Goal: Task Accomplishment & Management: Manage account settings

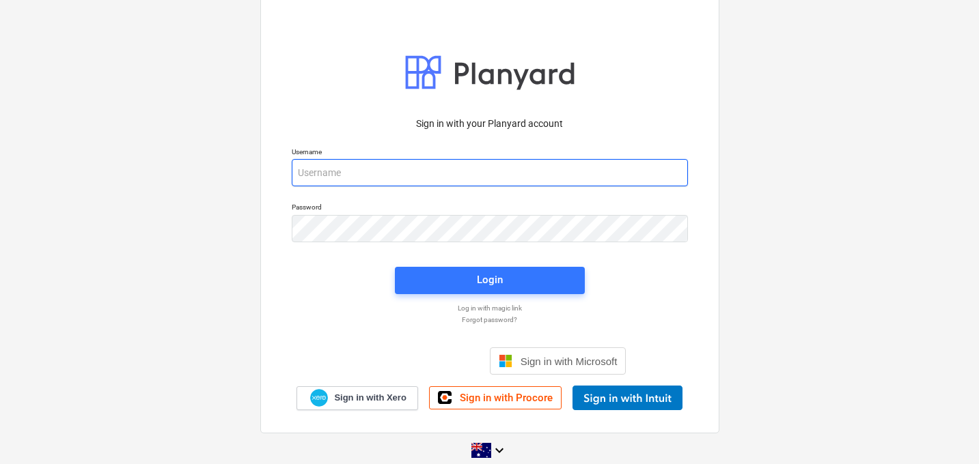
type input "[EMAIL_ADDRESS][DOMAIN_NAME]"
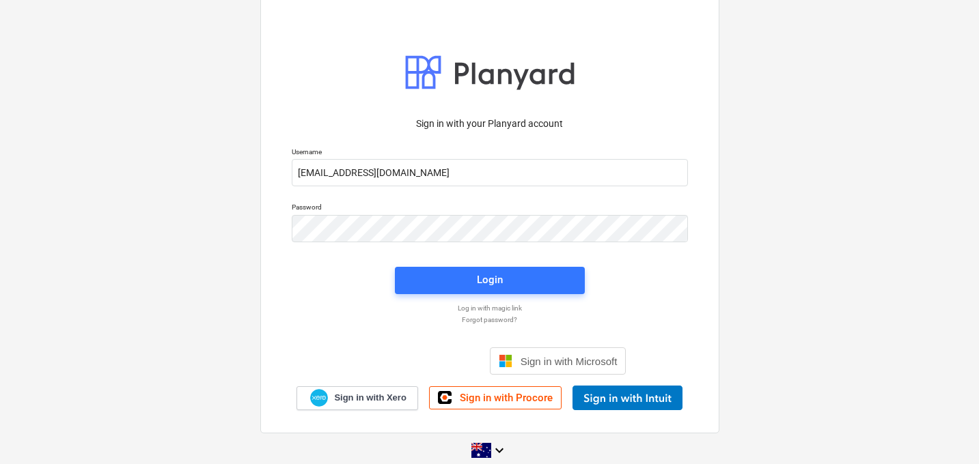
click at [493, 295] on div "Login" at bounding box center [490, 281] width 206 height 44
click at [477, 282] on div "Login" at bounding box center [490, 280] width 26 height 18
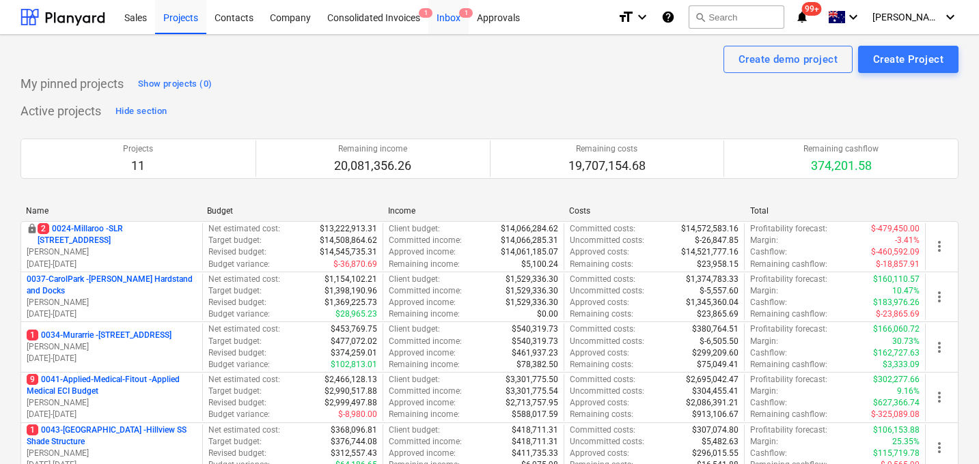
click at [458, 20] on div "Inbox 1" at bounding box center [448, 16] width 40 height 35
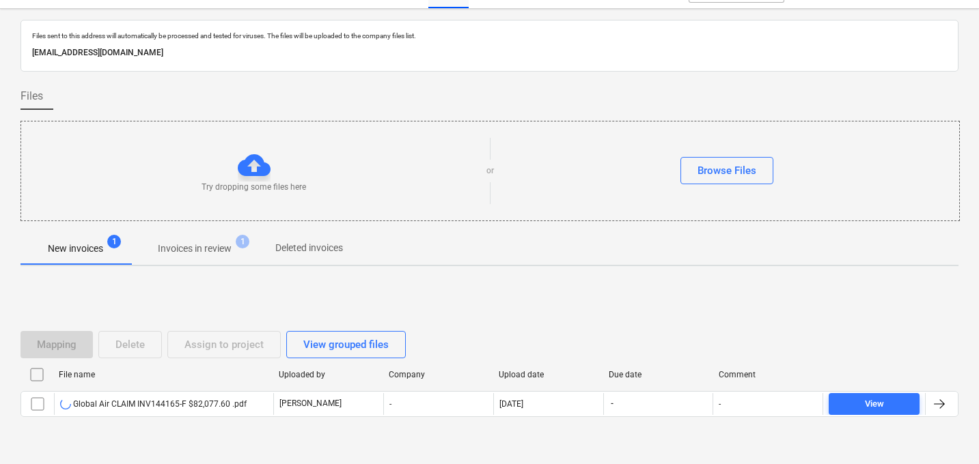
scroll to position [66, 0]
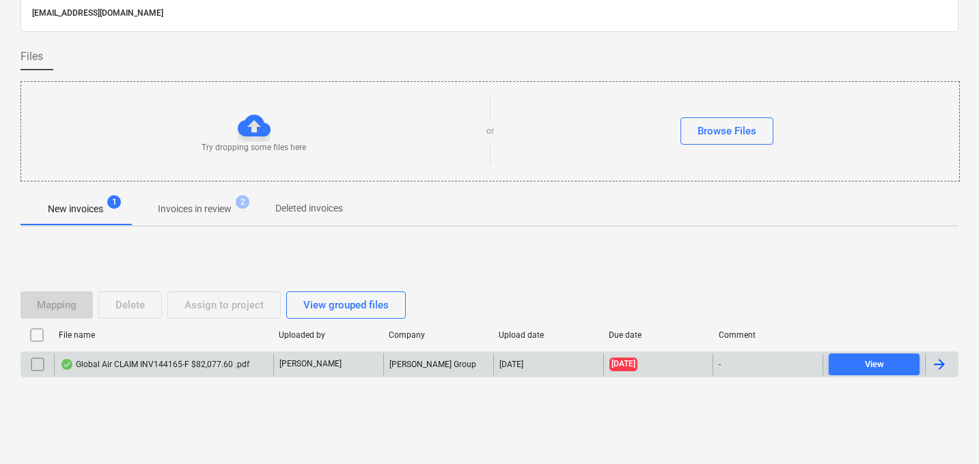
click at [157, 371] on div "Global Air CLAIM INV144165-F $82,077.60 .pdf" at bounding box center [163, 365] width 219 height 22
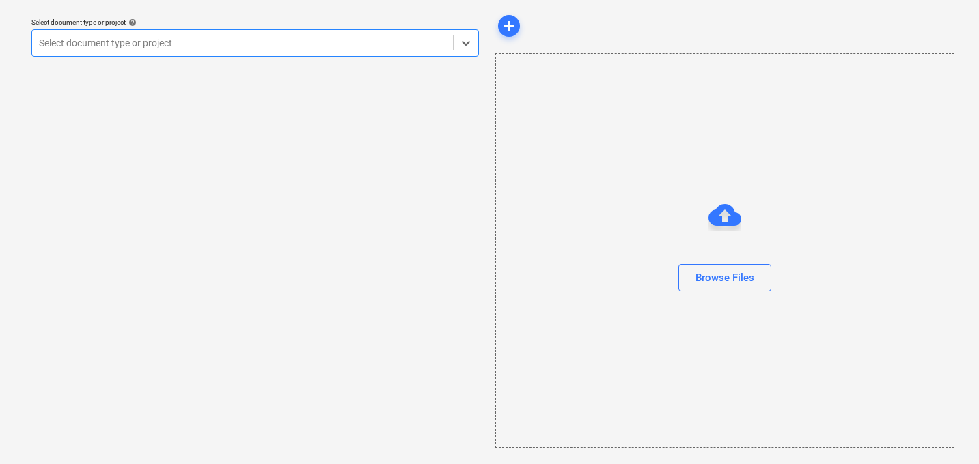
click at [236, 53] on div "Select document type or project" at bounding box center [254, 42] width 447 height 27
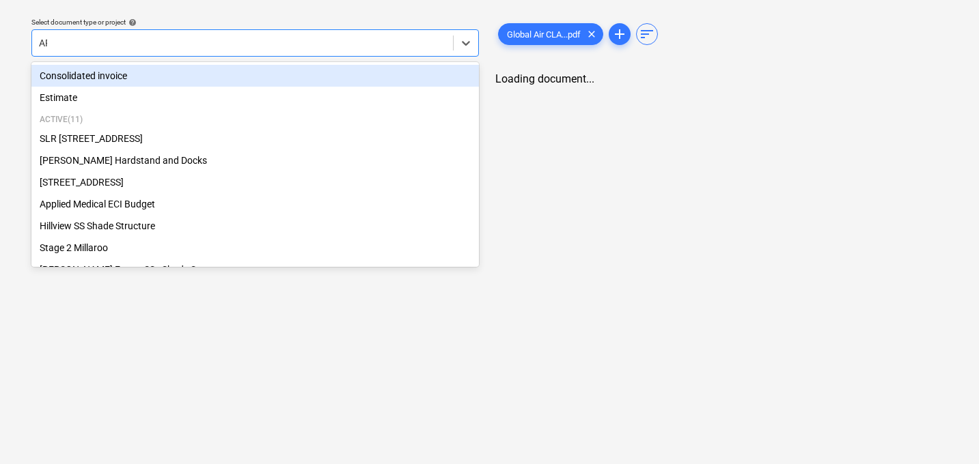
type input "APP"
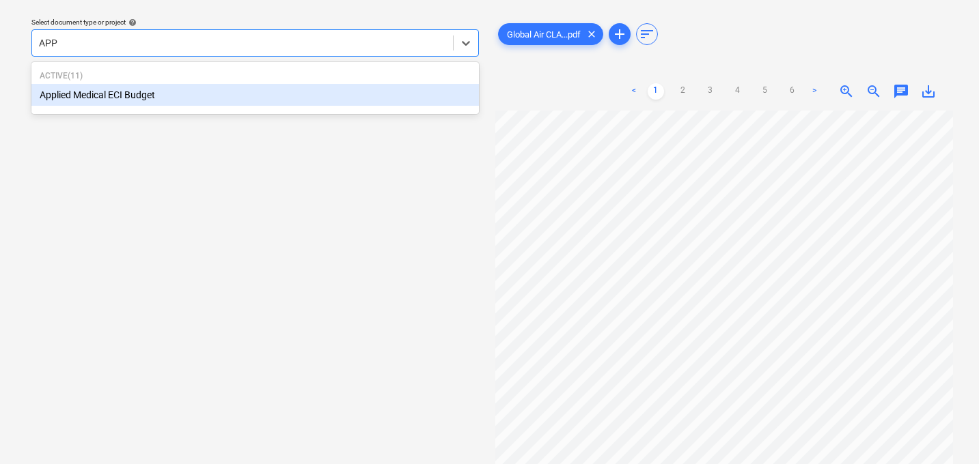
click at [182, 103] on div "Applied Medical ECI Budget" at bounding box center [254, 95] width 447 height 22
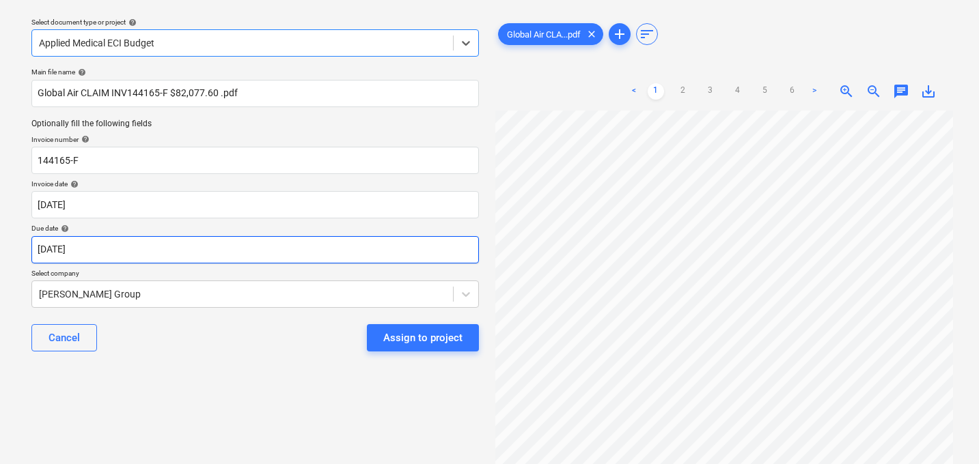
click at [130, 248] on body "Sales Projects Contacts Company Consolidated Invoices 1 Inbox 3 Approvals forma…" at bounding box center [489, 193] width 979 height 464
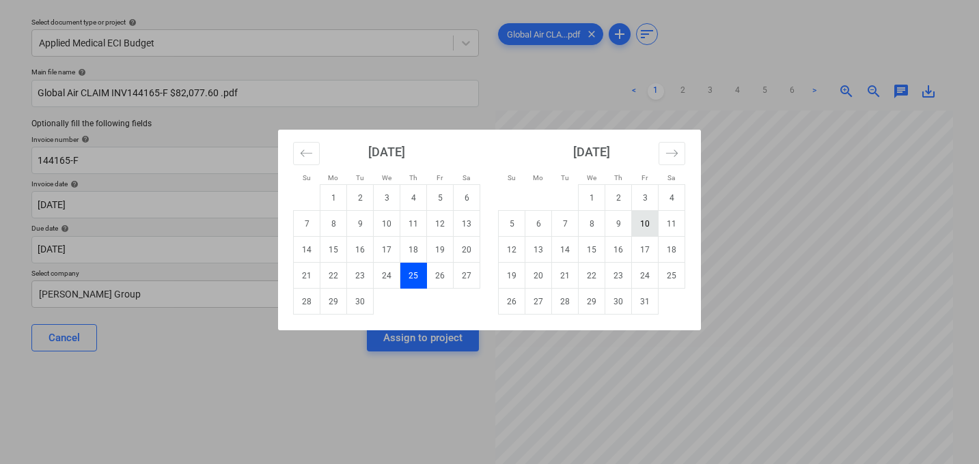
click at [650, 220] on td "10" at bounding box center [645, 224] width 27 height 26
type input "[DATE]"
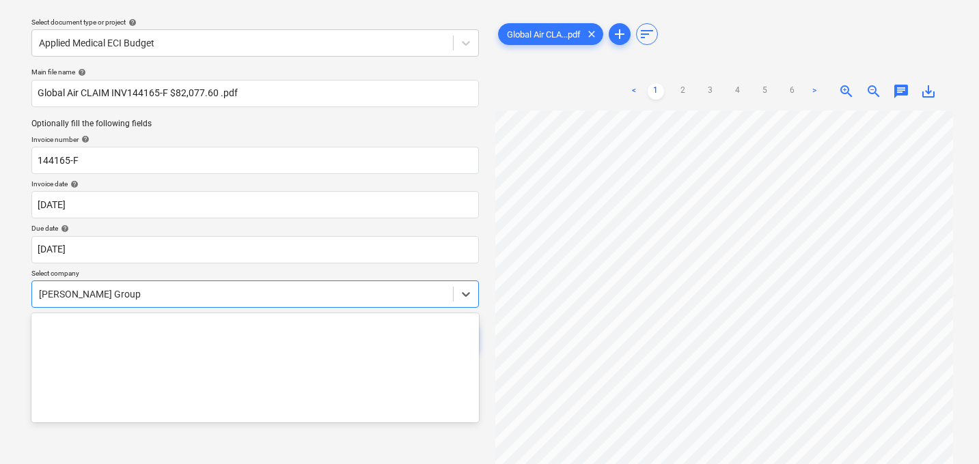
scroll to position [99, 0]
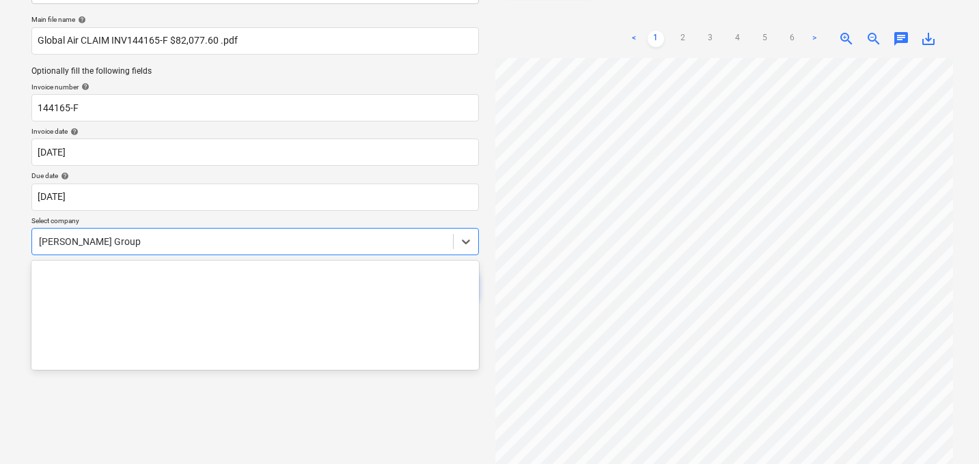
click at [186, 299] on body "Sales Projects Contacts Company Consolidated Invoices 1 Inbox 3 Approvals forma…" at bounding box center [489, 140] width 979 height 464
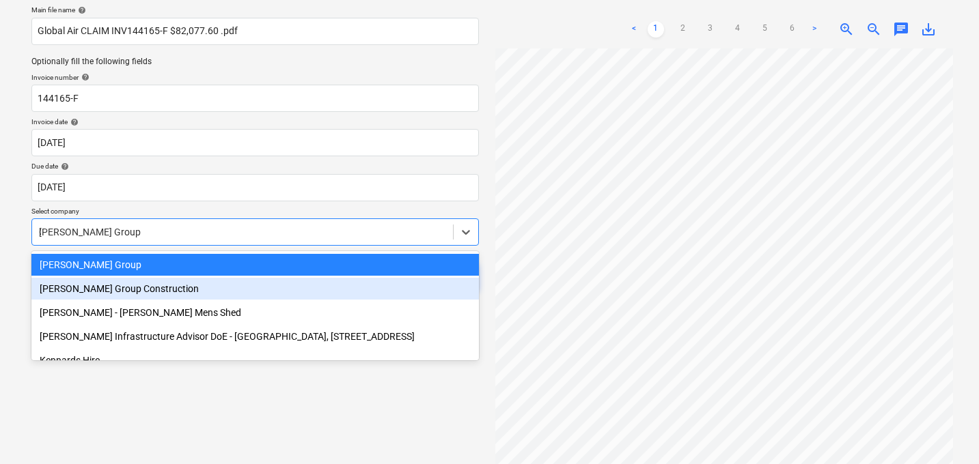
scroll to position [0, 0]
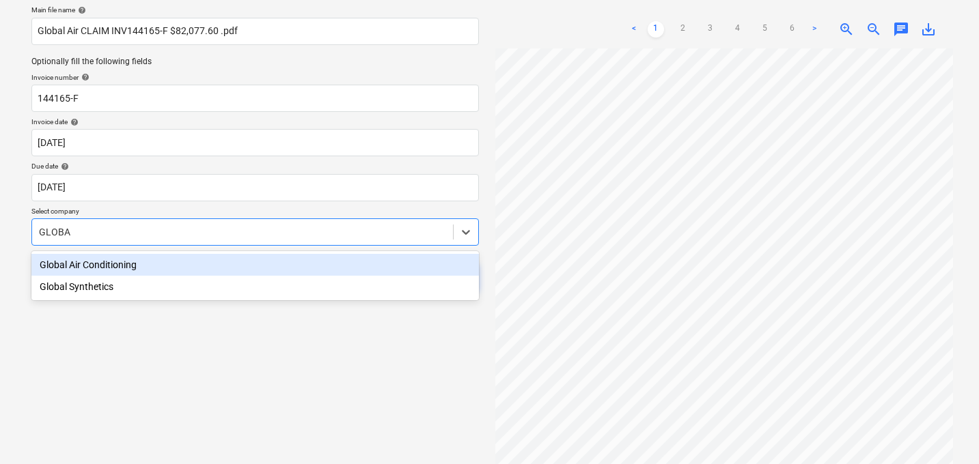
type input "GLOBAL"
click at [130, 268] on div "Global Air Conditioning" at bounding box center [254, 265] width 447 height 22
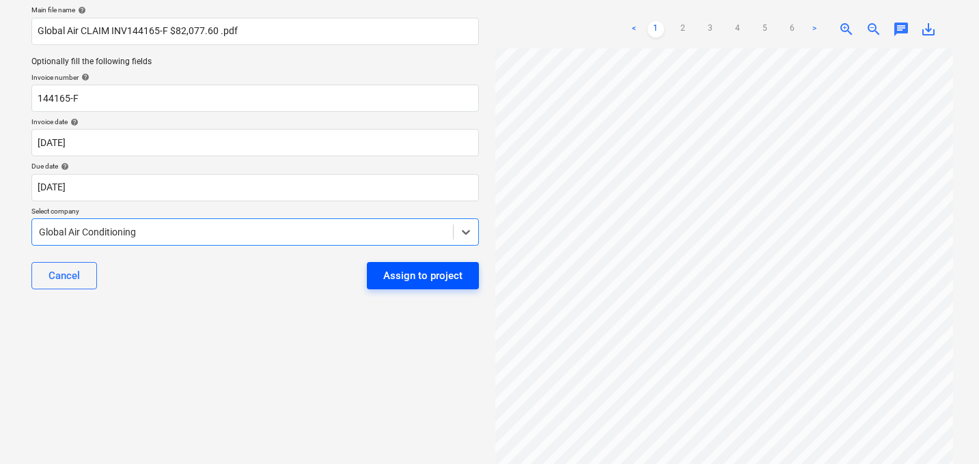
click at [427, 272] on div "Assign to project" at bounding box center [422, 276] width 79 height 18
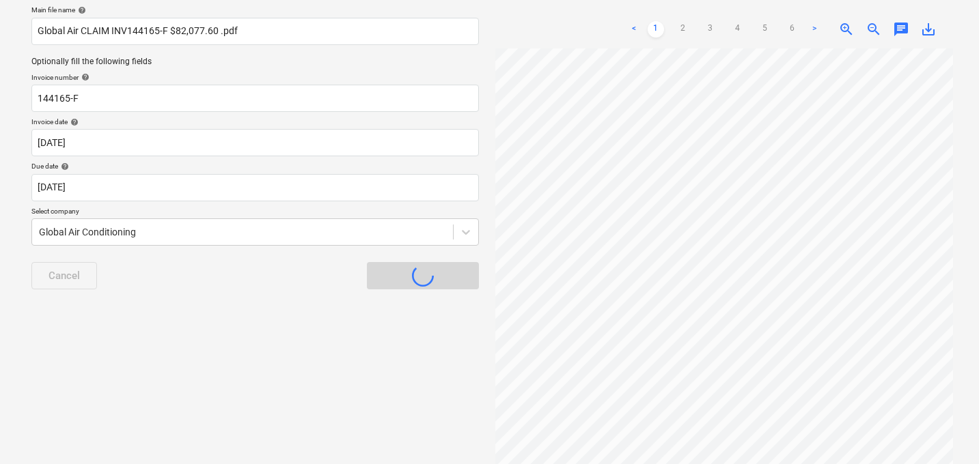
scroll to position [66, 0]
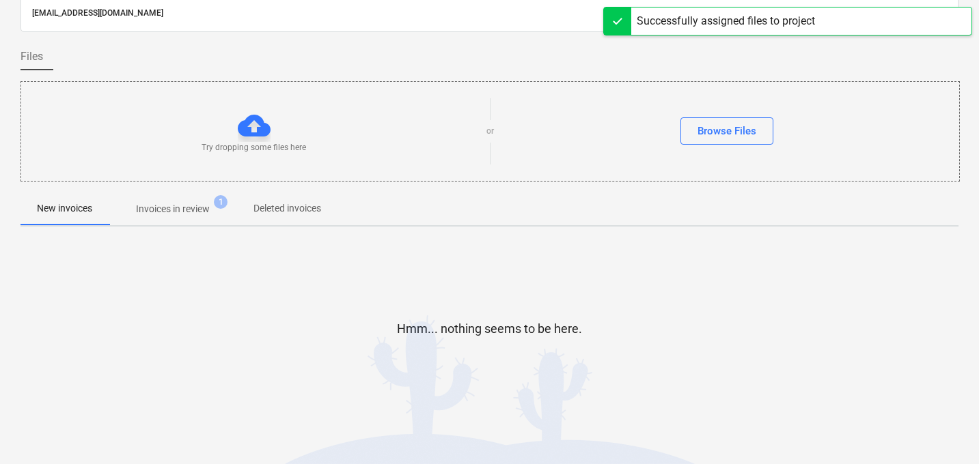
click at [202, 204] on p "Invoices in review" at bounding box center [173, 209] width 74 height 14
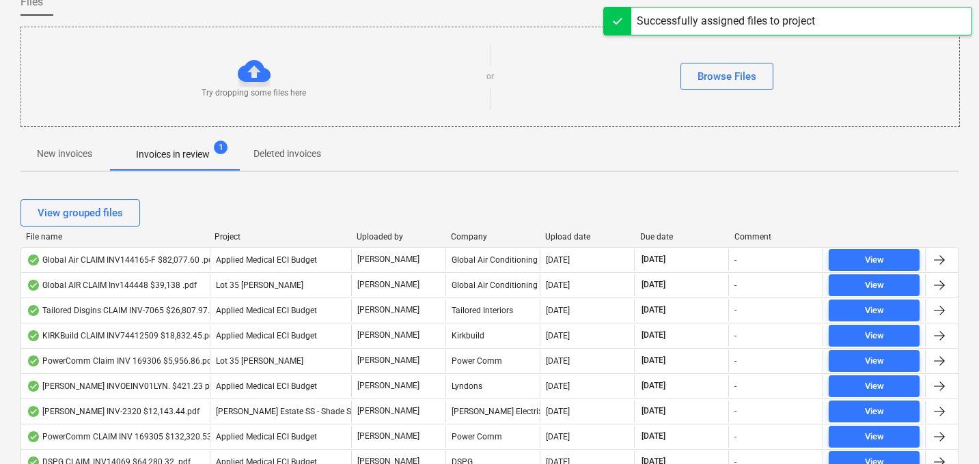
scroll to position [136, 0]
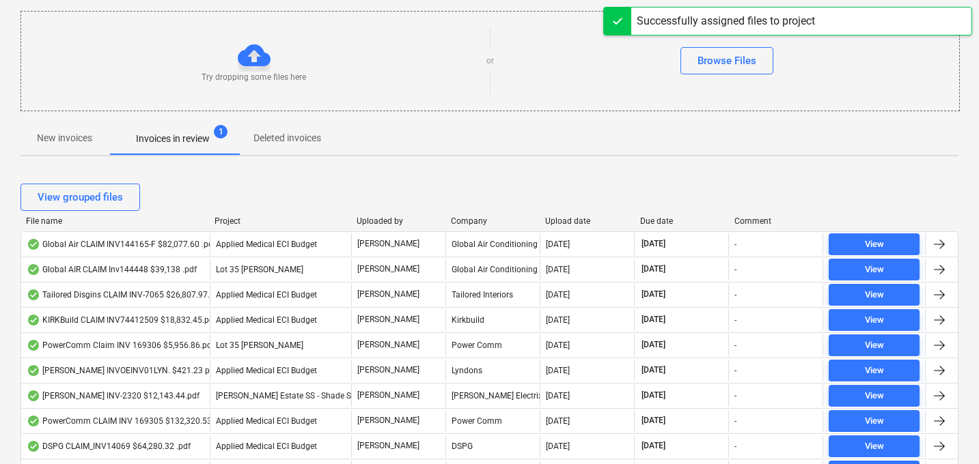
click at [570, 219] on div "Upload date" at bounding box center [586, 221] width 83 height 10
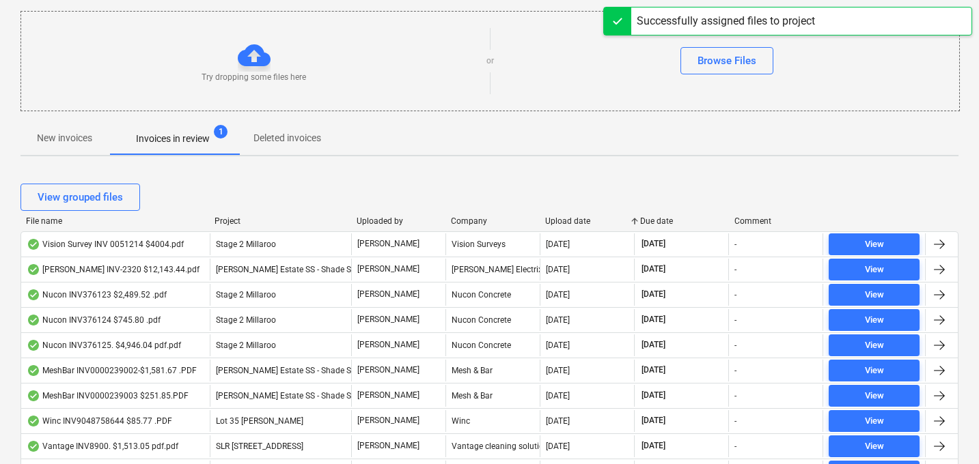
click at [570, 219] on div "Upload date" at bounding box center [586, 221] width 83 height 10
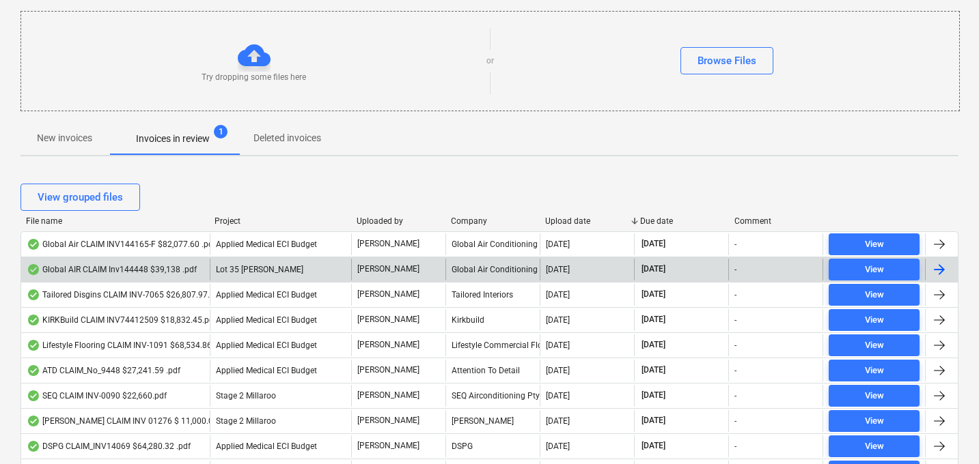
click at [144, 270] on div "Global AIR CLAIM Inv144448 $39,138 .pdf" at bounding box center [112, 269] width 170 height 11
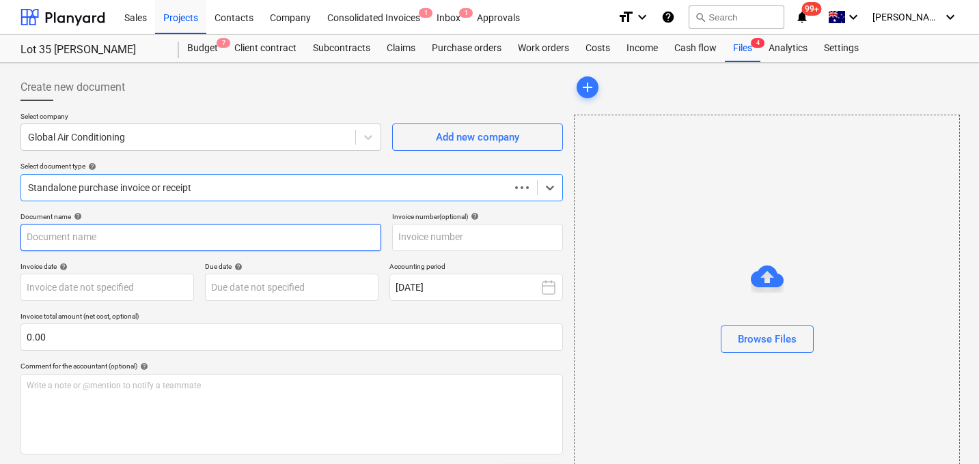
type input "144448"
type input "[DATE]"
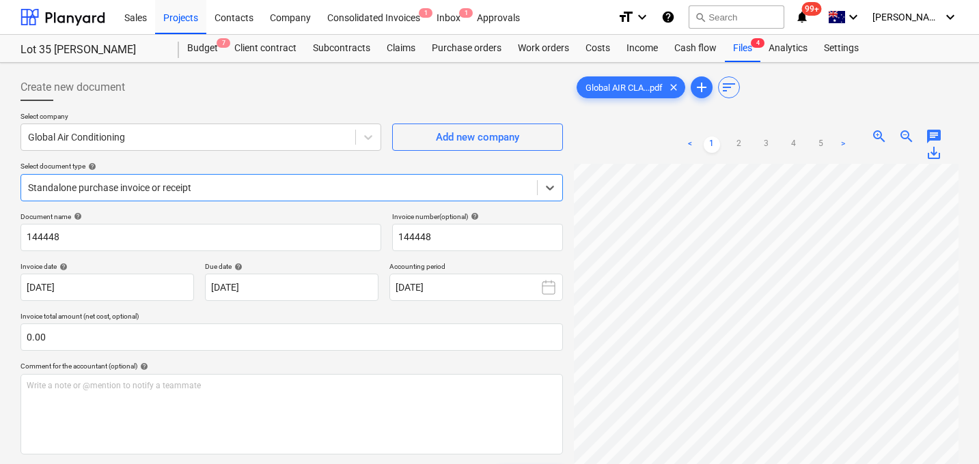
scroll to position [0, 120]
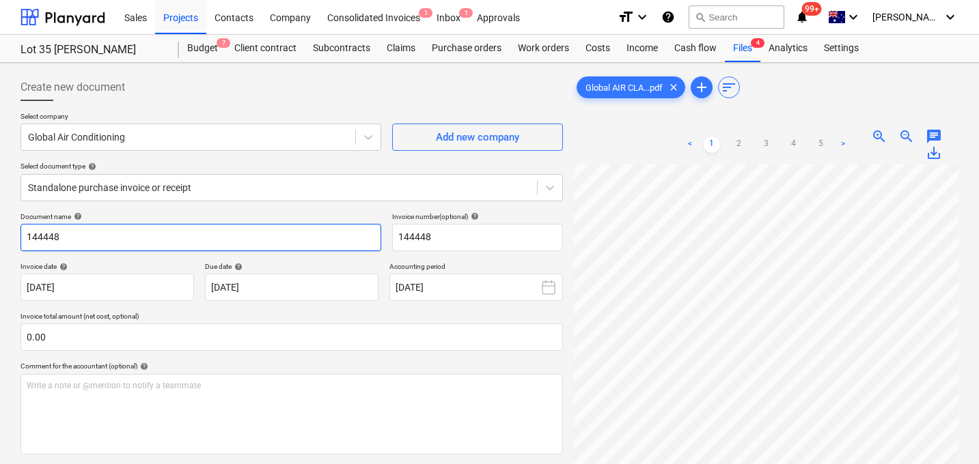
drag, startPoint x: 96, startPoint y: 245, endPoint x: 11, endPoint y: 240, distance: 84.9
click at [11, 240] on div "Create new document Select company Global Air Conditioning Add new company Sele…" at bounding box center [489, 332] width 979 height 538
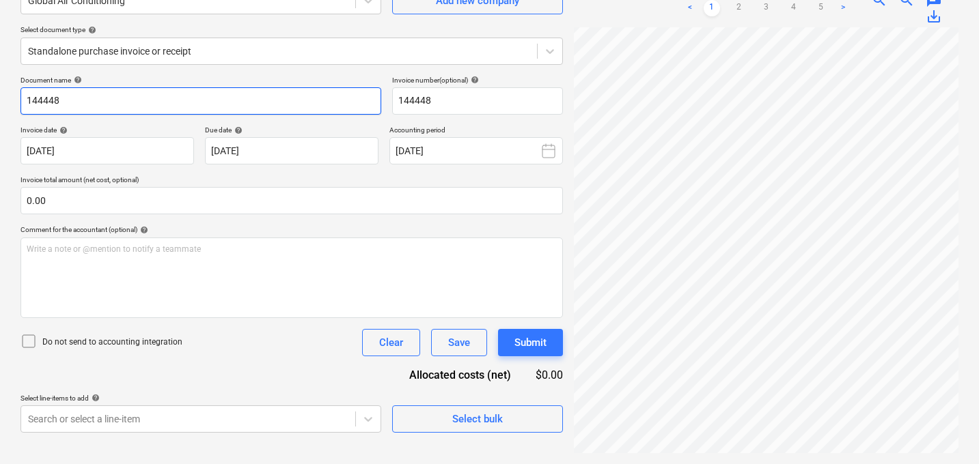
scroll to position [0, 0]
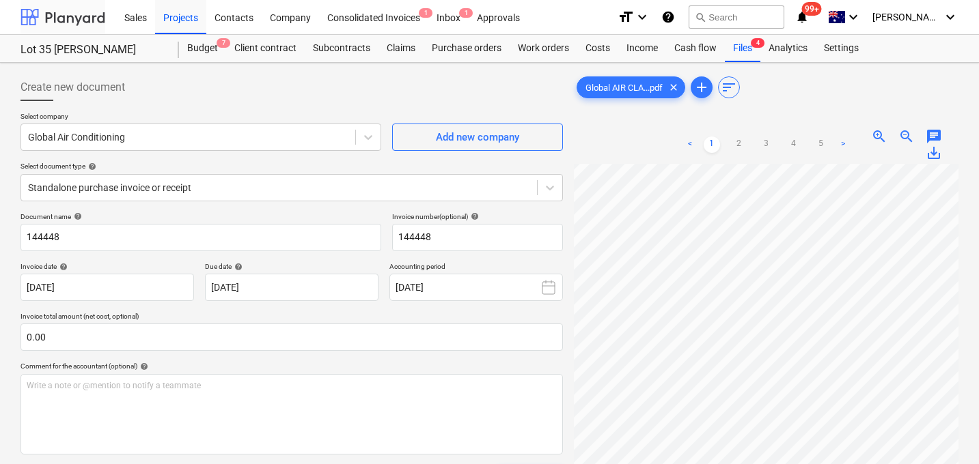
click at [77, 10] on div at bounding box center [62, 17] width 85 height 34
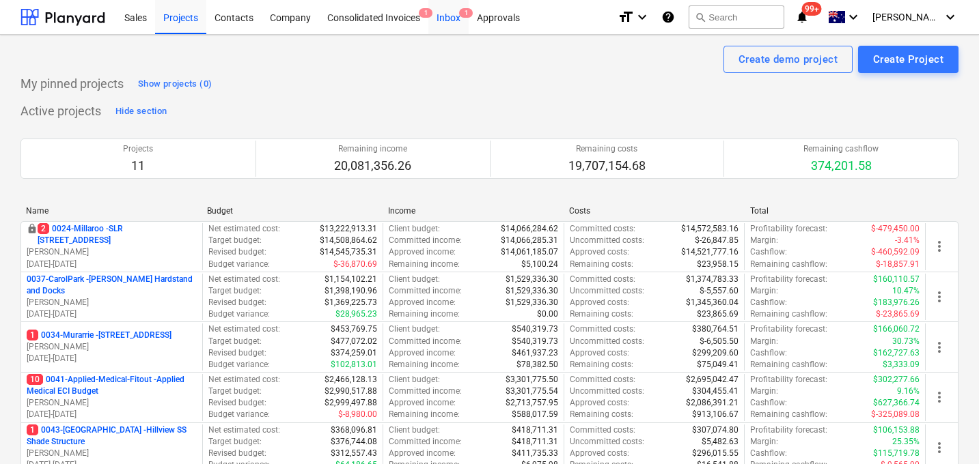
click at [460, 13] on span "1" at bounding box center [466, 13] width 14 height 10
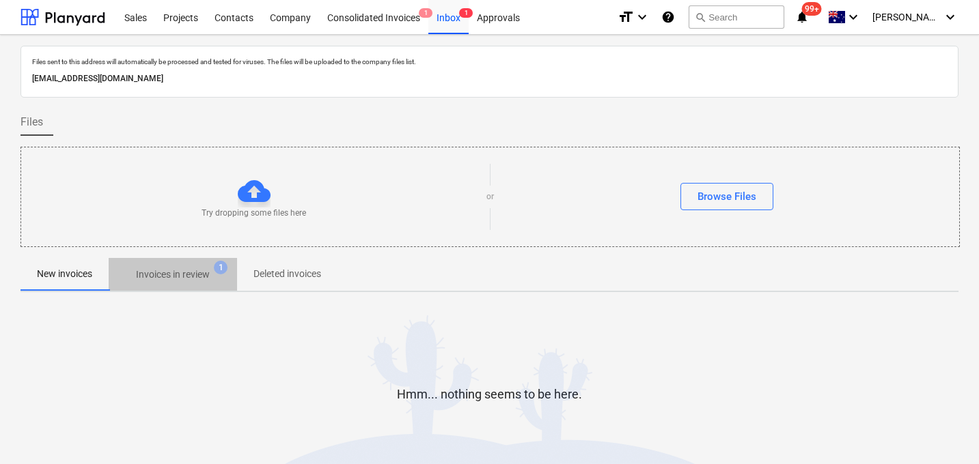
click at [201, 270] on p "Invoices in review" at bounding box center [173, 275] width 74 height 14
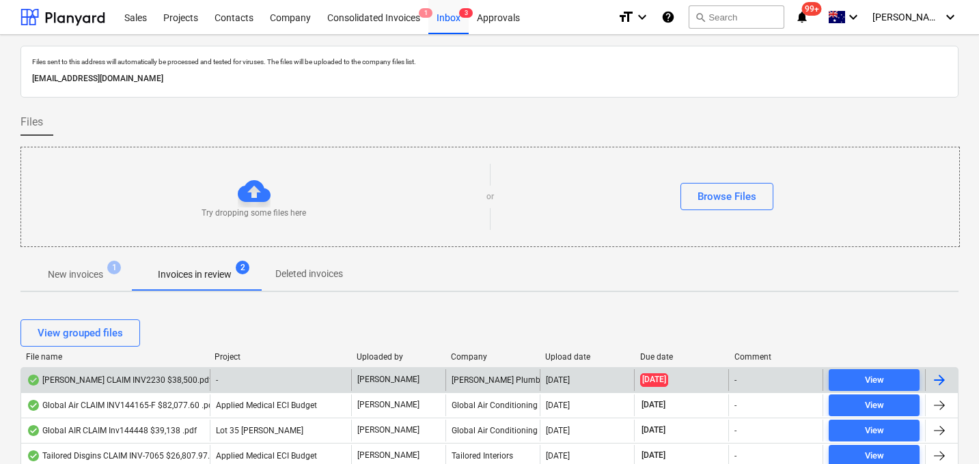
click at [157, 368] on div "[PERSON_NAME] CLAIM INV2230 $38,500.pdf - [PERSON_NAME] [PERSON_NAME] Plumbing …" at bounding box center [489, 379] width 938 height 25
click at [128, 381] on div "[PERSON_NAME] CLAIM INV2230 $38,500.pdf" at bounding box center [119, 380] width 185 height 11
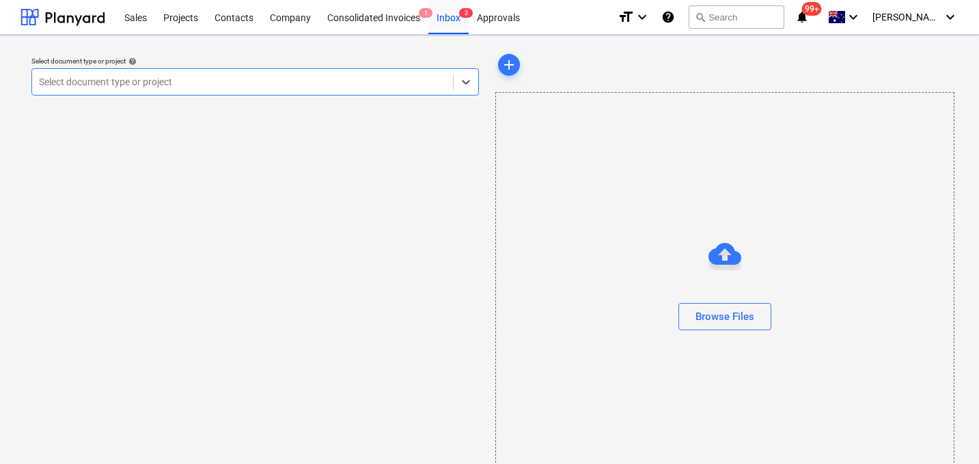
click at [259, 79] on div at bounding box center [242, 82] width 407 height 14
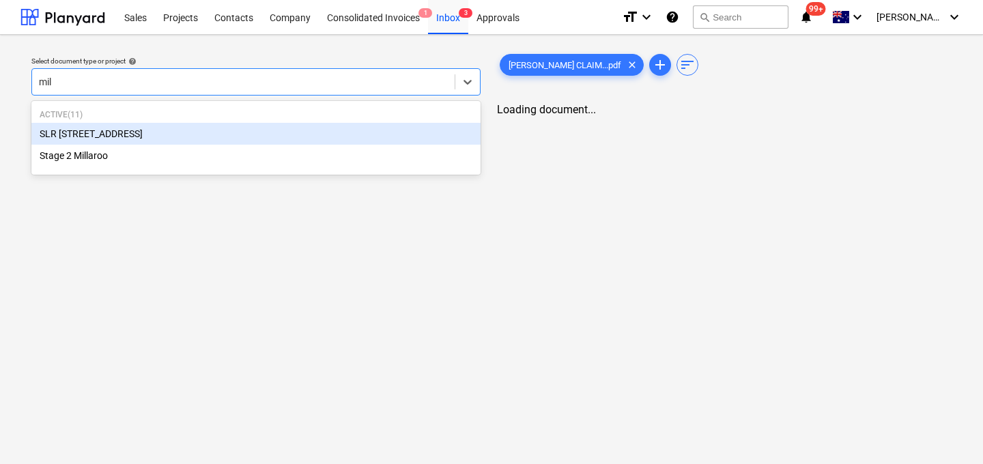
type input "mill"
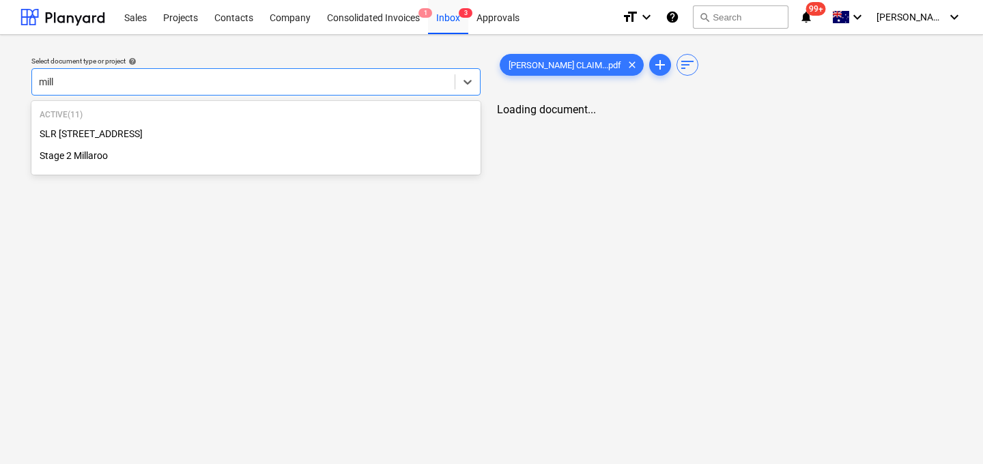
click at [130, 154] on div "Stage 2 Millaroo" at bounding box center [255, 156] width 449 height 22
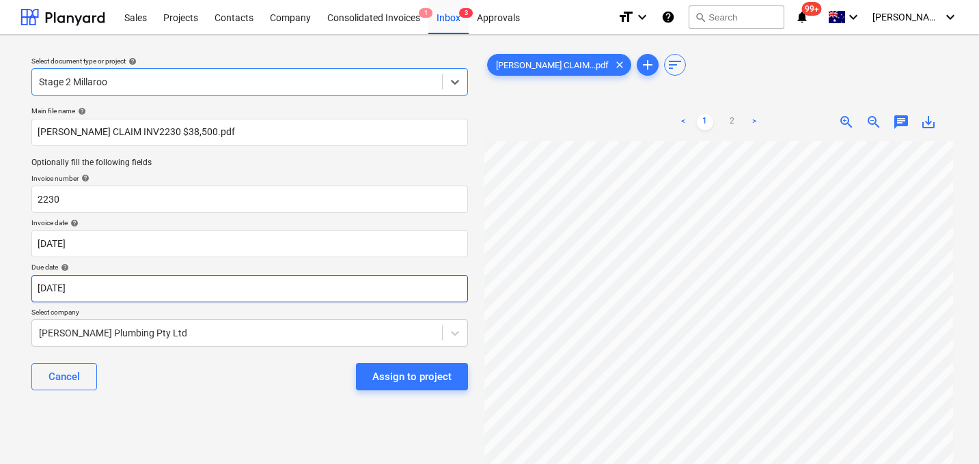
click at [141, 287] on body "Sales Projects Contacts Company Consolidated Invoices 1 Inbox 3 Approvals forma…" at bounding box center [489, 232] width 979 height 464
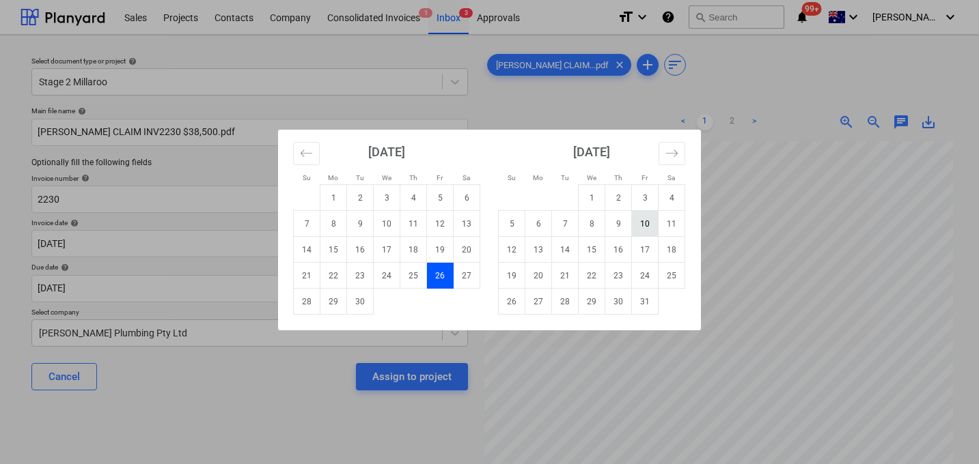
click at [640, 214] on td "10" at bounding box center [645, 224] width 27 height 26
type input "[DATE]"
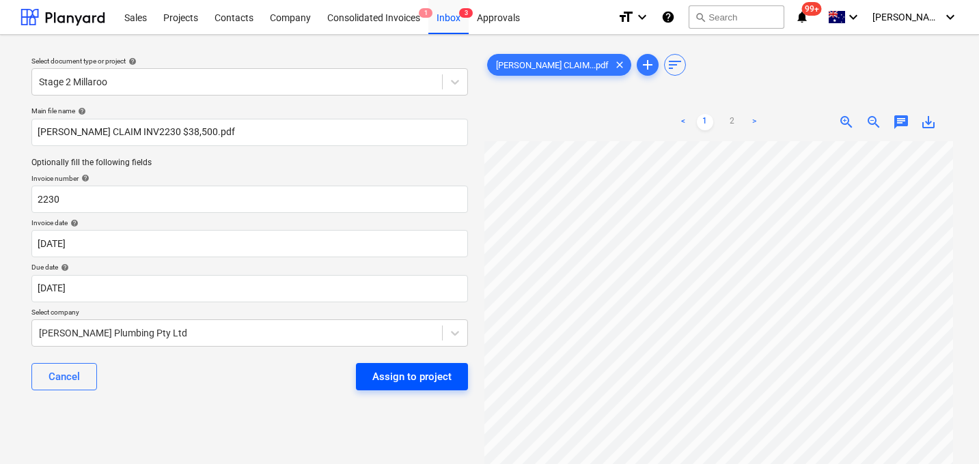
click at [406, 379] on div "Assign to project" at bounding box center [411, 377] width 79 height 18
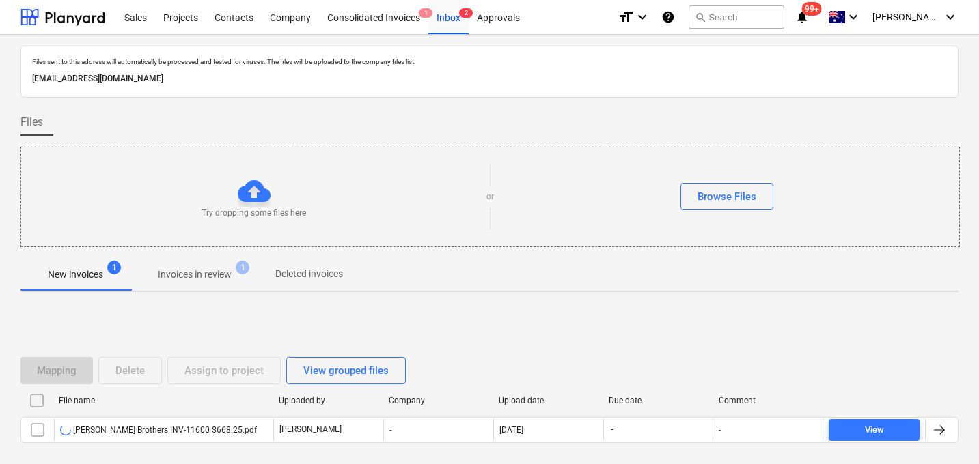
scroll to position [66, 0]
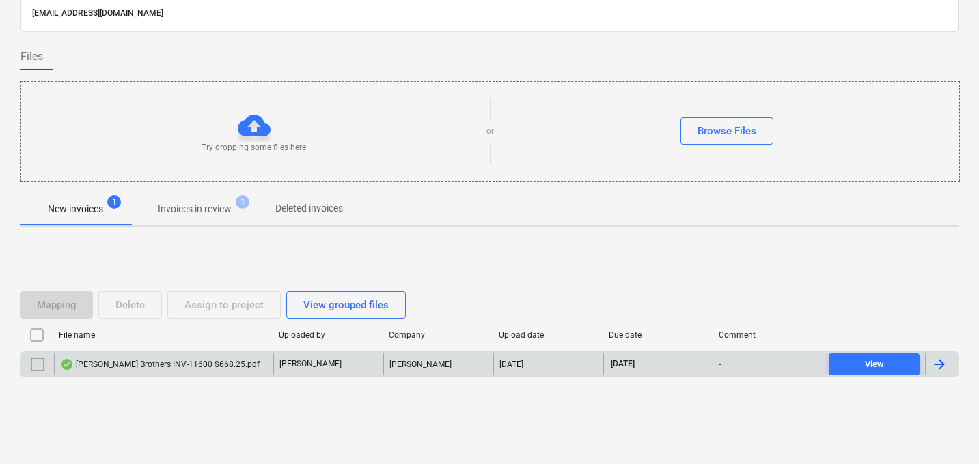
click at [141, 364] on div "[PERSON_NAME] Brothers INV-11600 $668.25.pdf" at bounding box center [159, 364] width 199 height 11
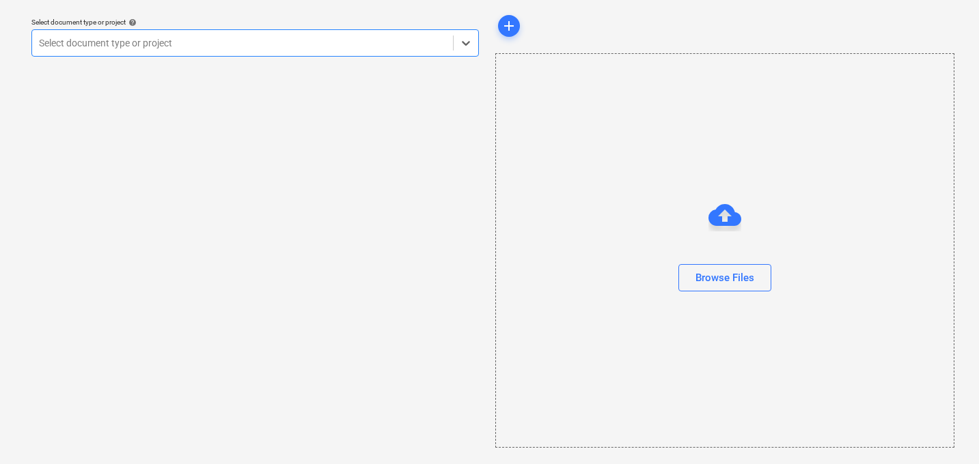
scroll to position [39, 0]
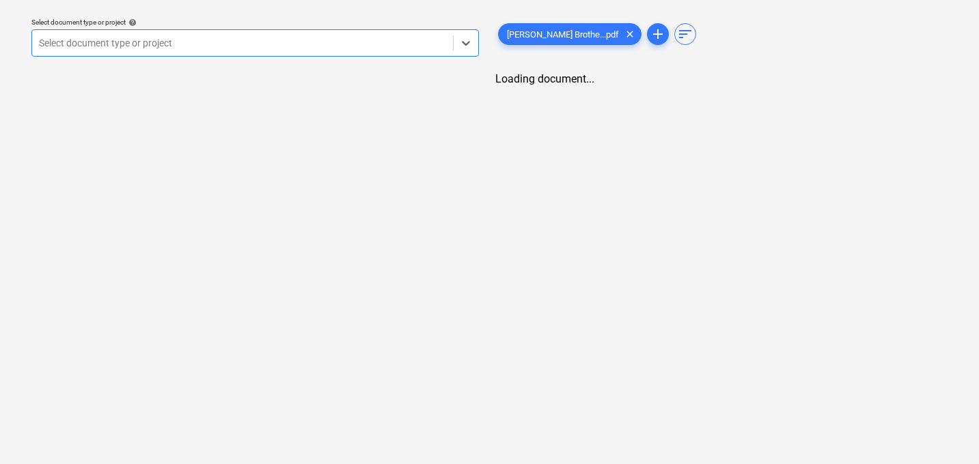
click at [191, 51] on div "Select document type or project" at bounding box center [242, 42] width 421 height 19
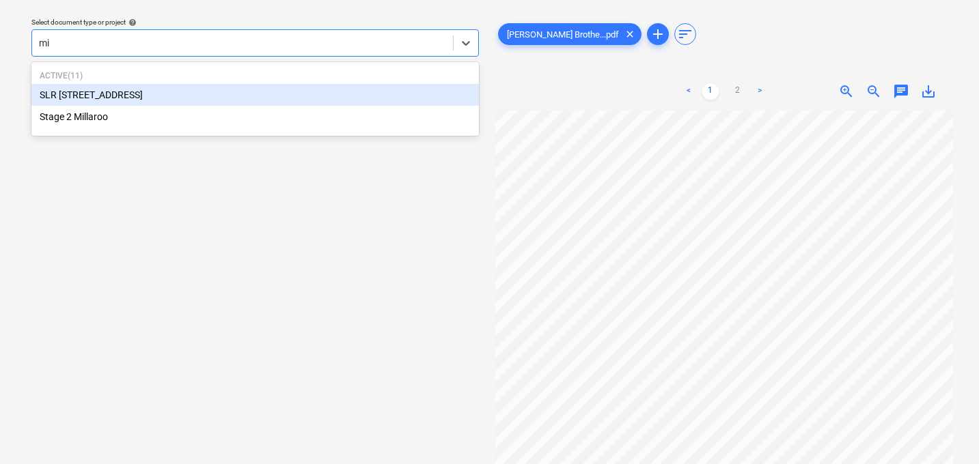
type input "mil"
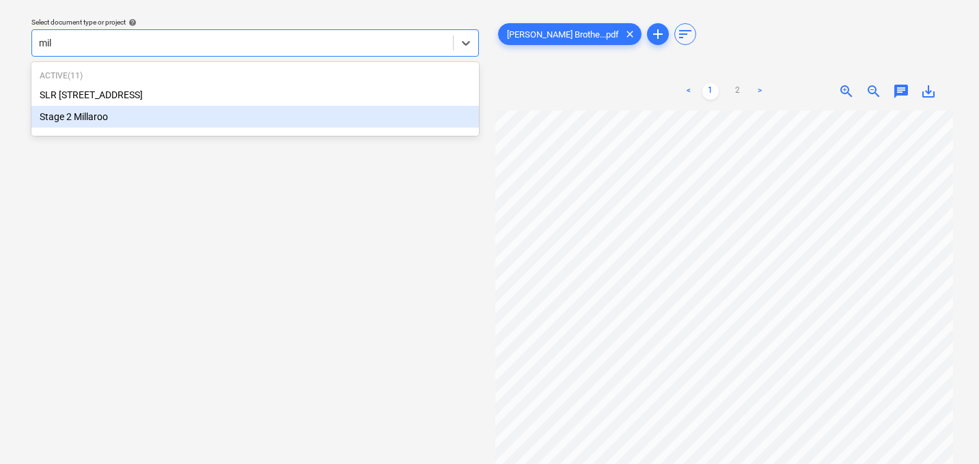
click at [120, 111] on div "Stage 2 Millaroo" at bounding box center [254, 117] width 447 height 22
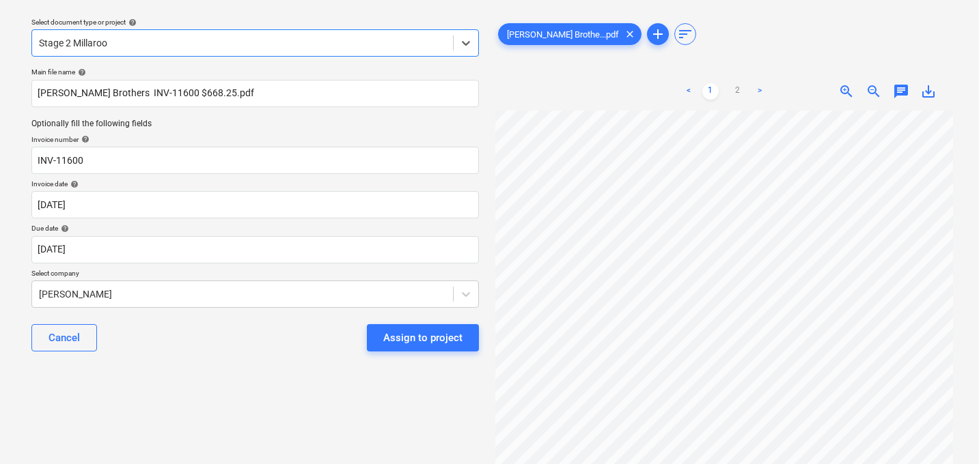
scroll to position [89, 51]
click at [397, 335] on div "Assign to project" at bounding box center [422, 338] width 79 height 18
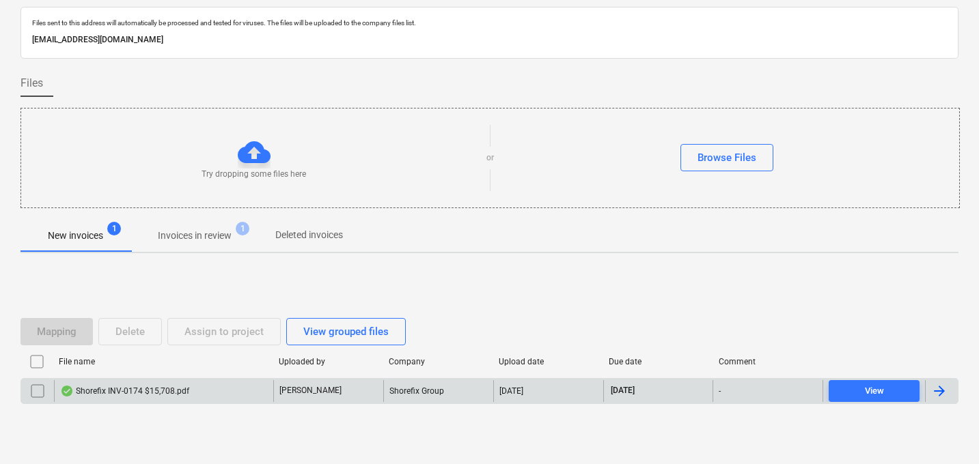
click at [170, 395] on div "Shorefix INV-0174 $15,708.pdf" at bounding box center [124, 391] width 129 height 11
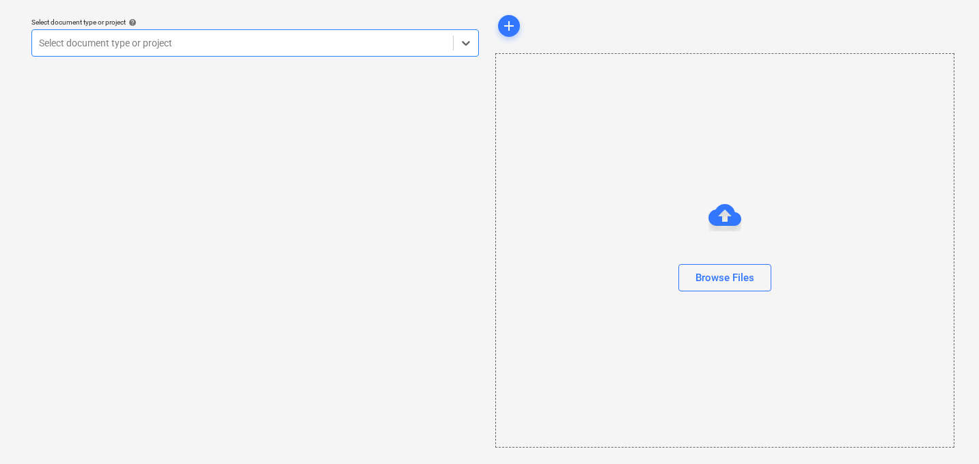
click at [325, 44] on div at bounding box center [242, 43] width 407 height 14
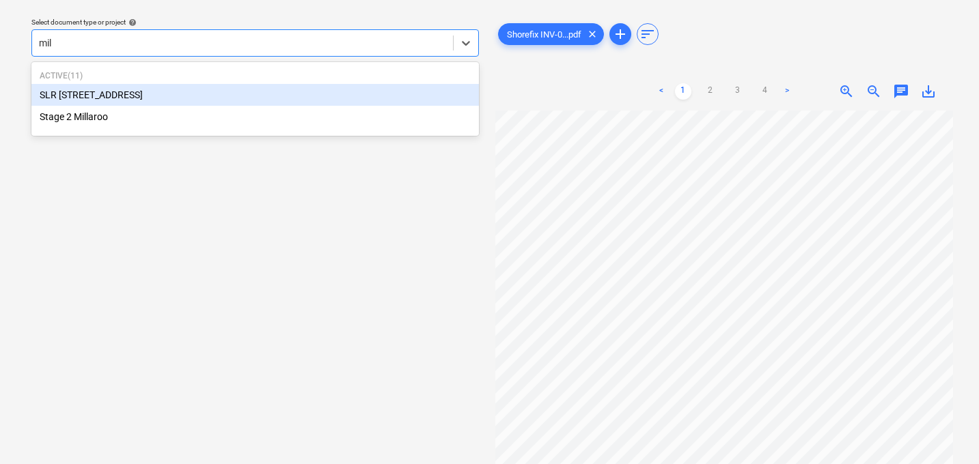
type input "mill"
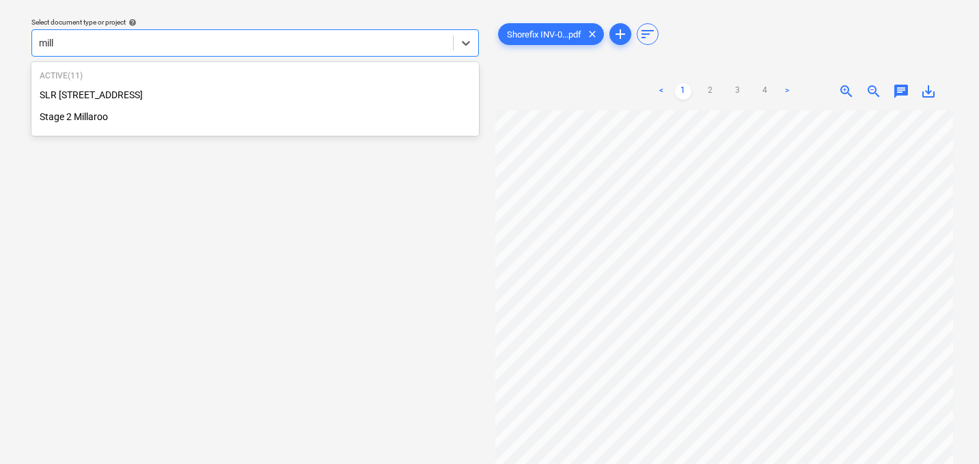
click at [188, 117] on div "Stage 2 Millaroo" at bounding box center [254, 117] width 447 height 22
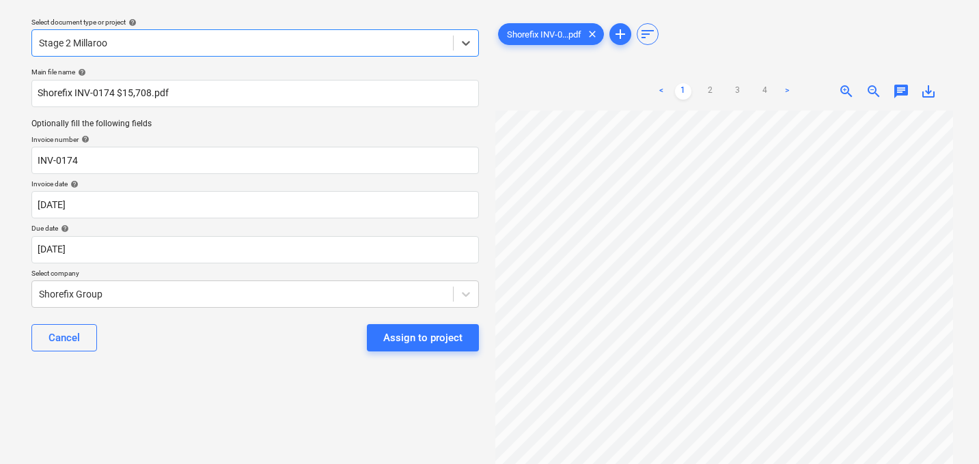
click at [399, 335] on div "Assign to project" at bounding box center [422, 338] width 79 height 18
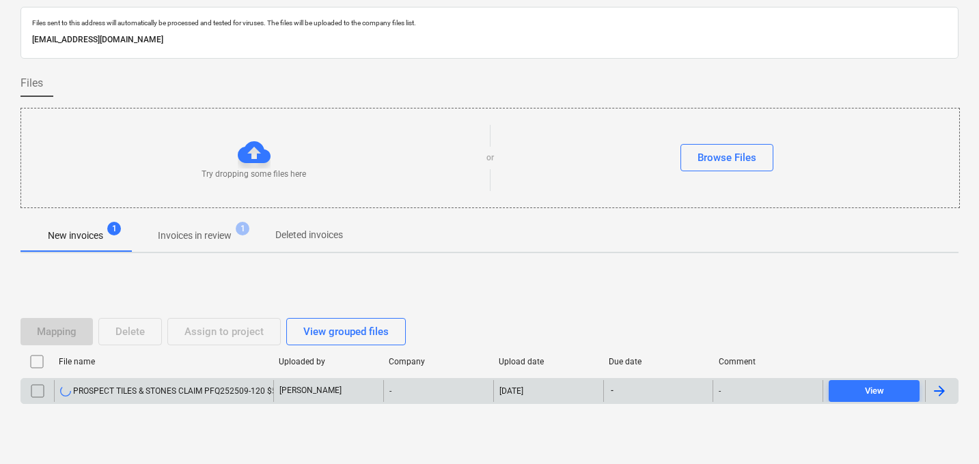
click at [42, 391] on input "checkbox" at bounding box center [38, 391] width 22 height 22
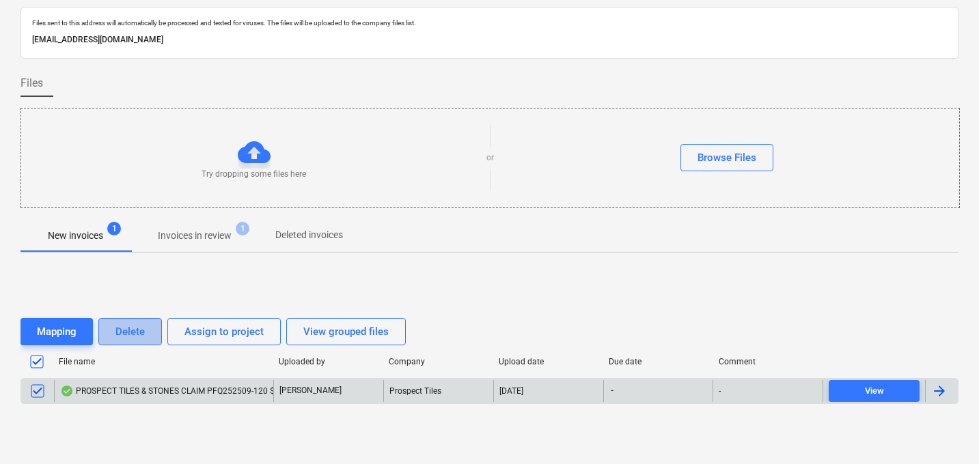
click at [148, 333] on button "Delete" at bounding box center [130, 331] width 64 height 27
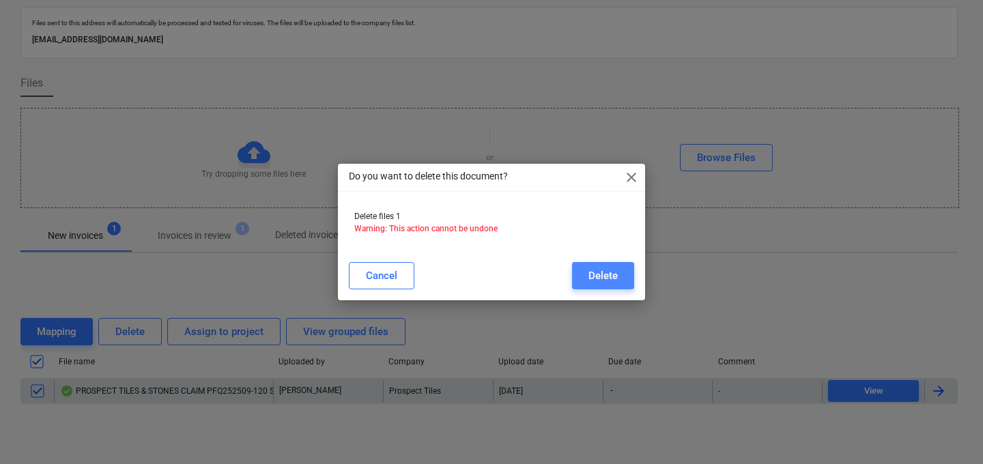
click at [600, 271] on div "Delete" at bounding box center [603, 276] width 29 height 18
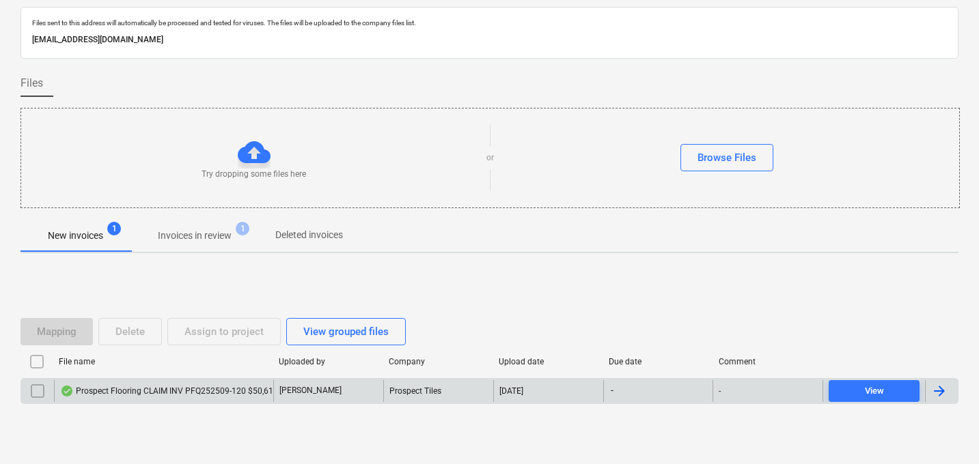
click at [173, 392] on div "Prospect Flooring CLAIM INV PFQ252509-120 $50,617.70.pdf" at bounding box center [182, 391] width 244 height 11
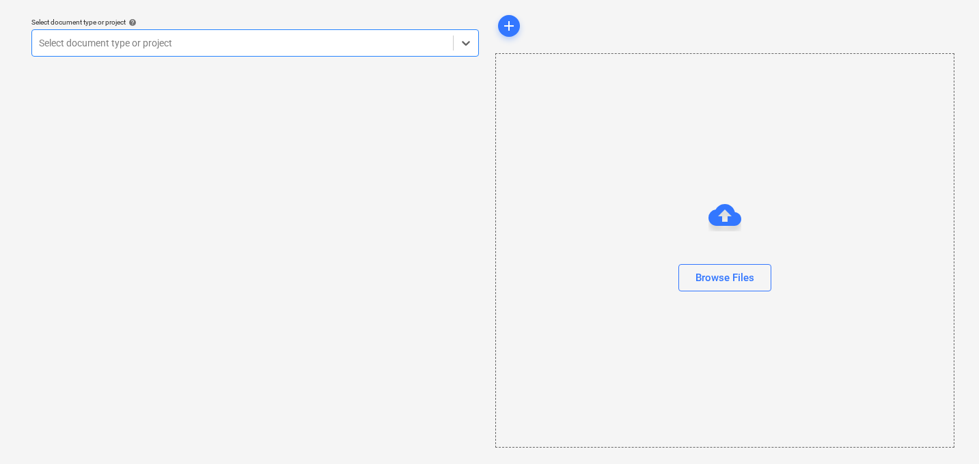
click at [195, 42] on div at bounding box center [242, 43] width 407 height 14
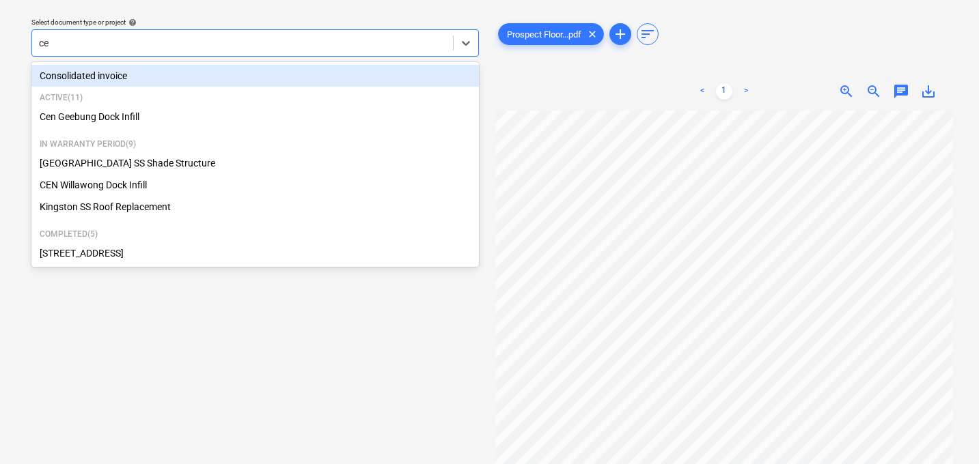
type input "cen"
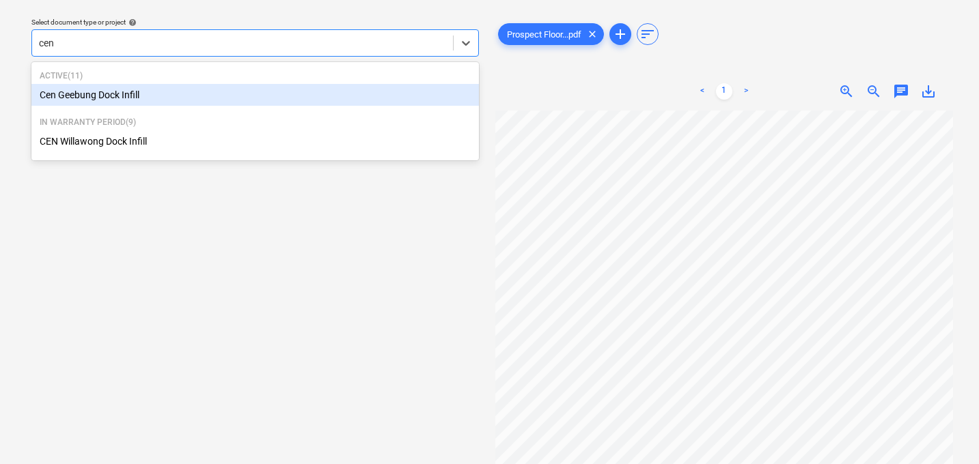
click at [116, 99] on div "Cen Geebung Dock Infill" at bounding box center [254, 95] width 447 height 22
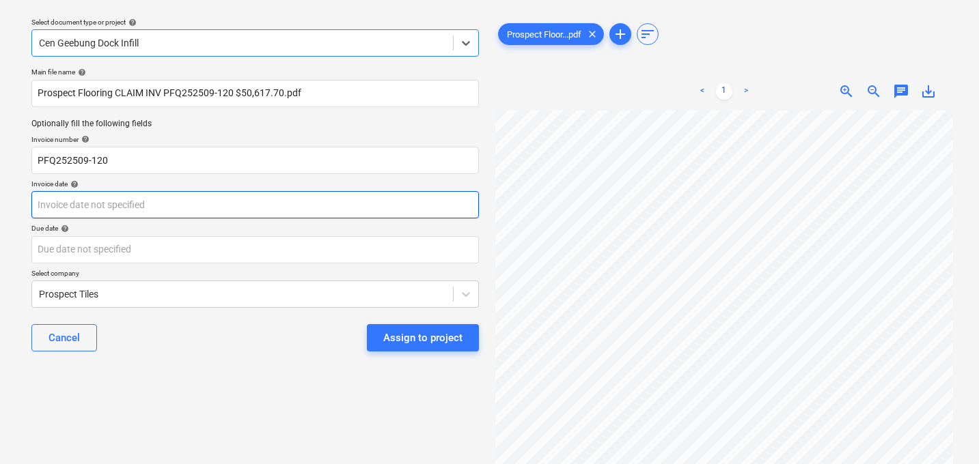
click at [122, 204] on body "Sales Projects Contacts Company Consolidated Invoices 1 Inbox 2 Approvals forma…" at bounding box center [489, 193] width 979 height 464
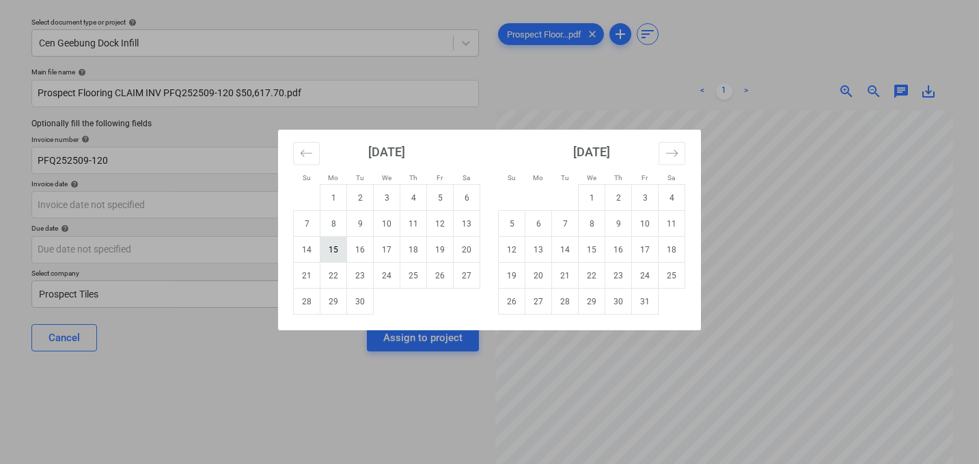
click at [336, 248] on td "15" at bounding box center [333, 250] width 27 height 26
type input "[DATE]"
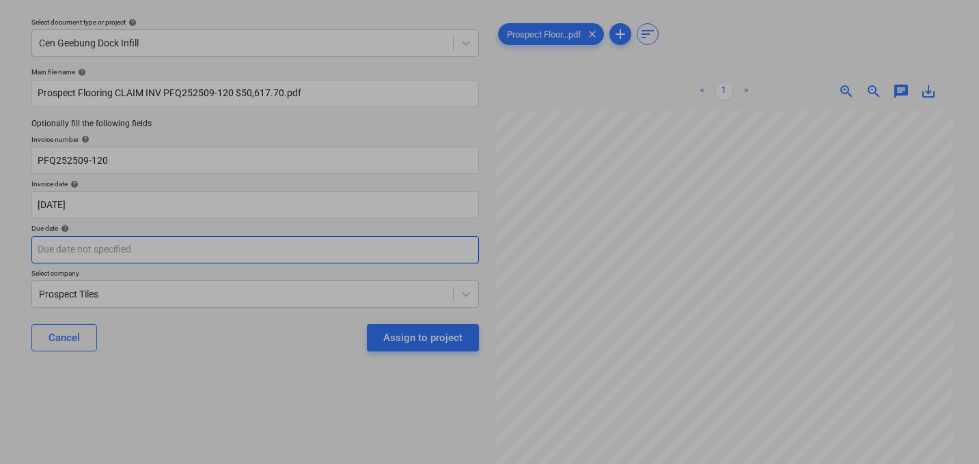
click at [171, 253] on body "Sales Projects Contacts Company Consolidated Invoices 1 Inbox 2 Approvals forma…" at bounding box center [489, 193] width 979 height 464
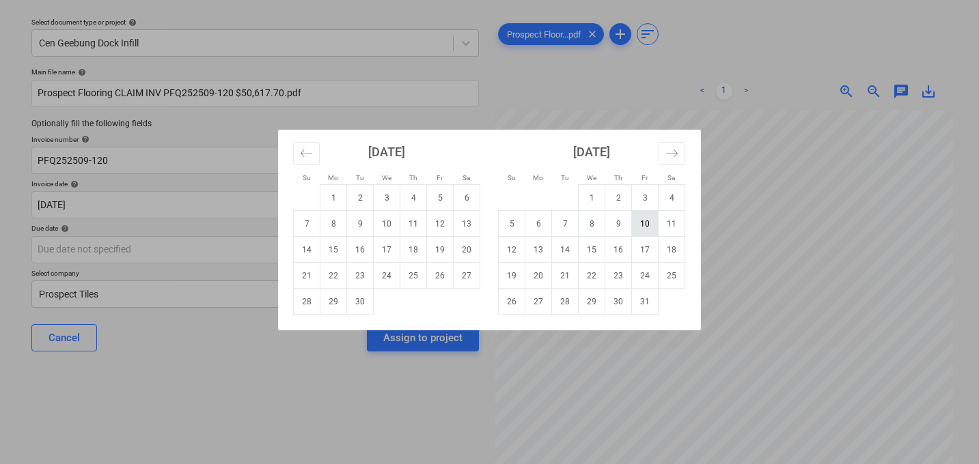
click at [649, 223] on td "10" at bounding box center [645, 224] width 27 height 26
type input "[DATE]"
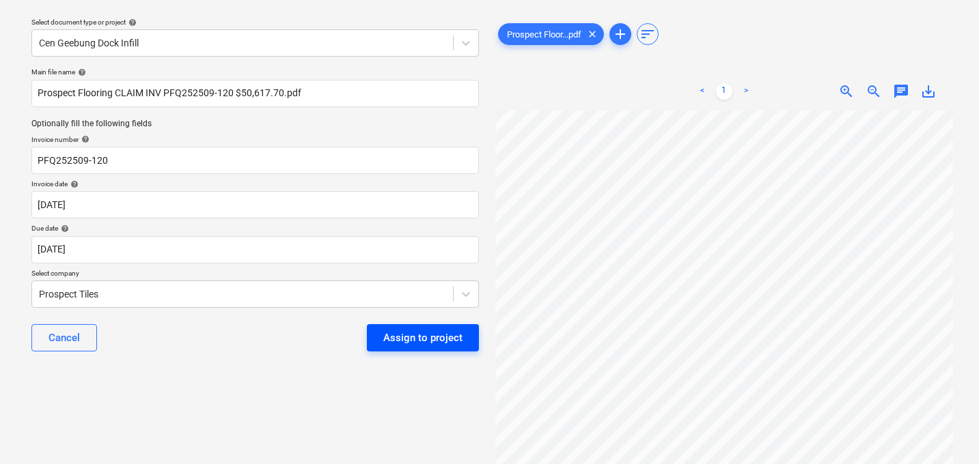
click at [449, 341] on div "Assign to project" at bounding box center [422, 338] width 79 height 18
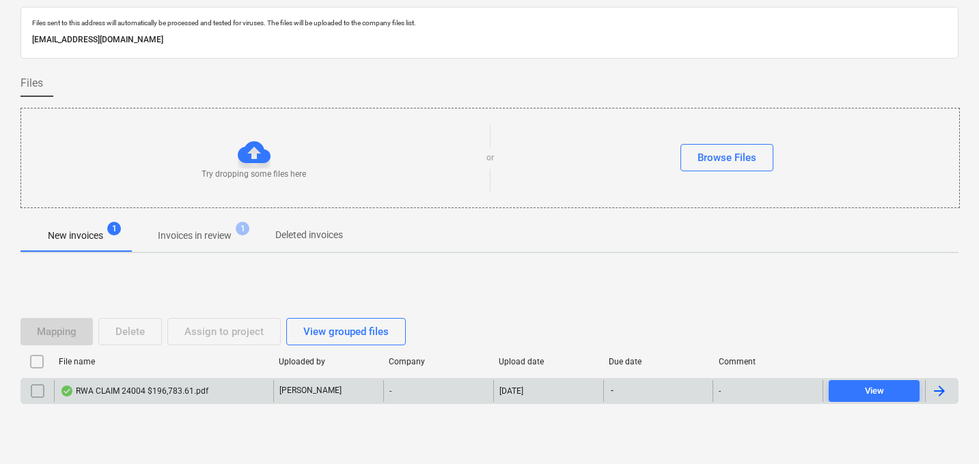
click at [183, 390] on div "RWA CLAIM 24004 $196,783.61.pdf" at bounding box center [134, 391] width 148 height 11
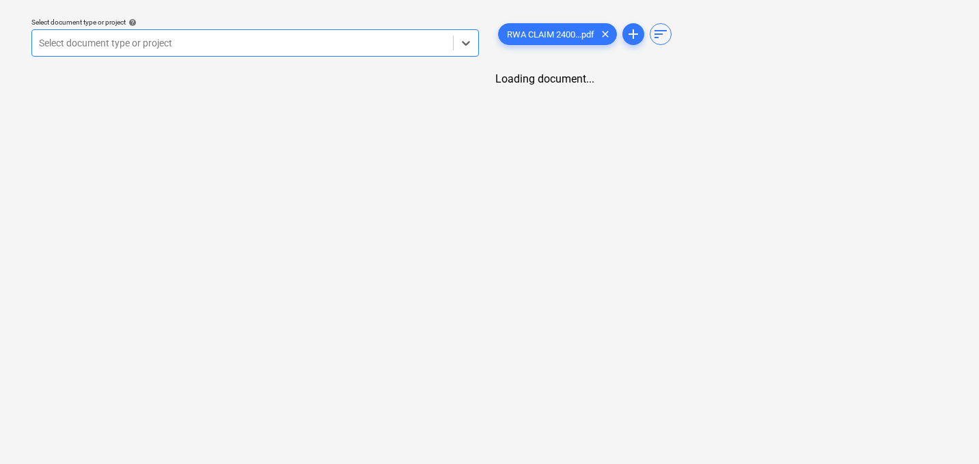
click at [196, 42] on div at bounding box center [242, 43] width 407 height 14
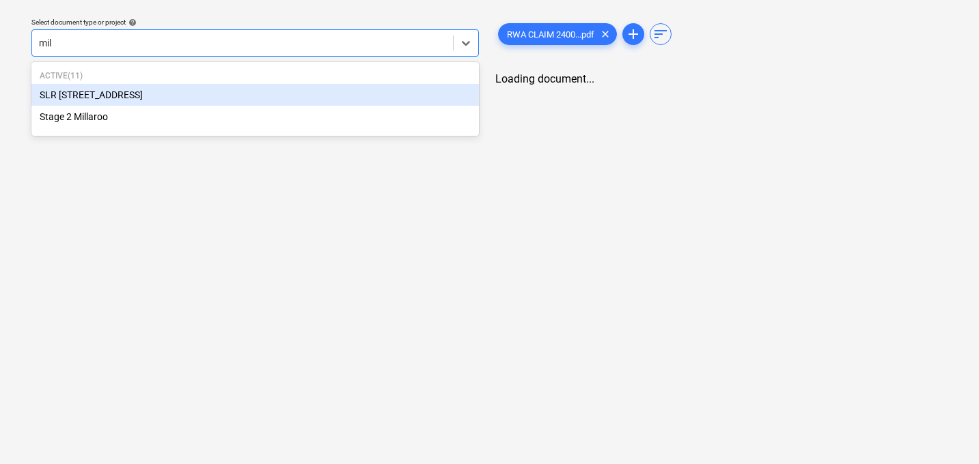
type input "mill"
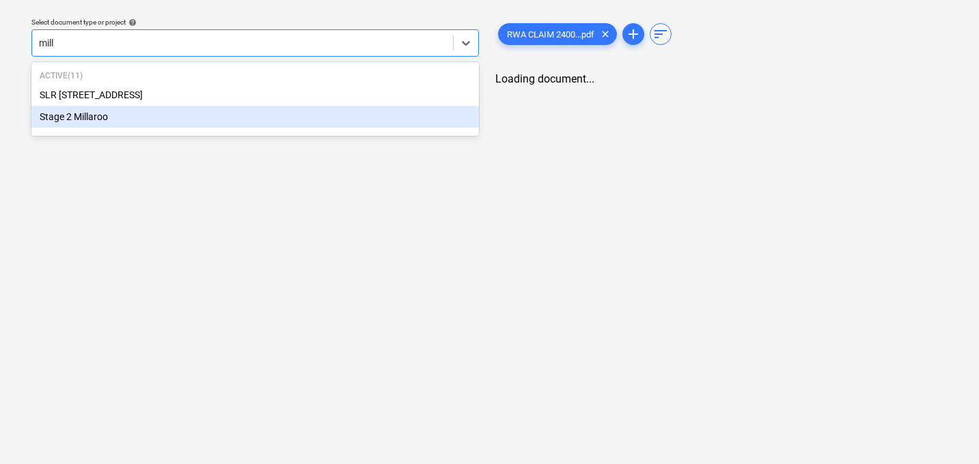
click at [85, 119] on div "Stage 2 Millaroo" at bounding box center [254, 117] width 447 height 22
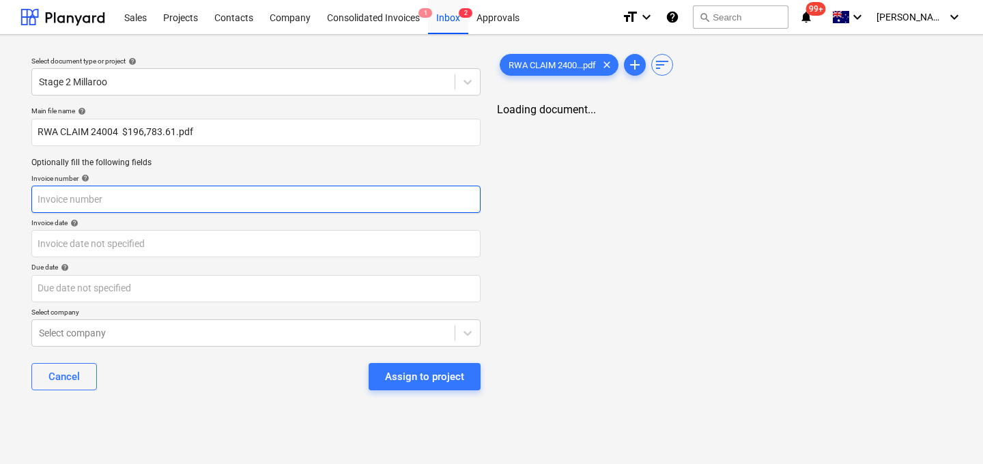
click at [130, 208] on input "text" at bounding box center [255, 199] width 449 height 27
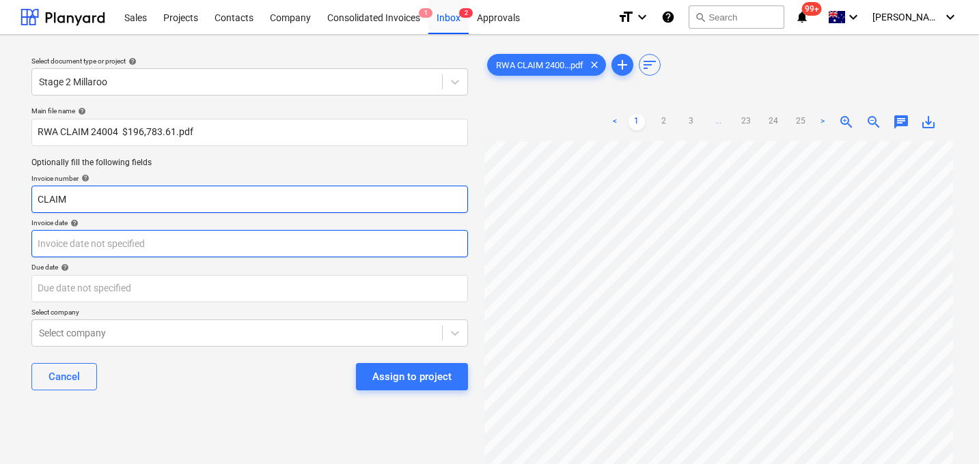
type input "CLAIM"
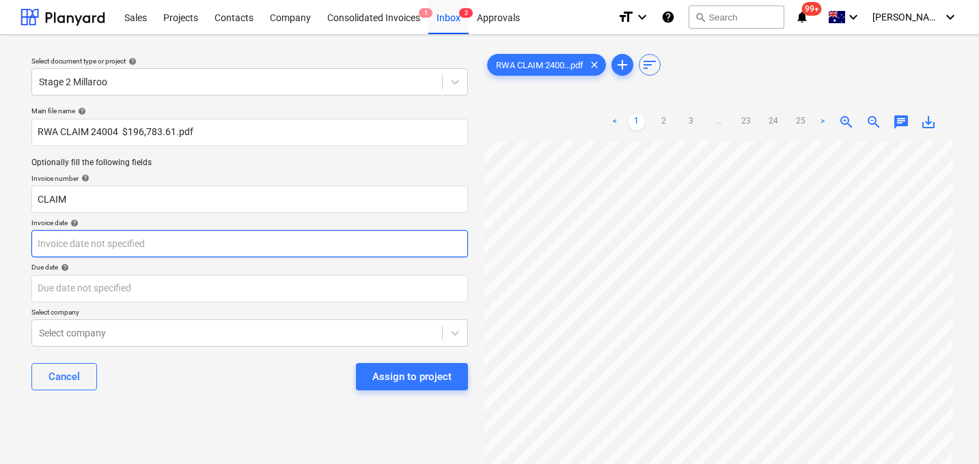
click at [130, 250] on body "Sales Projects Contacts Company Consolidated Invoices 1 Inbox 2 Approvals forma…" at bounding box center [489, 232] width 979 height 464
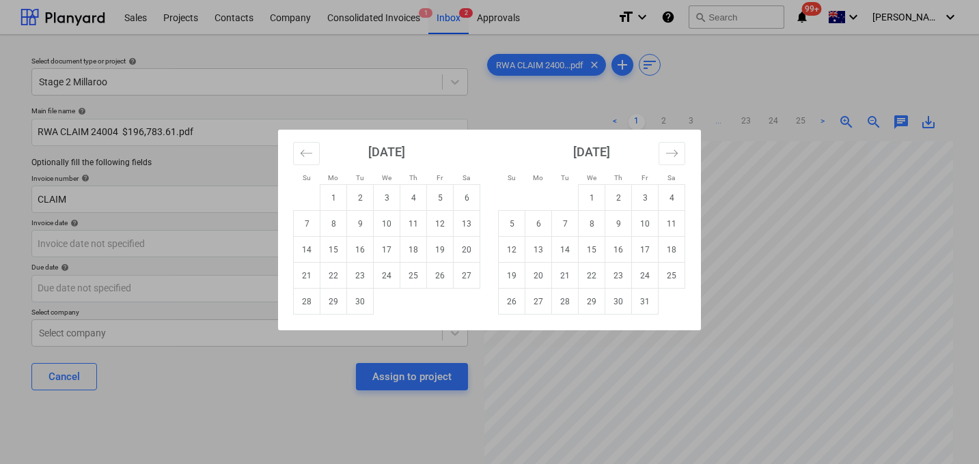
click at [801, 157] on div "Su Mo Tu We Th Fr Sa Su Mo Tu We Th Fr Sa [DATE] 1 2 3 4 5 6 7 8 9 10 11 12 13 …" at bounding box center [489, 232] width 979 height 464
click at [71, 236] on body "Sales Projects Contacts Company Consolidated Invoices 1 Inbox 2 Approvals forma…" at bounding box center [489, 232] width 979 height 464
click at [437, 275] on td "26" at bounding box center [440, 276] width 27 height 26
type input "[DATE]"
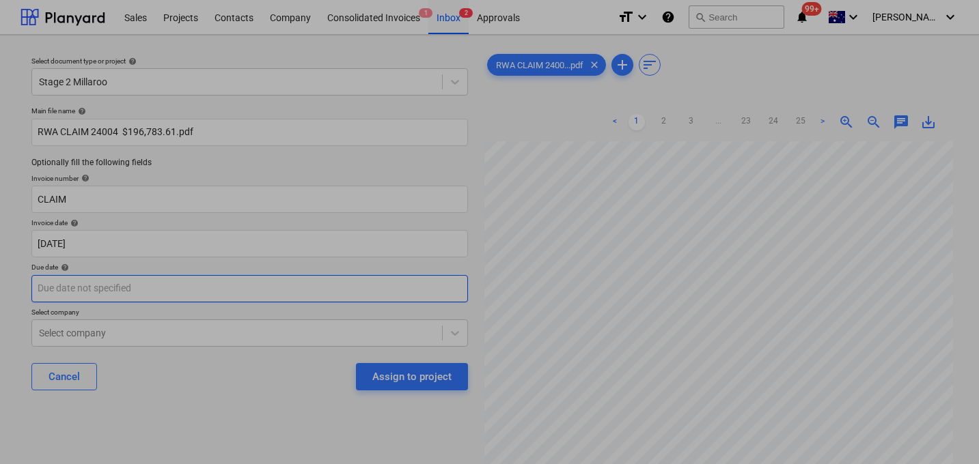
click at [157, 288] on body "Sales Projects Contacts Company Consolidated Invoices 1 Inbox 2 Approvals forma…" at bounding box center [489, 232] width 979 height 464
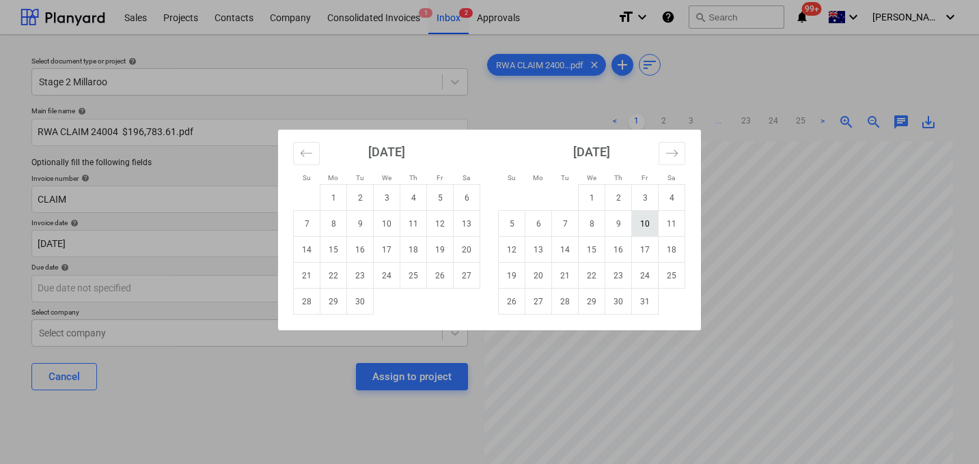
click at [651, 221] on td "10" at bounding box center [645, 224] width 27 height 26
type input "[DATE]"
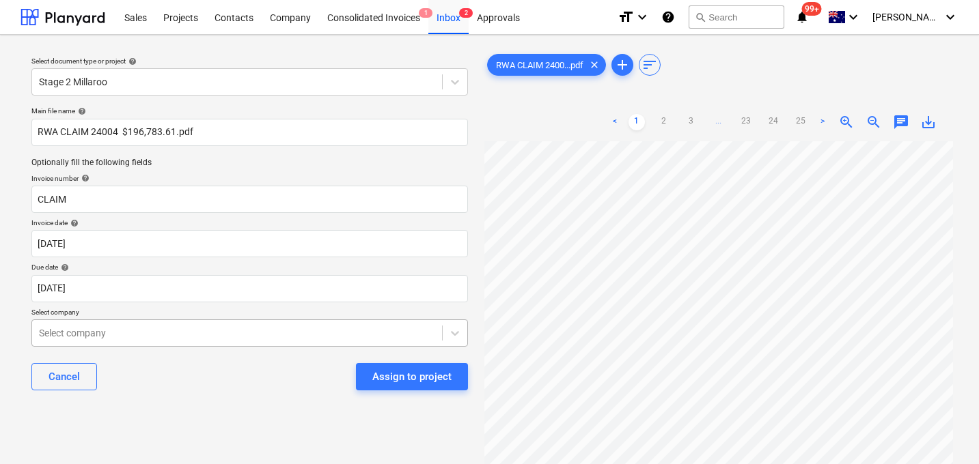
click at [184, 337] on body "Sales Projects Contacts Company Consolidated Invoices 1 Inbox 2 Approvals forma…" at bounding box center [489, 232] width 979 height 464
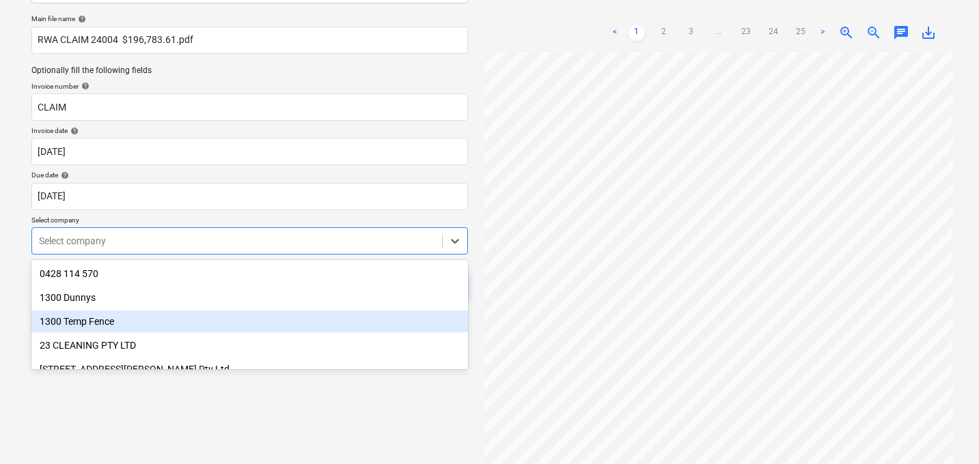
scroll to position [101, 0]
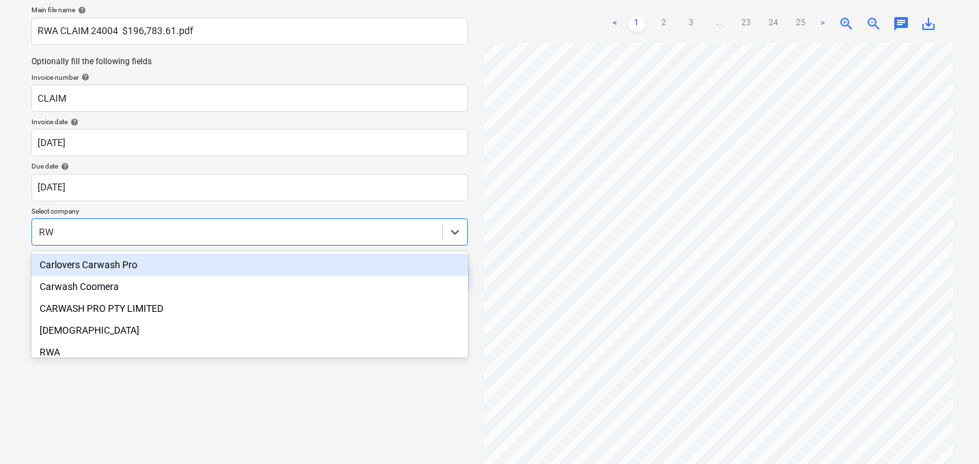
type input "RWA"
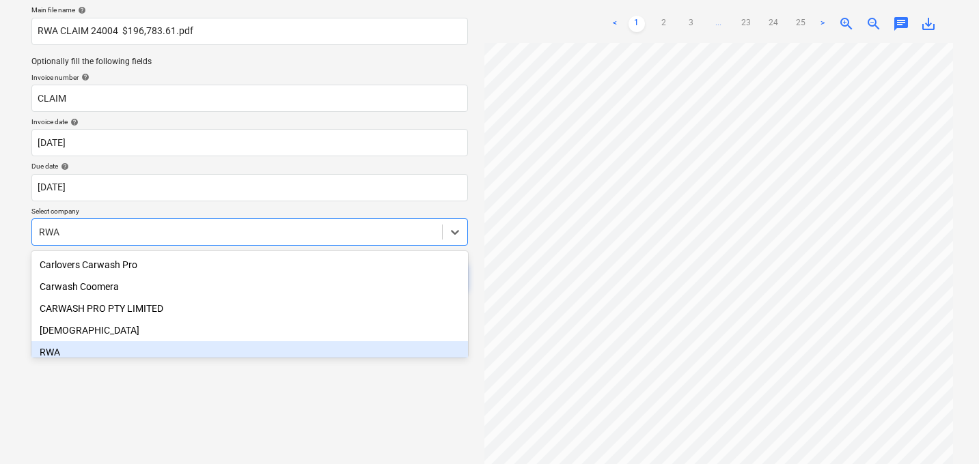
click at [81, 352] on div "RWA" at bounding box center [249, 352] width 436 height 22
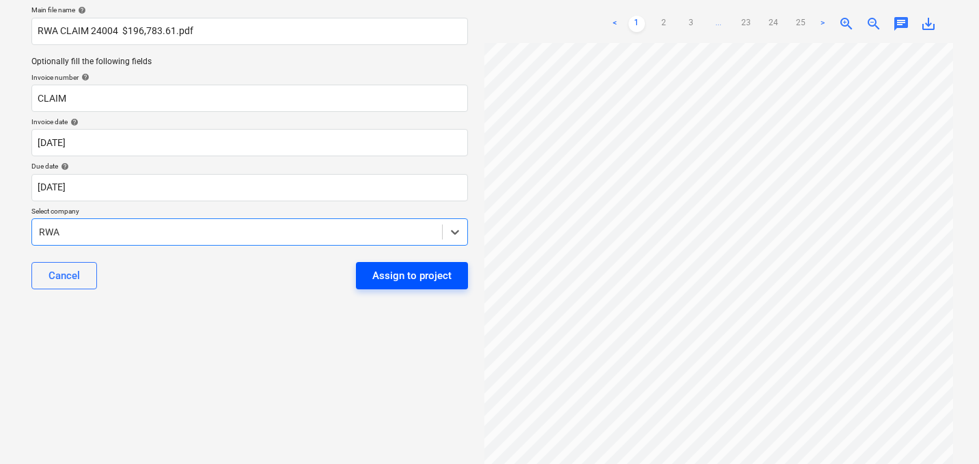
click at [425, 282] on div "Assign to project" at bounding box center [411, 276] width 79 height 18
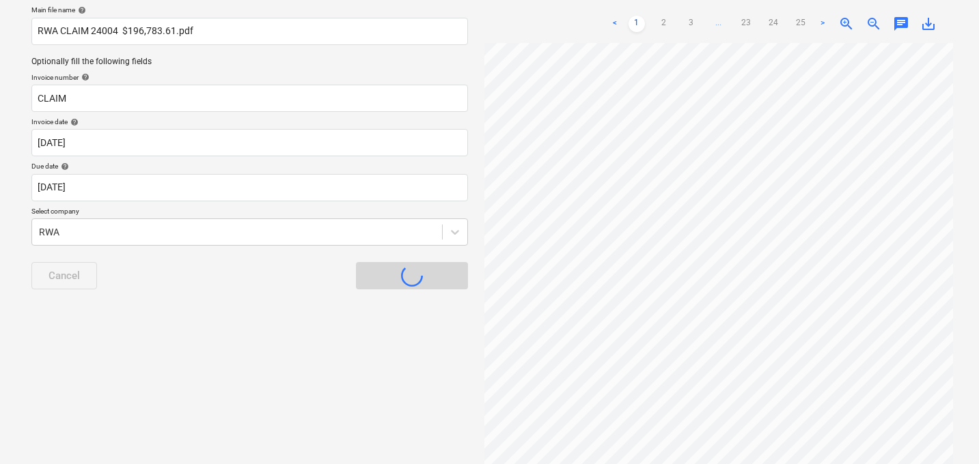
scroll to position [66, 0]
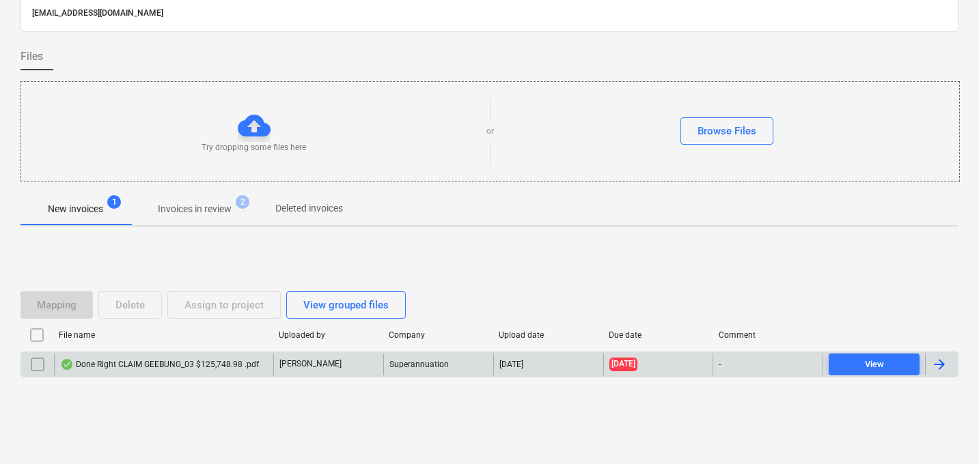
click at [217, 366] on div "Done Right CLAIM GEEBUNG_03 $125,748.98 .pdf" at bounding box center [159, 364] width 199 height 11
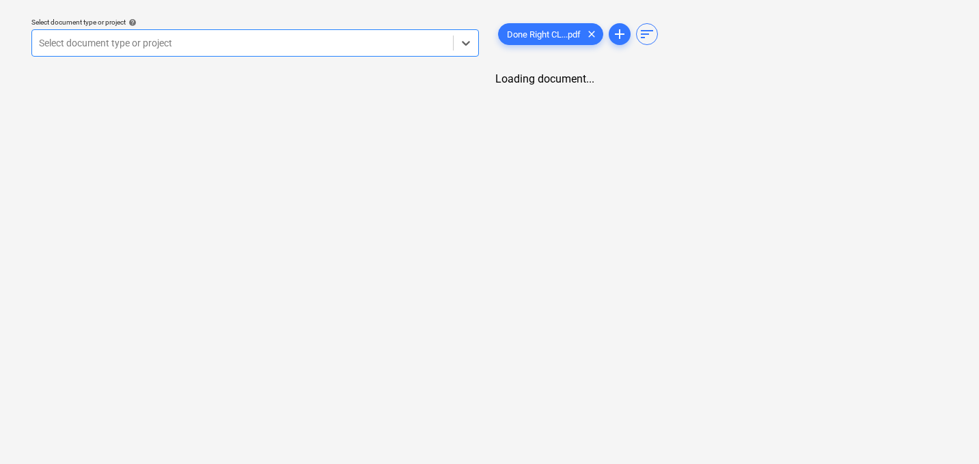
click at [297, 51] on div "Select document type or project" at bounding box center [242, 42] width 421 height 19
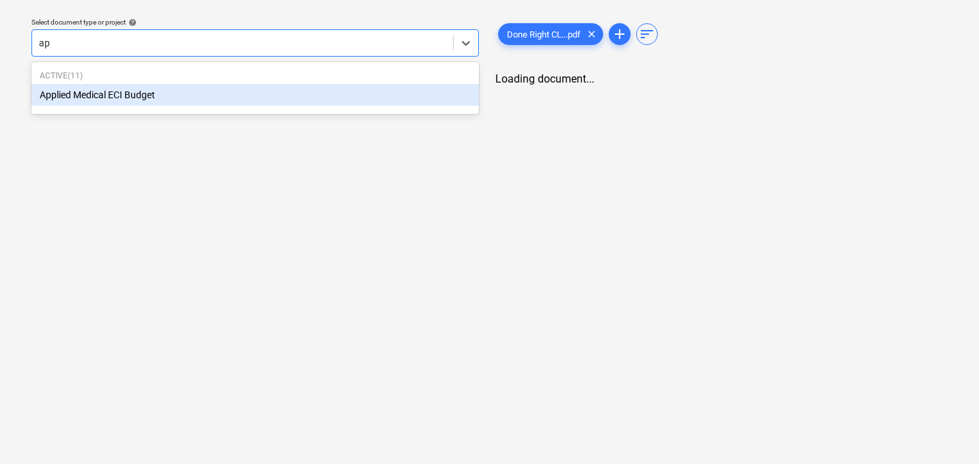
type input "app"
click at [205, 93] on div "Applied Medical ECI Budget" at bounding box center [254, 95] width 447 height 22
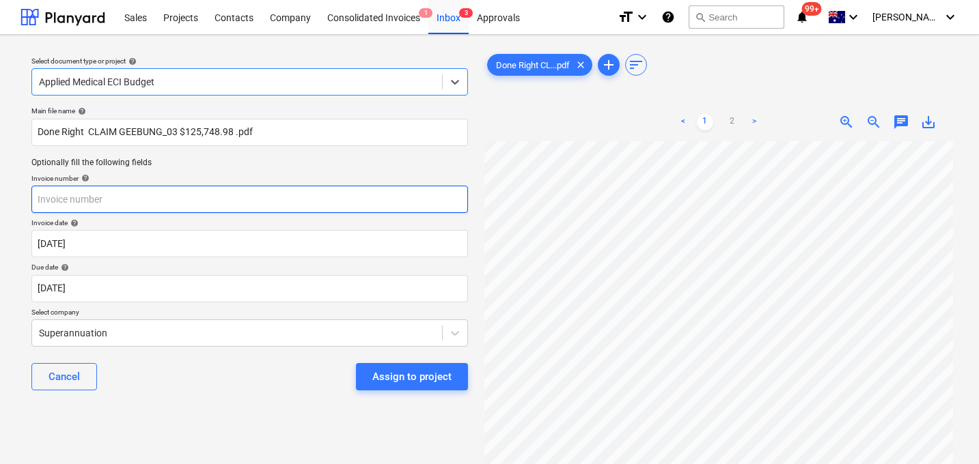
click at [139, 204] on input "text" at bounding box center [249, 199] width 436 height 27
click at [96, 193] on input "text" at bounding box center [249, 199] width 436 height 27
paste input "GEEBUNG-03"
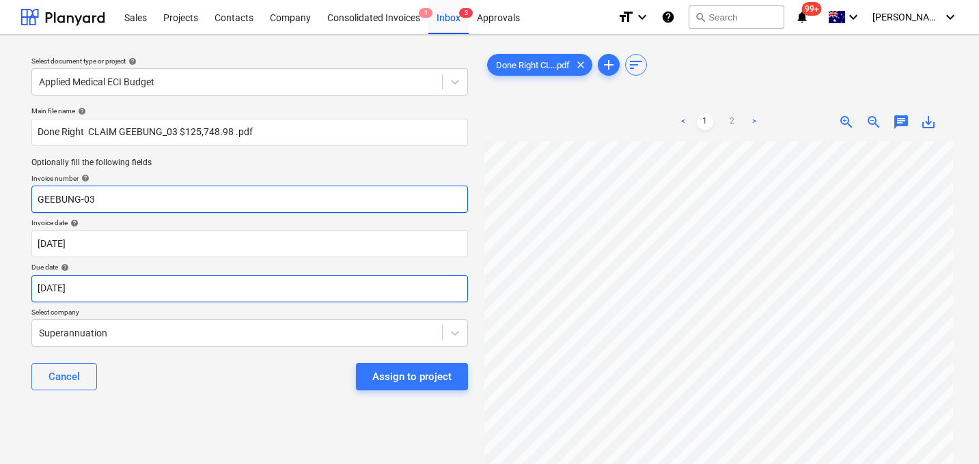
type input "GEEBUNG-03"
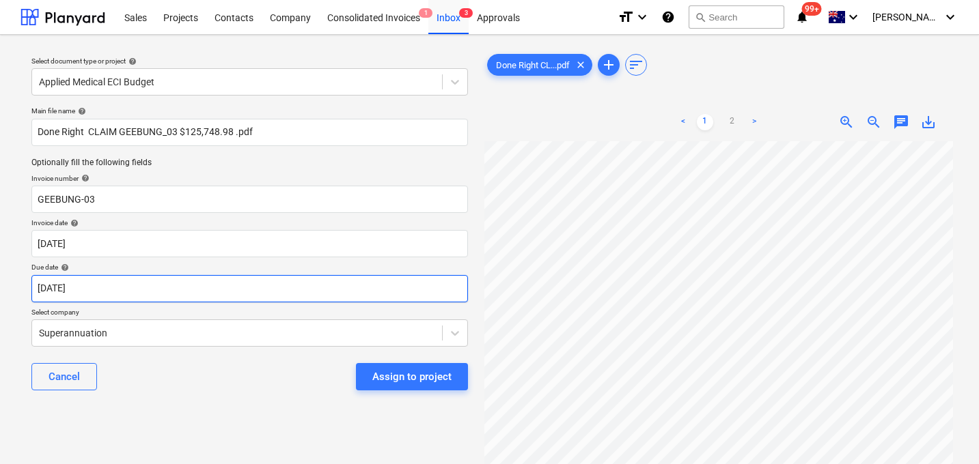
click at [93, 290] on body "Sales Projects Contacts Company Consolidated Invoices 1 Inbox 3 Approvals forma…" at bounding box center [489, 232] width 979 height 464
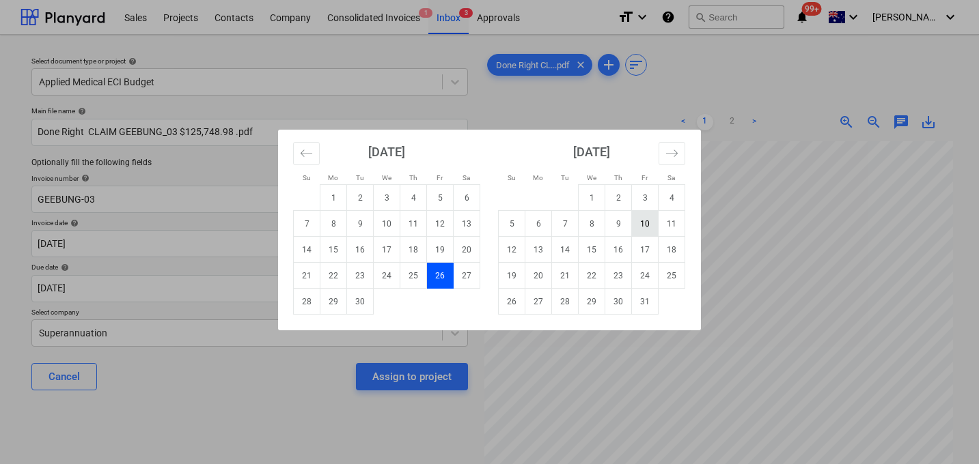
click at [643, 226] on td "10" at bounding box center [645, 224] width 27 height 26
type input "[DATE]"
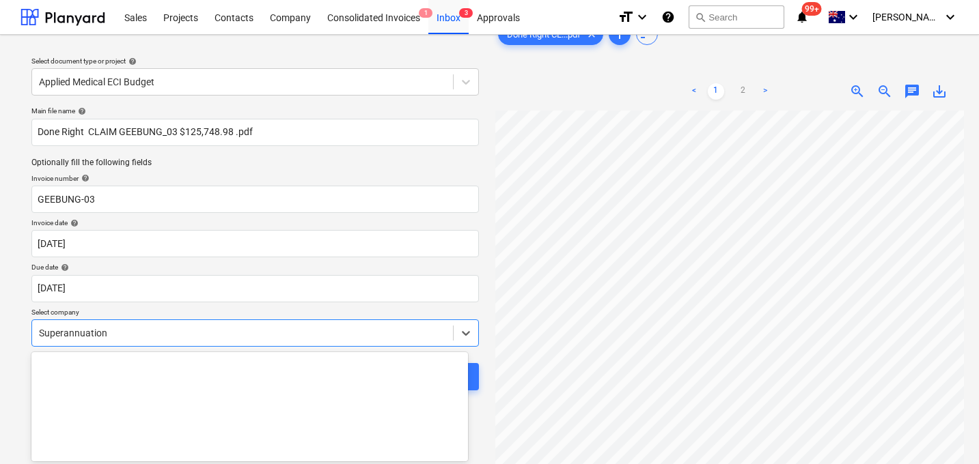
scroll to position [92, 0]
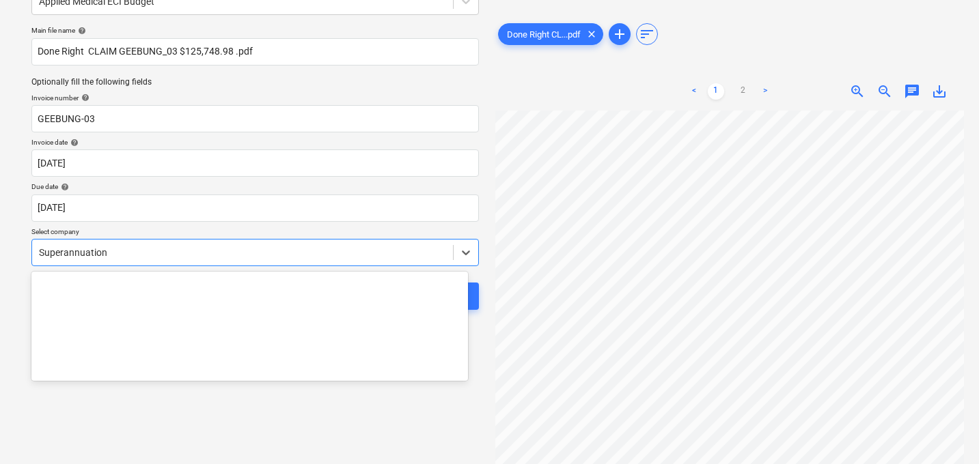
click at [162, 333] on body "Sales Projects Contacts Company Consolidated Invoices 1 Inbox 3 Approvals forma…" at bounding box center [489, 151] width 979 height 464
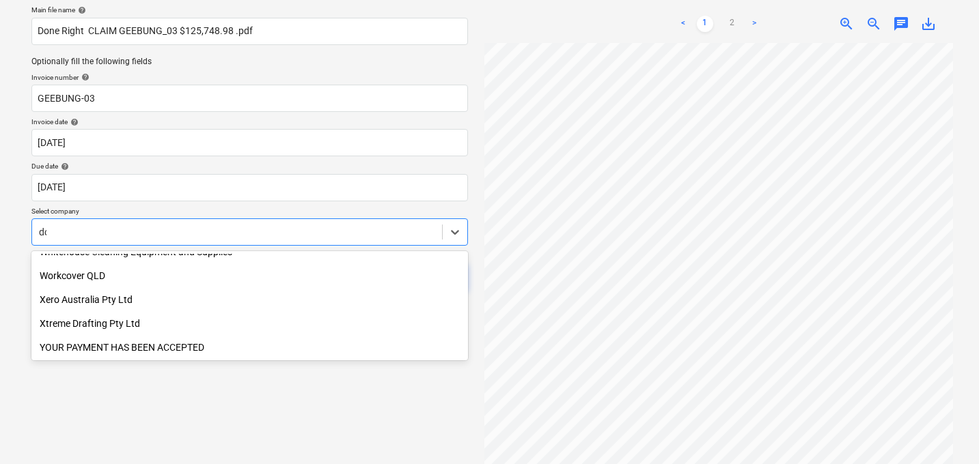
scroll to position [826, 0]
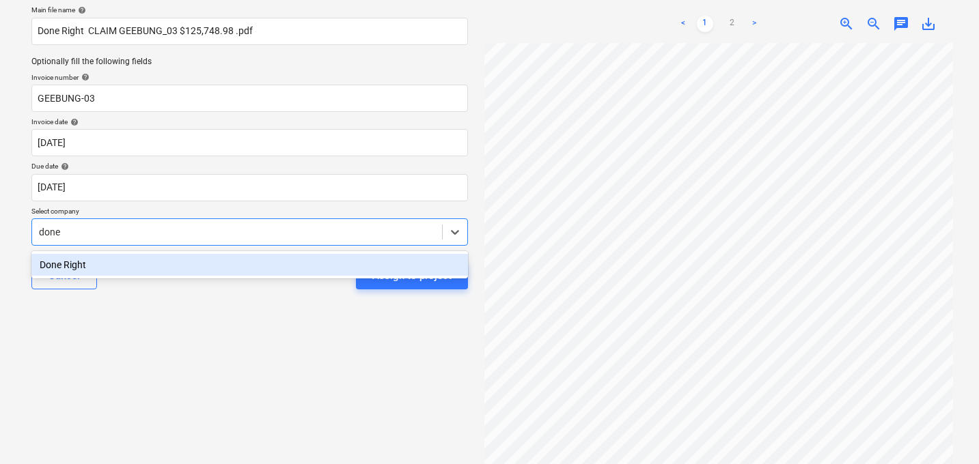
type input "done"
click at [81, 266] on div "Done Right" at bounding box center [249, 265] width 436 height 22
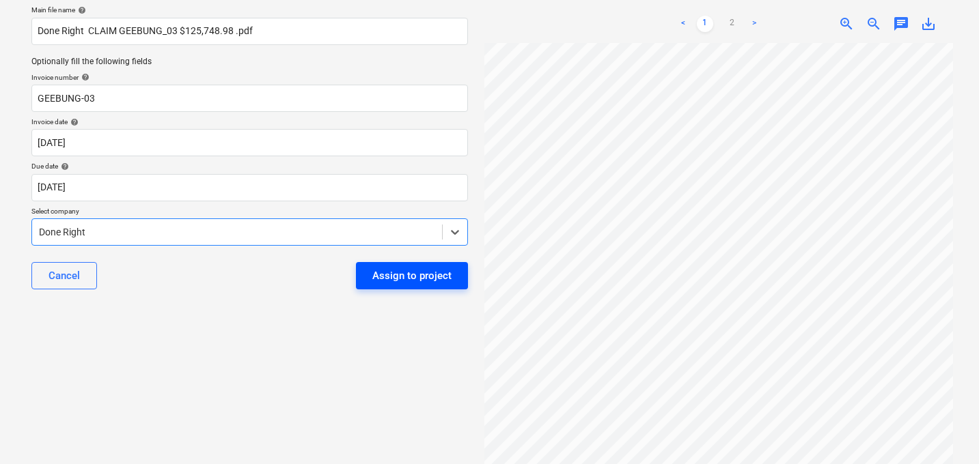
click at [427, 281] on div "Assign to project" at bounding box center [411, 276] width 79 height 18
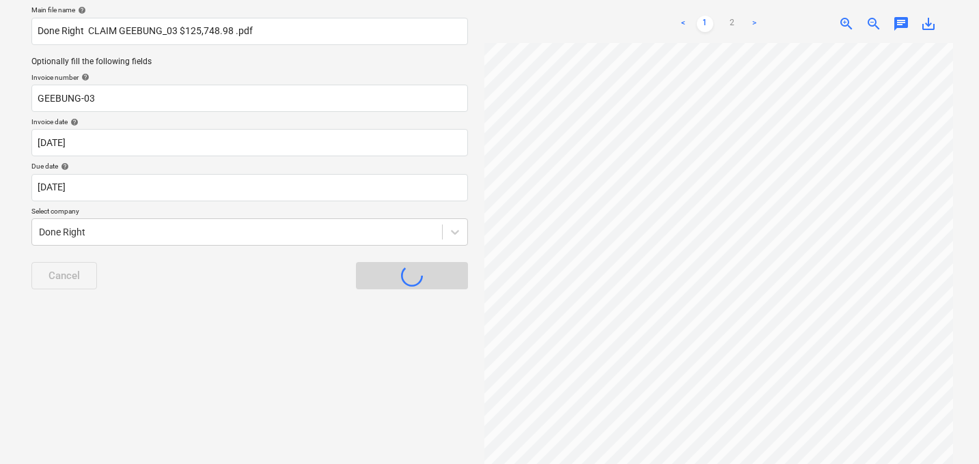
scroll to position [66, 0]
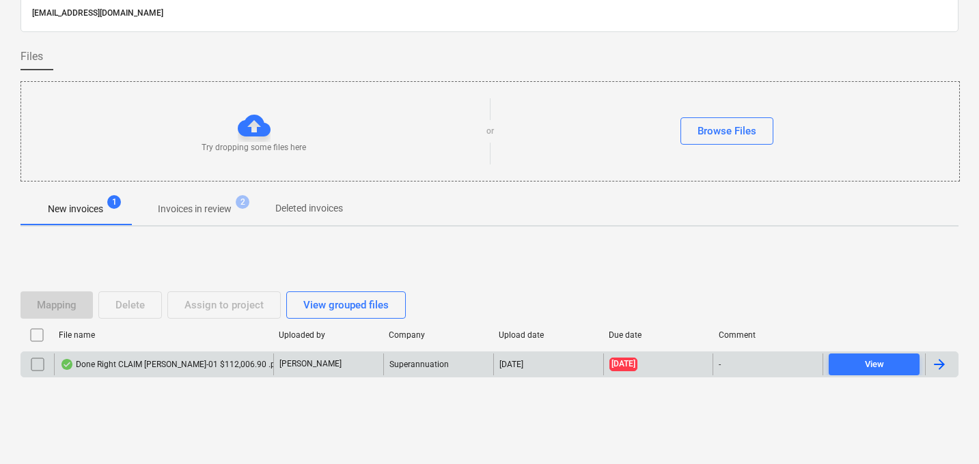
click at [180, 371] on div "Done Right CLAIM [PERSON_NAME]-01 $112,006.90 .pdf" at bounding box center [163, 365] width 219 height 22
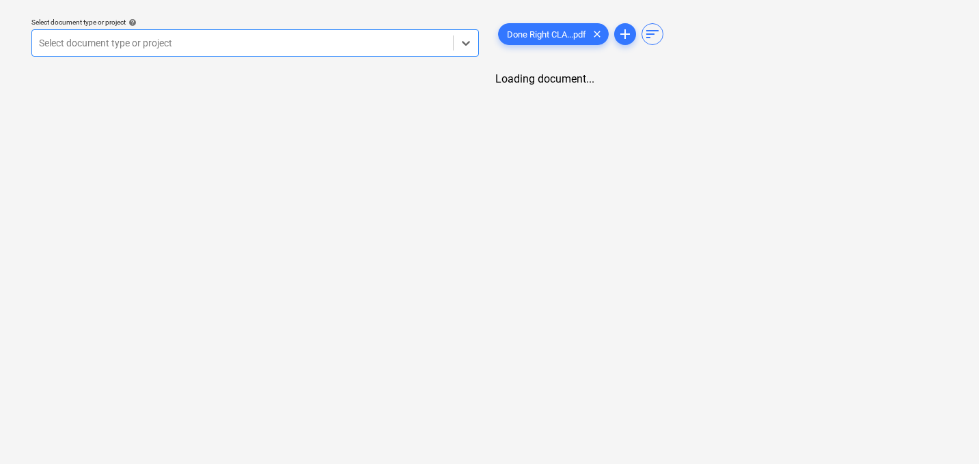
click at [262, 47] on div at bounding box center [242, 43] width 407 height 14
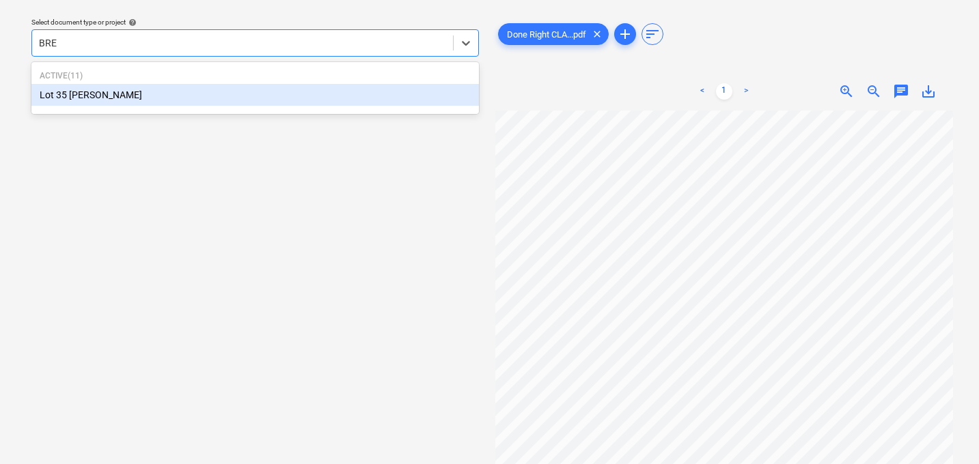
type input "BREN"
click at [193, 88] on div "Lot 35 [PERSON_NAME]" at bounding box center [254, 95] width 447 height 22
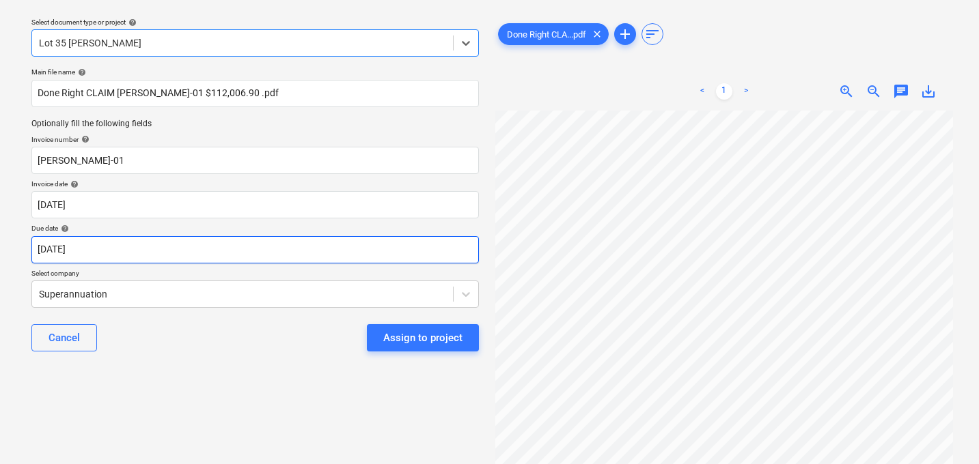
click at [112, 251] on body "Sales Projects Contacts Company Consolidated Invoices 1 Inbox 3 Approvals forma…" at bounding box center [489, 193] width 979 height 464
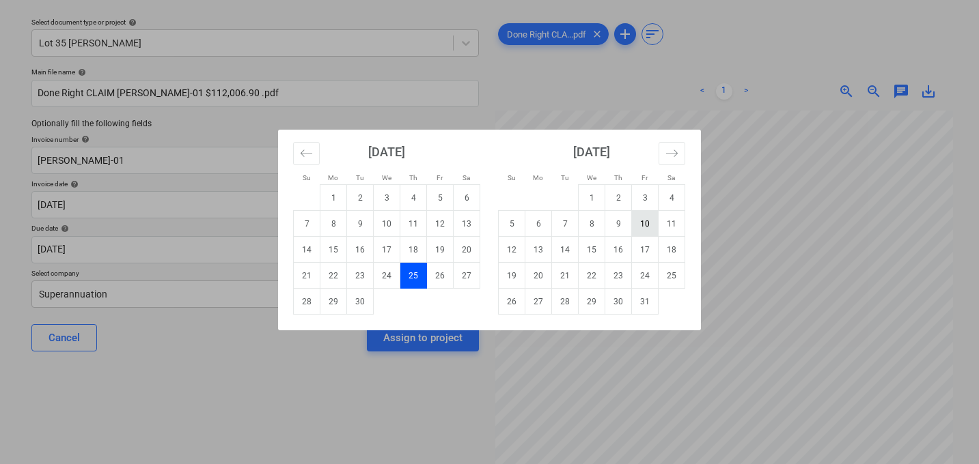
click at [645, 223] on td "10" at bounding box center [645, 224] width 27 height 26
type input "[DATE]"
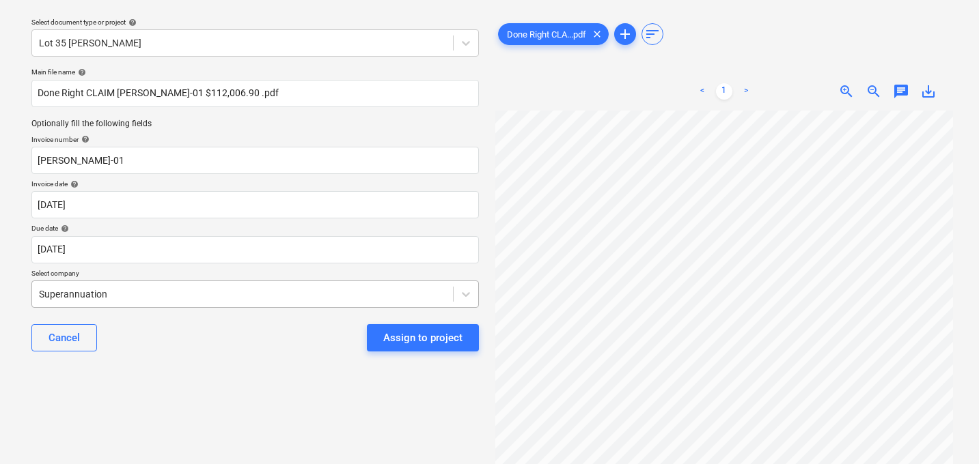
click at [255, 291] on body "Sales Projects Contacts Company Consolidated Invoices 1 Inbox 3 Approvals forma…" at bounding box center [489, 193] width 979 height 464
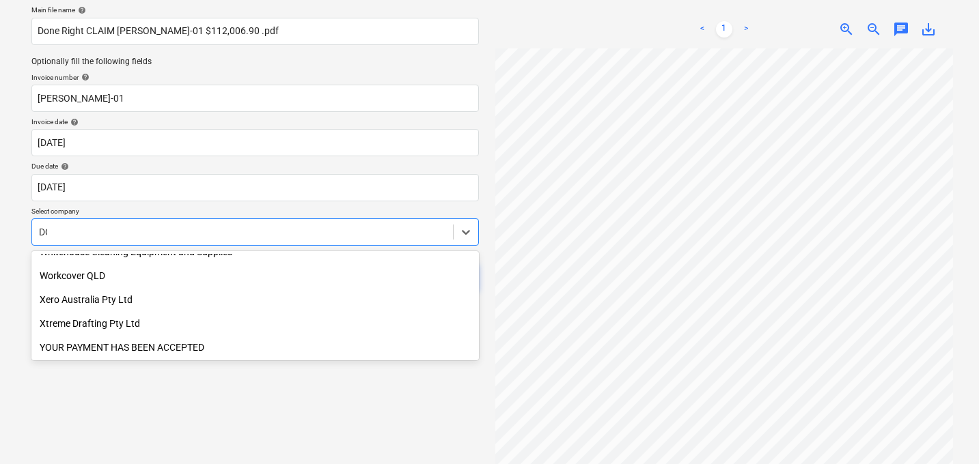
scroll to position [826, 0]
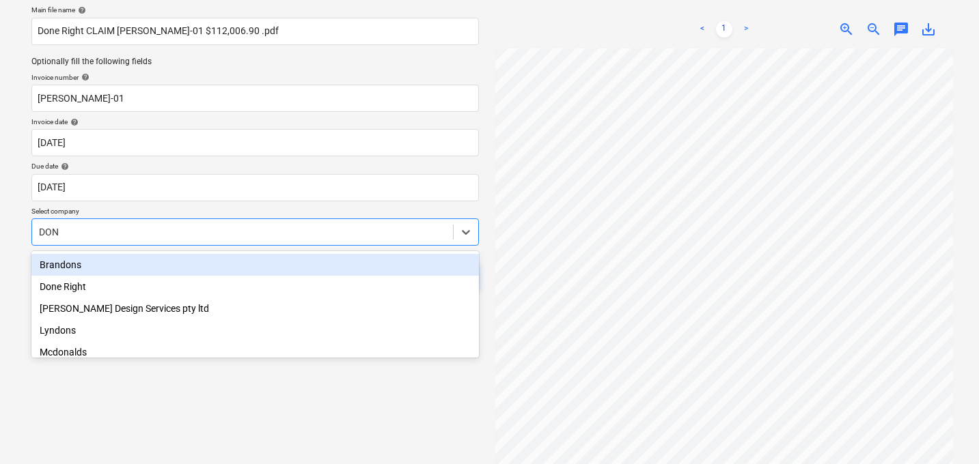
type input "DONE"
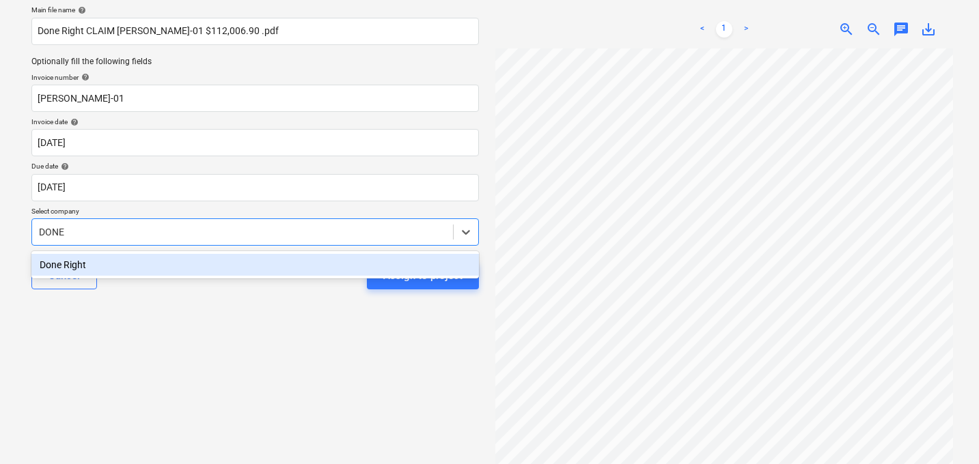
click at [157, 264] on div "Done Right" at bounding box center [254, 265] width 447 height 22
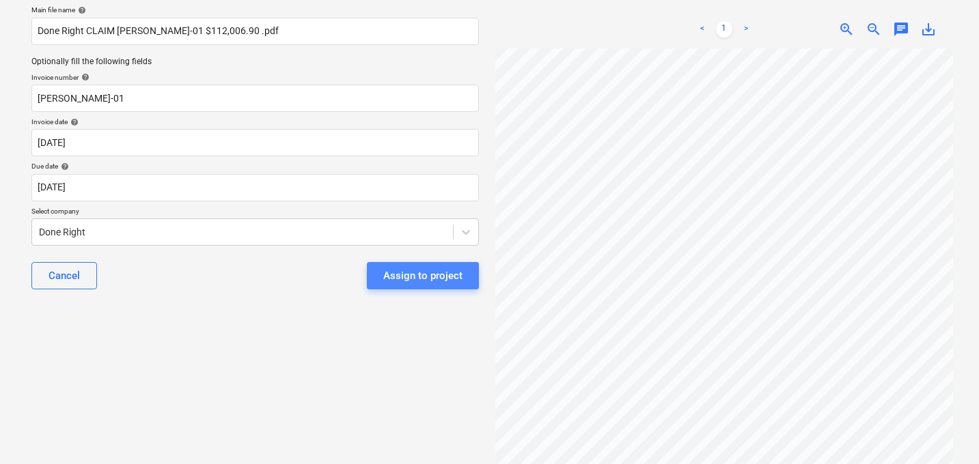
click at [444, 272] on div "Assign to project" at bounding box center [422, 276] width 79 height 18
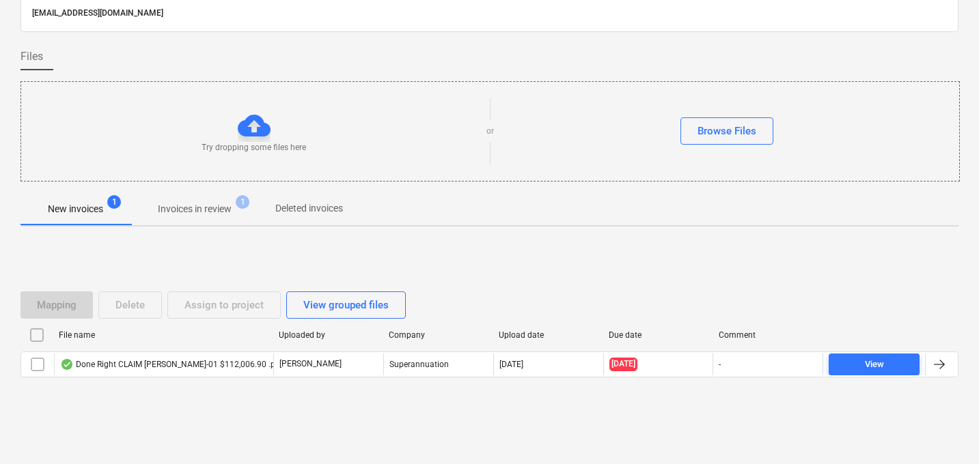
scroll to position [66, 0]
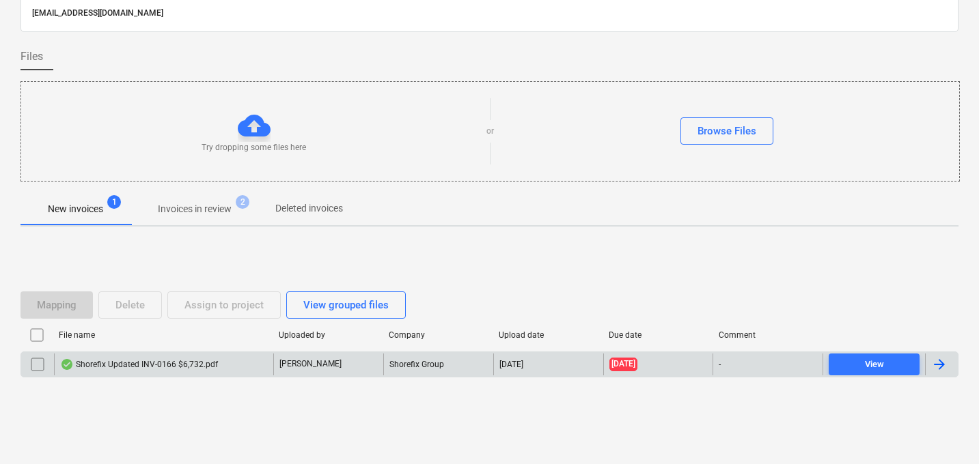
click at [173, 360] on div "Shorefix Updated INV-0166 $6,732.pdf" at bounding box center [139, 364] width 158 height 11
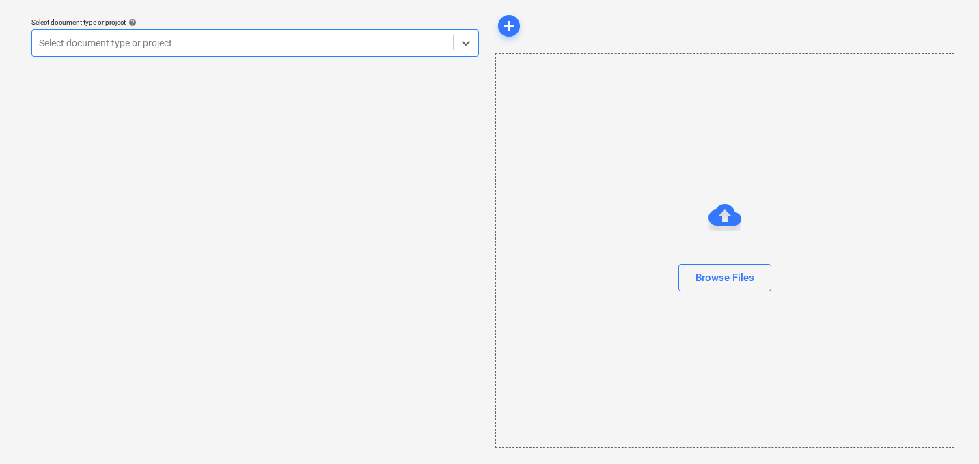
scroll to position [39, 0]
click at [235, 47] on div at bounding box center [242, 43] width 407 height 14
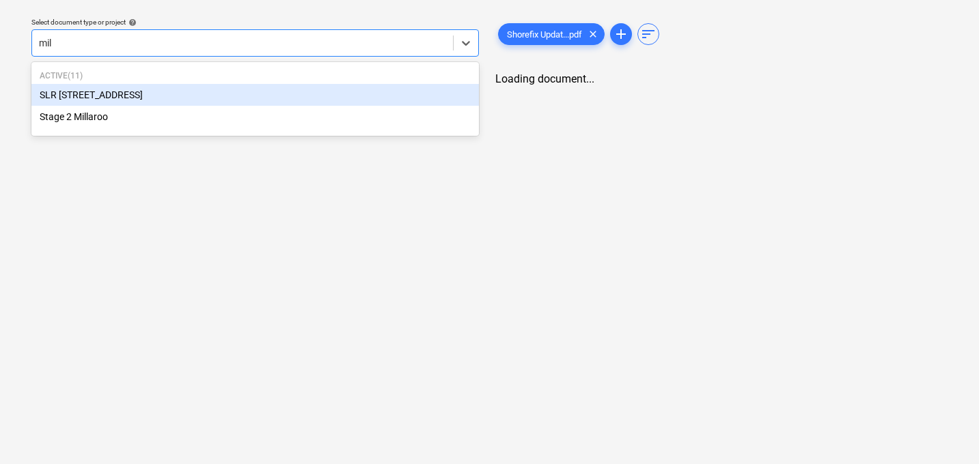
type input "mill"
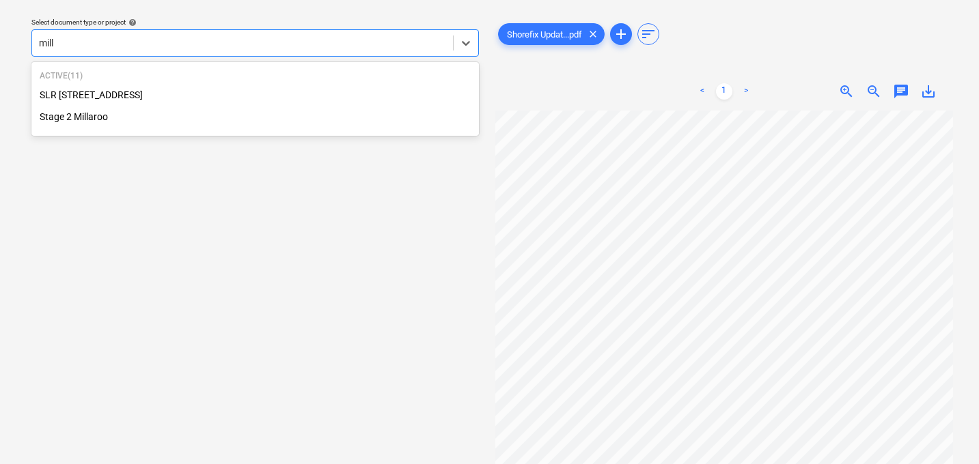
click at [123, 115] on div "Stage 2 Millaroo" at bounding box center [254, 117] width 447 height 22
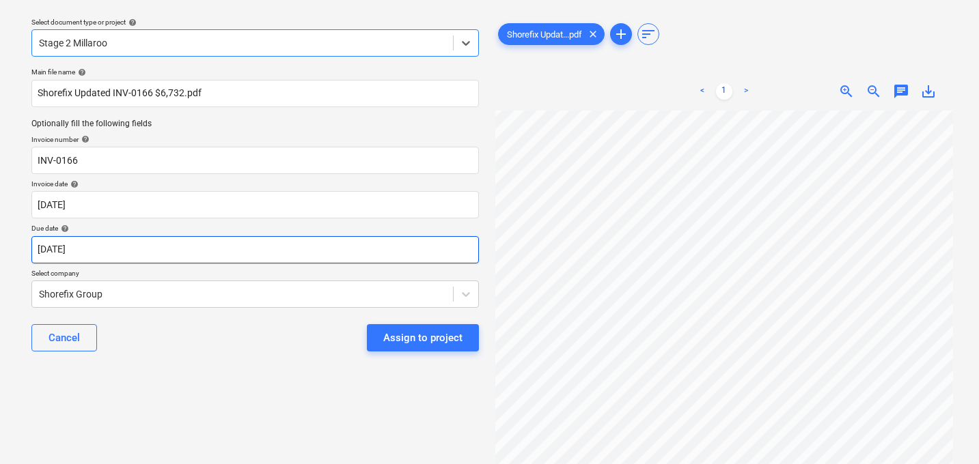
scroll to position [303, 0]
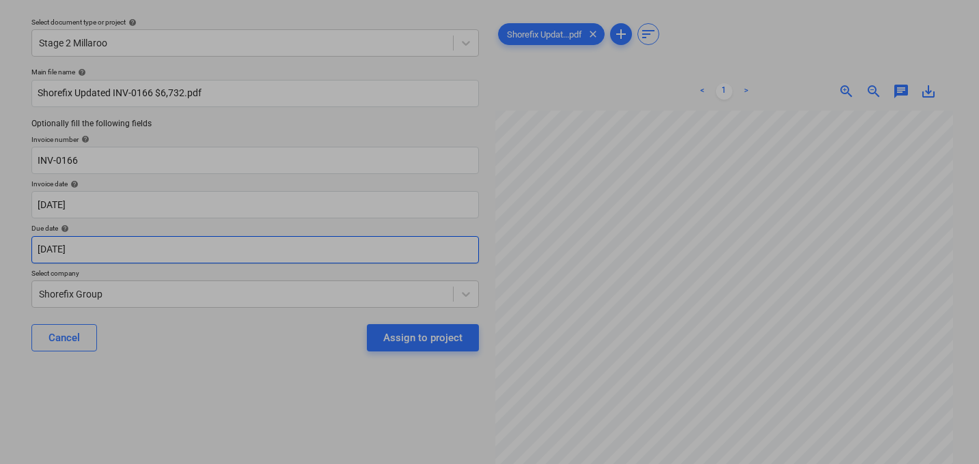
click at [144, 242] on body "Sales Projects Contacts Company Consolidated Invoices 1 Inbox 3 Approvals forma…" at bounding box center [489, 193] width 979 height 464
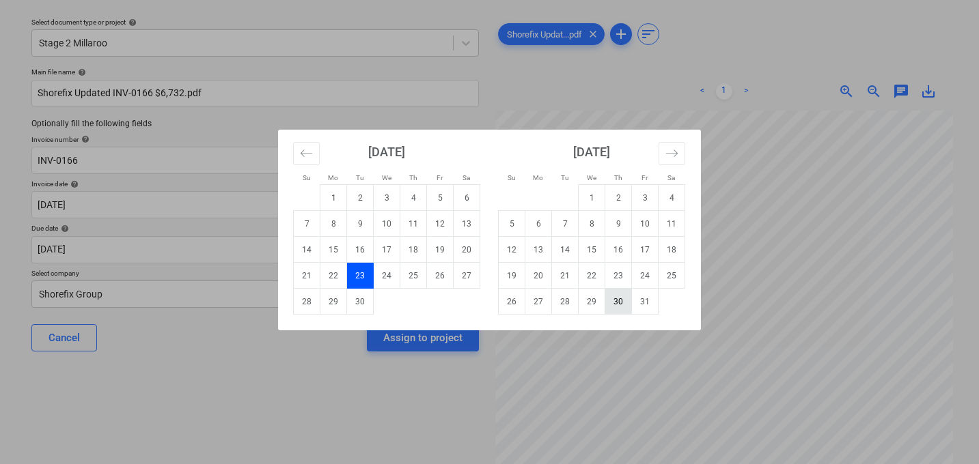
click at [615, 304] on td "30" at bounding box center [618, 302] width 27 height 26
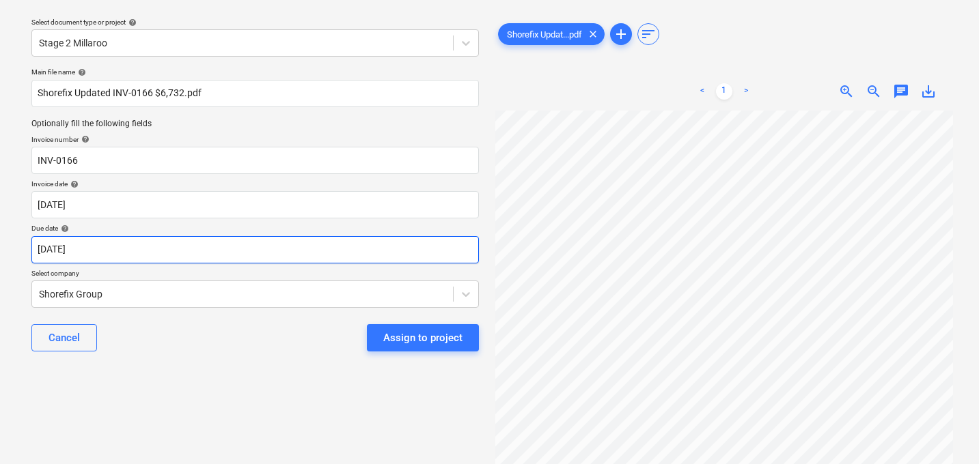
click at [238, 247] on body "Sales Projects Contacts Company Consolidated Invoices 1 Inbox 3 Approvals forma…" at bounding box center [489, 193] width 979 height 464
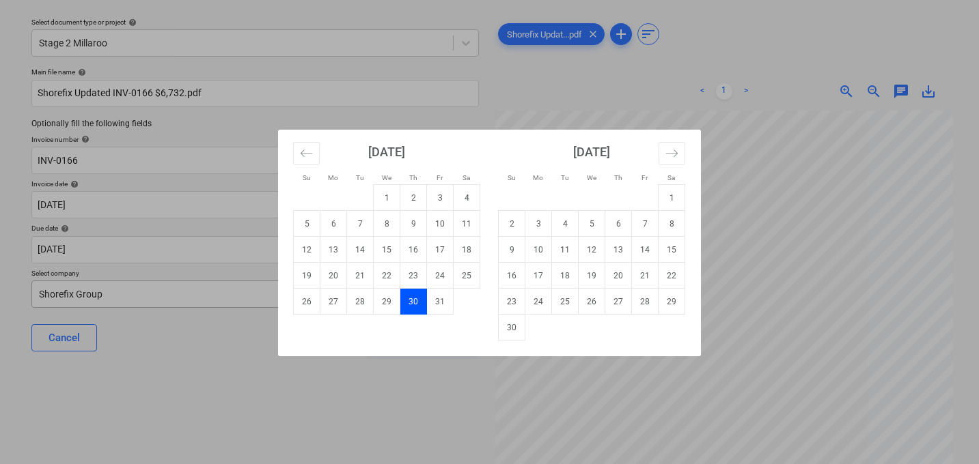
click at [414, 299] on td "30" at bounding box center [413, 302] width 27 height 26
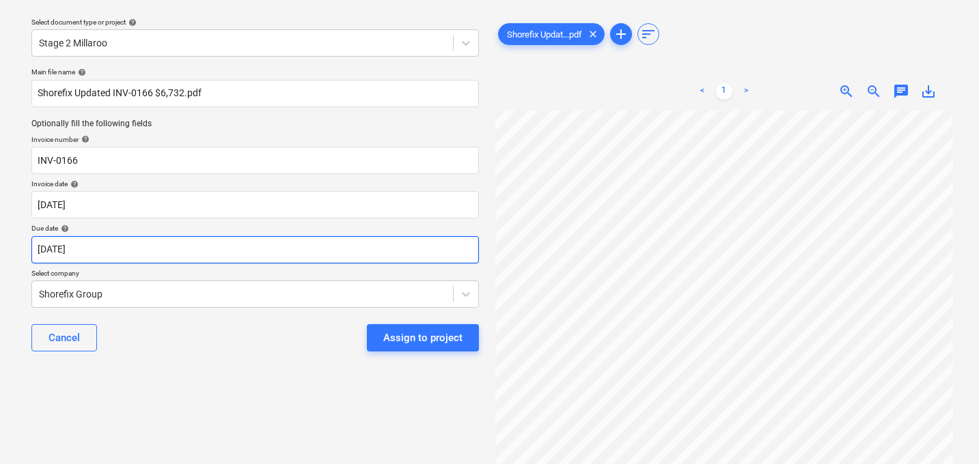
click at [260, 240] on body "Sales Projects Contacts Company Consolidated Invoices 1 Inbox 3 Approvals forma…" at bounding box center [489, 193] width 979 height 464
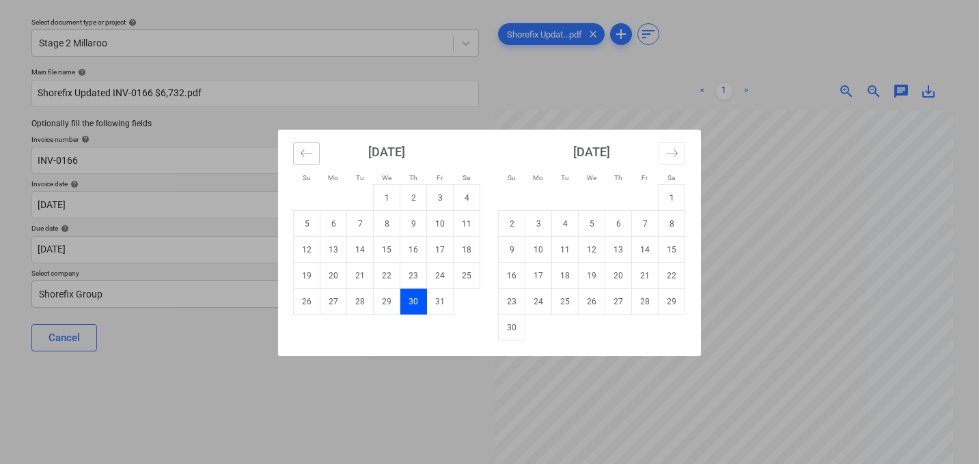
click at [304, 148] on icon "Move backward to switch to the previous month." at bounding box center [306, 153] width 13 height 13
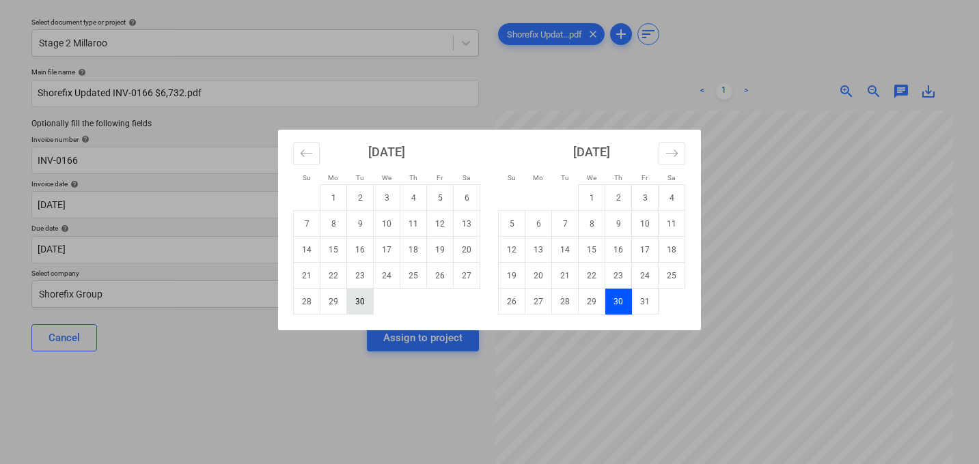
click at [358, 307] on td "30" at bounding box center [360, 302] width 27 height 26
type input "[DATE]"
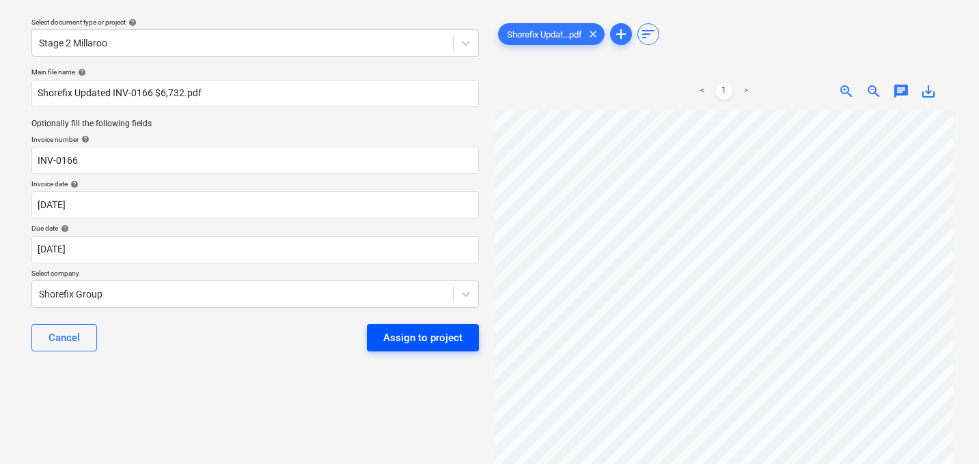
click at [399, 346] on div "Assign to project" at bounding box center [422, 338] width 79 height 18
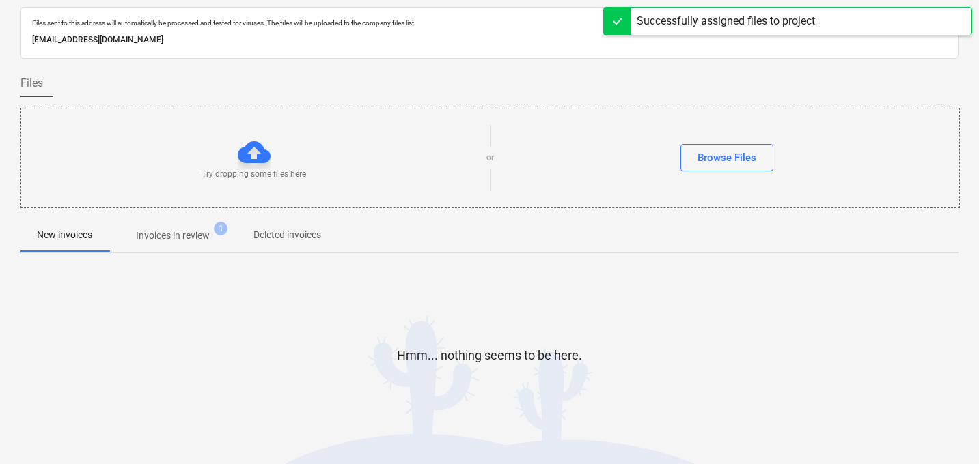
scroll to position [66, 0]
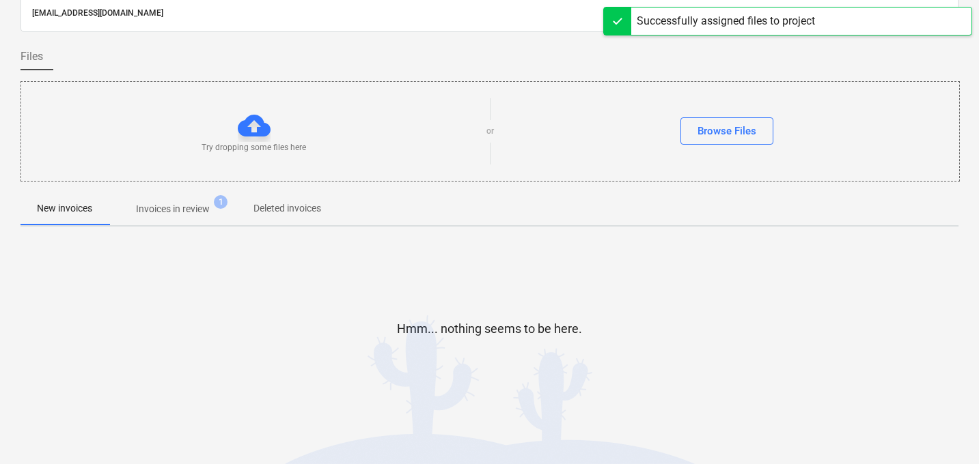
click at [193, 209] on p "Invoices in review" at bounding box center [173, 209] width 74 height 14
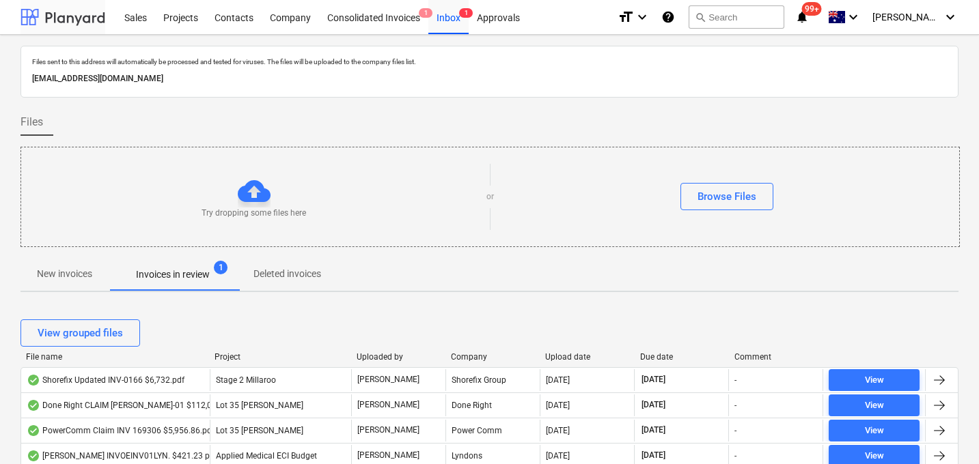
click at [59, 12] on div at bounding box center [62, 17] width 85 height 34
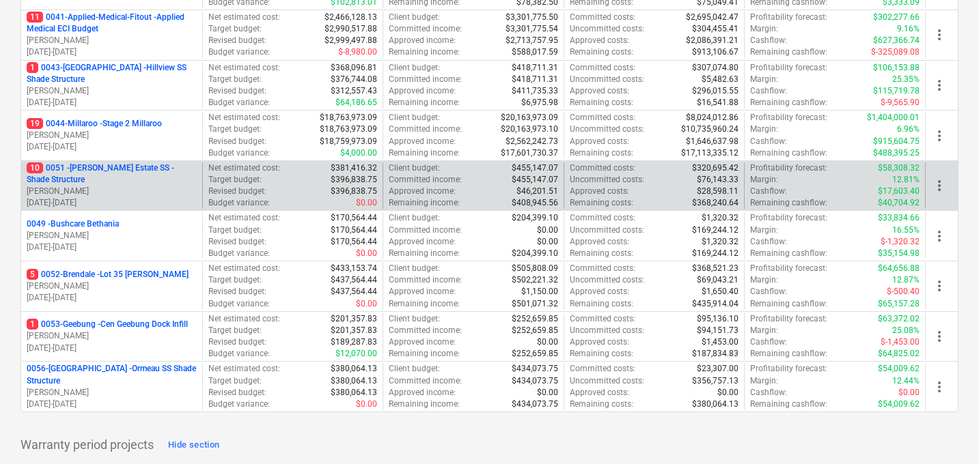
scroll to position [365, 0]
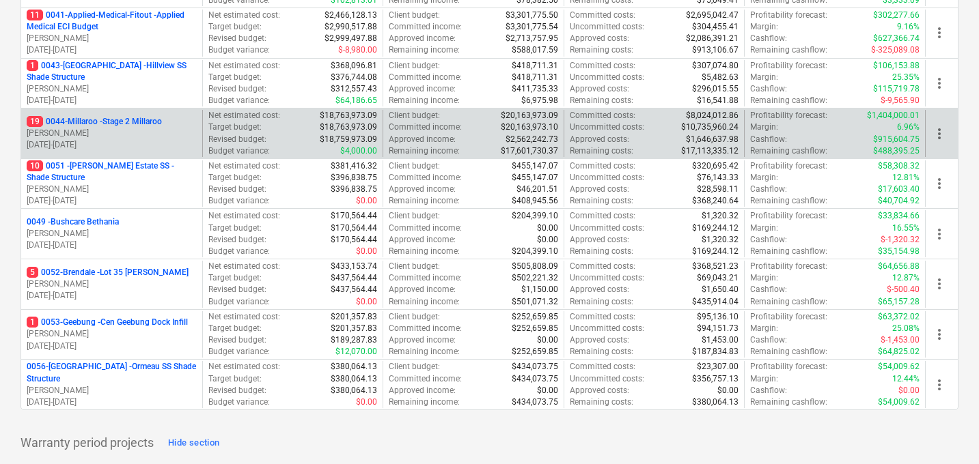
click at [105, 125] on p "19 0044-Millaroo - Stage 2 Millaroo" at bounding box center [94, 122] width 135 height 12
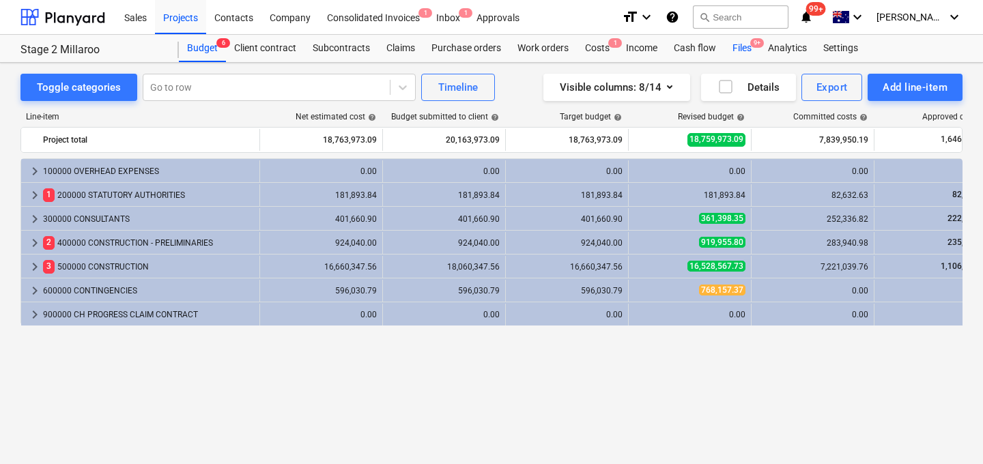
click at [737, 49] on div "Files 9+" at bounding box center [743, 48] width 36 height 27
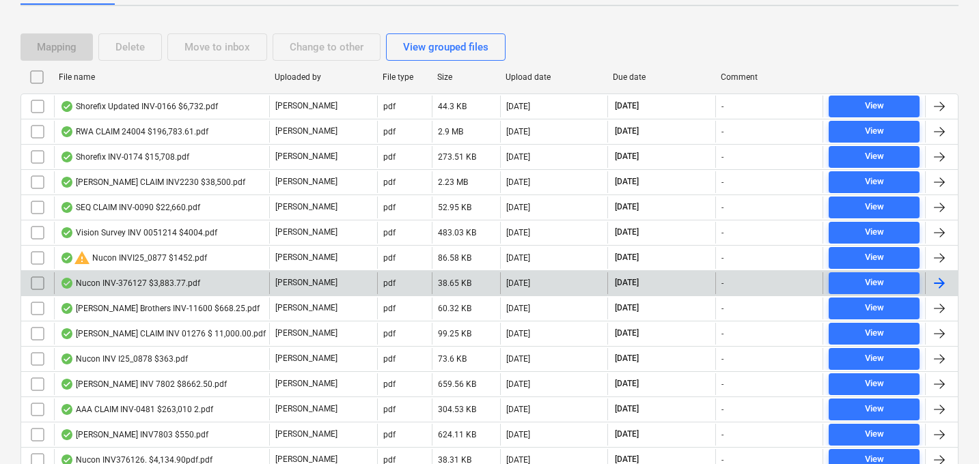
scroll to position [238, 0]
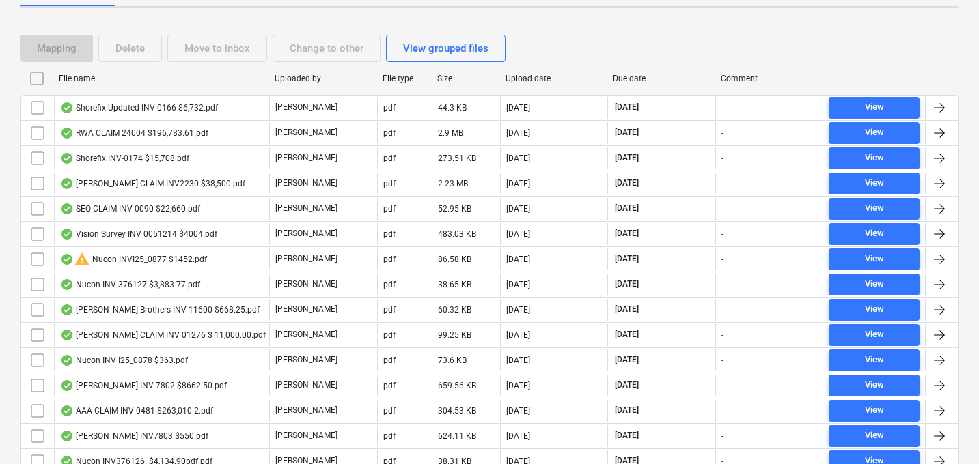
click at [76, 78] on div "File name" at bounding box center [161, 79] width 205 height 10
checkbox input "false"
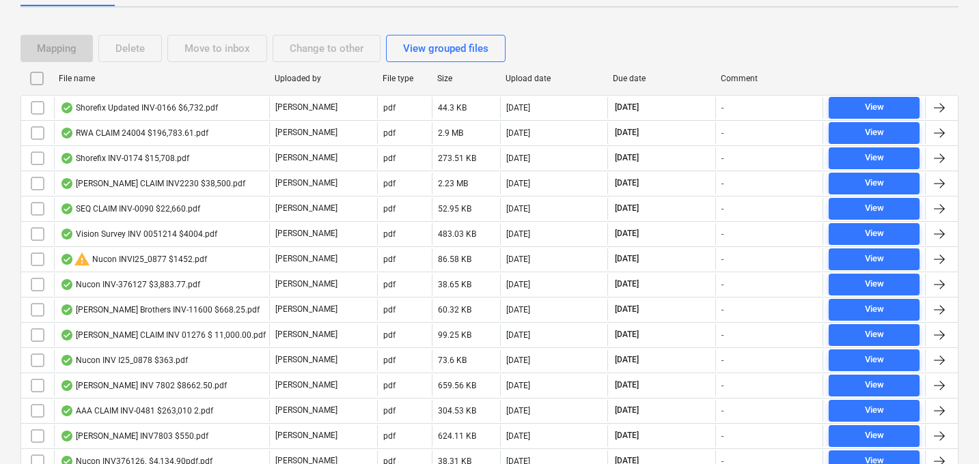
checkbox input "false"
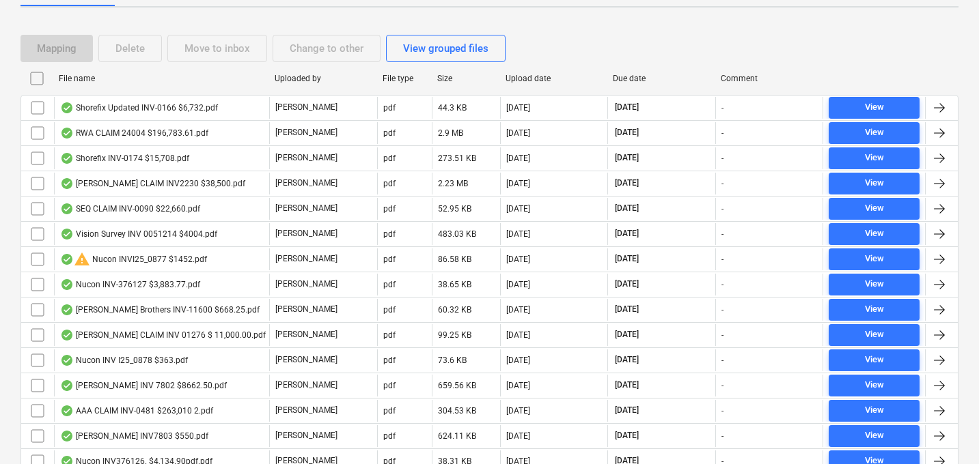
checkbox input "false"
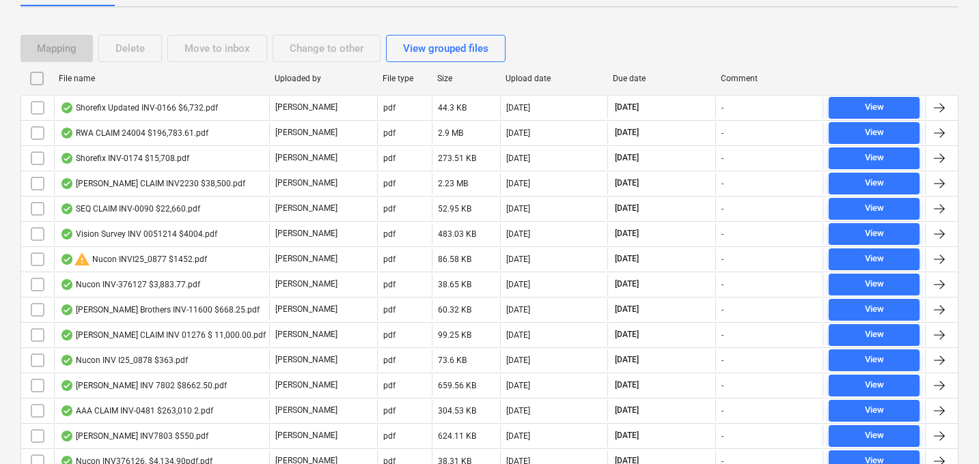
checkbox input "false"
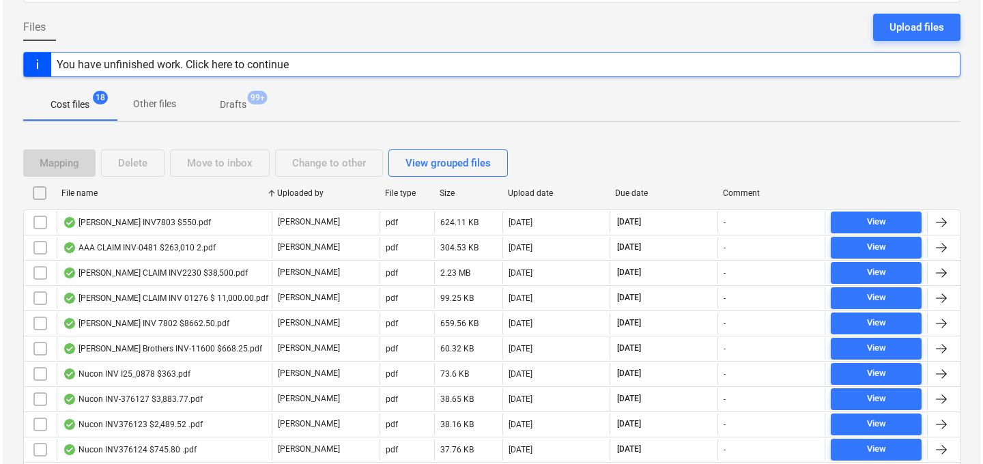
scroll to position [0, 0]
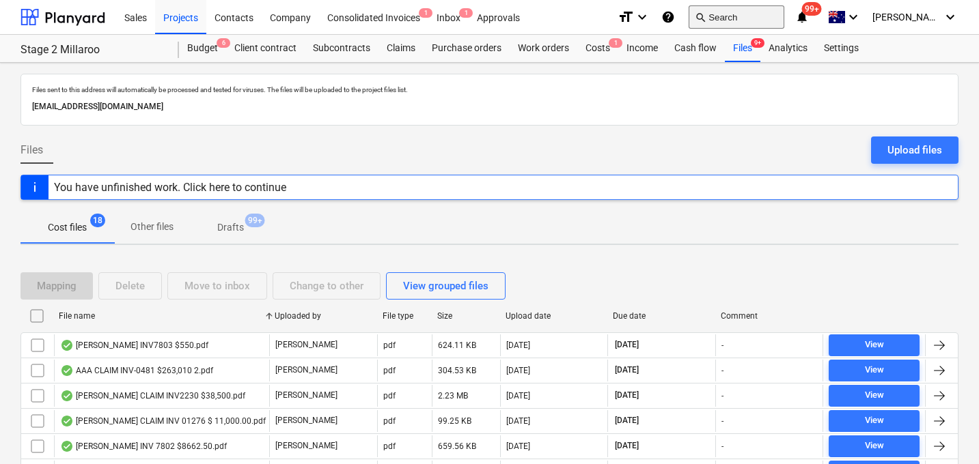
click at [757, 17] on button "search Search" at bounding box center [736, 16] width 96 height 23
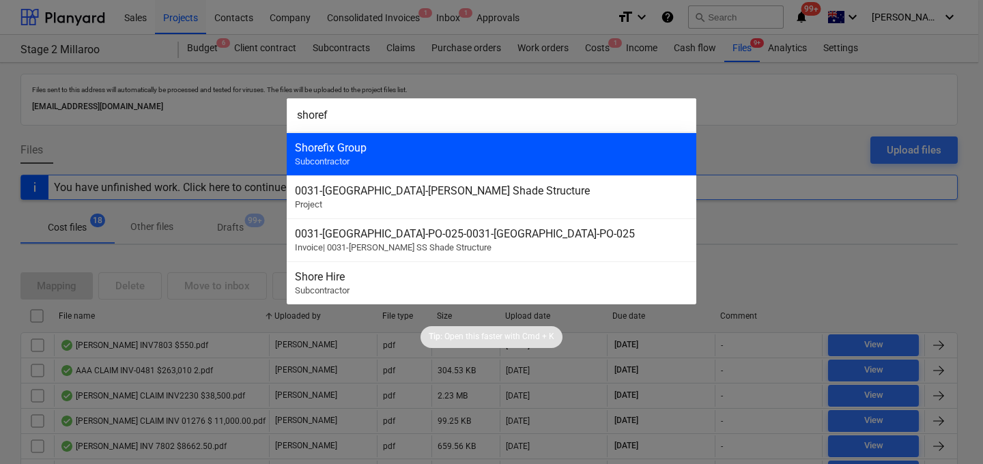
type input "shoref"
click at [443, 145] on div "Shorefix Group" at bounding box center [491, 147] width 393 height 13
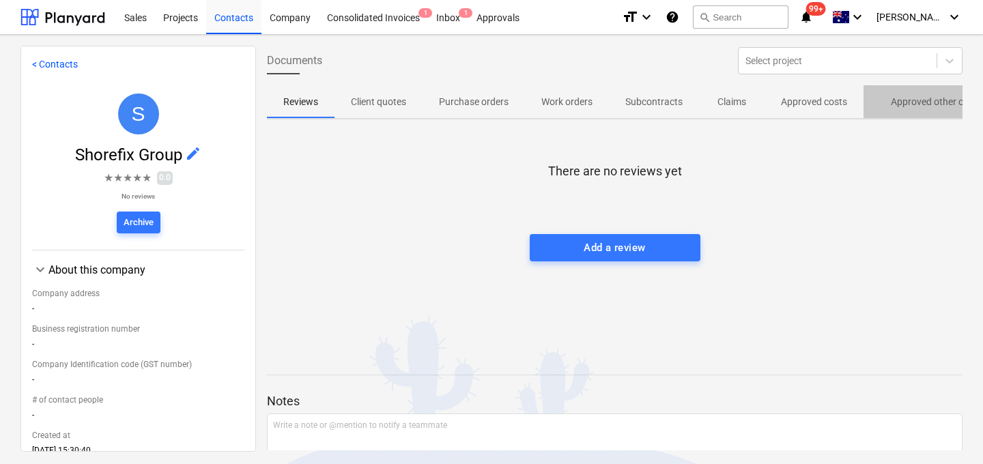
click at [897, 104] on p "Approved other costs" at bounding box center [936, 102] width 91 height 14
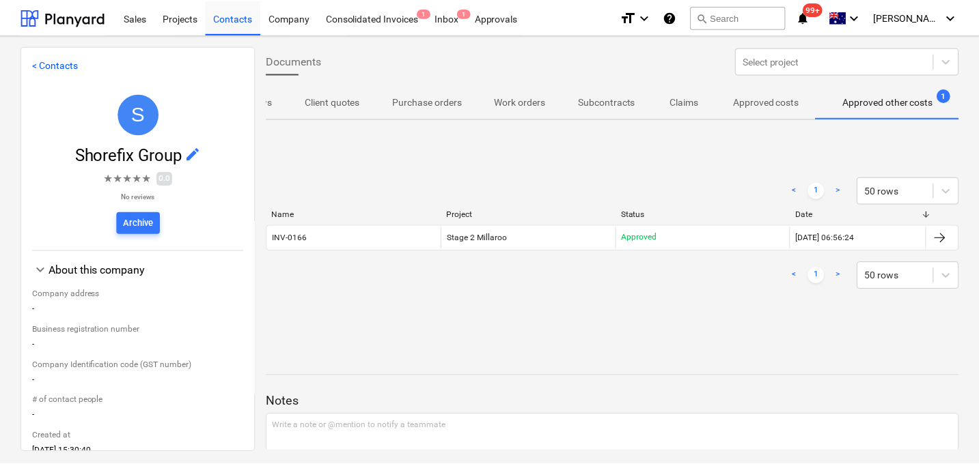
scroll to position [0, 51]
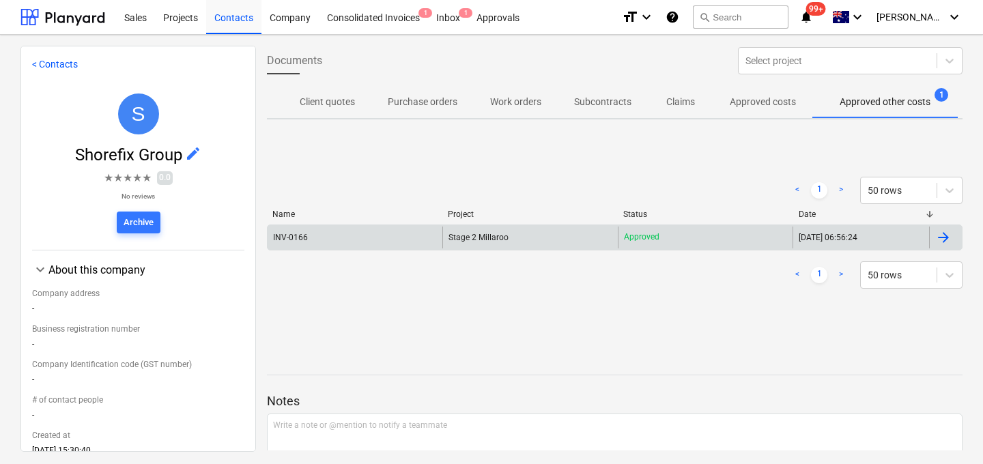
click at [314, 240] on div "INV-0166" at bounding box center [355, 238] width 175 height 22
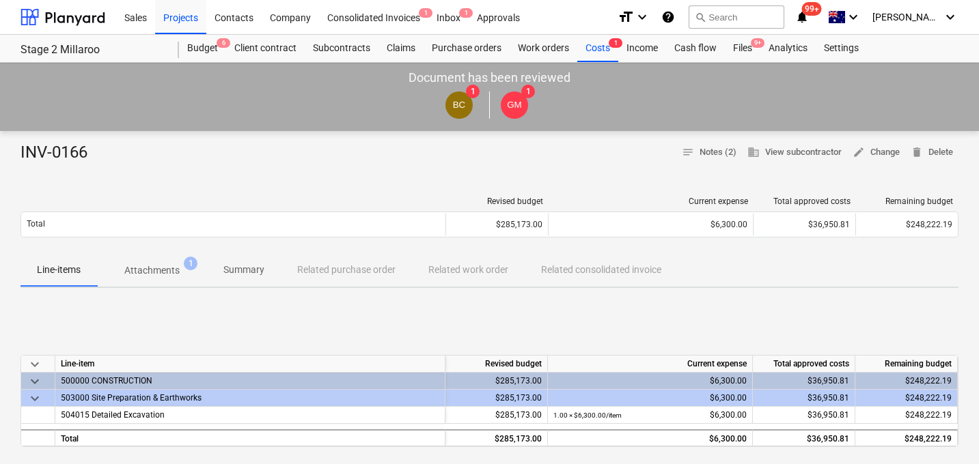
click at [152, 197] on div at bounding box center [232, 202] width 425 height 10
click at [171, 264] on p "Attachments" at bounding box center [151, 271] width 55 height 14
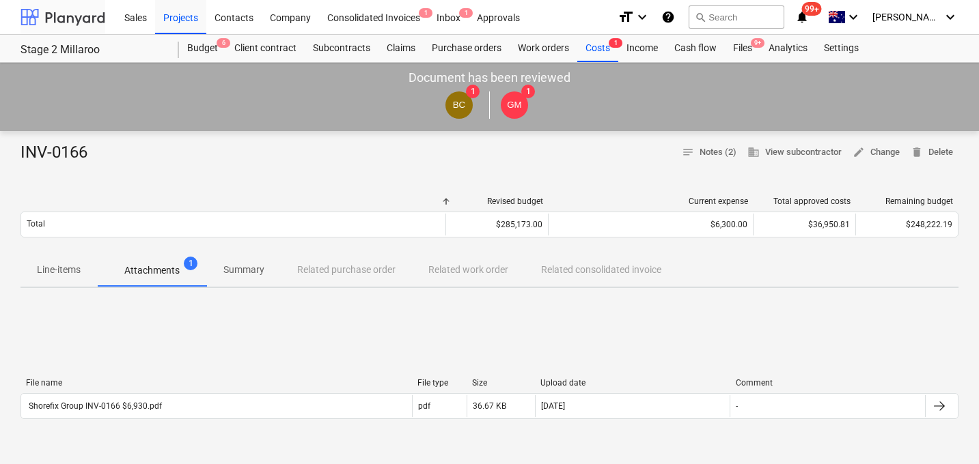
click at [57, 20] on div at bounding box center [62, 17] width 85 height 34
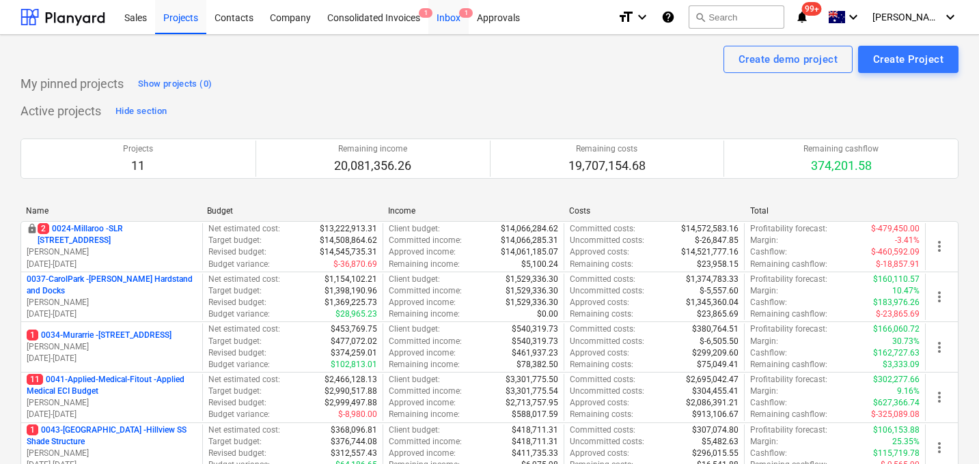
click at [445, 22] on div "Inbox 1" at bounding box center [448, 16] width 40 height 35
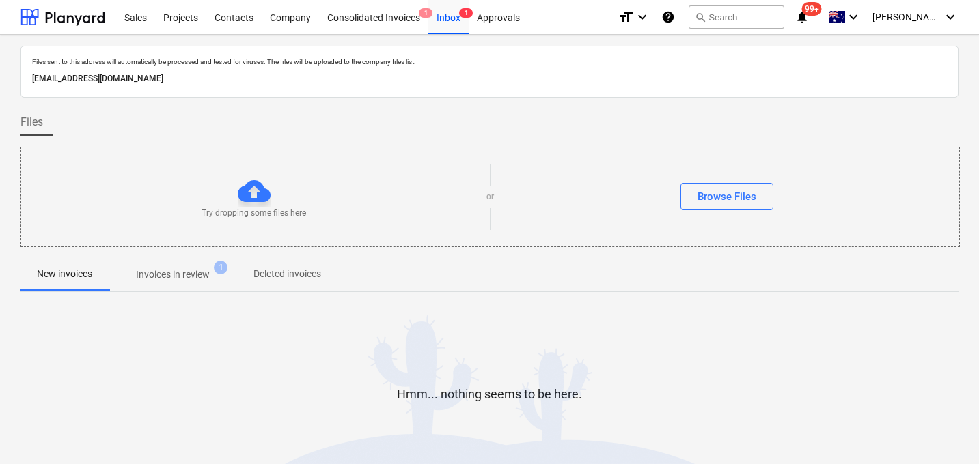
click at [190, 281] on p "Invoices in review" at bounding box center [173, 275] width 74 height 14
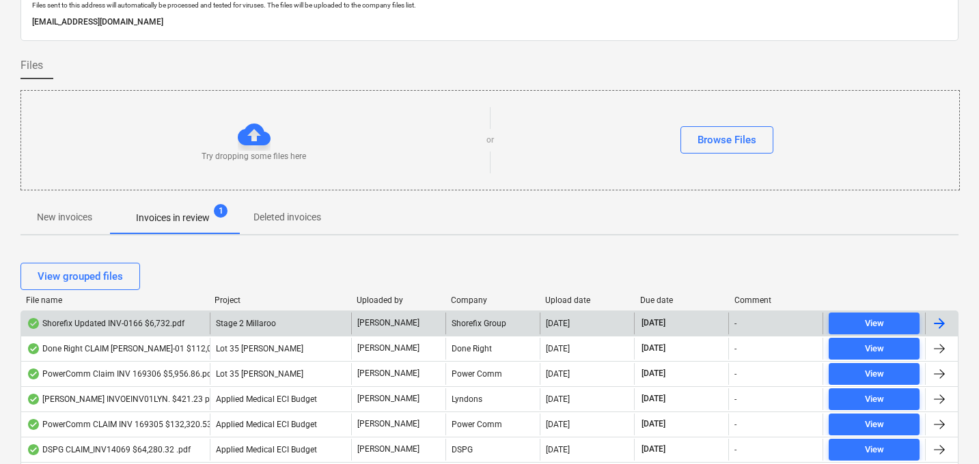
scroll to position [71, 0]
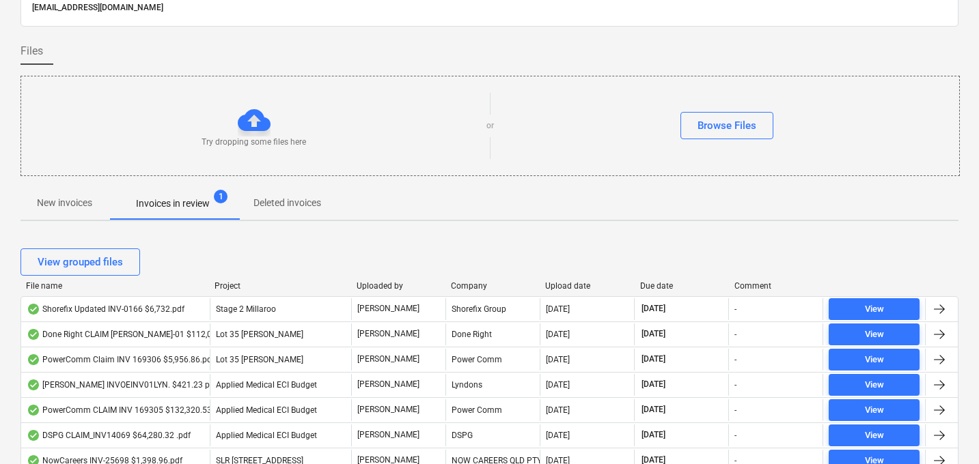
click at [563, 288] on div "Upload date" at bounding box center [586, 286] width 83 height 10
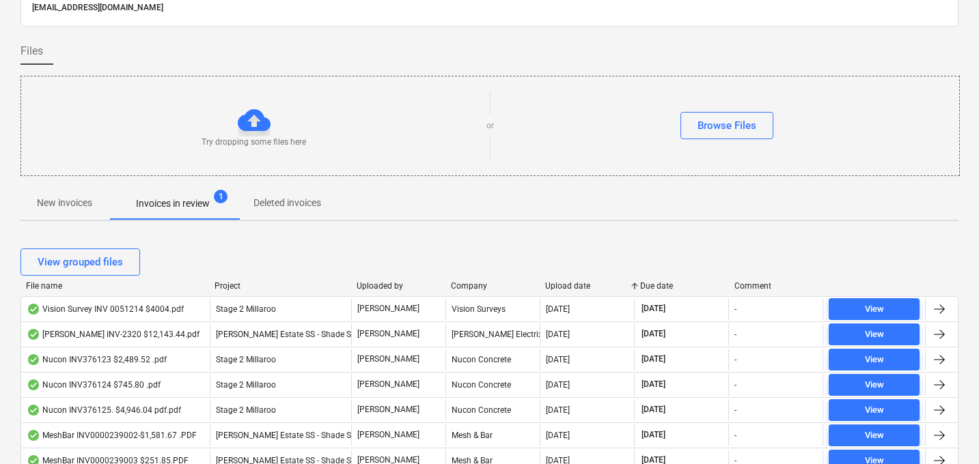
click at [563, 288] on div "Upload date" at bounding box center [586, 286] width 83 height 10
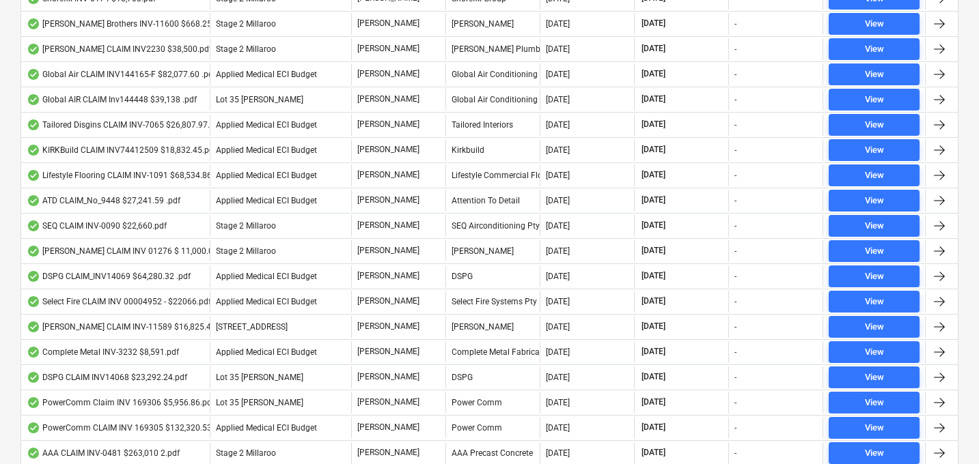
scroll to position [220, 0]
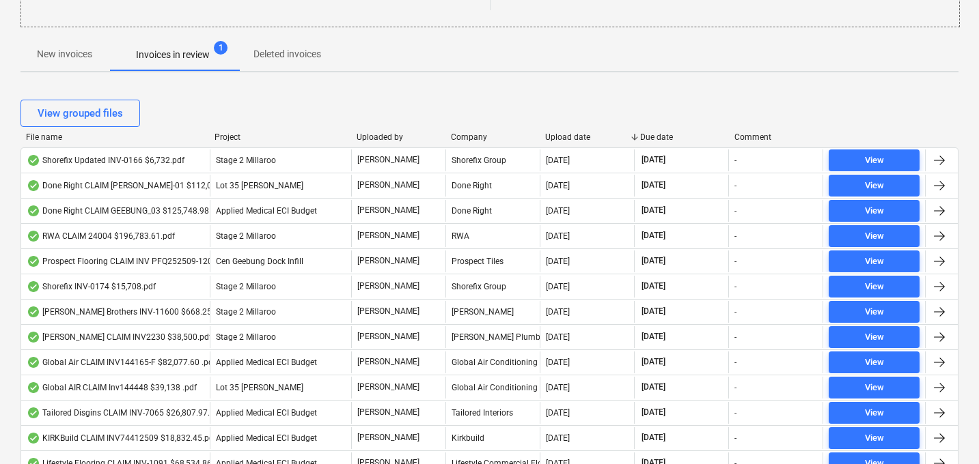
click at [563, 137] on div "Upload date" at bounding box center [586, 137] width 83 height 10
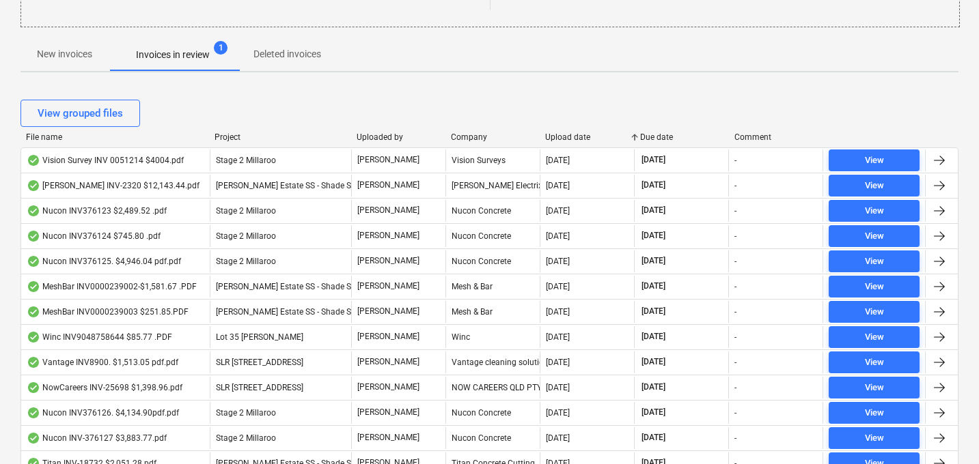
click at [50, 138] on div "File name" at bounding box center [115, 137] width 178 height 10
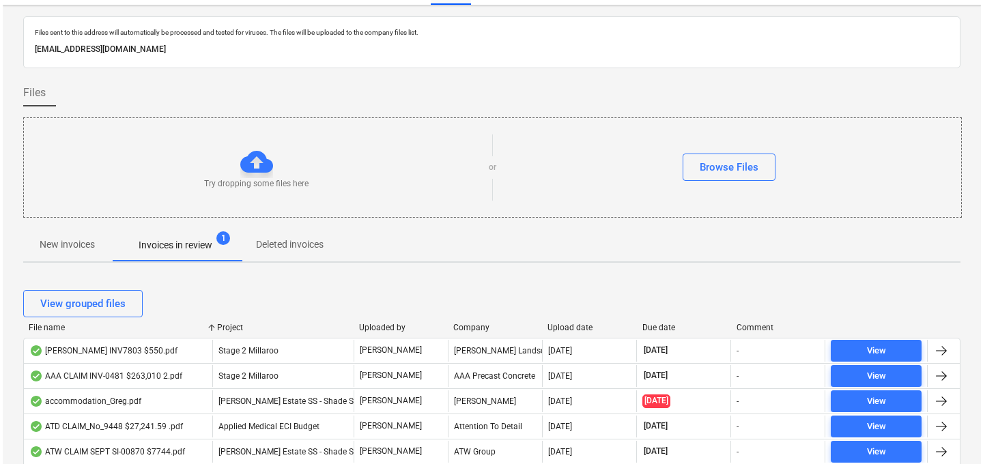
scroll to position [0, 0]
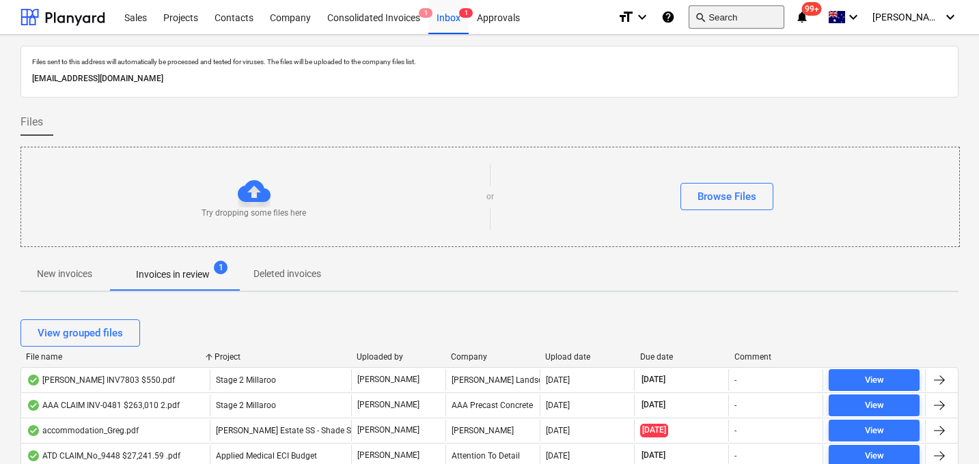
click at [751, 23] on button "search Search" at bounding box center [736, 16] width 96 height 23
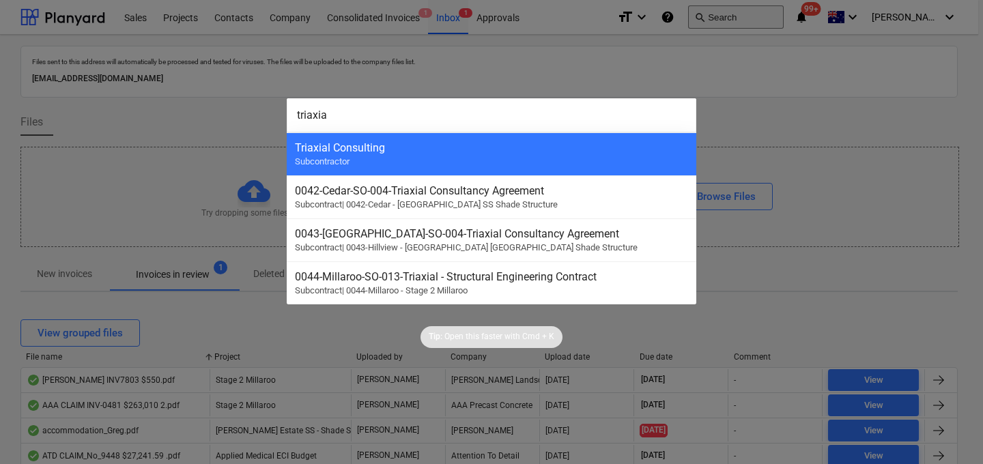
type input "triaxial"
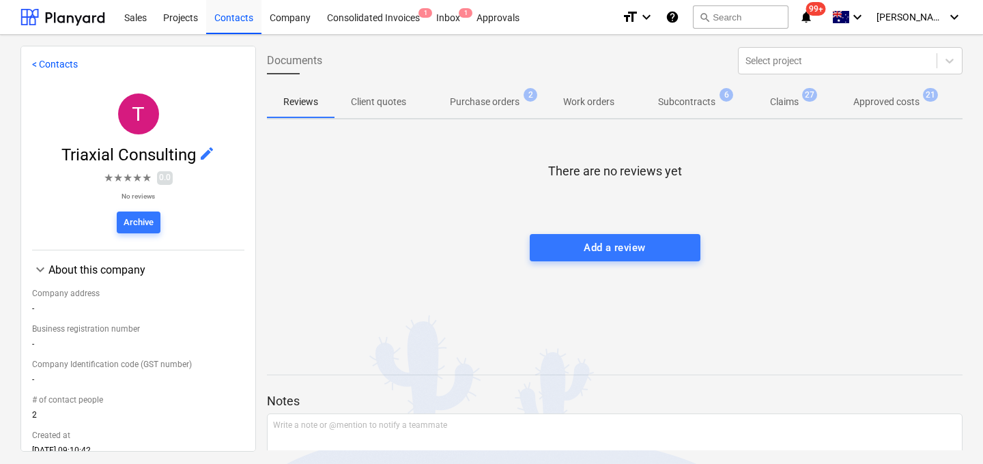
click at [807, 98] on span "27" at bounding box center [809, 95] width 15 height 14
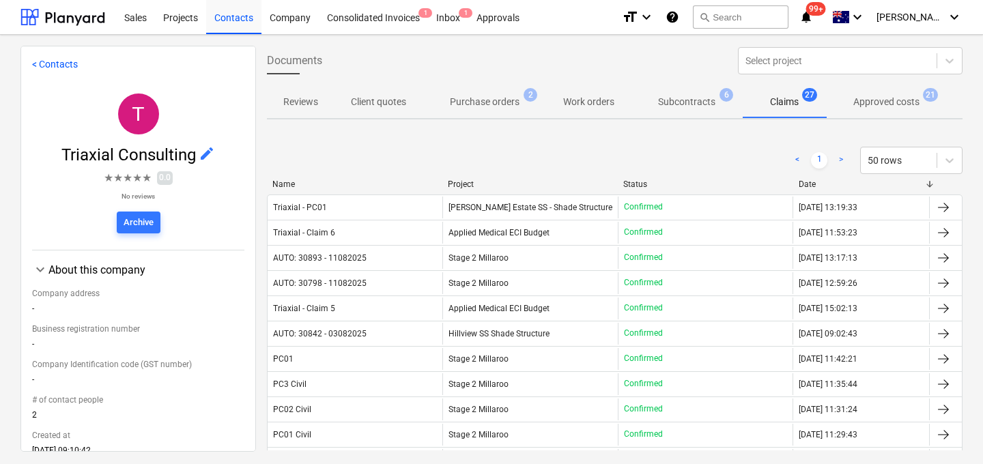
click at [880, 99] on p "Approved costs" at bounding box center [887, 102] width 66 height 14
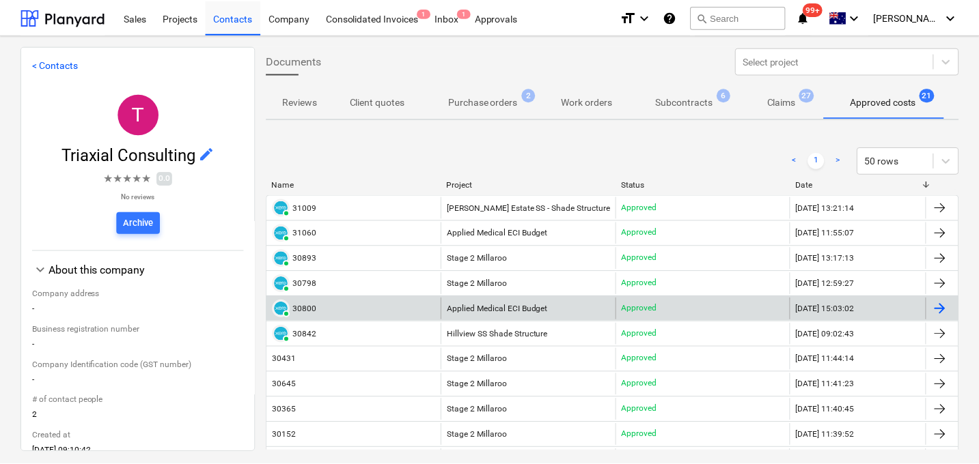
scroll to position [5, 0]
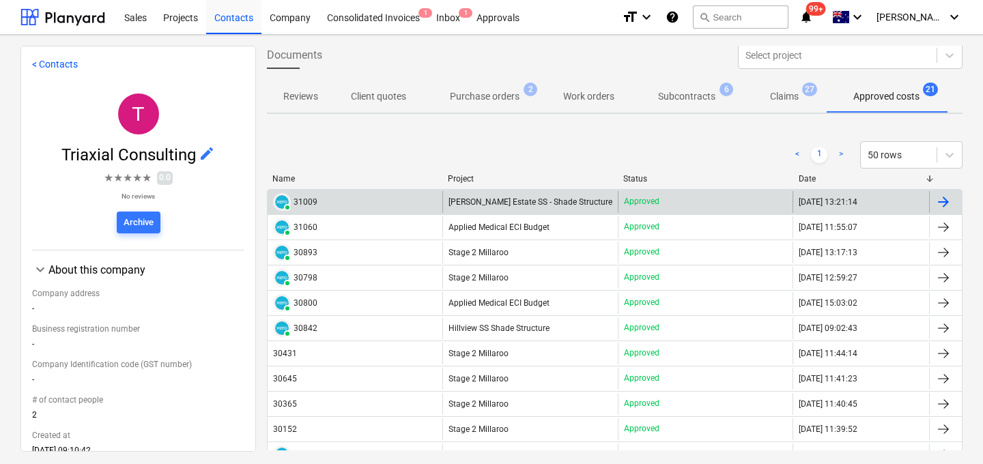
click at [317, 200] on div "PAID 31009" at bounding box center [355, 202] width 175 height 22
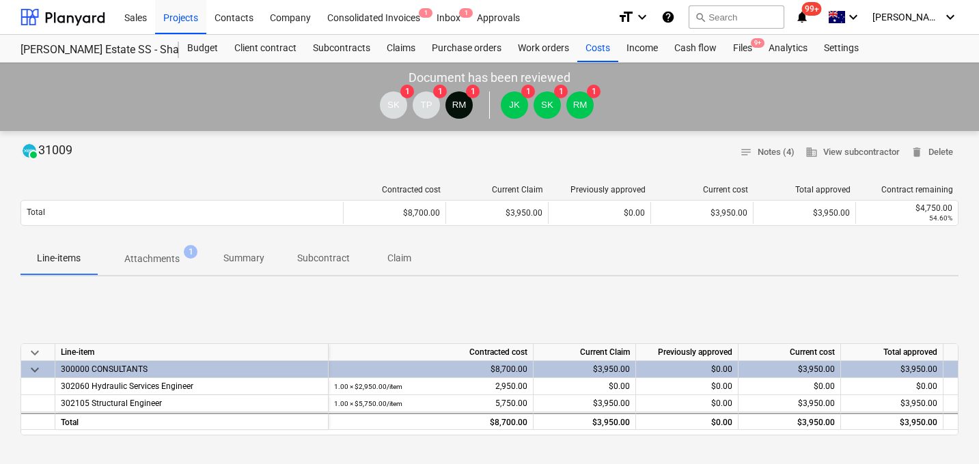
click at [181, 254] on span "Attachments 1" at bounding box center [151, 259] width 77 height 14
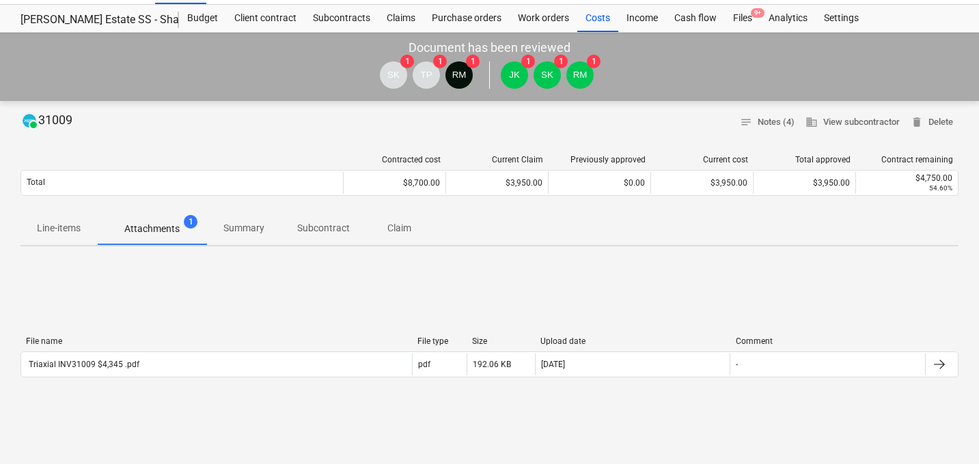
scroll to position [31, 0]
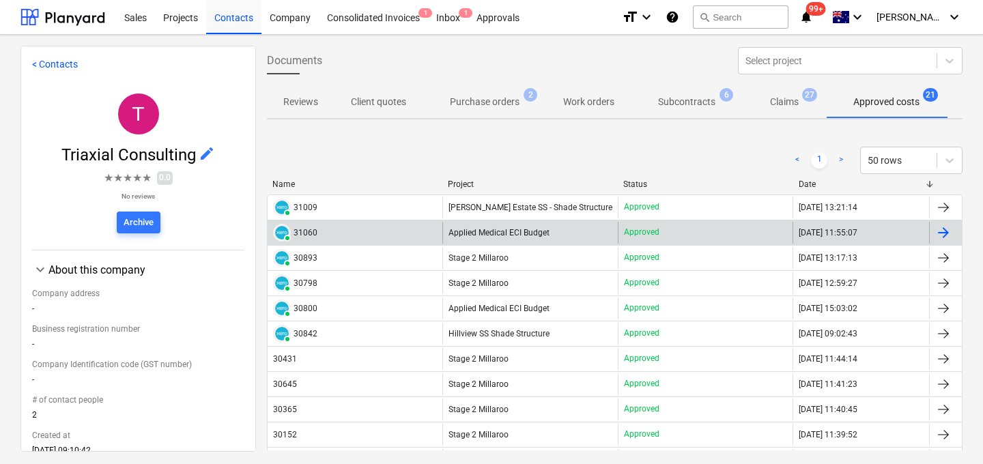
click at [314, 229] on div "31060" at bounding box center [306, 233] width 24 height 10
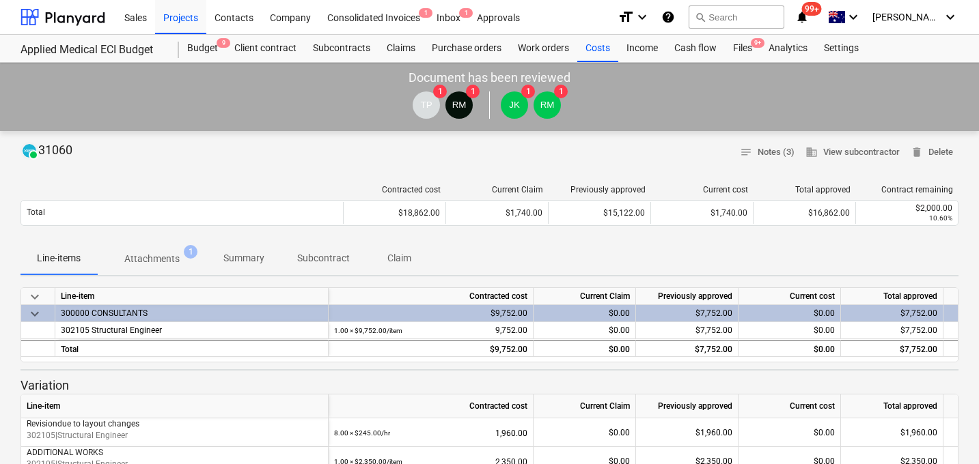
click at [157, 255] on p "Attachments" at bounding box center [151, 259] width 55 height 14
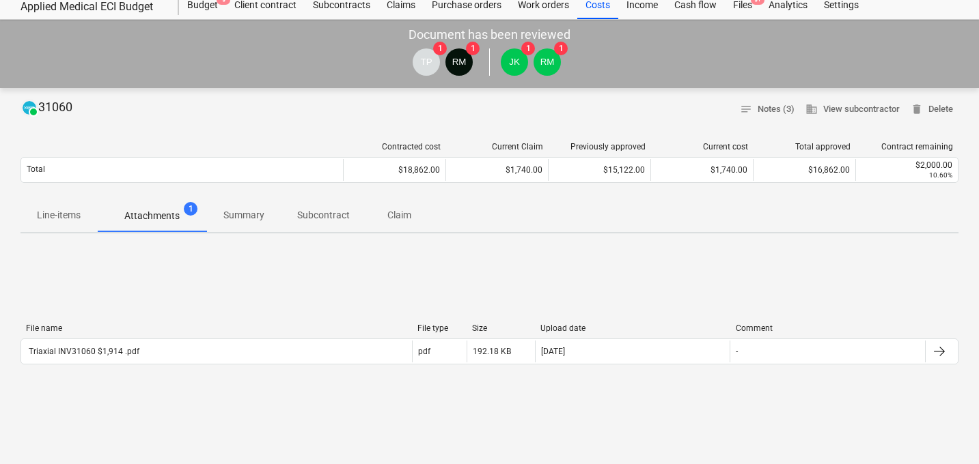
scroll to position [44, 0]
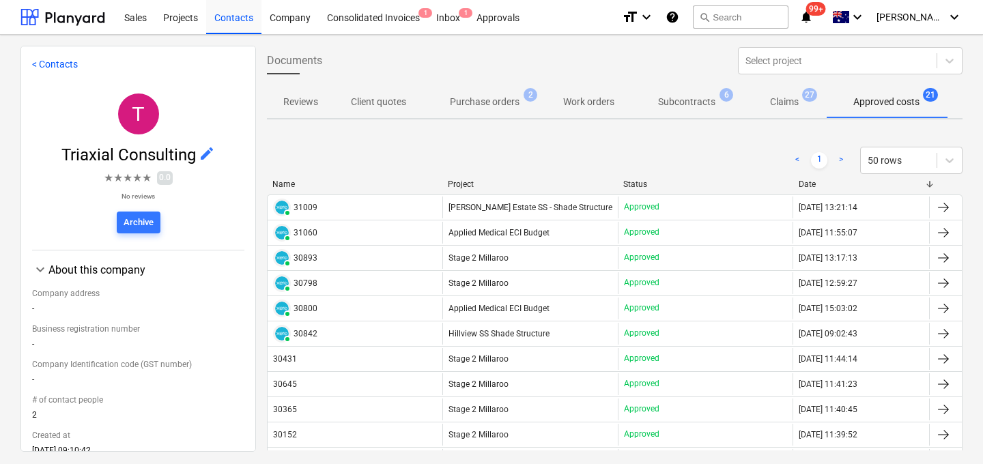
click at [298, 256] on div "30893" at bounding box center [306, 258] width 24 height 10
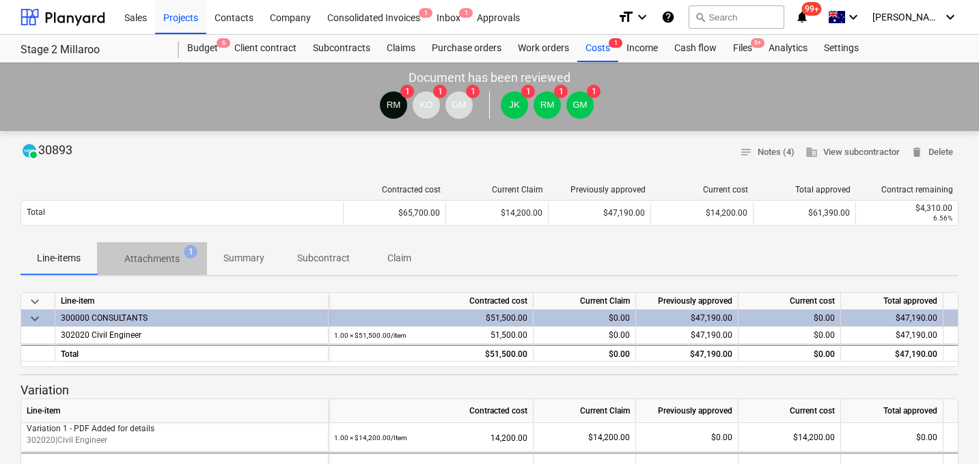
click at [163, 257] on p "Attachments" at bounding box center [151, 259] width 55 height 14
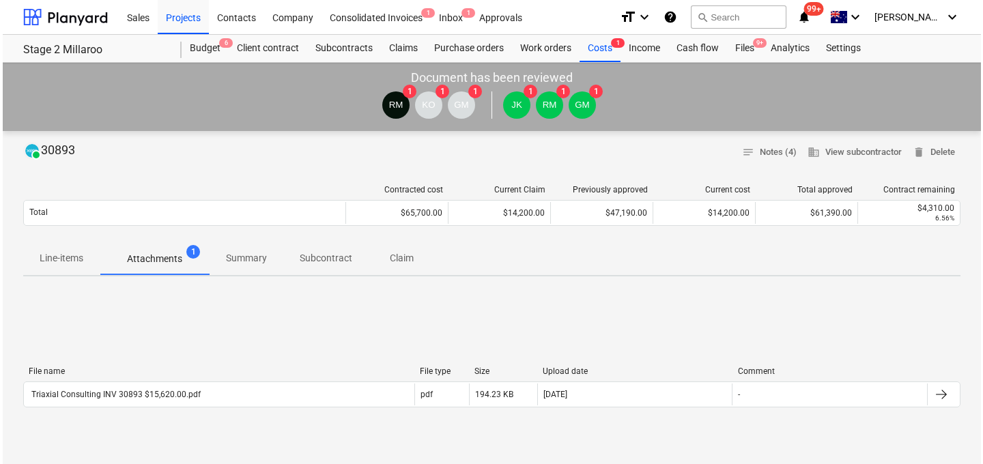
scroll to position [36, 0]
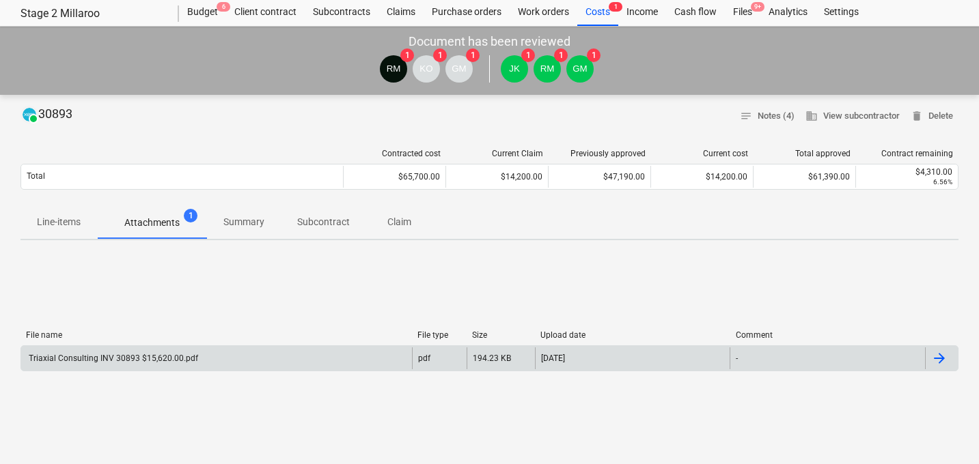
click at [137, 359] on div "Triaxial Consulting INV 30893 $15,620.00.pdf" at bounding box center [112, 359] width 171 height 10
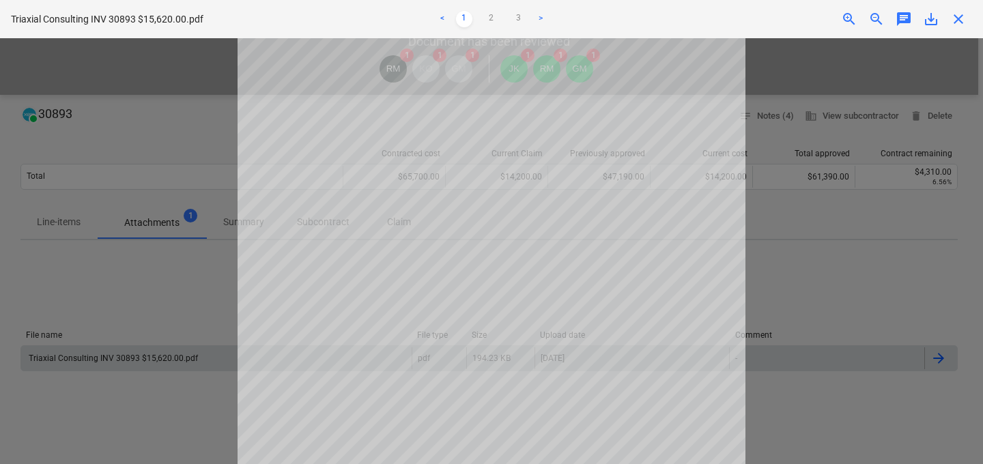
scroll to position [0, 0]
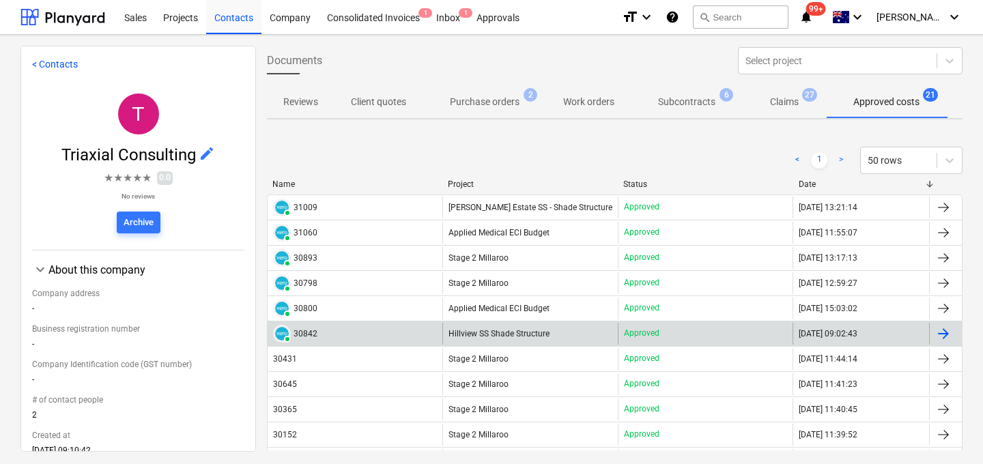
click at [313, 329] on div "30842" at bounding box center [306, 334] width 24 height 10
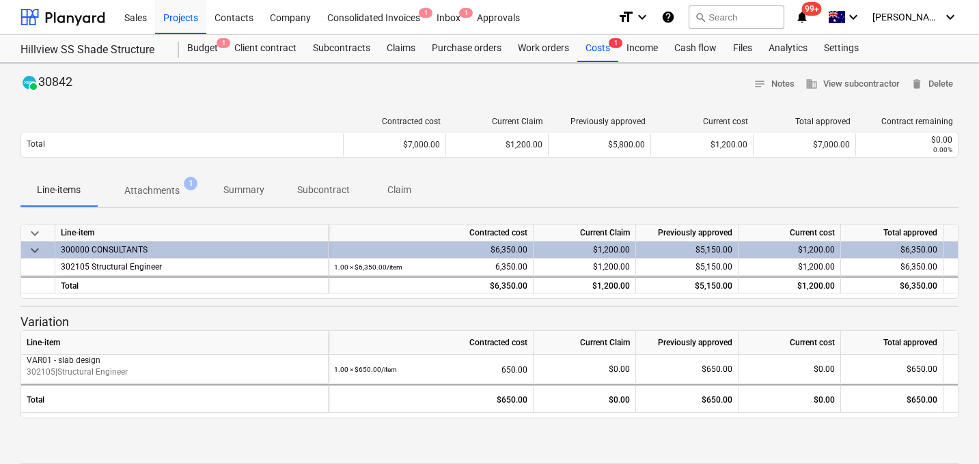
click at [165, 197] on p "Attachments" at bounding box center [151, 191] width 55 height 14
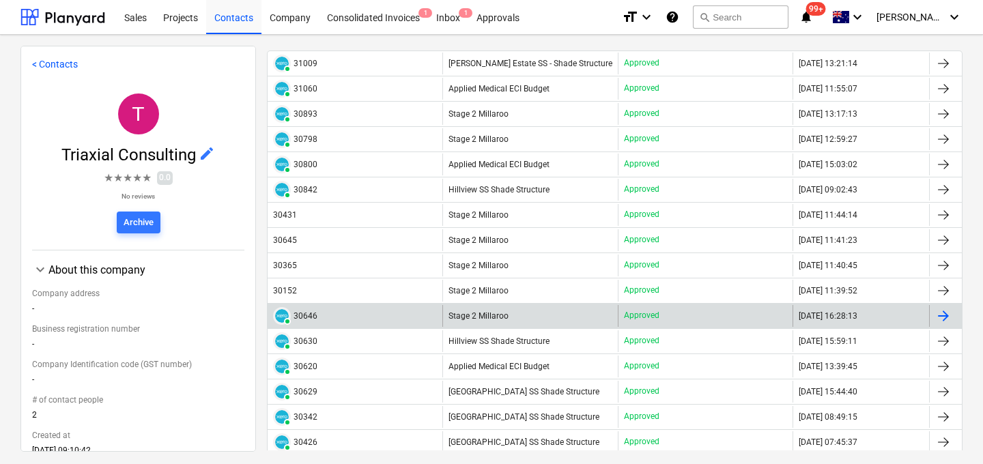
scroll to position [145, 0]
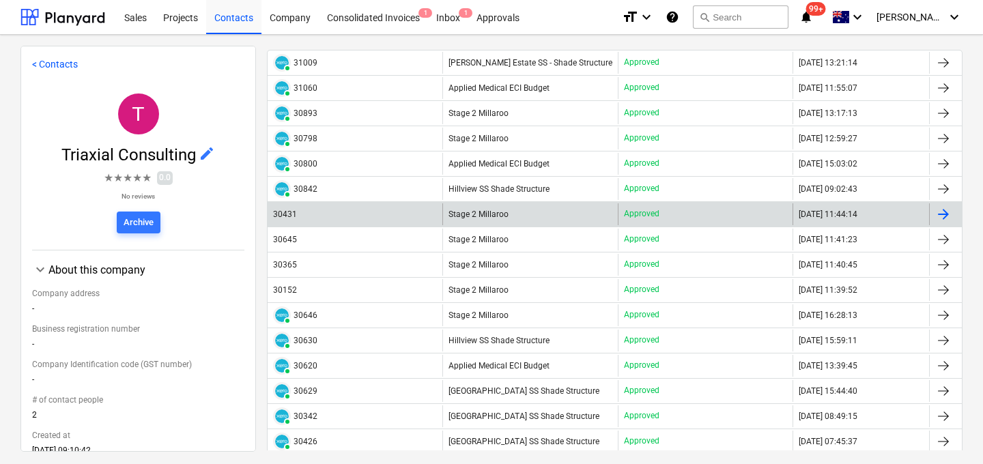
click at [288, 219] on div "30431" at bounding box center [355, 214] width 175 height 22
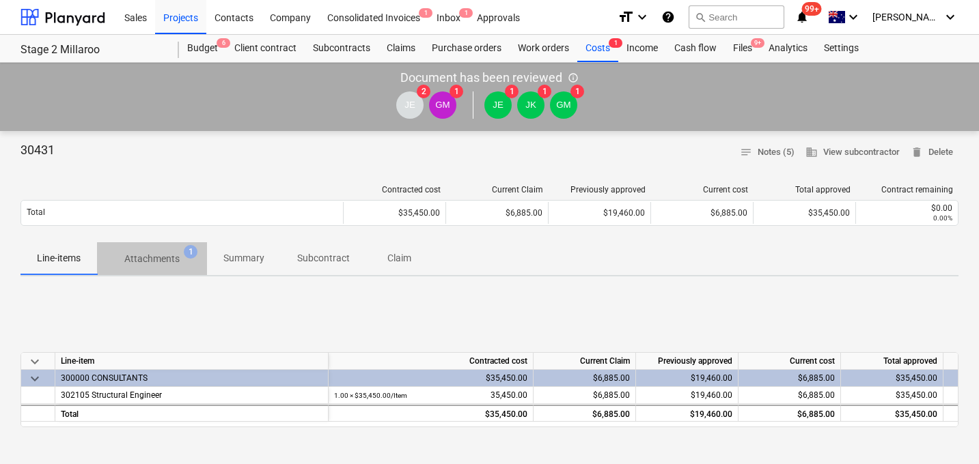
click at [165, 257] on p "Attachments" at bounding box center [151, 259] width 55 height 14
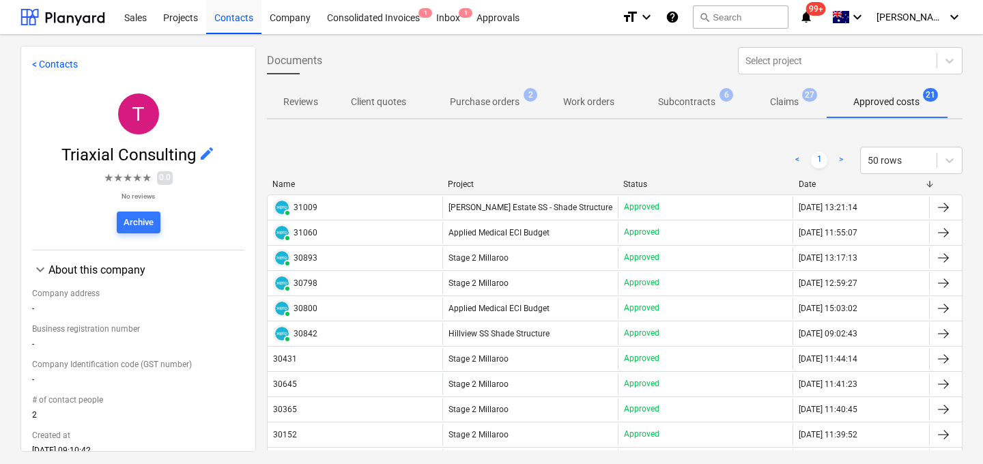
click at [287, 383] on div "30645" at bounding box center [285, 385] width 24 height 10
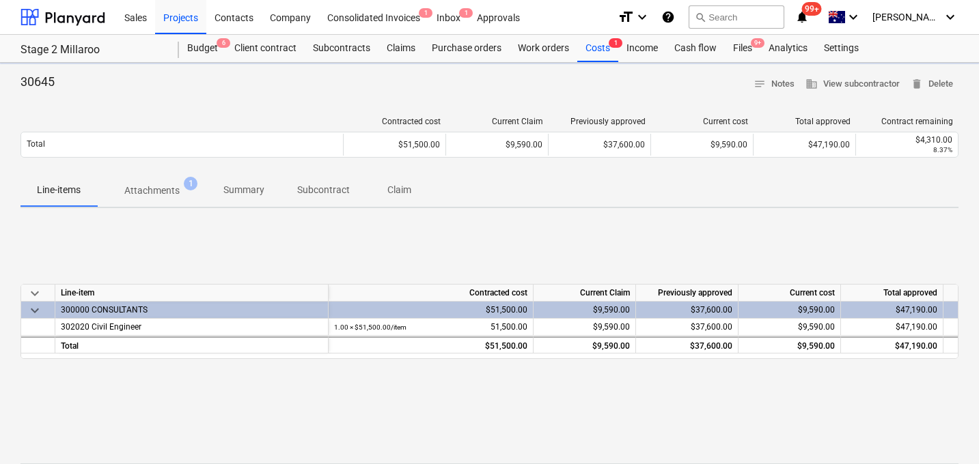
click at [149, 193] on p "Attachments" at bounding box center [151, 191] width 55 height 14
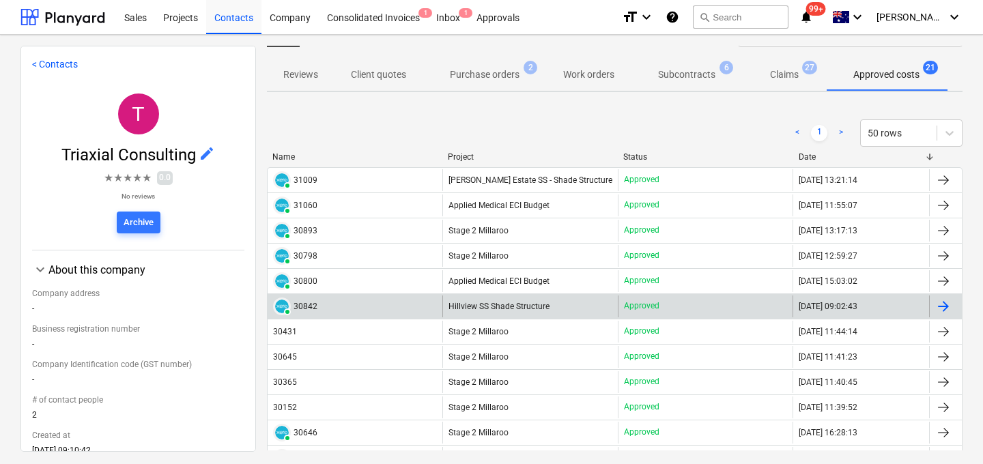
scroll to position [31, 0]
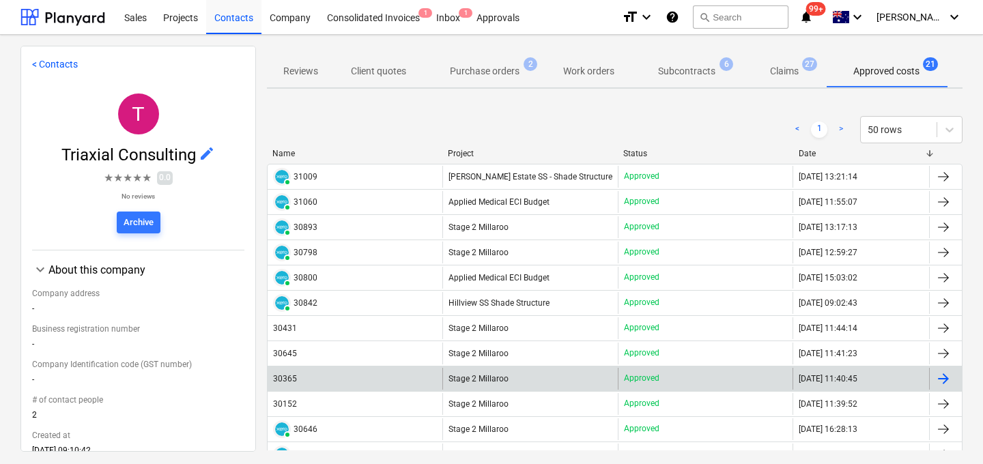
click at [289, 376] on div "30365" at bounding box center [285, 379] width 24 height 10
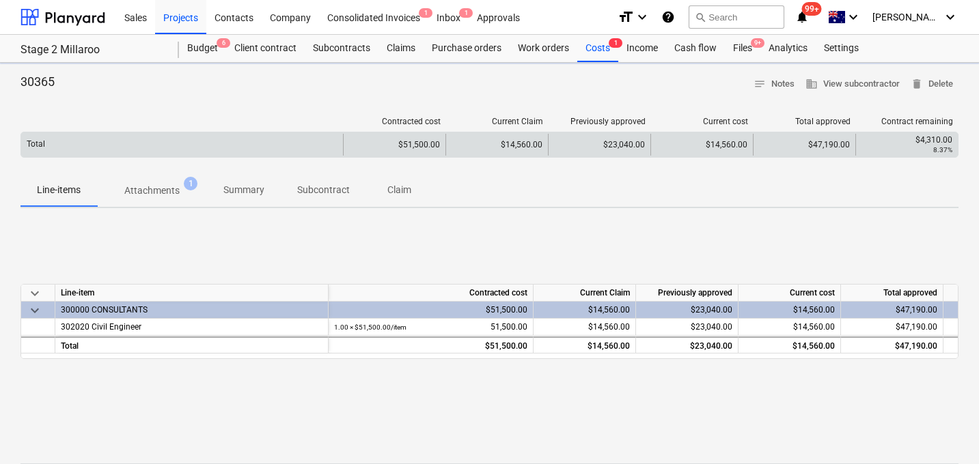
click at [155, 156] on div "Total" at bounding box center [182, 145] width 322 height 22
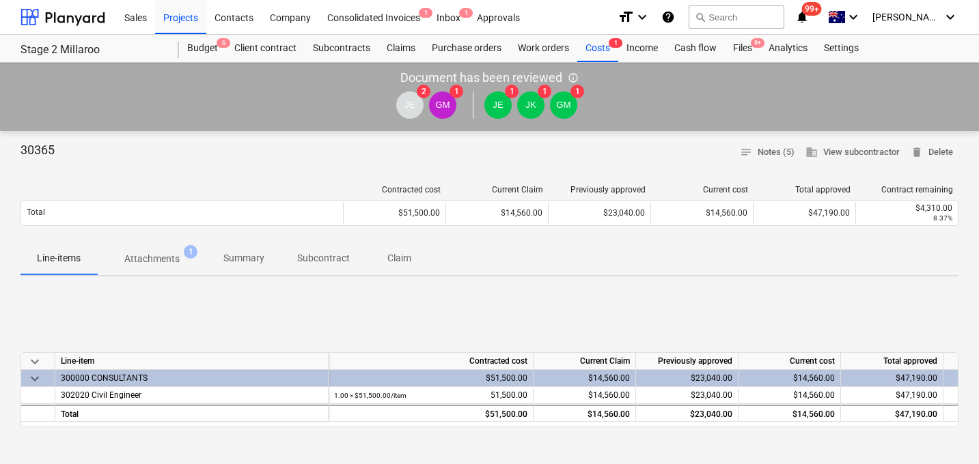
click at [154, 254] on p "Attachments" at bounding box center [151, 259] width 55 height 14
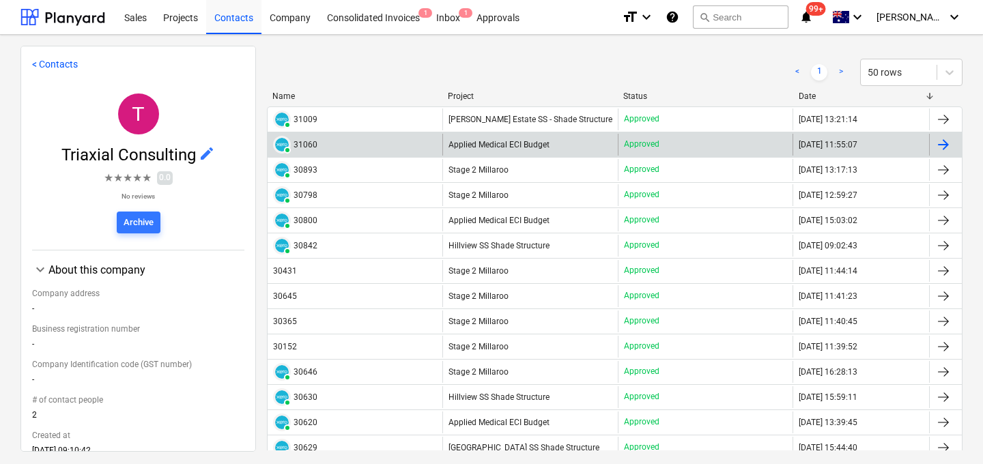
scroll to position [92, 0]
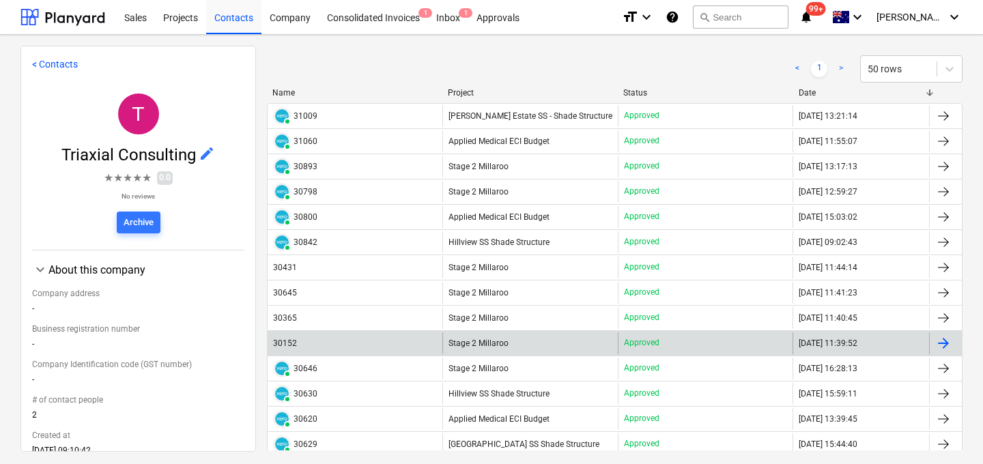
click at [289, 339] on div "30152" at bounding box center [285, 344] width 24 height 10
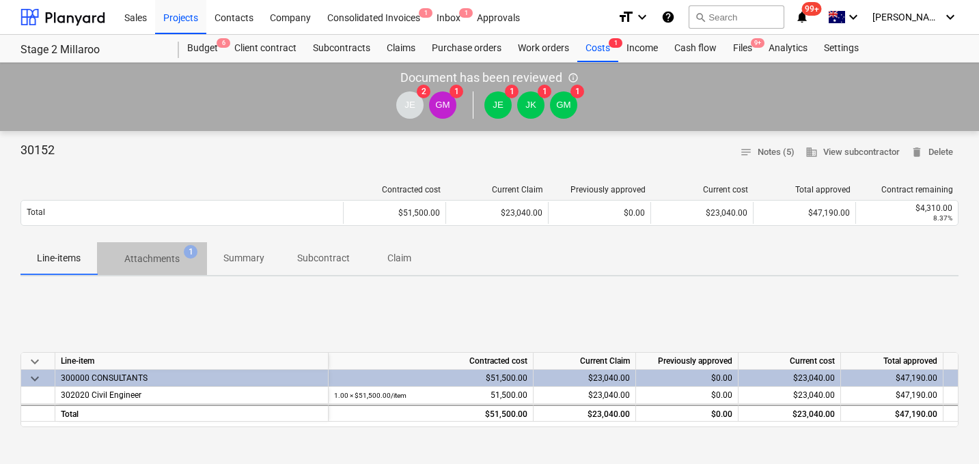
click at [167, 252] on p "Attachments" at bounding box center [151, 259] width 55 height 14
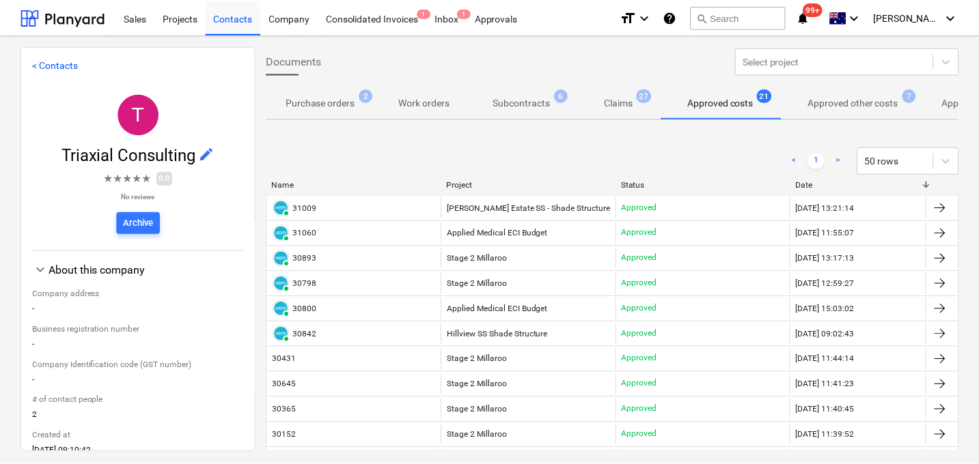
scroll to position [0, 164]
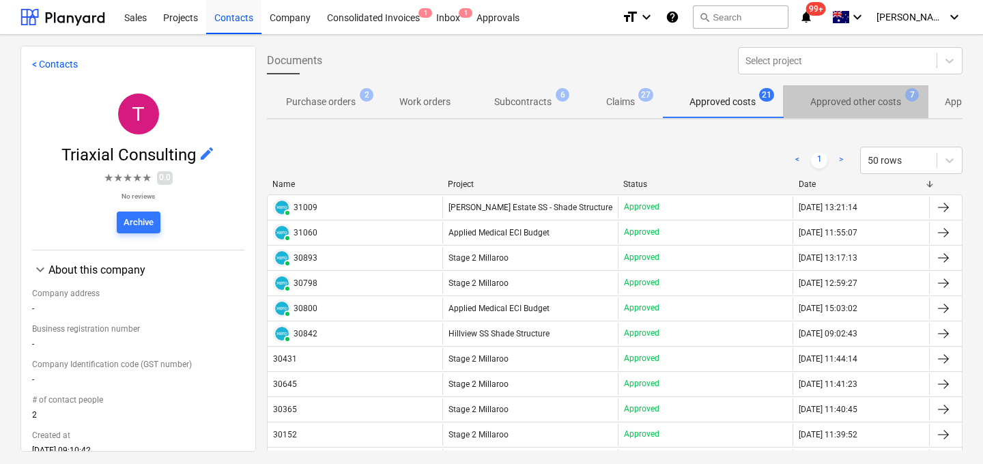
click at [868, 105] on p "Approved other costs" at bounding box center [856, 102] width 91 height 14
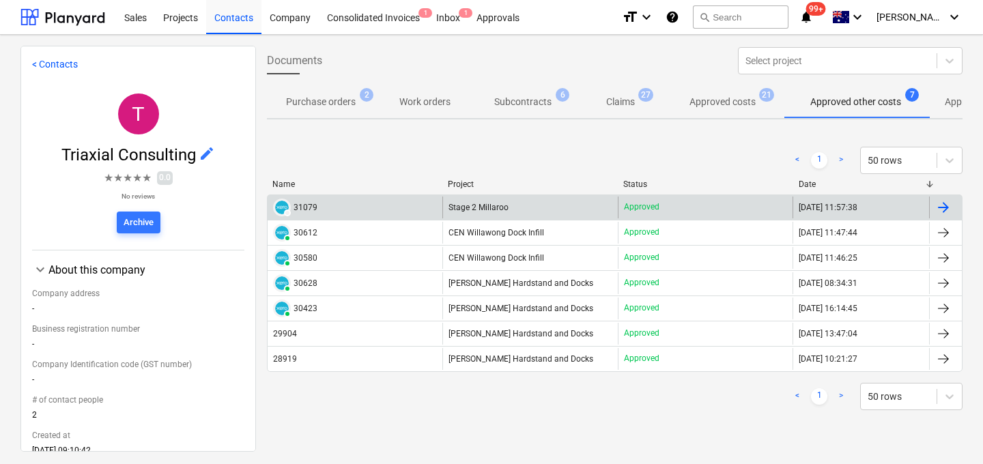
click at [309, 204] on div "31079" at bounding box center [306, 208] width 24 height 10
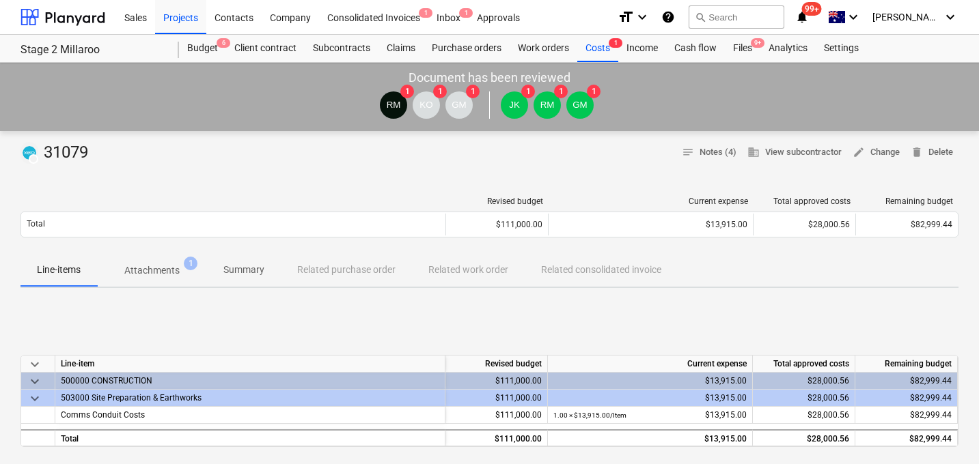
click at [151, 266] on p "Attachments" at bounding box center [151, 271] width 55 height 14
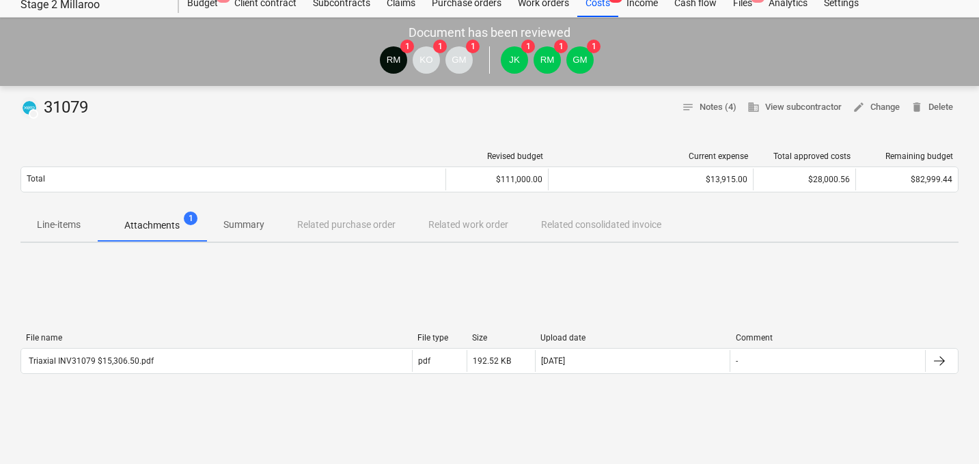
scroll to position [51, 0]
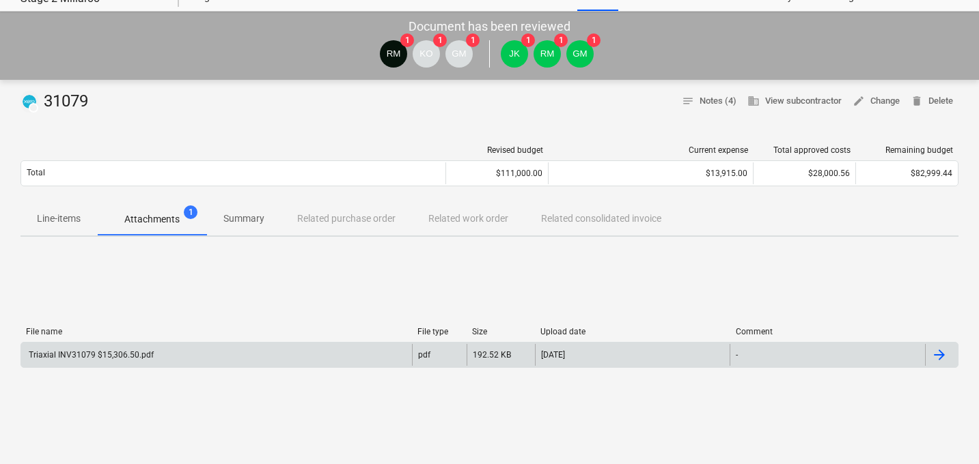
click at [129, 356] on div "Triaxial INV31079 $15,306.50.pdf" at bounding box center [90, 355] width 127 height 10
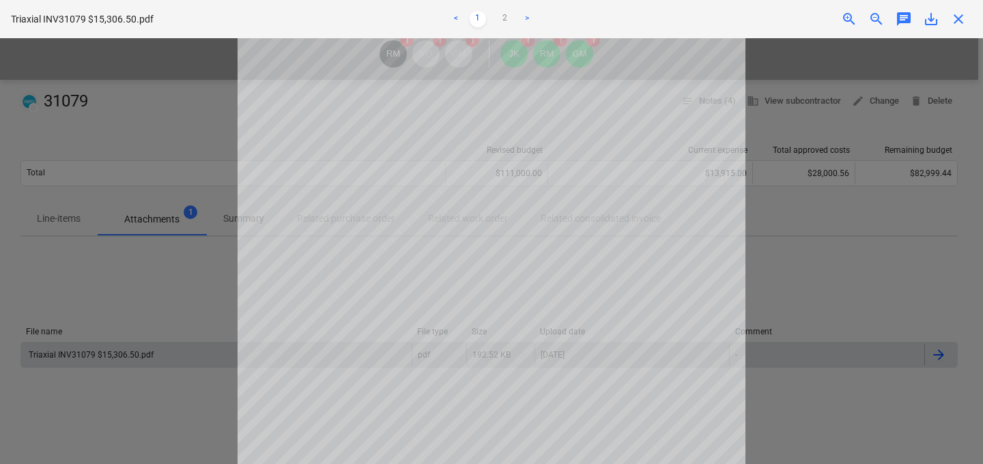
click at [957, 17] on span "close" at bounding box center [959, 19] width 16 height 16
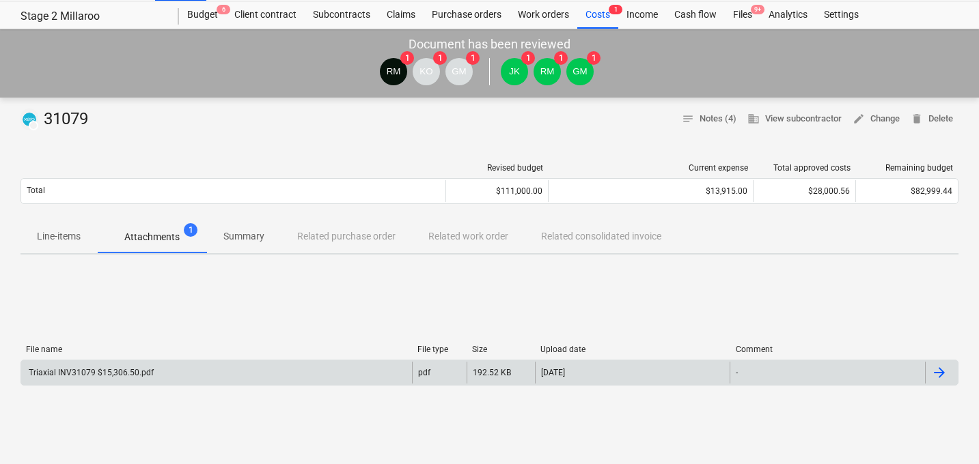
scroll to position [33, 0]
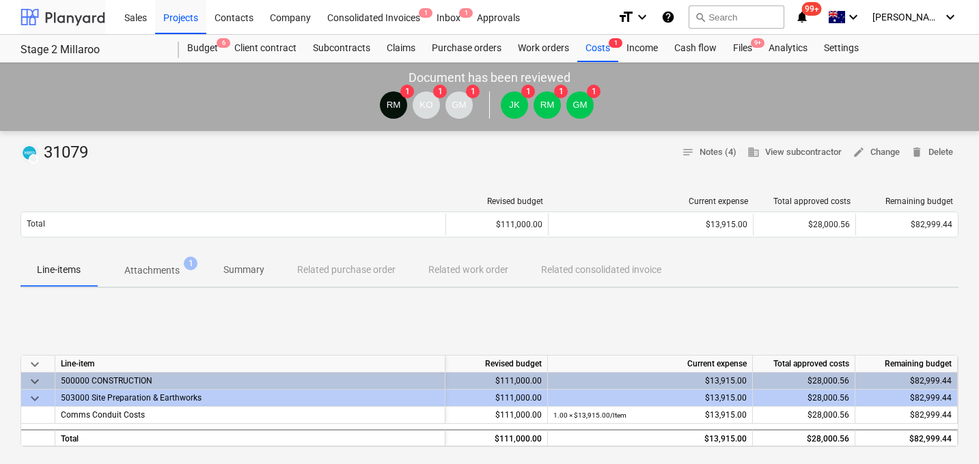
click at [49, 22] on div at bounding box center [62, 17] width 85 height 34
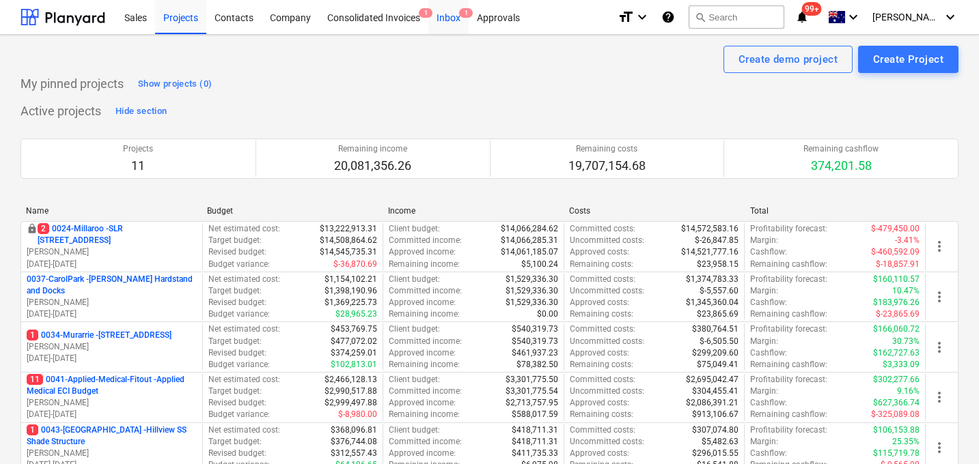
click at [447, 14] on div "Inbox 1" at bounding box center [448, 16] width 40 height 35
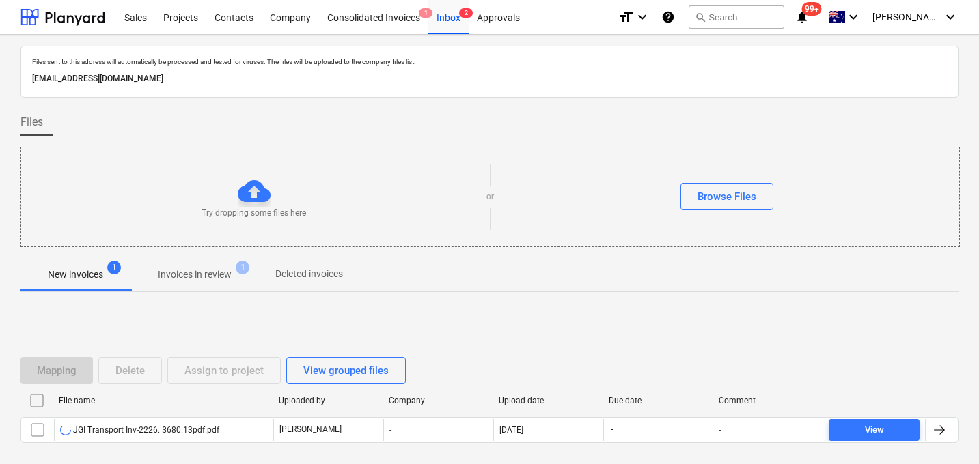
scroll to position [66, 0]
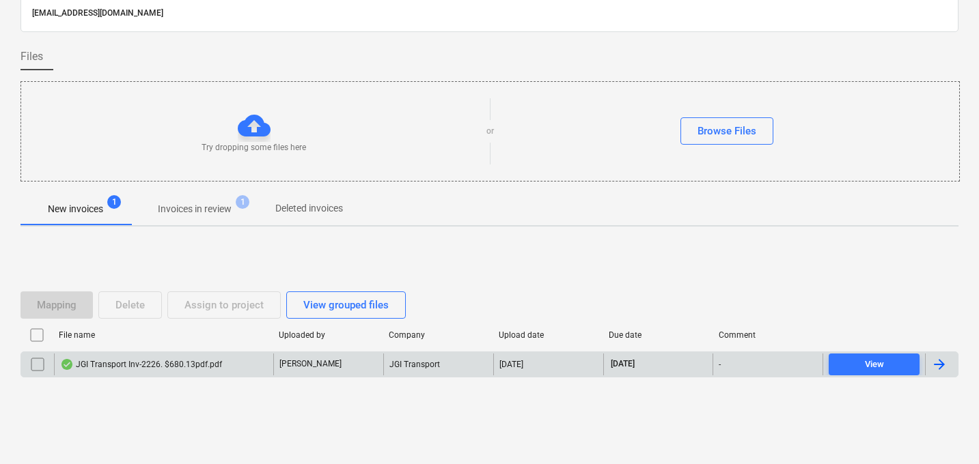
click at [173, 359] on div "JGI Transport Inv-2226. $680.13pdf.pdf" at bounding box center [141, 364] width 162 height 11
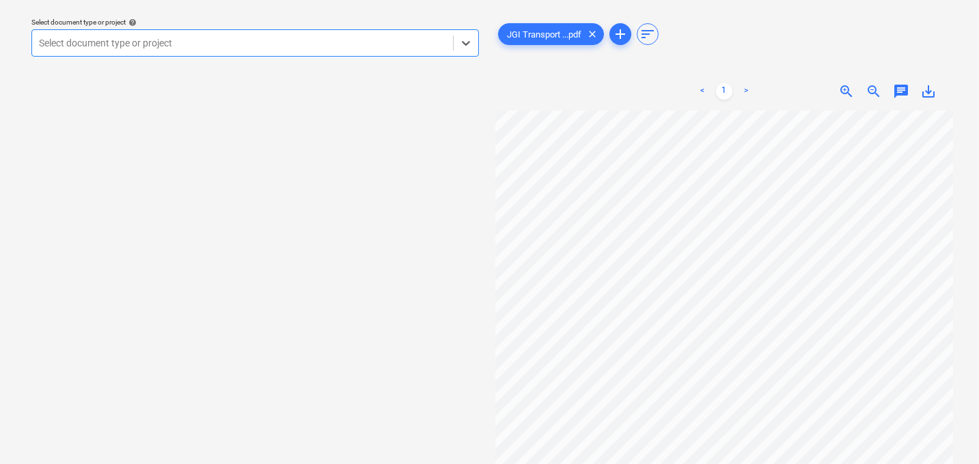
scroll to position [115, 0]
click at [206, 36] on div at bounding box center [242, 43] width 407 height 14
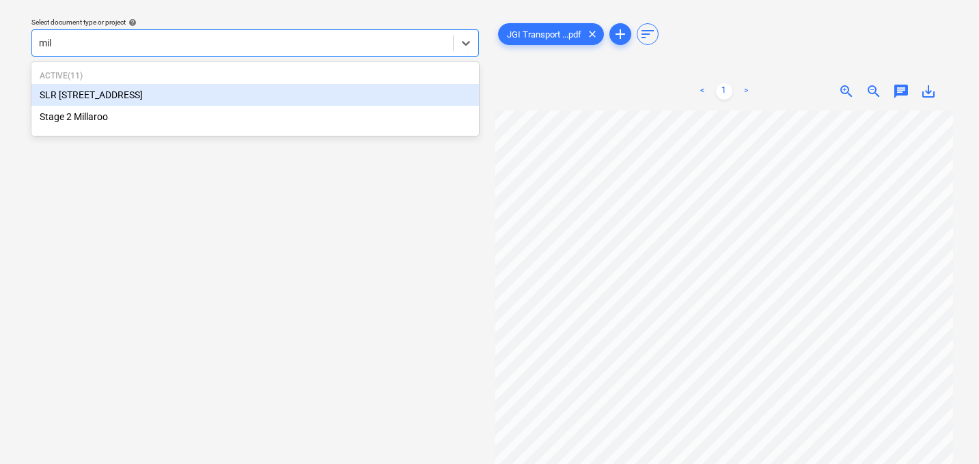
type input "mill"
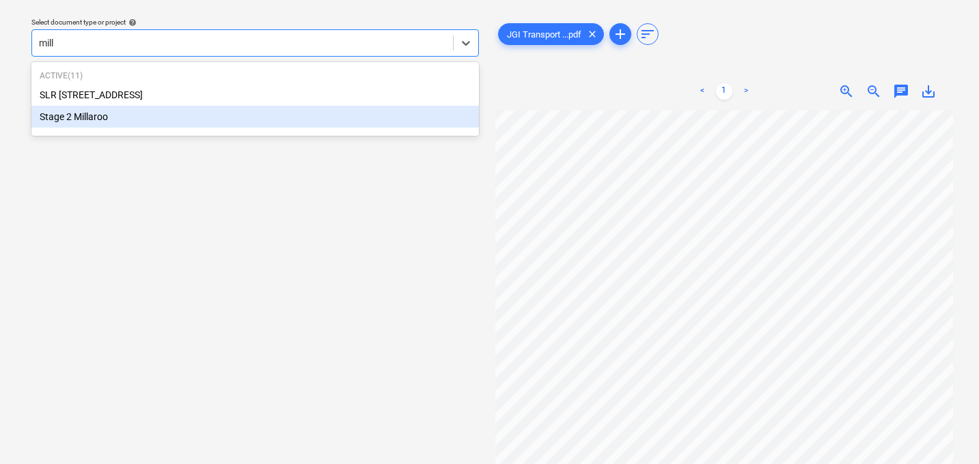
click at [68, 123] on div "Stage 2 Millaroo" at bounding box center [254, 117] width 447 height 22
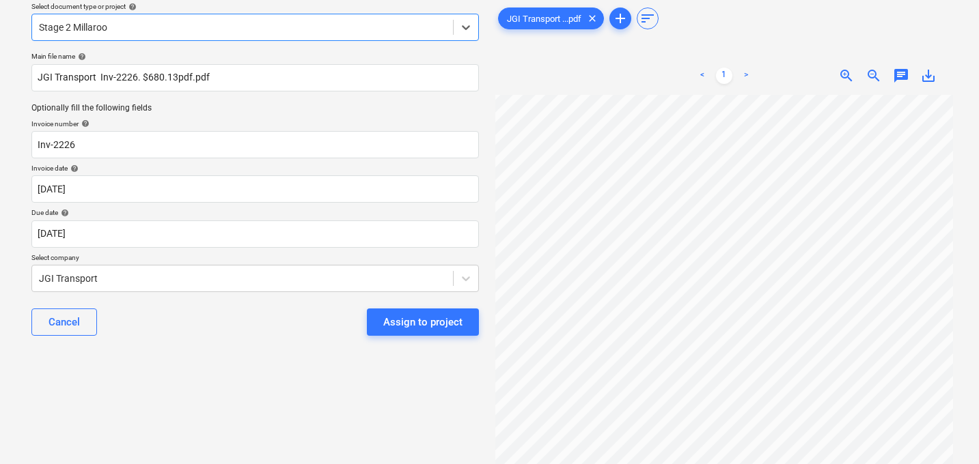
scroll to position [107, 0]
click at [411, 321] on div "Assign to project" at bounding box center [422, 322] width 79 height 18
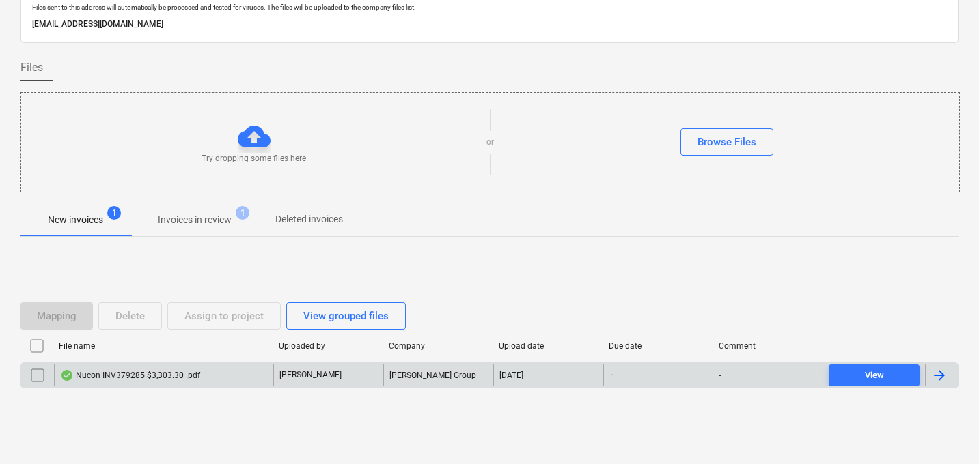
click at [172, 374] on div "Nucon INV379285 $3,303.30 .pdf" at bounding box center [130, 375] width 140 height 11
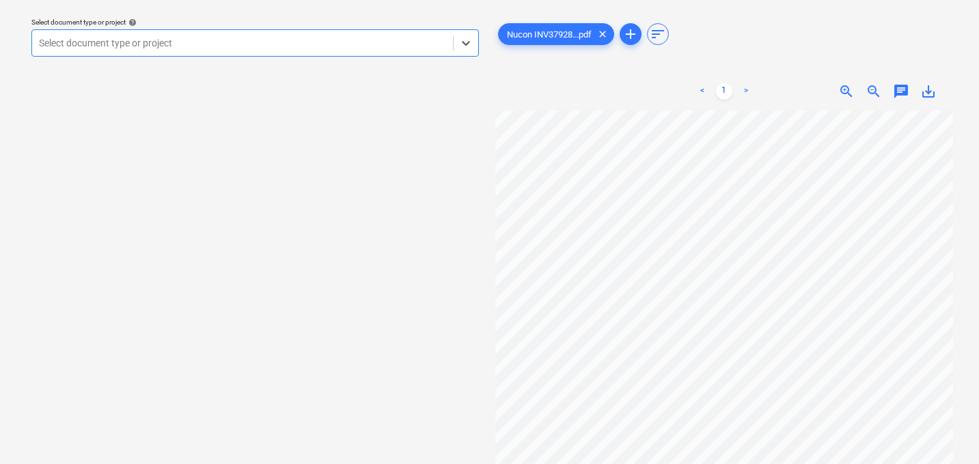
scroll to position [57, 66]
click at [199, 41] on div at bounding box center [242, 43] width 407 height 14
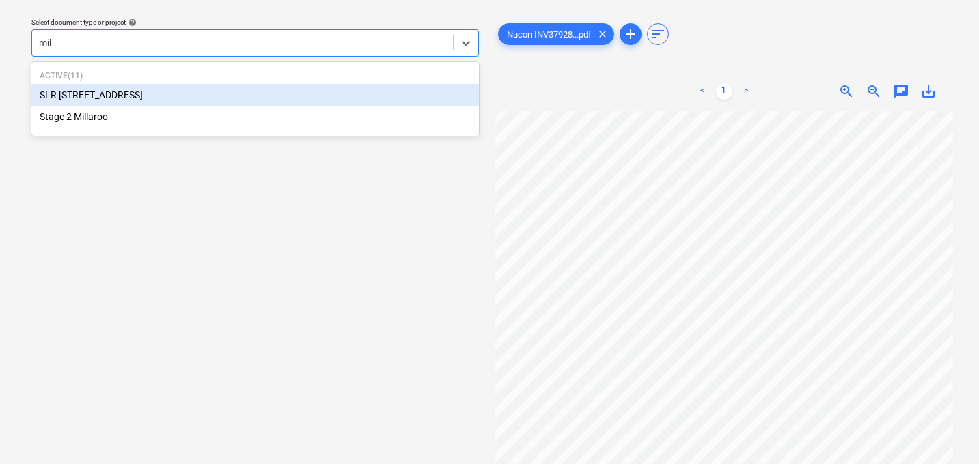
type input "mill"
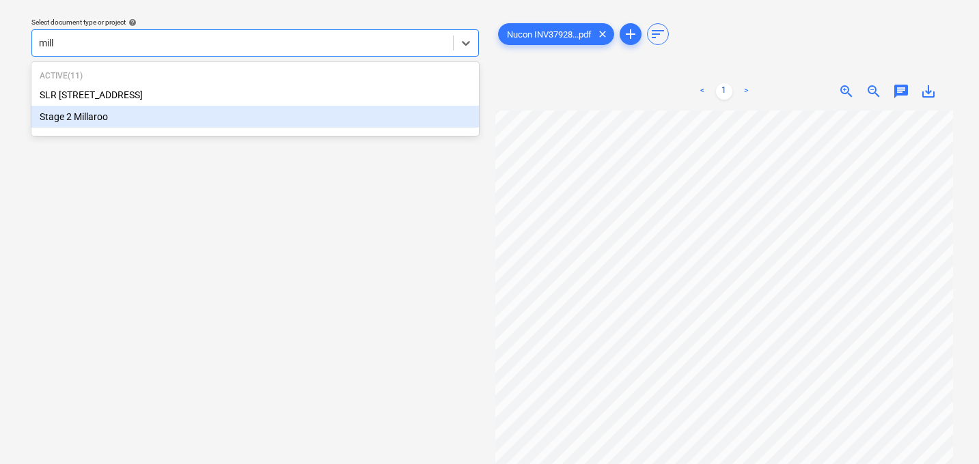
click at [74, 111] on div "Stage 2 Millaroo" at bounding box center [254, 117] width 447 height 22
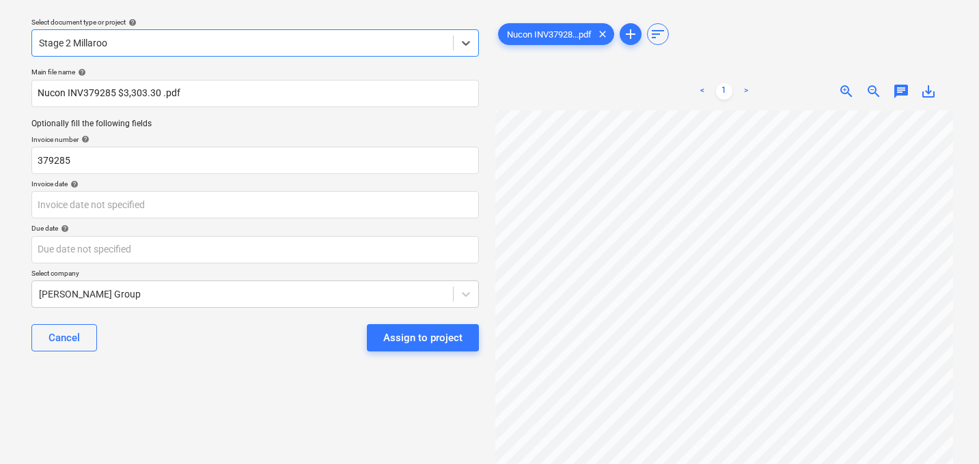
scroll to position [1, 43]
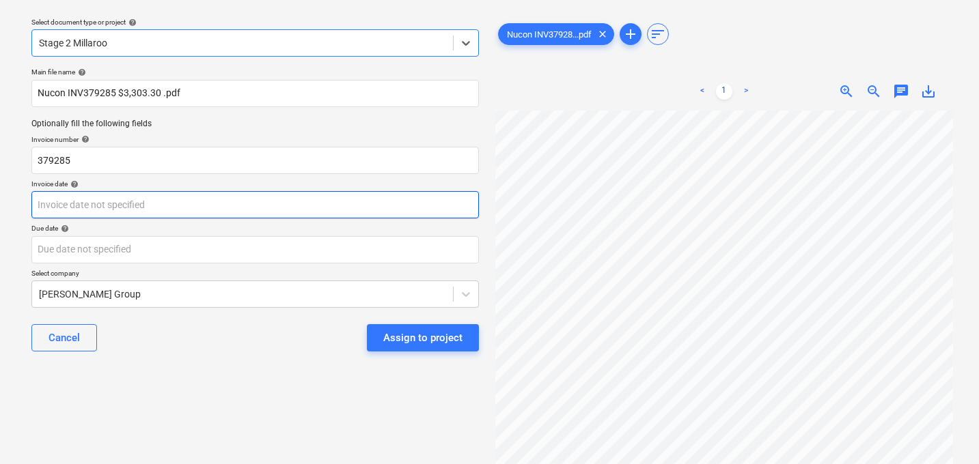
click at [159, 209] on body "Sales Projects Contacts Company Consolidated Invoices 1 Inbox 2 Approvals forma…" at bounding box center [489, 193] width 979 height 464
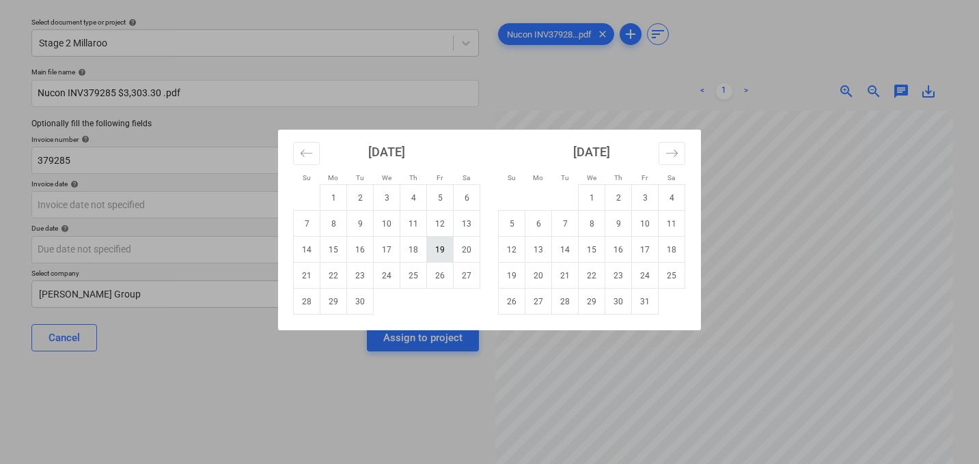
click at [443, 246] on td "19" at bounding box center [440, 250] width 27 height 26
type input "[DATE]"
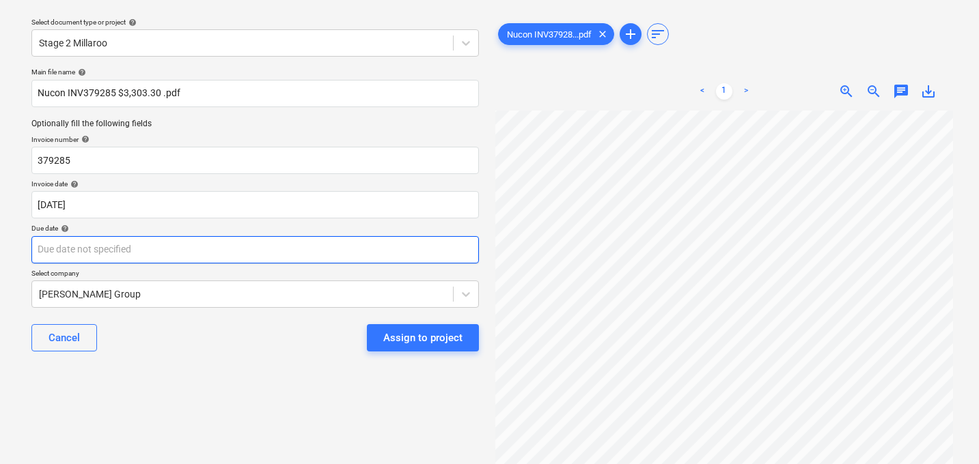
click at [265, 249] on body "Sales Projects Contacts Company Consolidated Invoices 1 Inbox 2 Approvals forma…" at bounding box center [489, 193] width 979 height 464
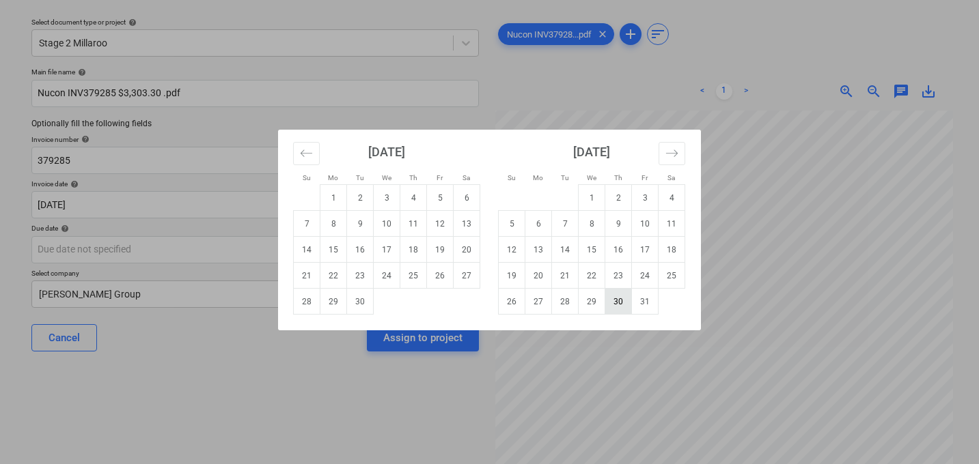
click at [612, 303] on td "30" at bounding box center [618, 302] width 27 height 26
type input "[DATE]"
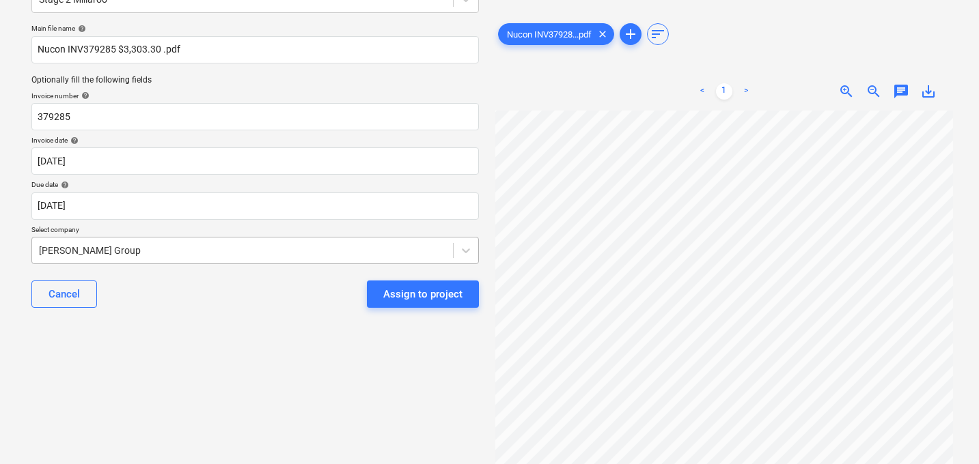
click at [188, 295] on body "Sales Projects Contacts Company Consolidated Invoices 1 Inbox 2 Approvals forma…" at bounding box center [489, 149] width 979 height 464
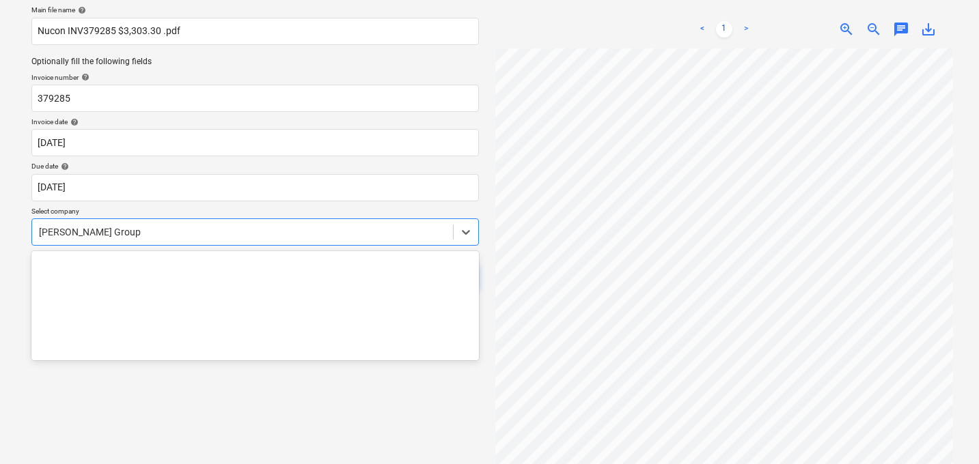
scroll to position [11329, 0]
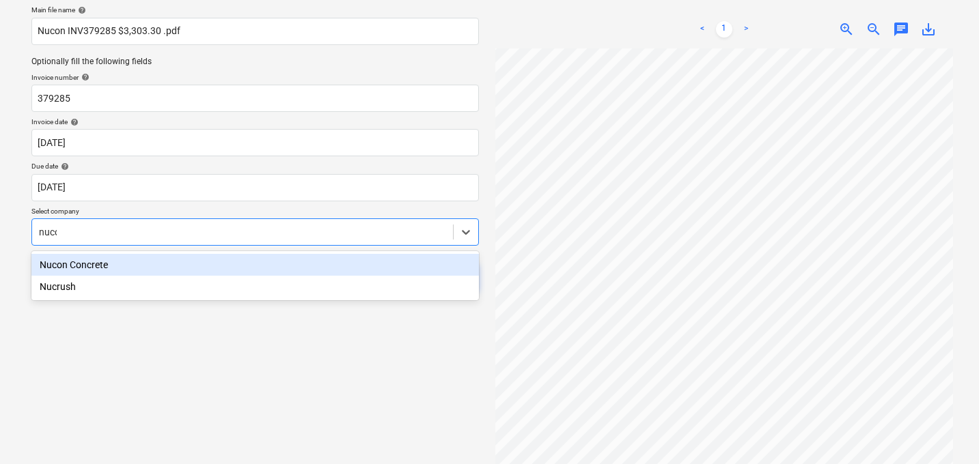
type input "nucon"
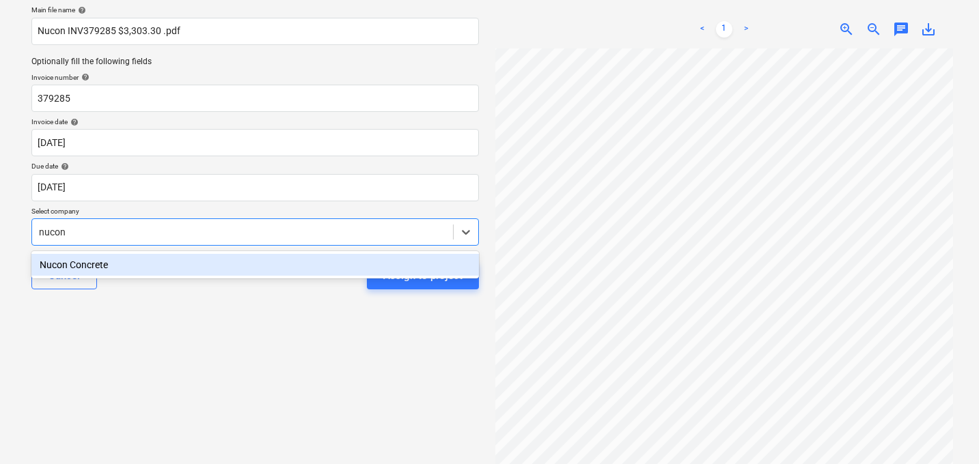
click at [131, 268] on div "Nucon Concrete" at bounding box center [254, 265] width 447 height 22
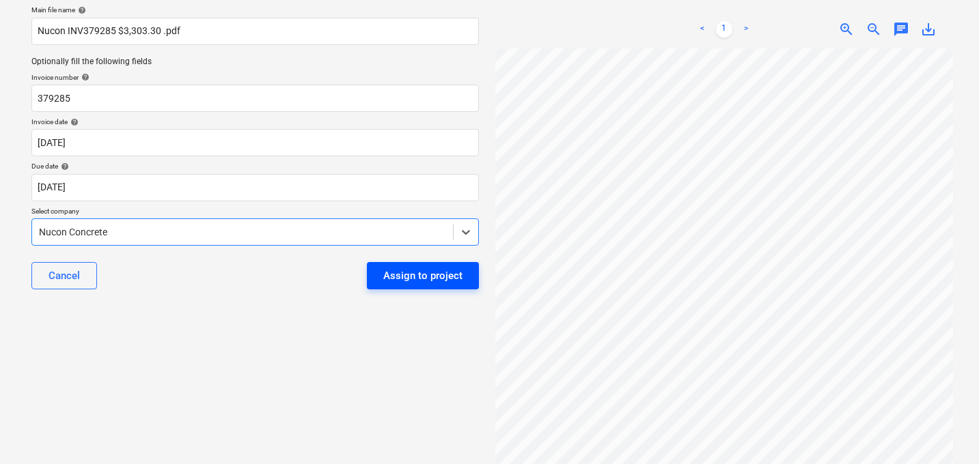
click at [424, 281] on div "Assign to project" at bounding box center [422, 276] width 79 height 18
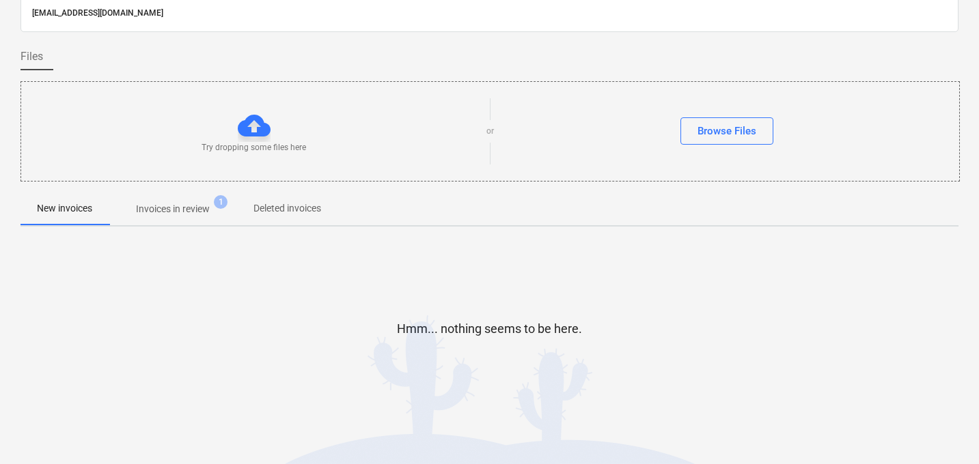
scroll to position [66, 0]
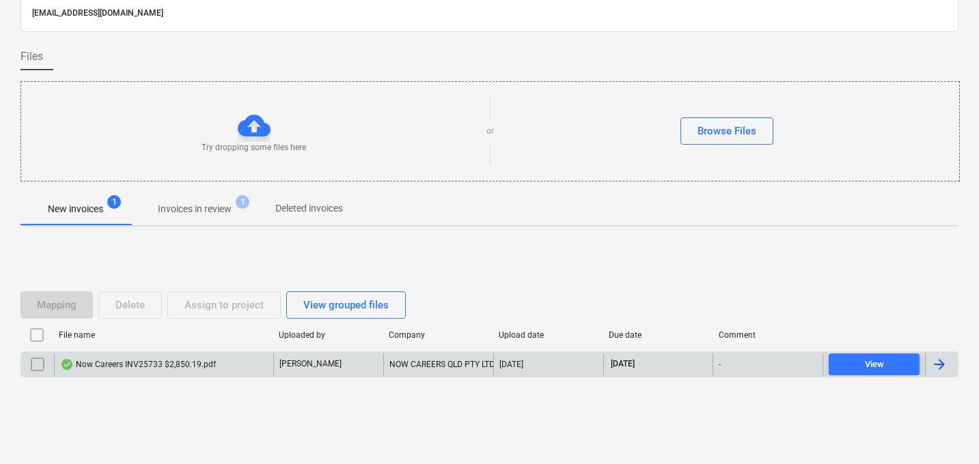
click at [199, 357] on div "Now Careers INV25733 $2,850.19.pdf" at bounding box center [163, 365] width 219 height 22
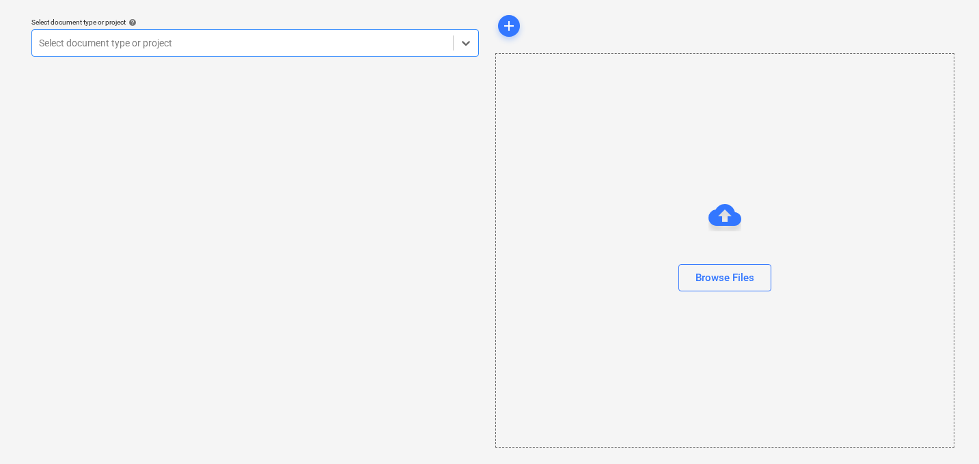
scroll to position [39, 0]
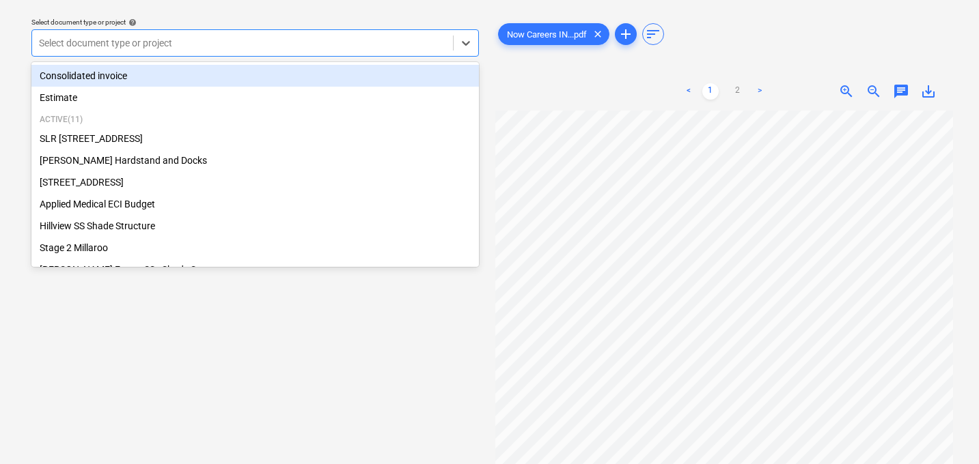
click at [209, 46] on div at bounding box center [242, 43] width 407 height 14
type input "app"
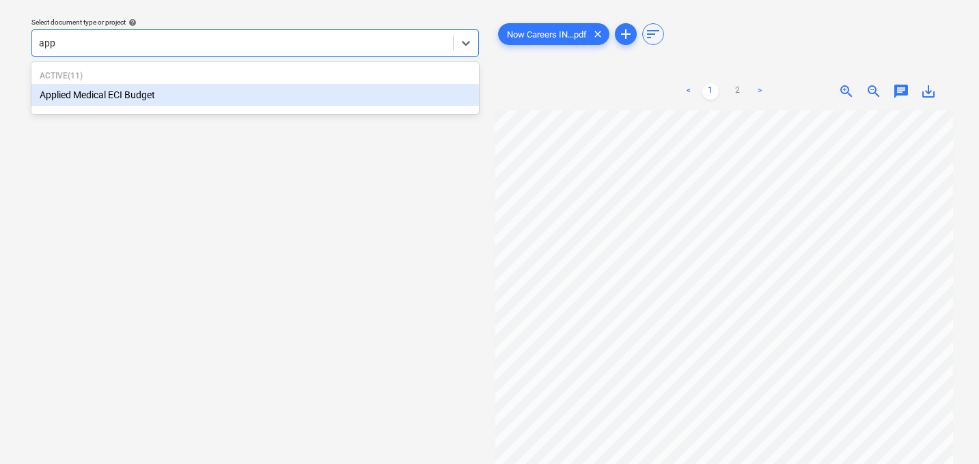
click at [163, 94] on div "Applied Medical ECI Budget" at bounding box center [254, 95] width 447 height 22
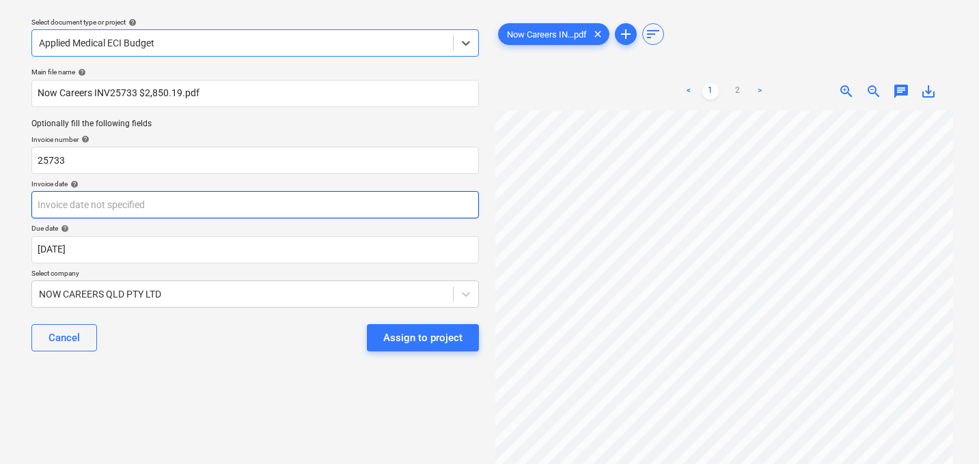
click at [123, 205] on body "Sales Projects Contacts Company Consolidated Invoices 1 Inbox 2 Approvals forma…" at bounding box center [489, 193] width 979 height 464
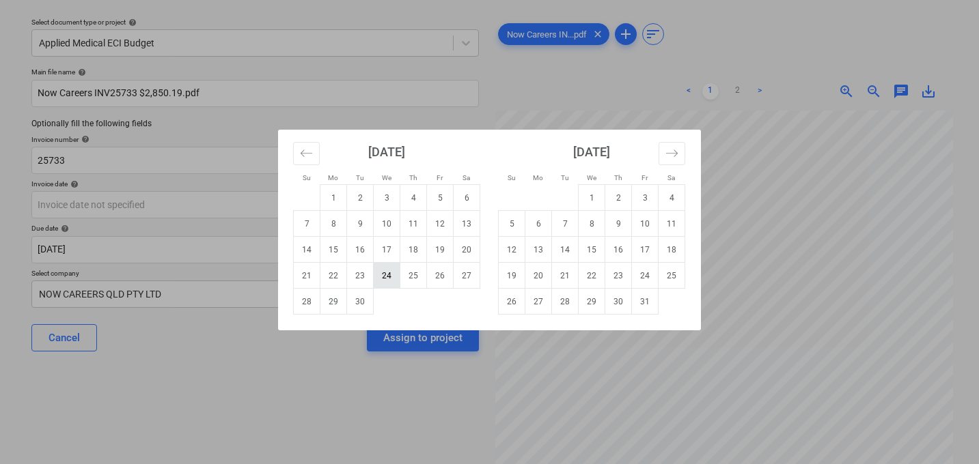
click at [386, 277] on td "24" at bounding box center [387, 276] width 27 height 26
type input "[DATE]"
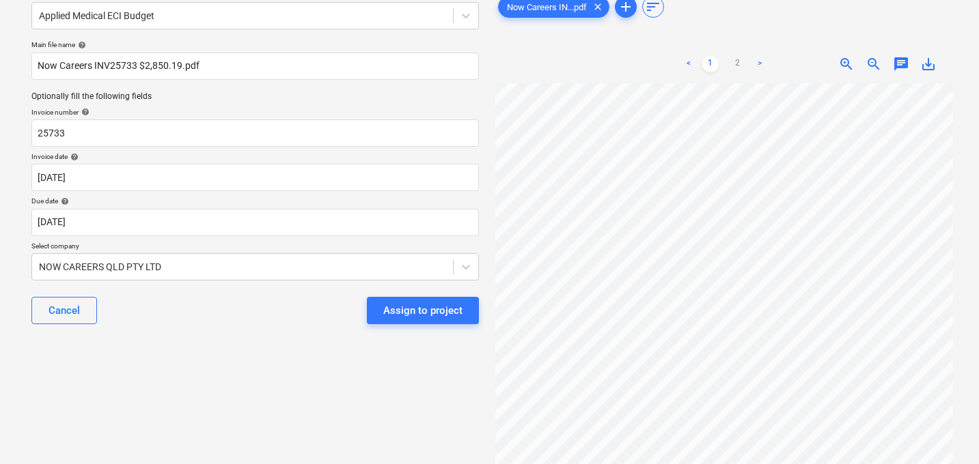
scroll to position [74, 0]
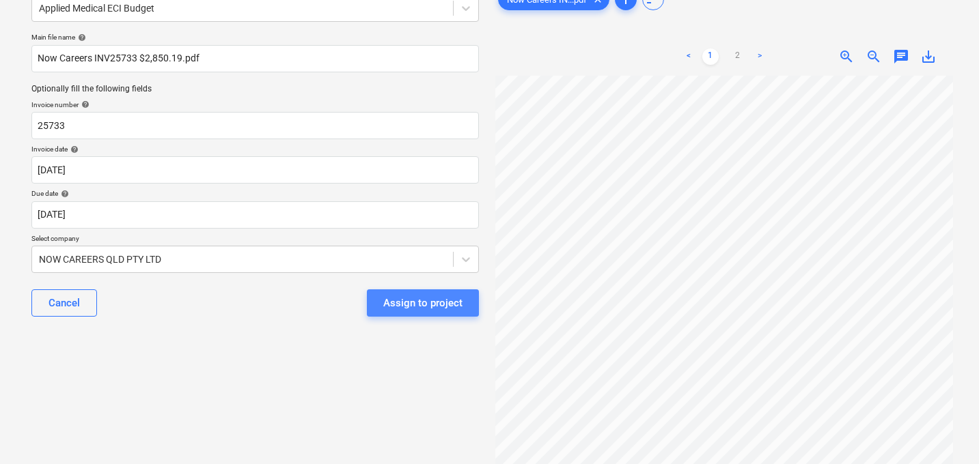
click at [446, 307] on div "Assign to project" at bounding box center [422, 303] width 79 height 18
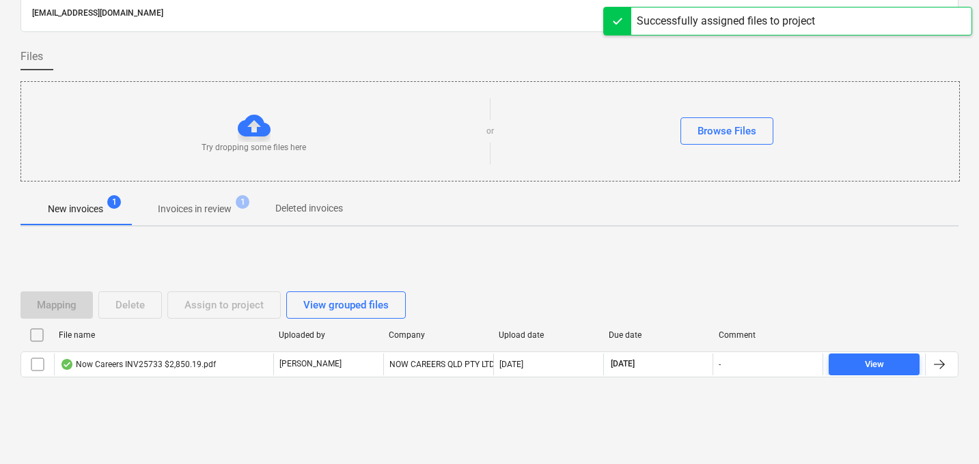
scroll to position [66, 0]
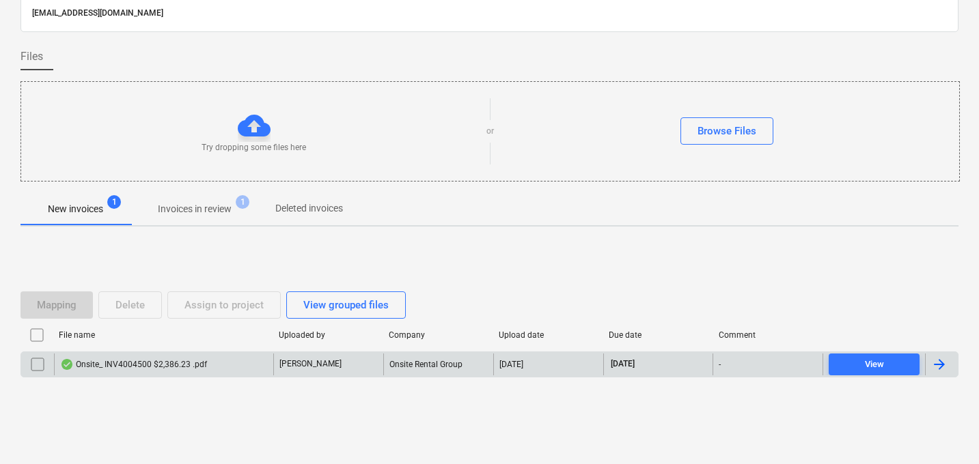
click at [148, 361] on div "Onsite_ INV4004500 $2,386.23 .pdf" at bounding box center [133, 364] width 147 height 11
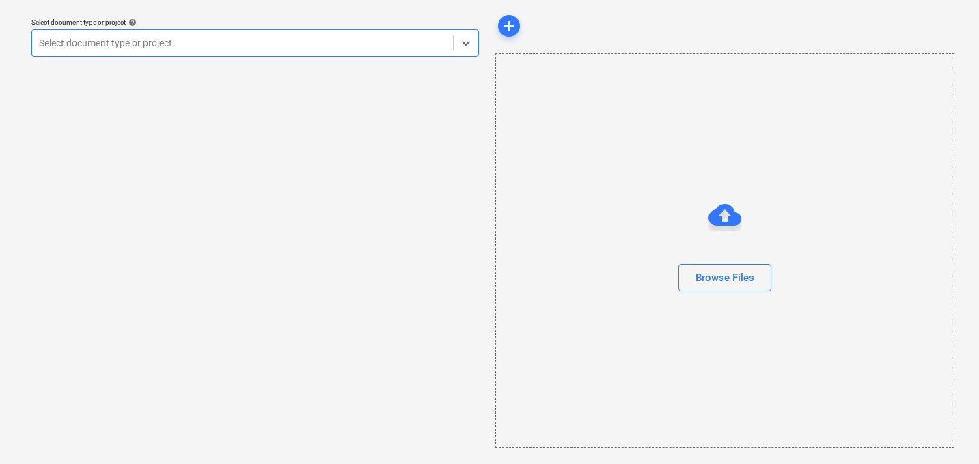
click at [295, 46] on div at bounding box center [242, 43] width 407 height 14
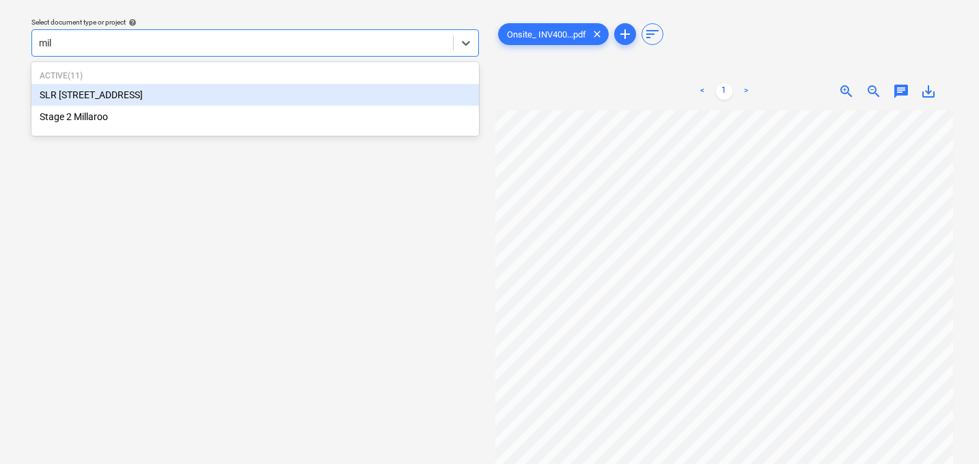
type input "mill"
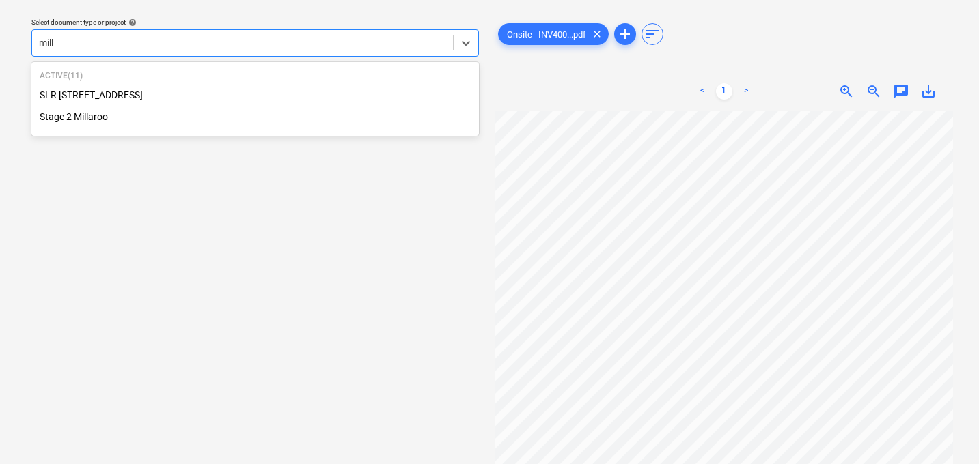
click at [119, 116] on div "Stage 2 Millaroo" at bounding box center [254, 117] width 447 height 22
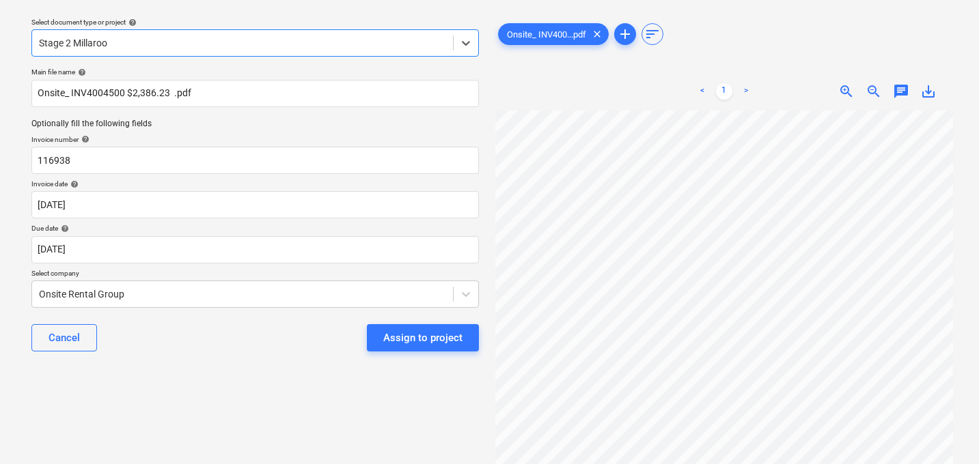
click at [143, 47] on div at bounding box center [242, 43] width 407 height 14
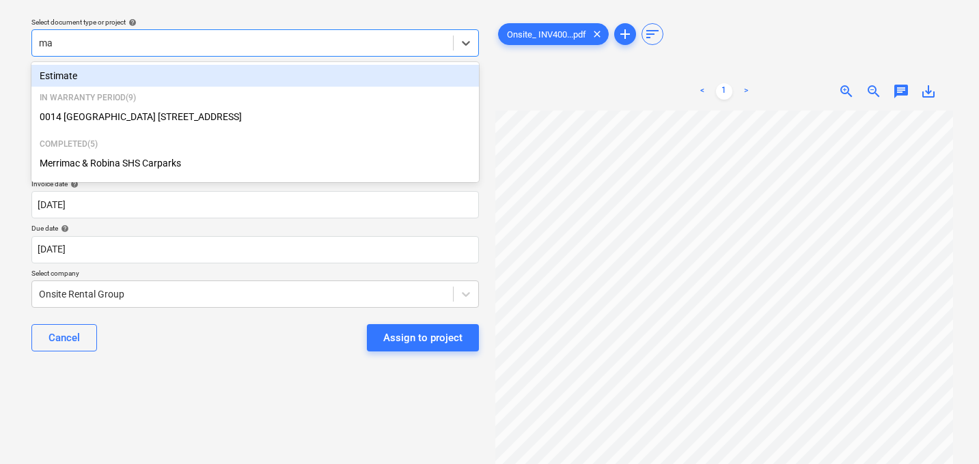
type input "m"
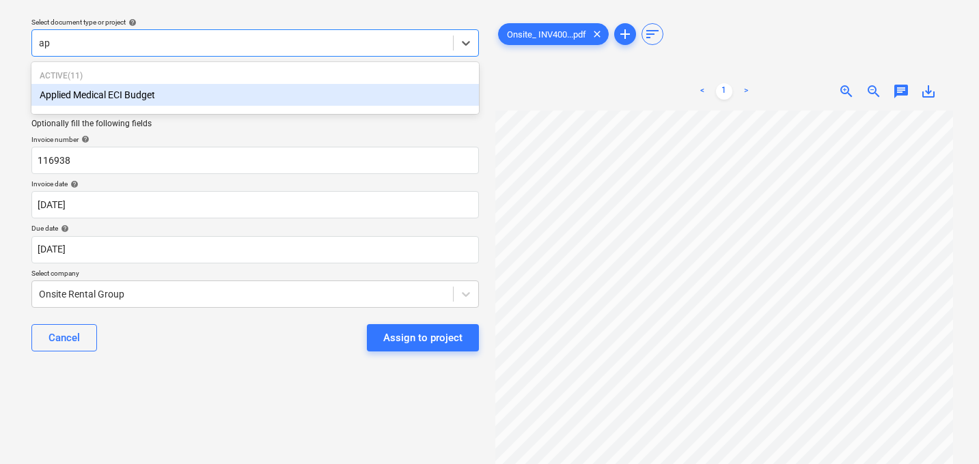
type input "app"
click at [86, 92] on div "Applied Medical ECI Budget" at bounding box center [254, 95] width 447 height 22
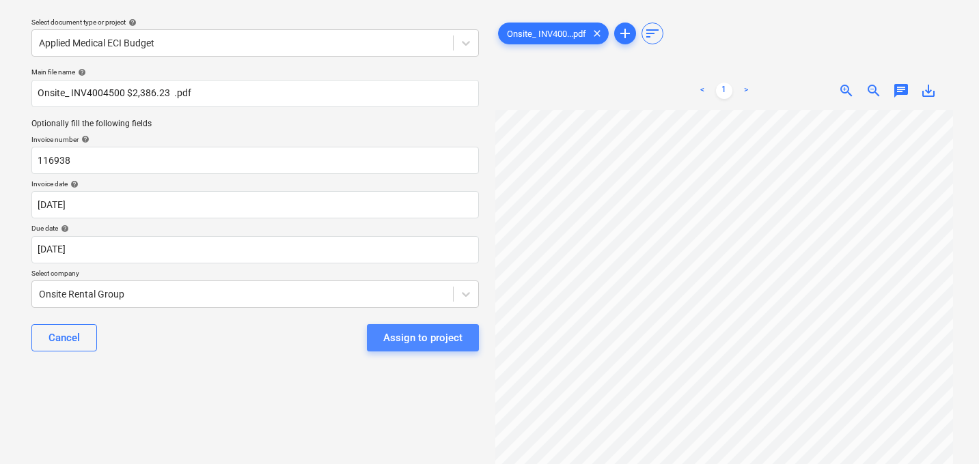
click at [414, 343] on div "Assign to project" at bounding box center [422, 338] width 79 height 18
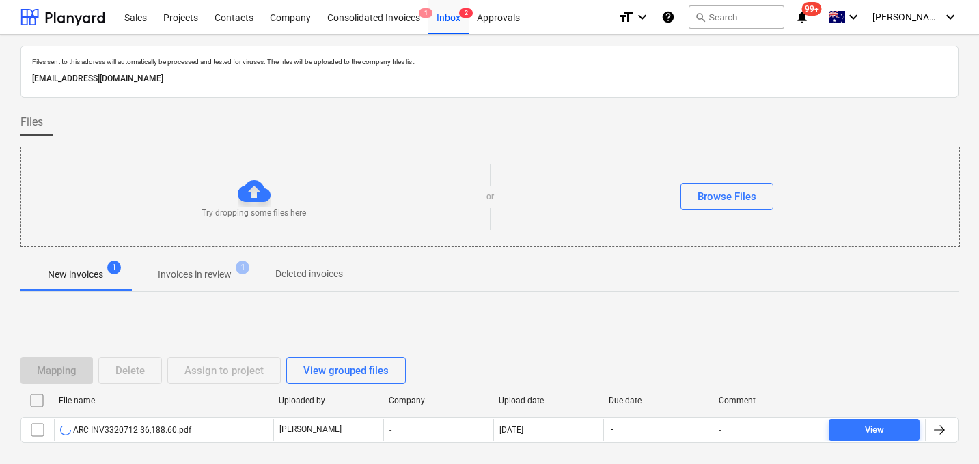
scroll to position [66, 0]
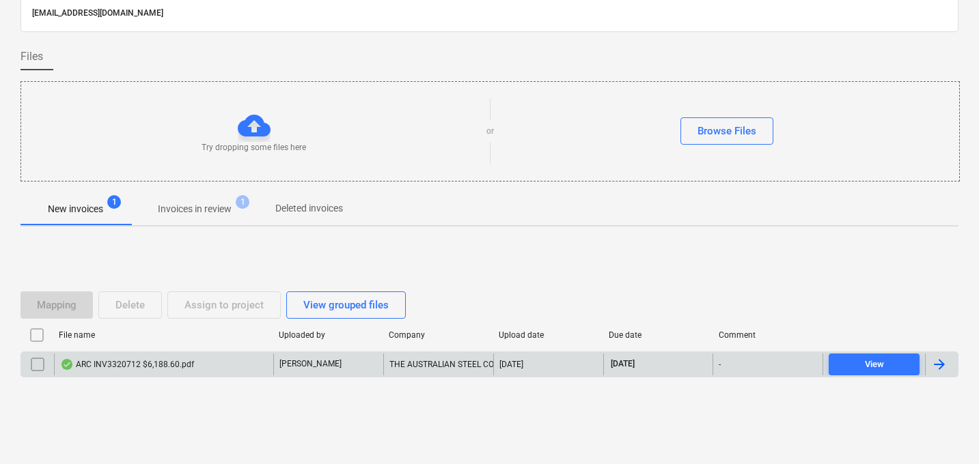
click at [134, 367] on div "ARC INV3320712 $6,188.60.pdf" at bounding box center [127, 364] width 134 height 11
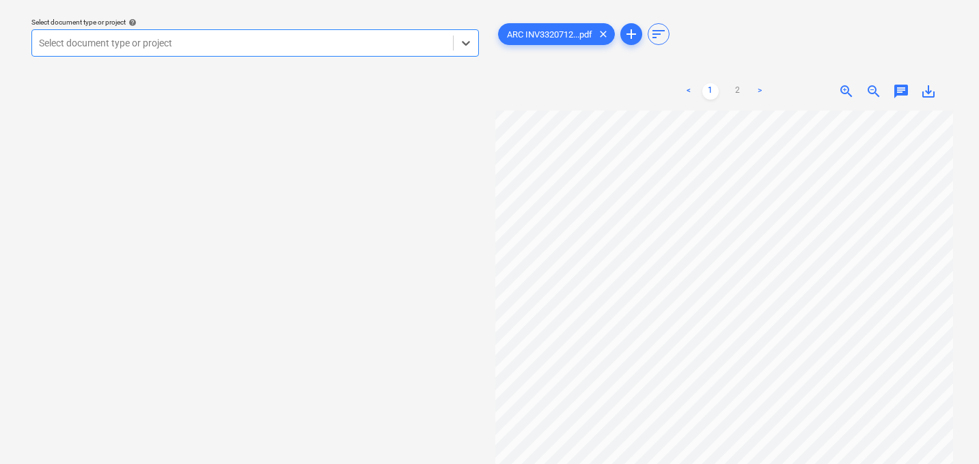
scroll to position [179, 8]
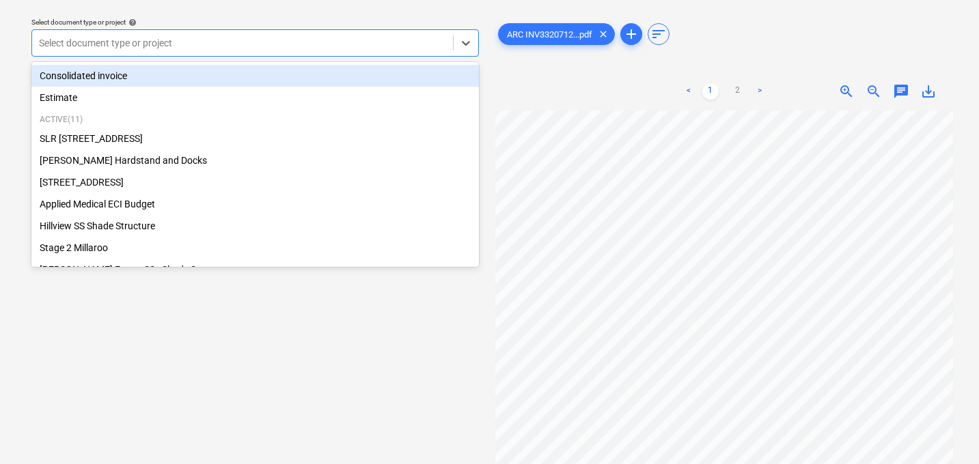
click at [291, 42] on div at bounding box center [242, 43] width 407 height 14
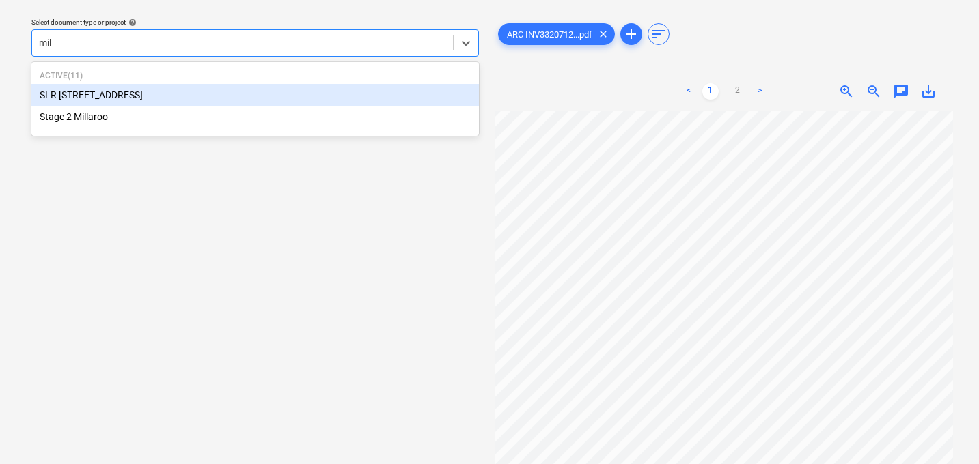
type input "mill"
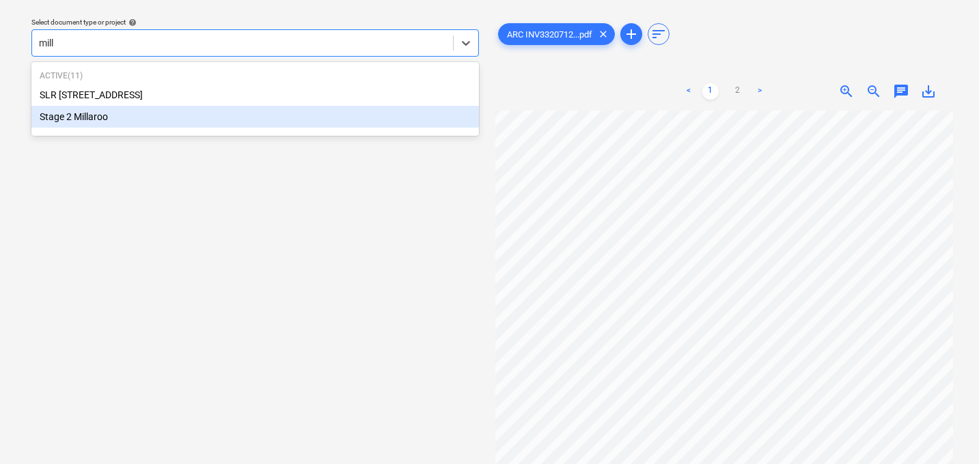
click at [79, 119] on div "Stage 2 Millaroo" at bounding box center [254, 117] width 447 height 22
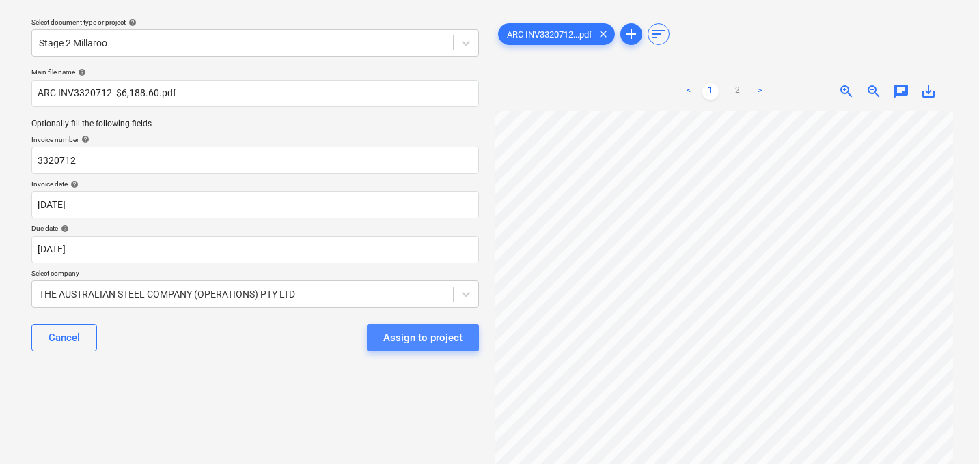
click at [447, 339] on div "Assign to project" at bounding box center [422, 338] width 79 height 18
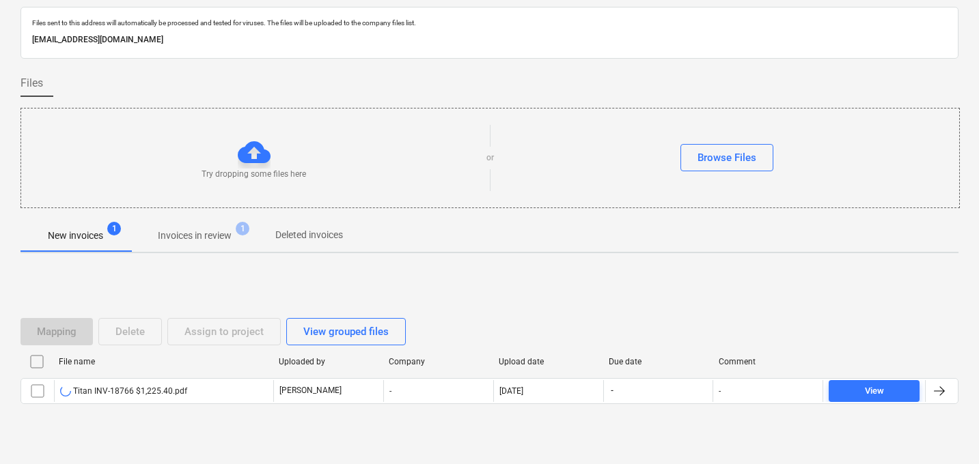
scroll to position [66, 0]
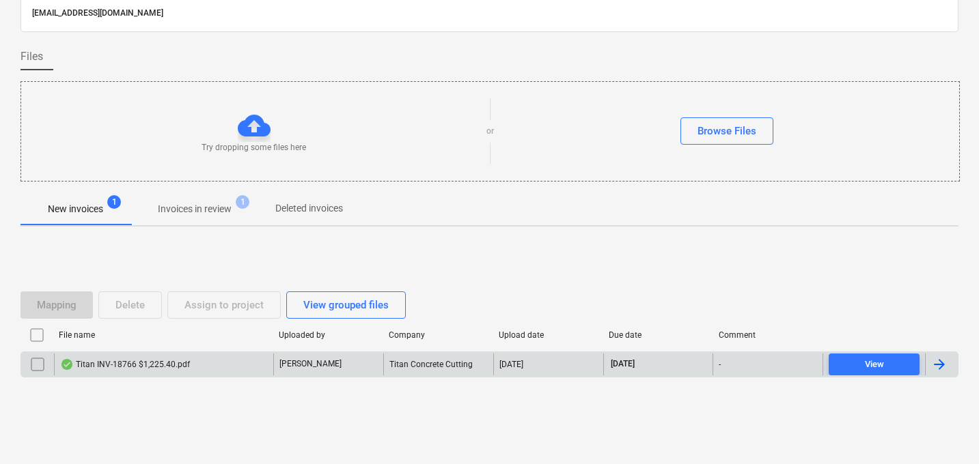
click at [163, 363] on div "Titan INV-18766 $1,225.40.pdf" at bounding box center [125, 364] width 130 height 11
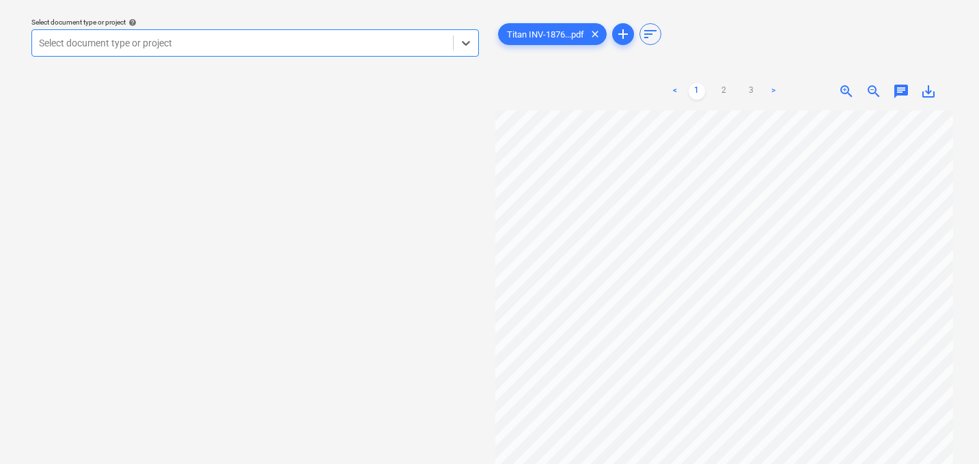
scroll to position [25, 0]
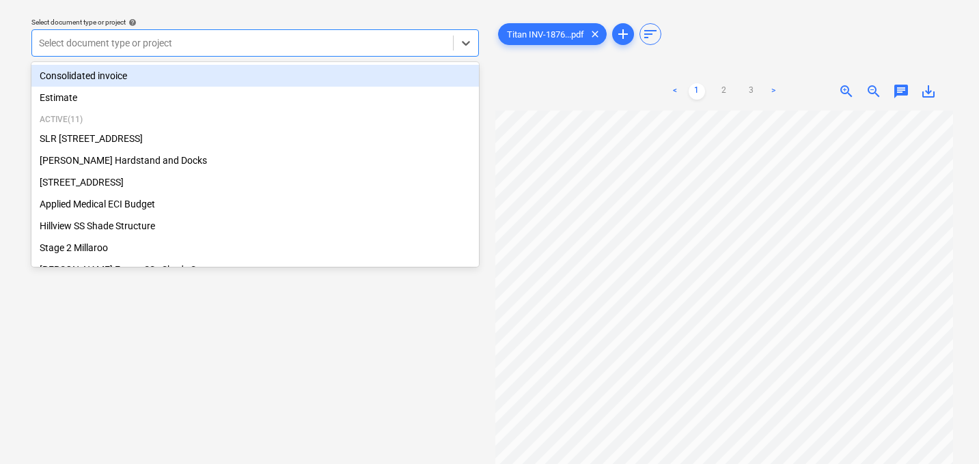
click at [249, 42] on div at bounding box center [242, 43] width 407 height 14
type input "app"
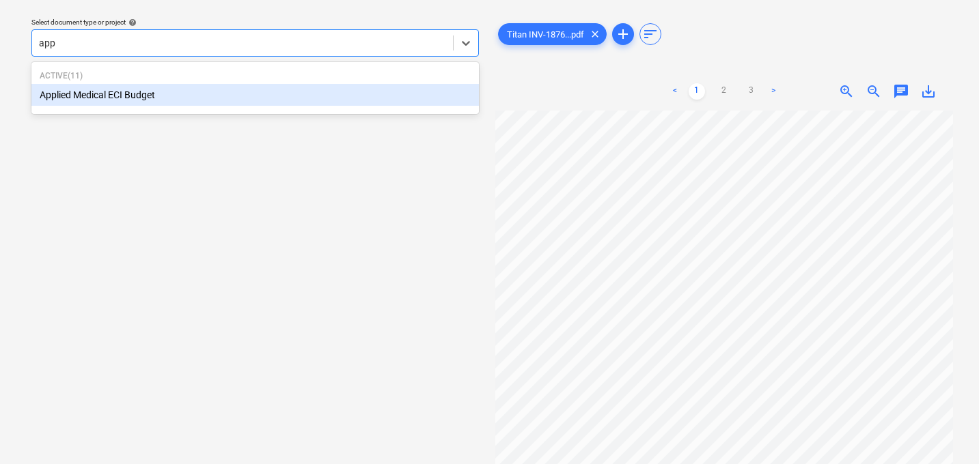
click at [178, 86] on div "Applied Medical ECI Budget" at bounding box center [254, 95] width 447 height 22
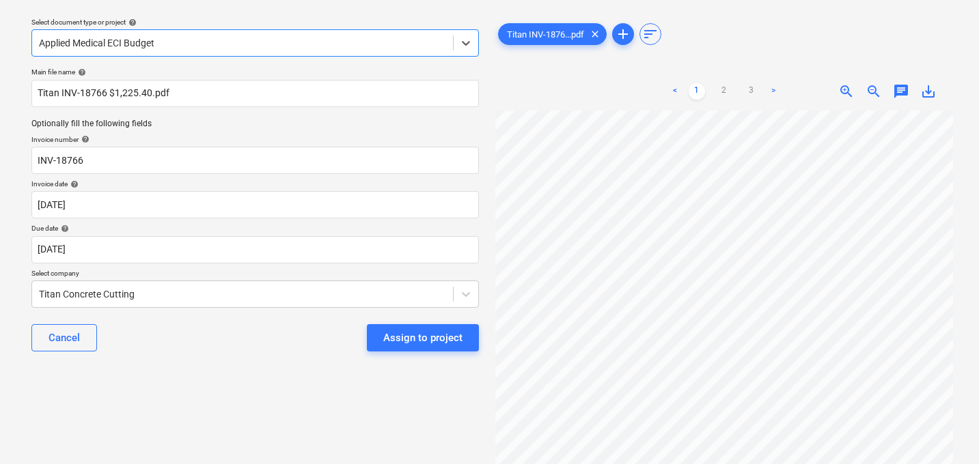
click at [425, 346] on div "Assign to project" at bounding box center [422, 338] width 79 height 18
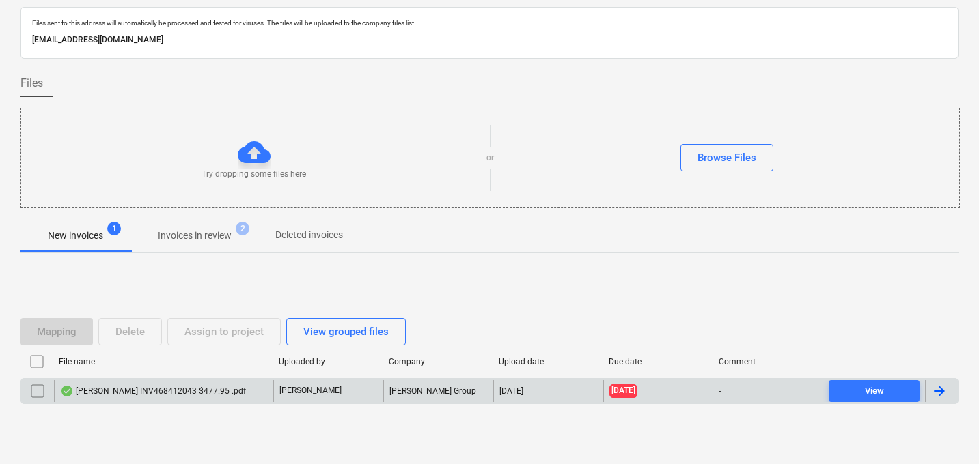
click at [109, 387] on div "[PERSON_NAME] INV468412043 $477.95 .pdf" at bounding box center [153, 391] width 186 height 11
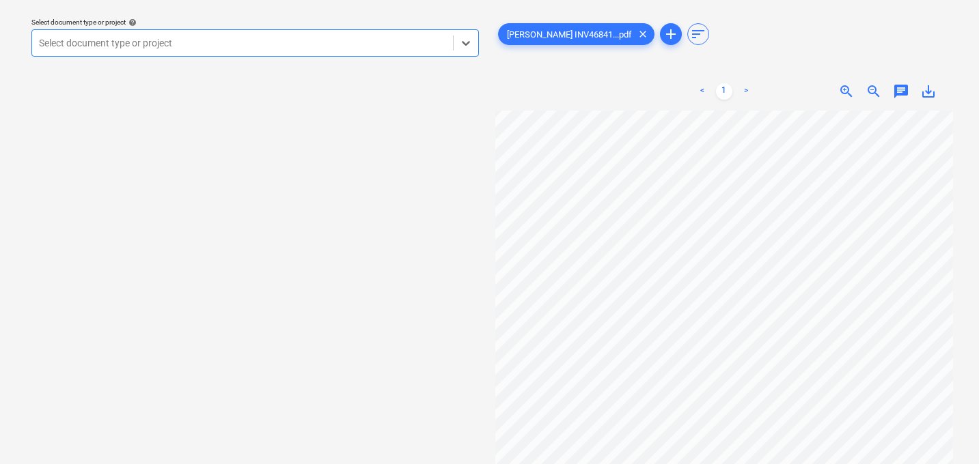
scroll to position [0, 29]
click at [290, 41] on div at bounding box center [242, 43] width 407 height 14
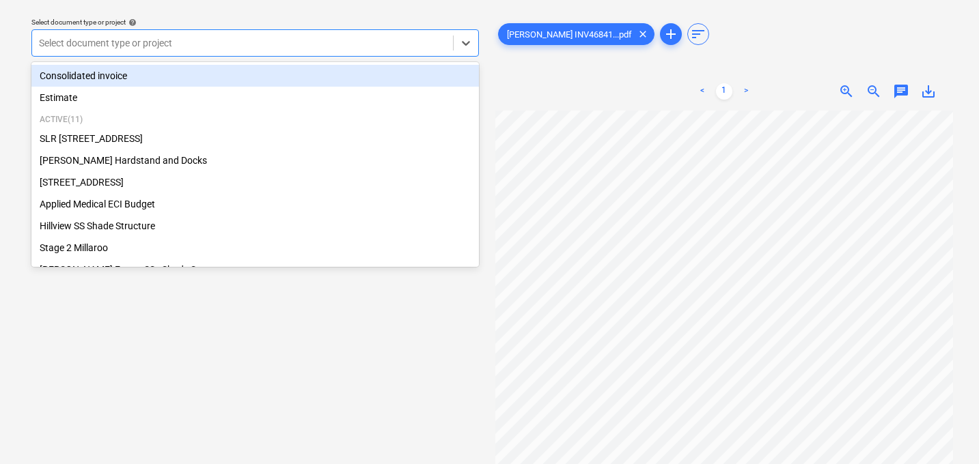
scroll to position [55, 38]
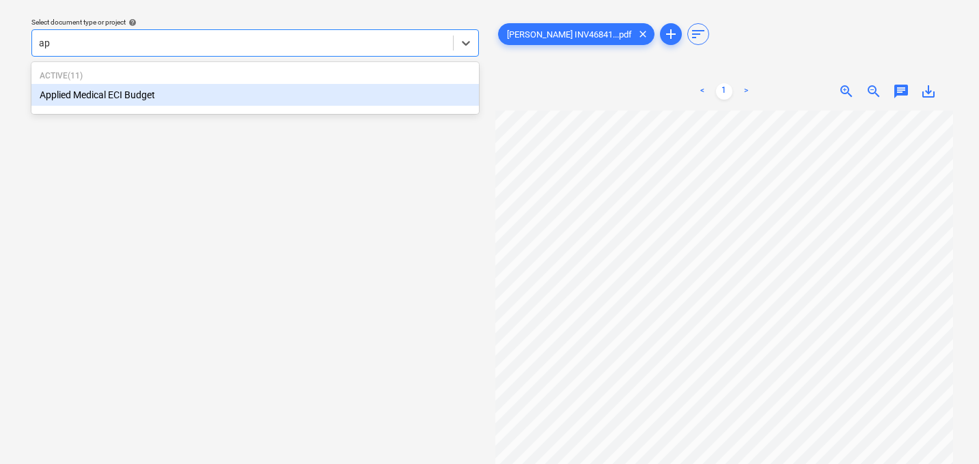
type input "app"
click at [197, 100] on div "Applied Medical ECI Budget" at bounding box center [254, 95] width 447 height 22
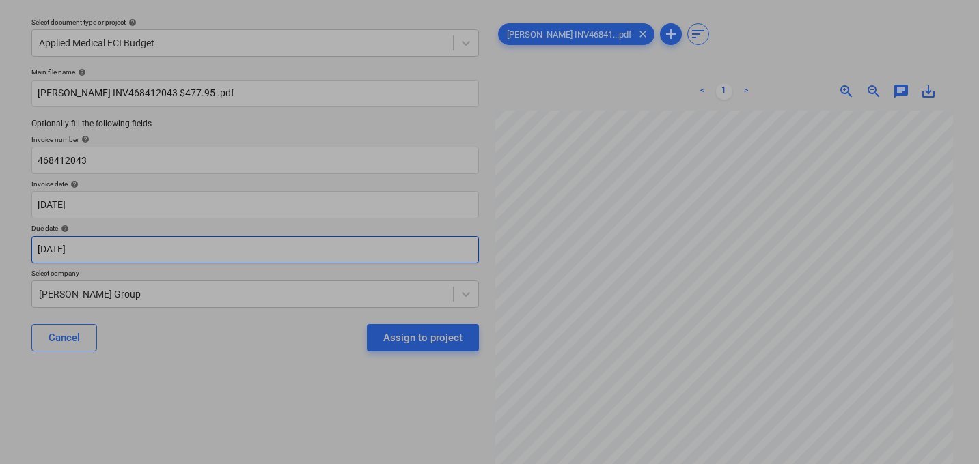
click at [110, 246] on body "Sales Projects Contacts Company Consolidated Invoices 1 Inbox 3 Approvals forma…" at bounding box center [489, 193] width 979 height 464
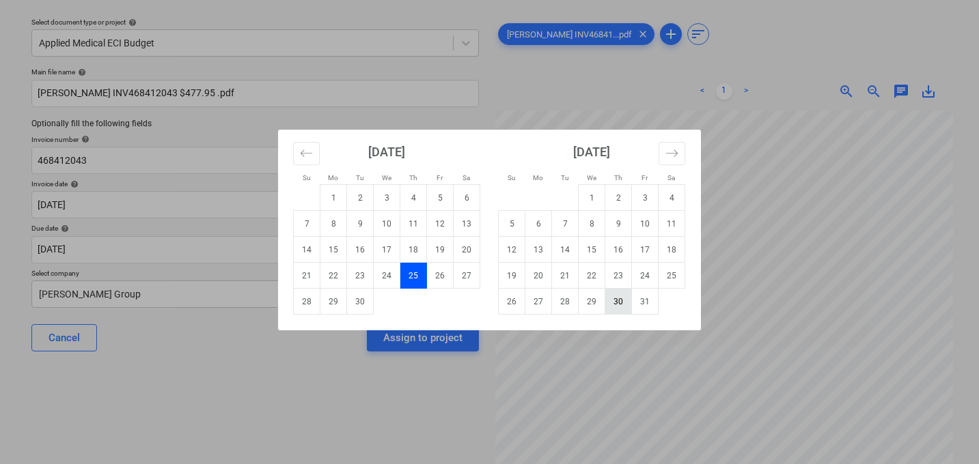
click at [610, 302] on td "30" at bounding box center [618, 302] width 27 height 26
type input "[DATE]"
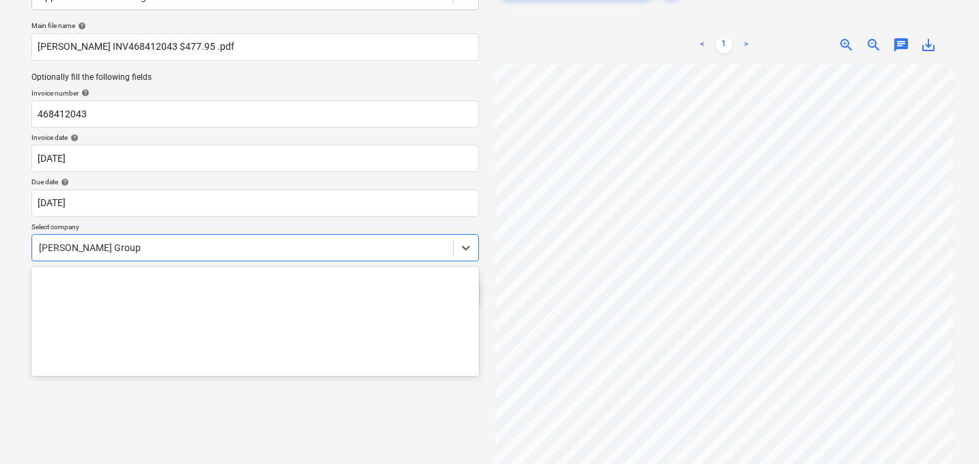
click at [206, 290] on body "Sales Projects Contacts Company Consolidated Invoices 1 Inbox 3 Approvals forma…" at bounding box center [489, 147] width 979 height 464
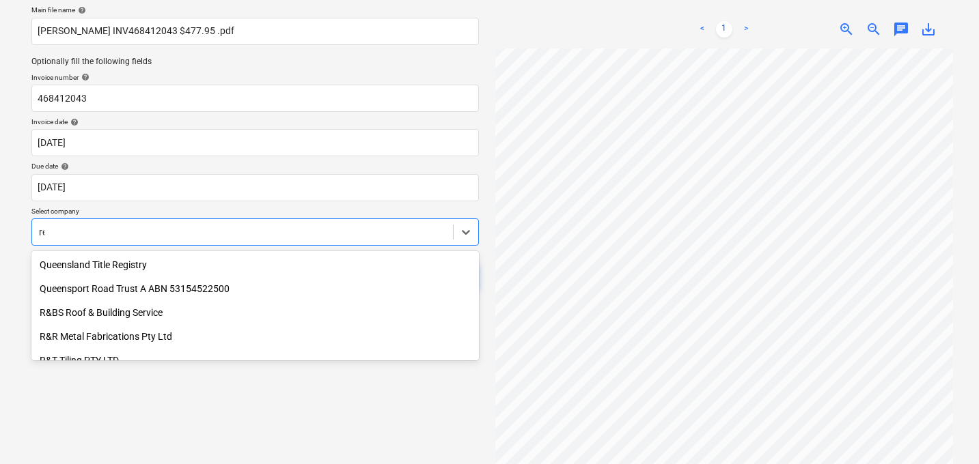
scroll to position [3980, 0]
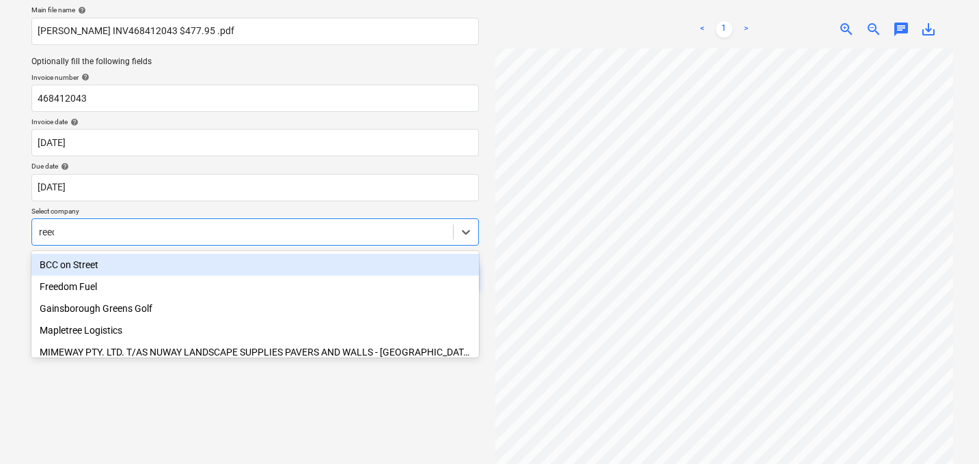
type input "[PERSON_NAME]"
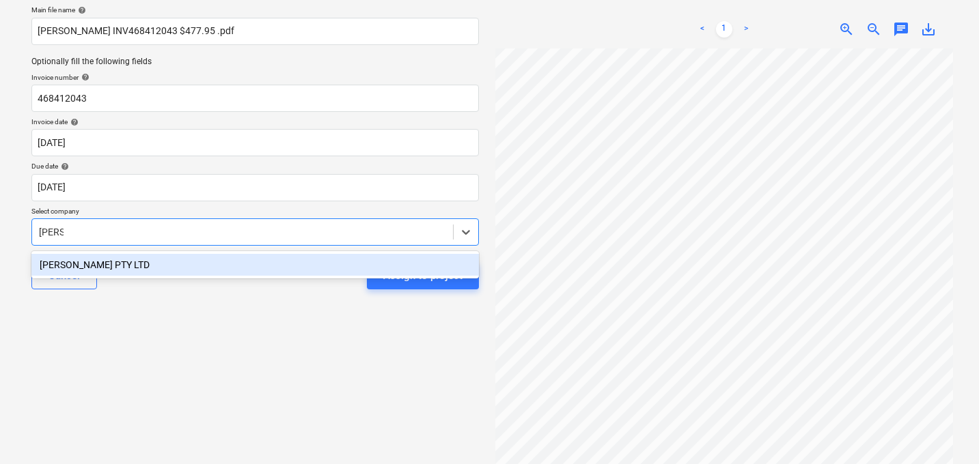
click at [139, 264] on div "[PERSON_NAME] PTY LTD" at bounding box center [254, 265] width 447 height 22
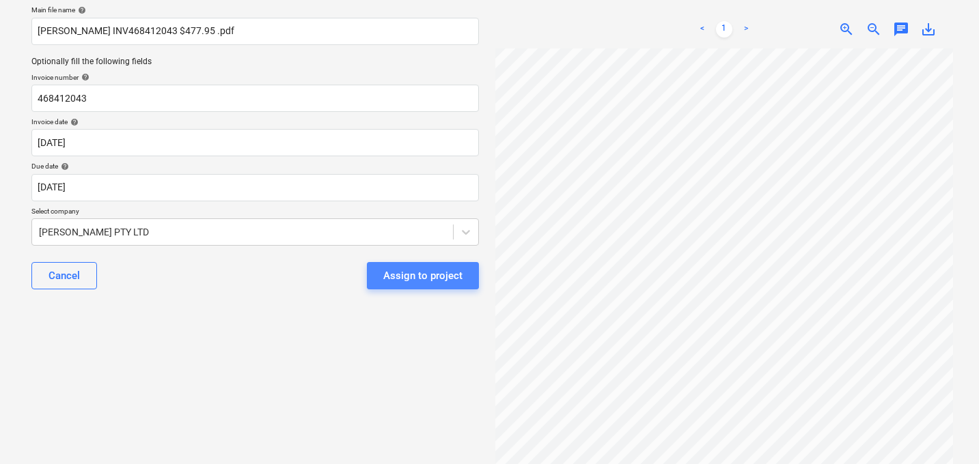
click at [434, 281] on div "Assign to project" at bounding box center [422, 276] width 79 height 18
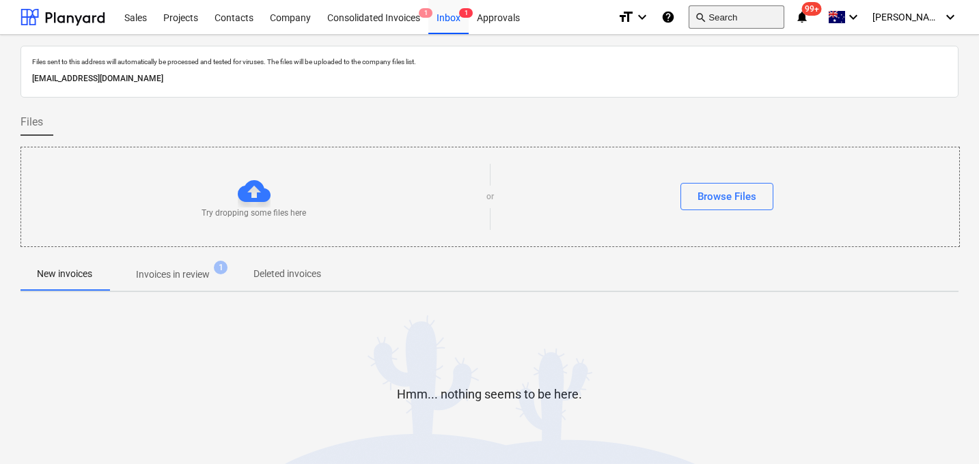
click at [750, 19] on button "search Search" at bounding box center [736, 16] width 96 height 23
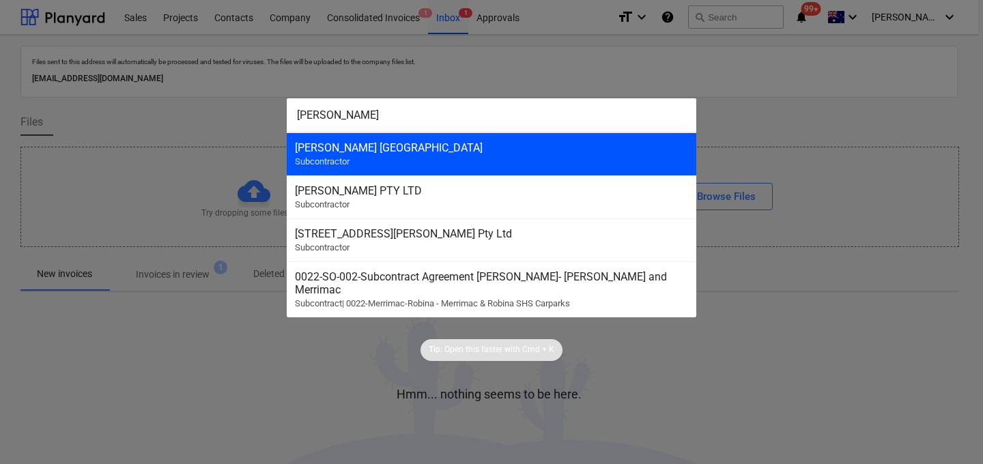
type input "[PERSON_NAME]"
click at [519, 148] on div "[PERSON_NAME] [GEOGRAPHIC_DATA]" at bounding box center [491, 147] width 393 height 13
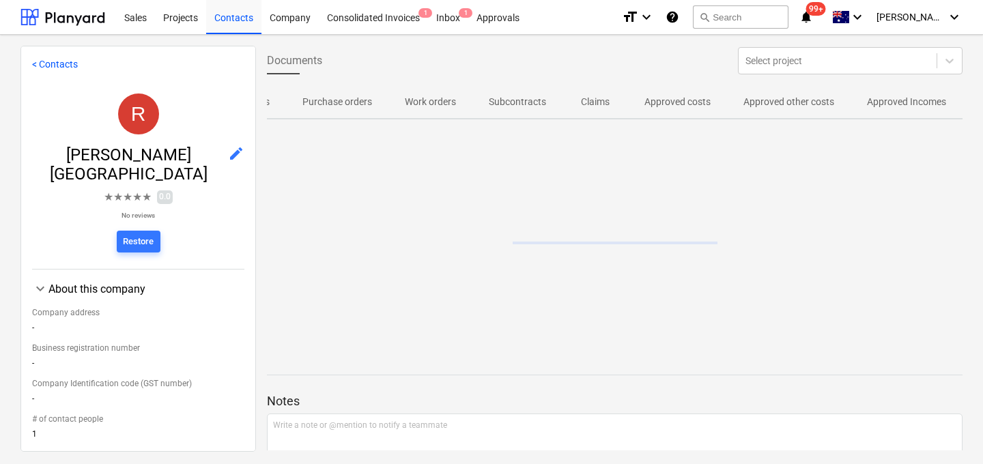
scroll to position [0, 142]
click at [351, 94] on span "Purchase orders" at bounding box center [337, 102] width 102 height 23
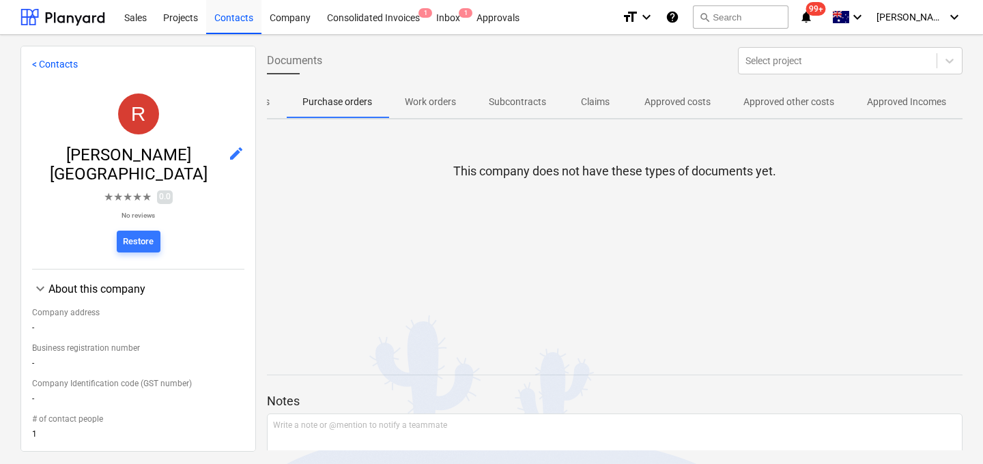
click at [331, 97] on p "Purchase orders" at bounding box center [338, 102] width 70 height 14
click at [766, 22] on button "search Search" at bounding box center [741, 16] width 96 height 23
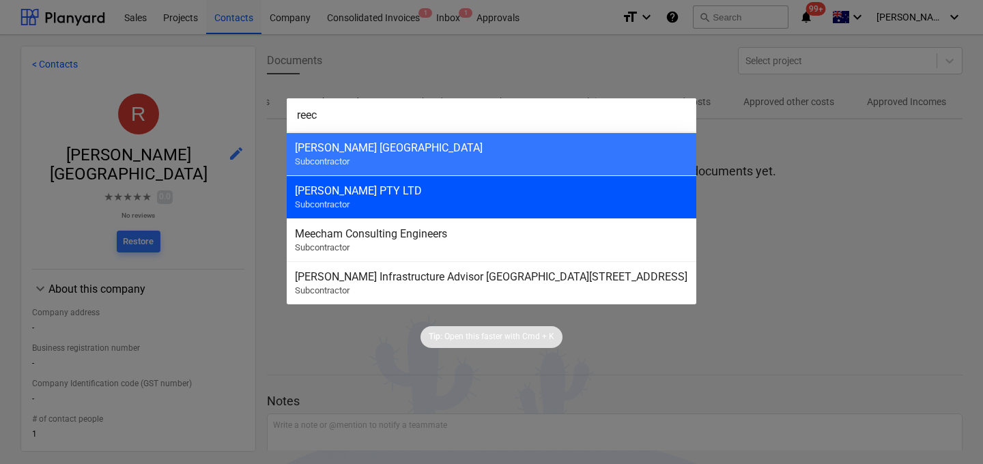
type input "reec"
click at [432, 195] on div "[PERSON_NAME] PTY LTD" at bounding box center [491, 190] width 393 height 13
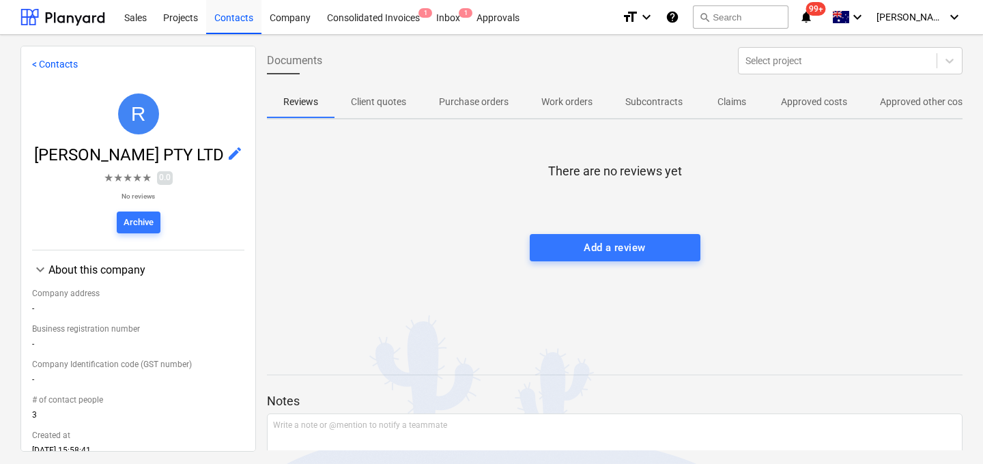
click at [473, 109] on p "Purchase orders" at bounding box center [474, 102] width 70 height 14
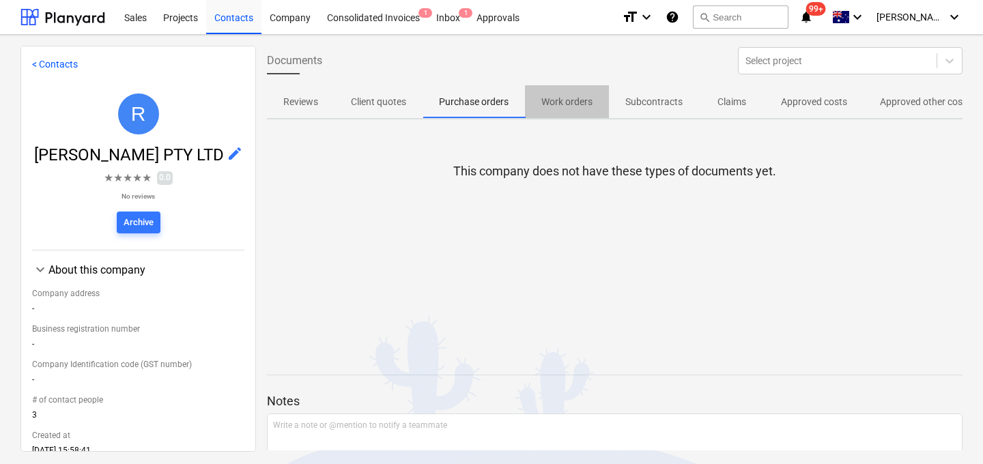
click at [575, 102] on p "Work orders" at bounding box center [567, 102] width 51 height 14
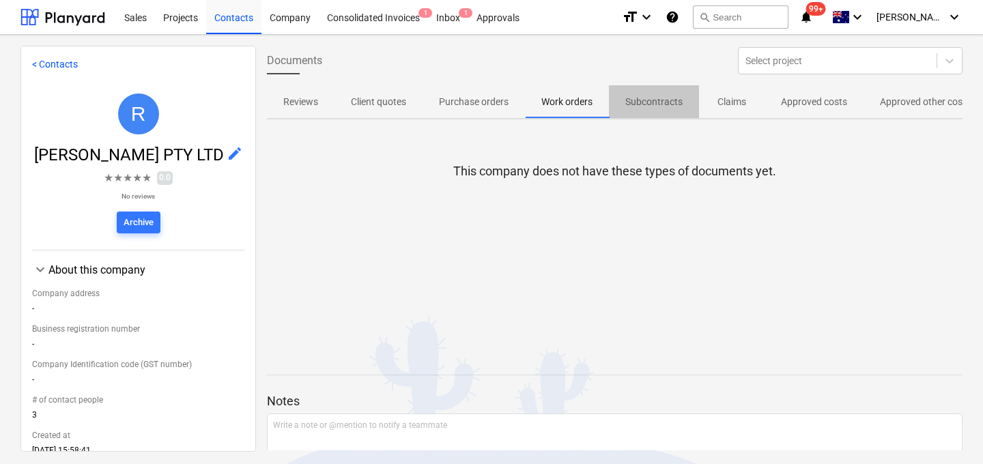
click at [667, 104] on p "Subcontracts" at bounding box center [654, 102] width 57 height 14
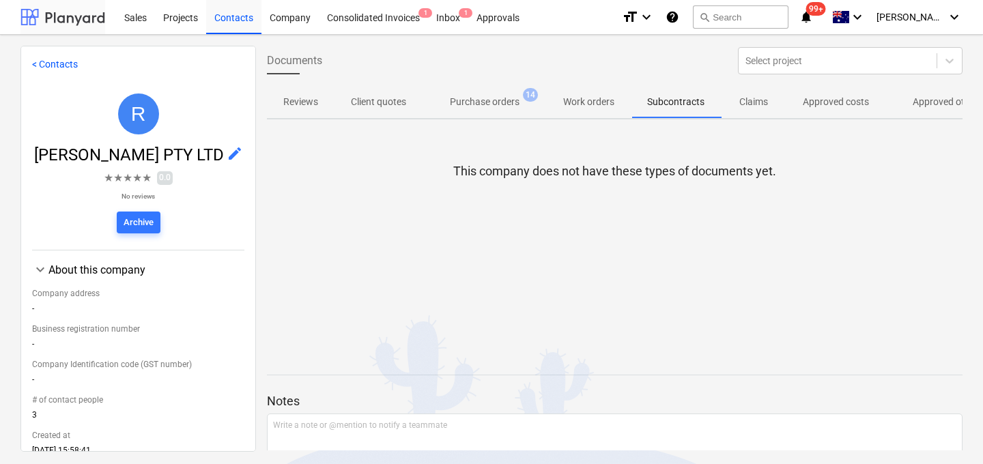
click at [57, 19] on div at bounding box center [62, 17] width 85 height 34
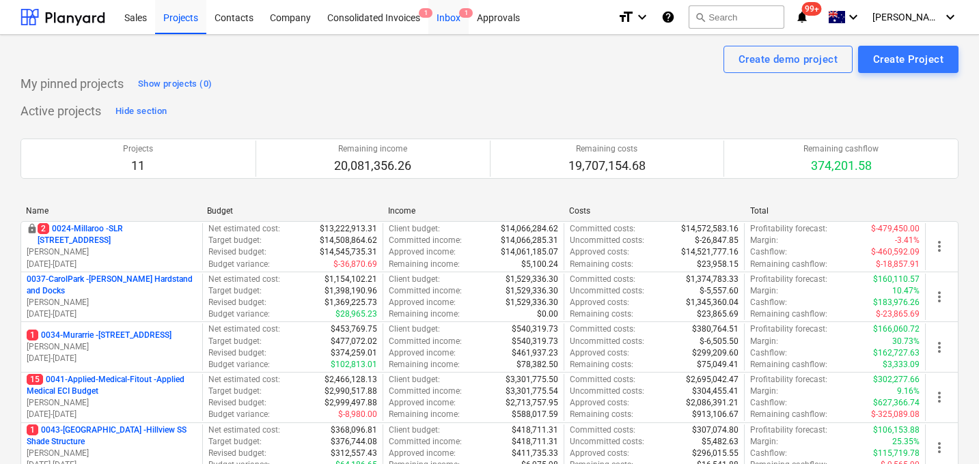
click at [453, 16] on div "Inbox 1" at bounding box center [448, 16] width 40 height 35
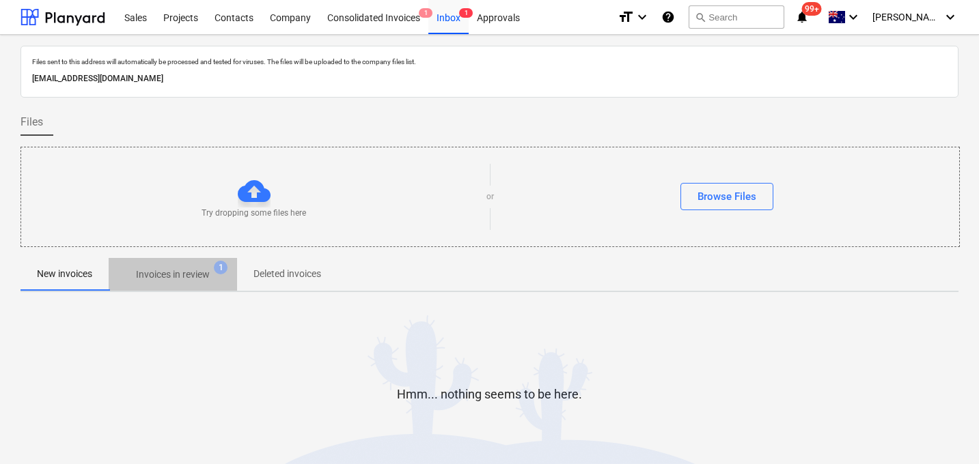
click at [185, 272] on p "Invoices in review" at bounding box center [173, 275] width 74 height 14
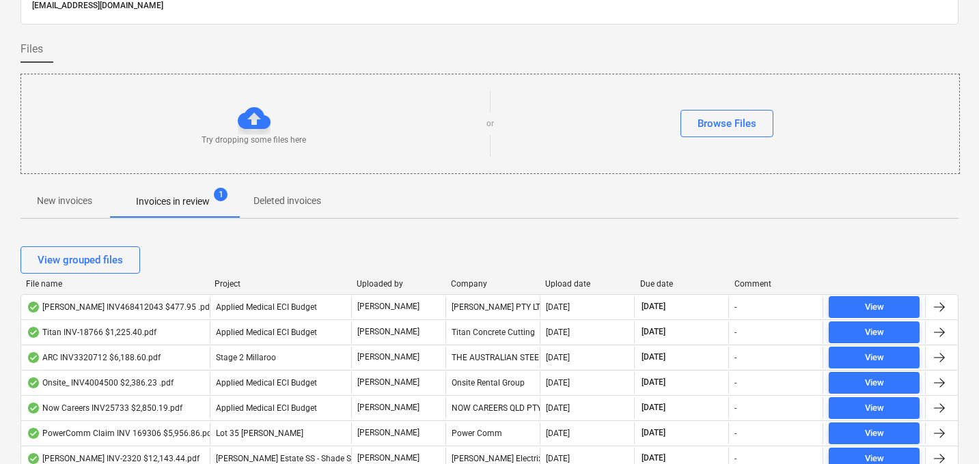
scroll to position [96, 0]
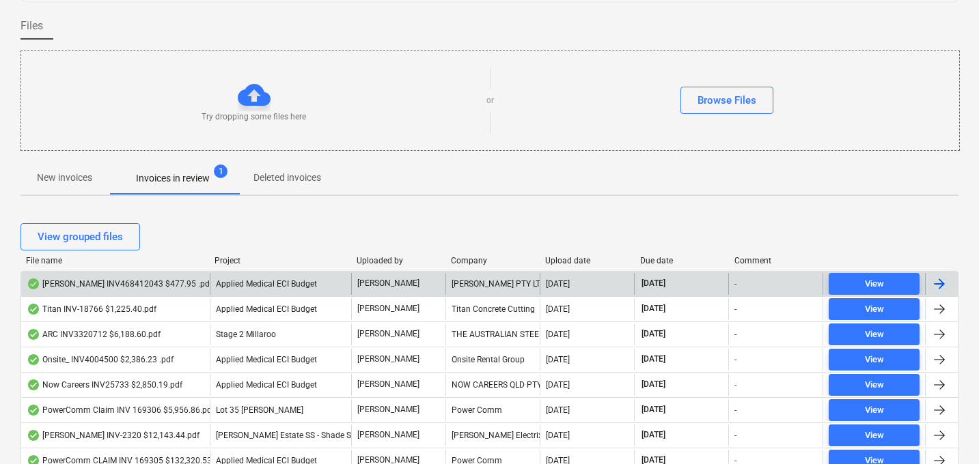
click at [100, 285] on div "[PERSON_NAME] INV468412043 $477.95 .pdf" at bounding box center [120, 284] width 186 height 11
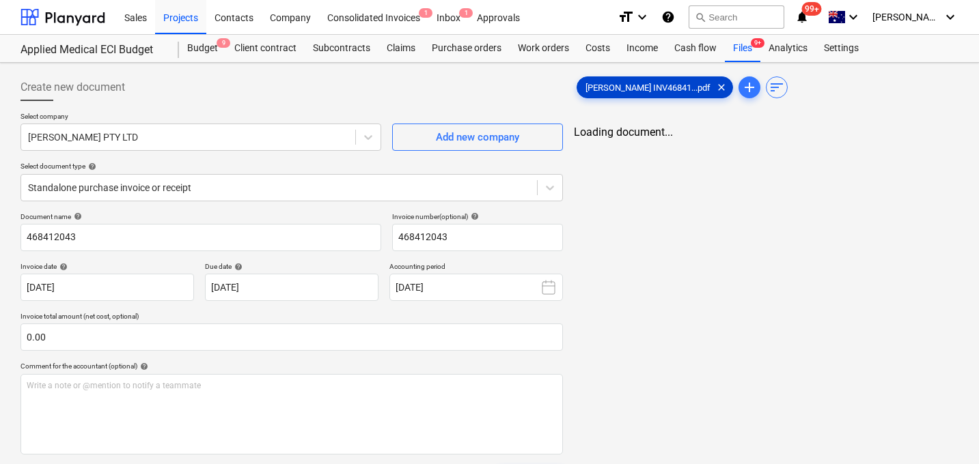
click at [616, 94] on div "[PERSON_NAME] INV46841...pdf clear" at bounding box center [654, 87] width 156 height 22
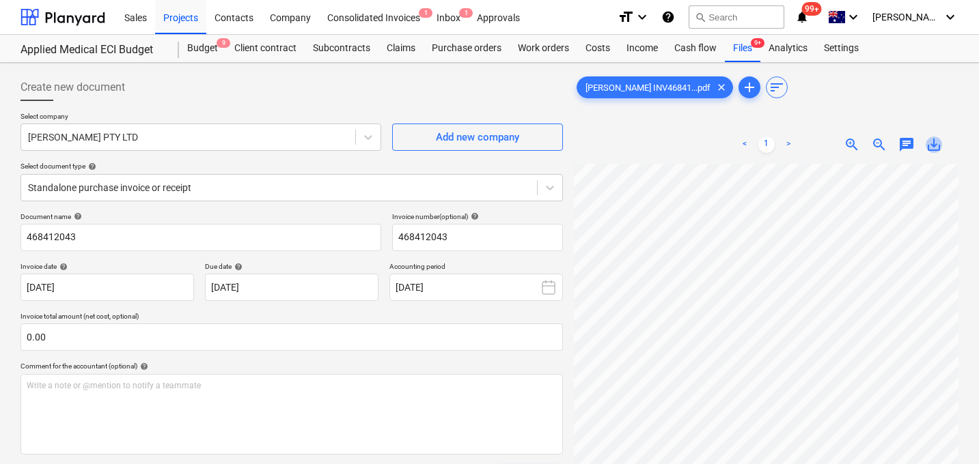
click at [940, 140] on span "save_alt" at bounding box center [933, 145] width 16 height 16
click at [738, 20] on button "search Search" at bounding box center [736, 16] width 96 height 23
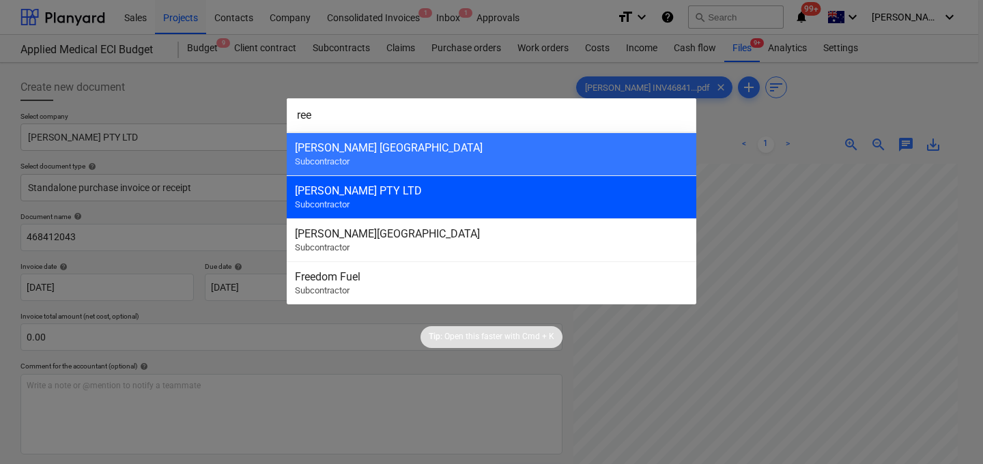
type input "ree"
click at [363, 190] on div "[PERSON_NAME] PTY LTD" at bounding box center [491, 190] width 393 height 13
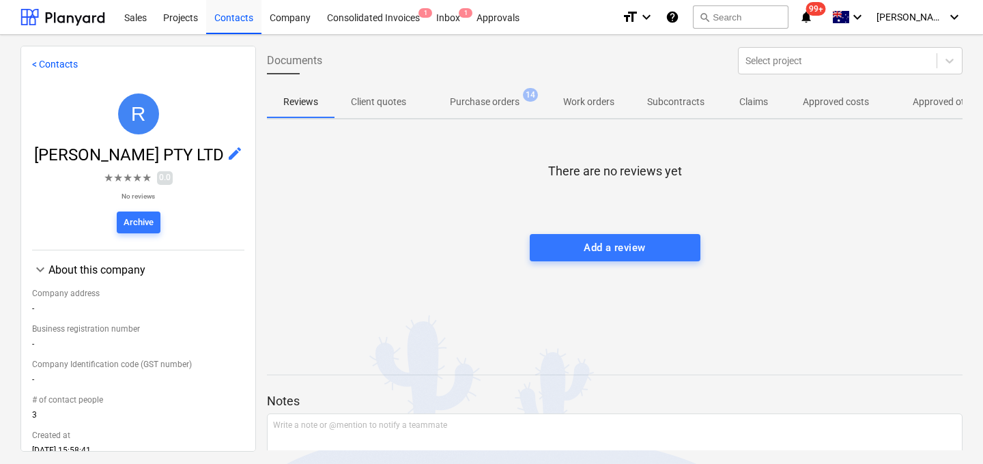
click at [496, 100] on p "Purchase orders" at bounding box center [485, 102] width 70 height 14
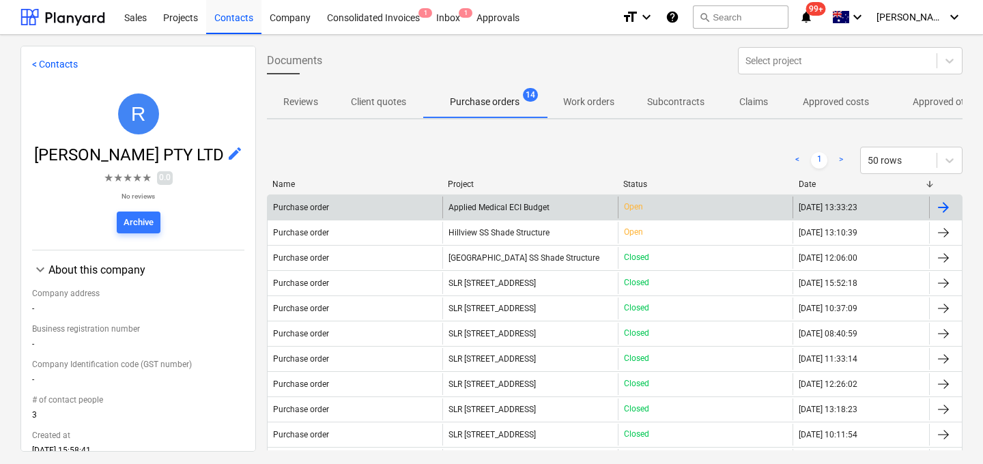
click at [298, 206] on div "Purchase order" at bounding box center [301, 208] width 56 height 10
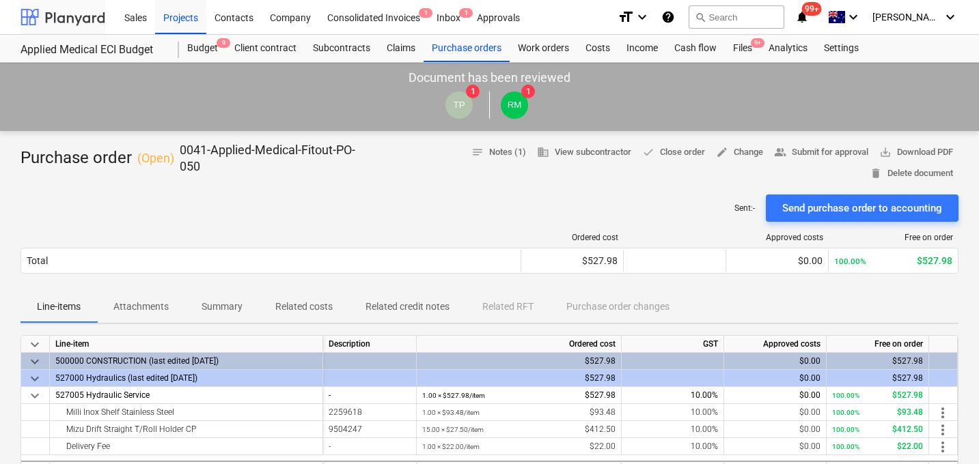
click at [55, 23] on div at bounding box center [62, 17] width 85 height 34
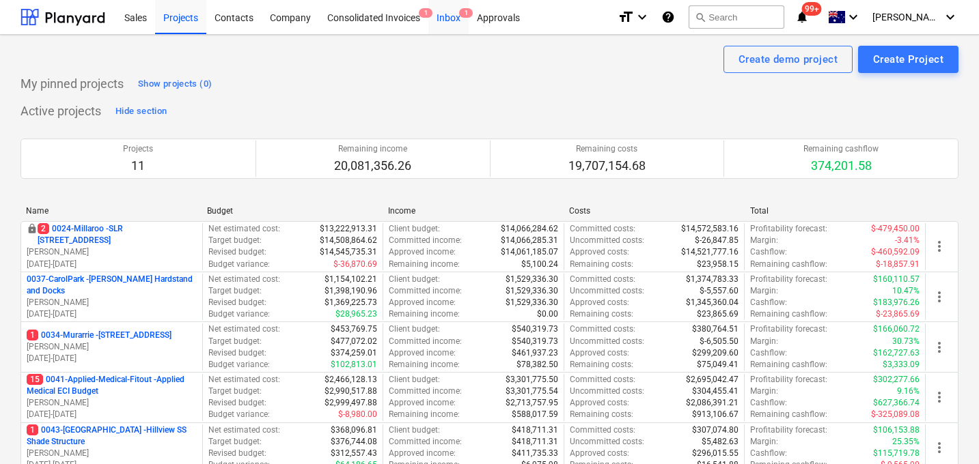
click at [444, 19] on div "Inbox 1" at bounding box center [448, 16] width 40 height 35
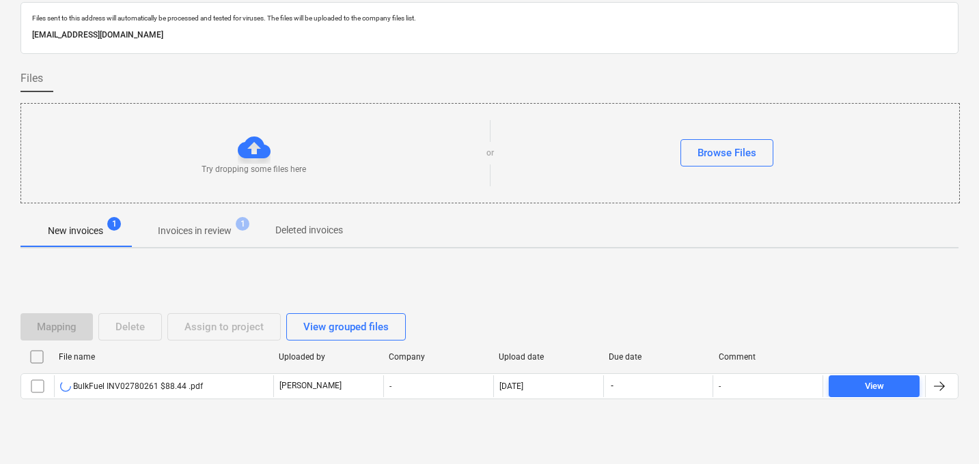
scroll to position [48, 0]
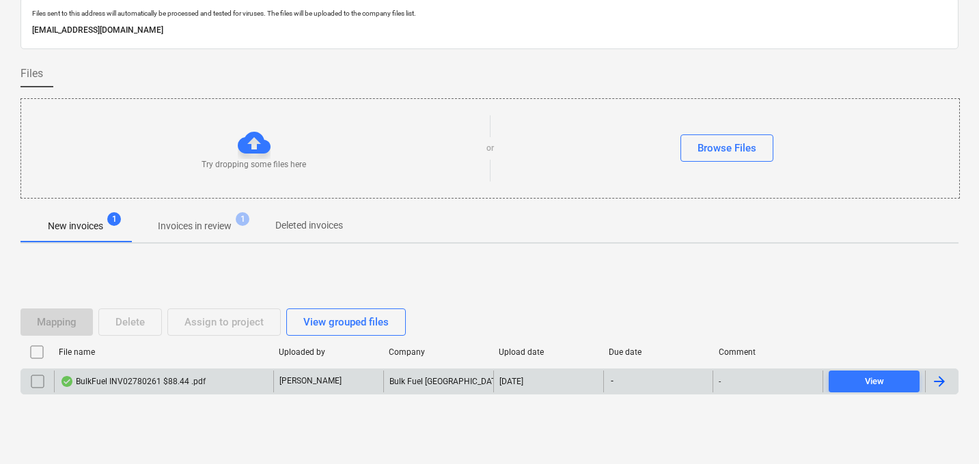
click at [152, 384] on div "BulkFuel INV02780261 $88.44 .pdf" at bounding box center [132, 381] width 145 height 11
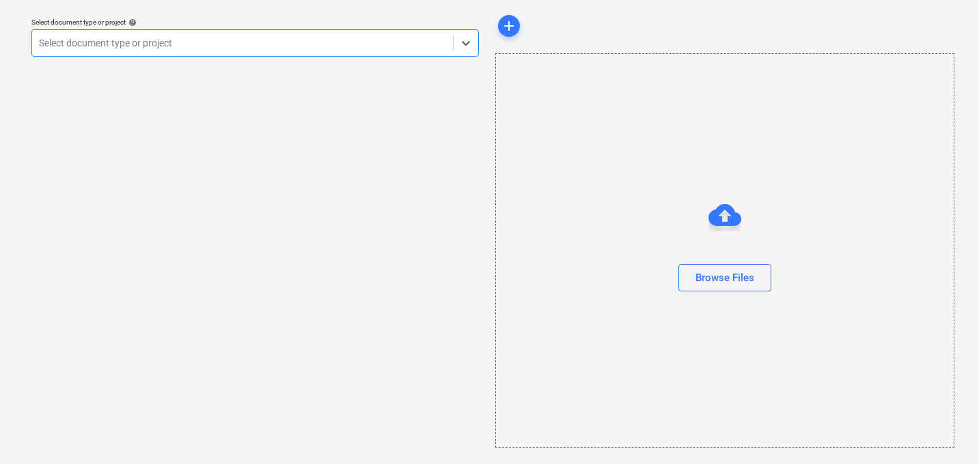
scroll to position [39, 0]
click at [248, 55] on div "Select document type or project" at bounding box center [254, 42] width 447 height 27
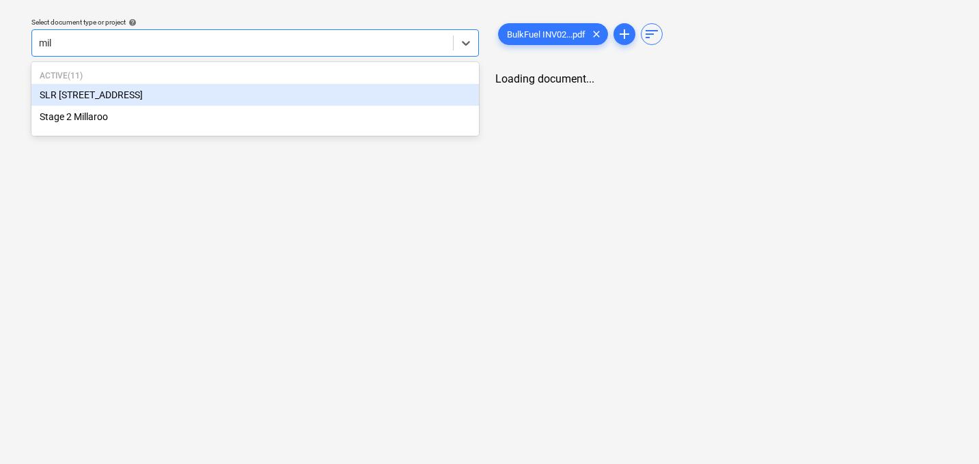
type input "mill"
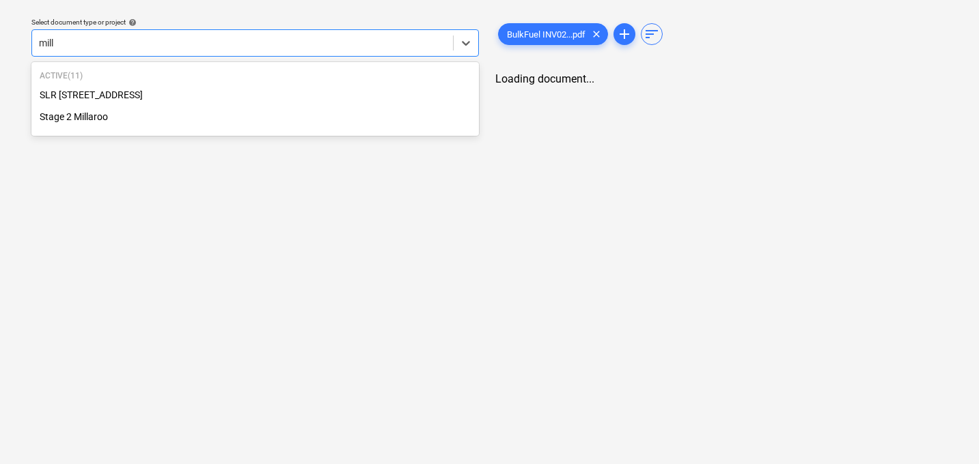
click at [150, 117] on div "Stage 2 Millaroo" at bounding box center [254, 117] width 447 height 22
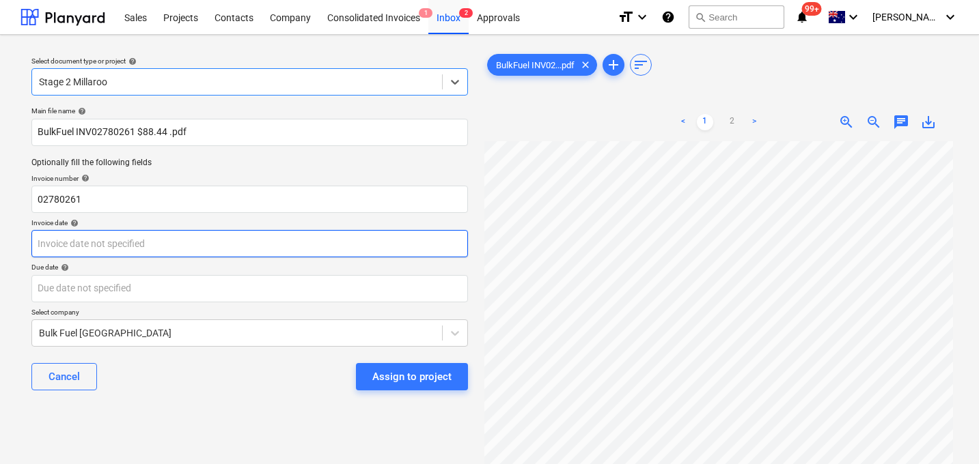
click at [160, 242] on body "Sales Projects Contacts Company Consolidated Invoices 1 Inbox 2 Approvals forma…" at bounding box center [489, 232] width 979 height 464
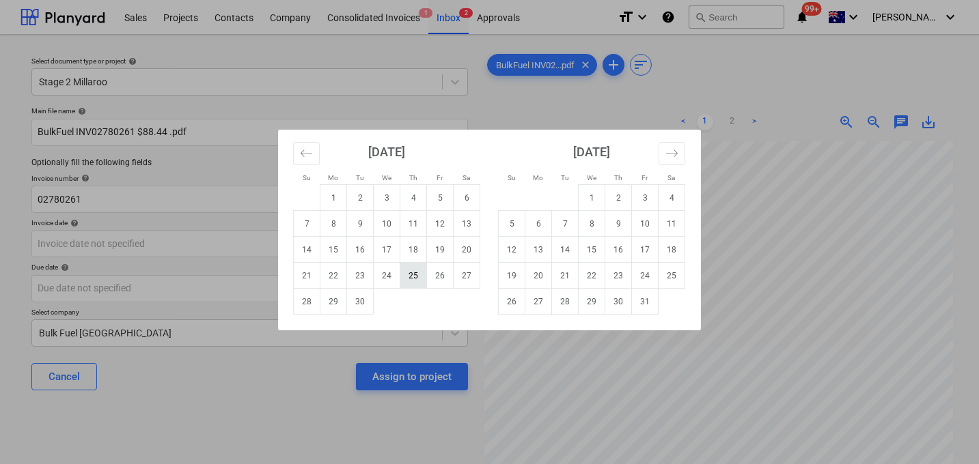
click at [415, 279] on td "25" at bounding box center [413, 276] width 27 height 26
type input "[DATE]"
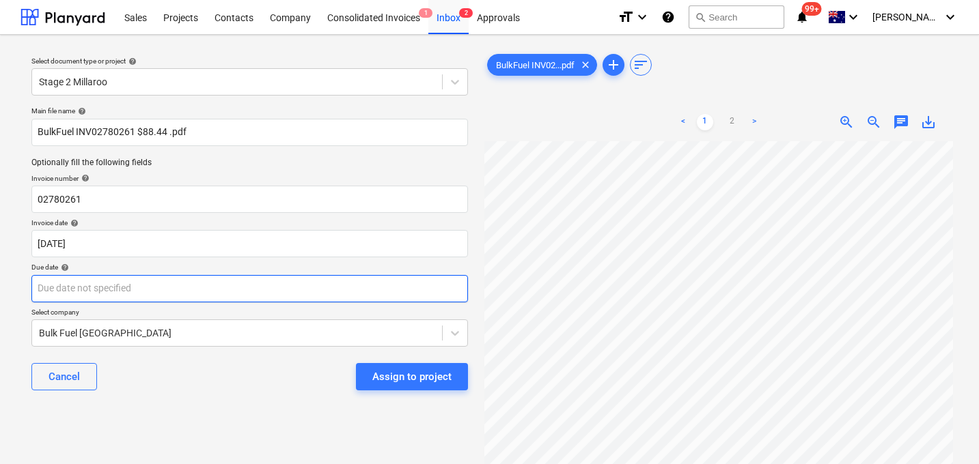
click at [201, 286] on body "Sales Projects Contacts Company Consolidated Invoices 1 Inbox 2 Approvals forma…" at bounding box center [489, 232] width 979 height 464
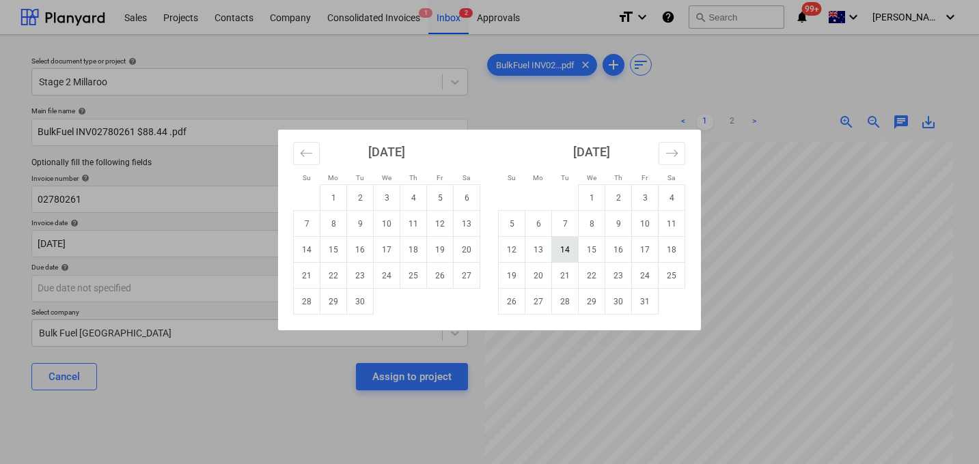
click at [572, 251] on td "14" at bounding box center [565, 250] width 27 height 26
type input "[DATE]"
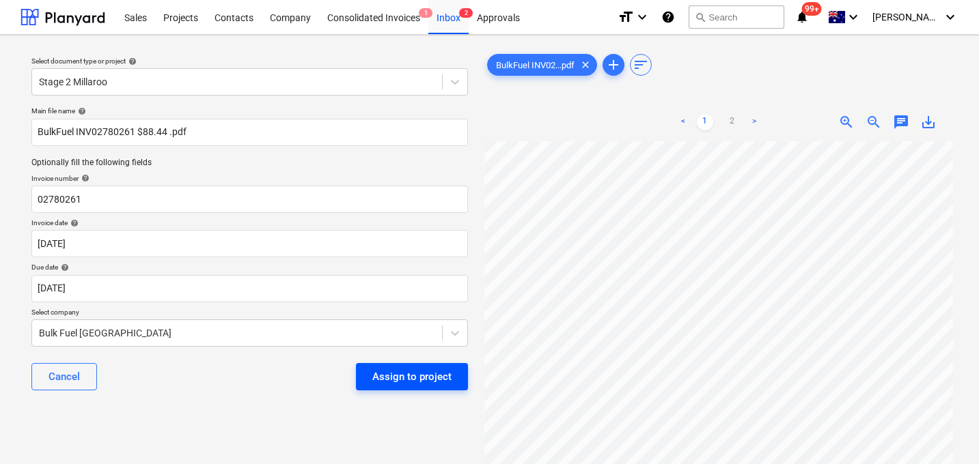
click at [393, 385] on div "Assign to project" at bounding box center [411, 377] width 79 height 18
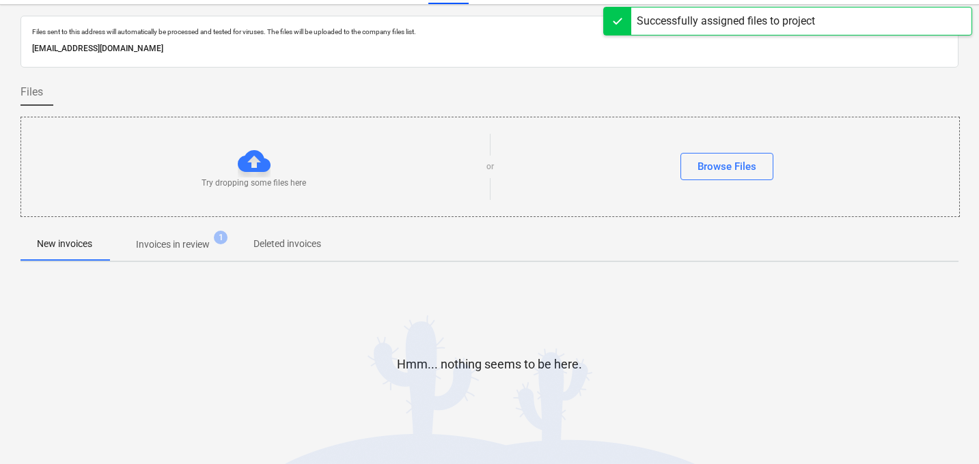
scroll to position [36, 0]
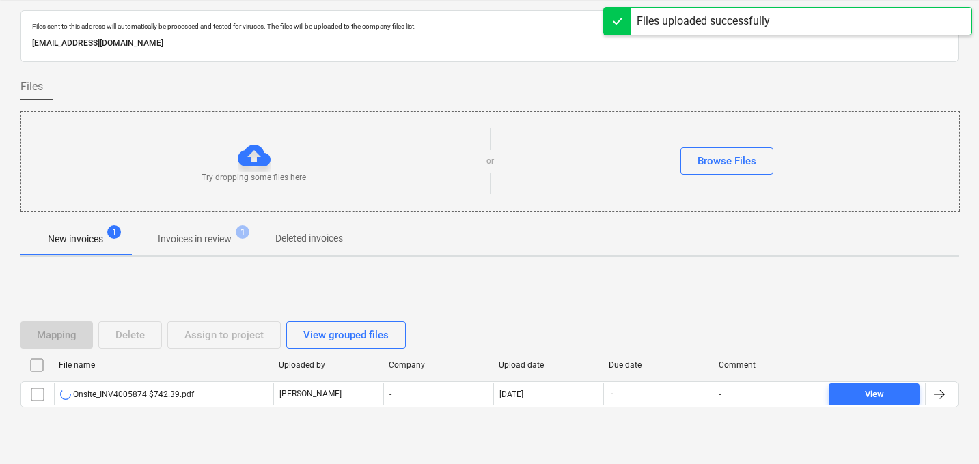
scroll to position [66, 0]
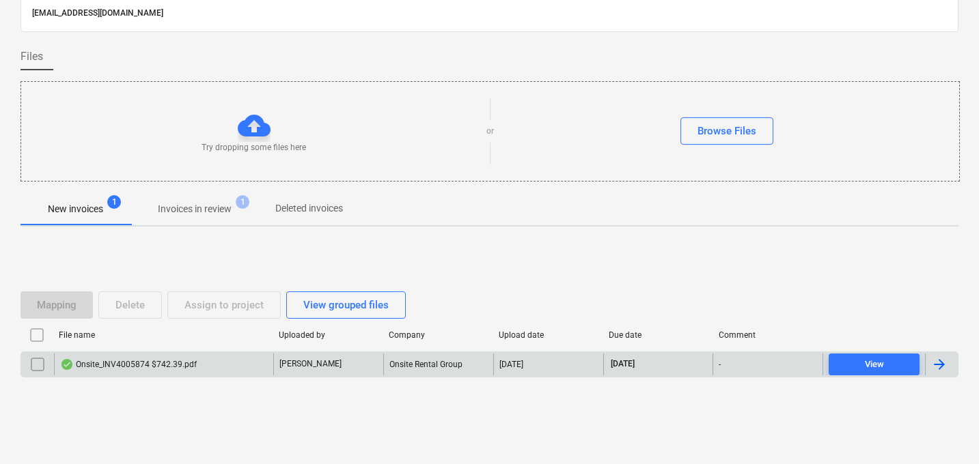
click at [146, 366] on div "Onsite_INV4005874 $742.39.pdf" at bounding box center [128, 364] width 137 height 11
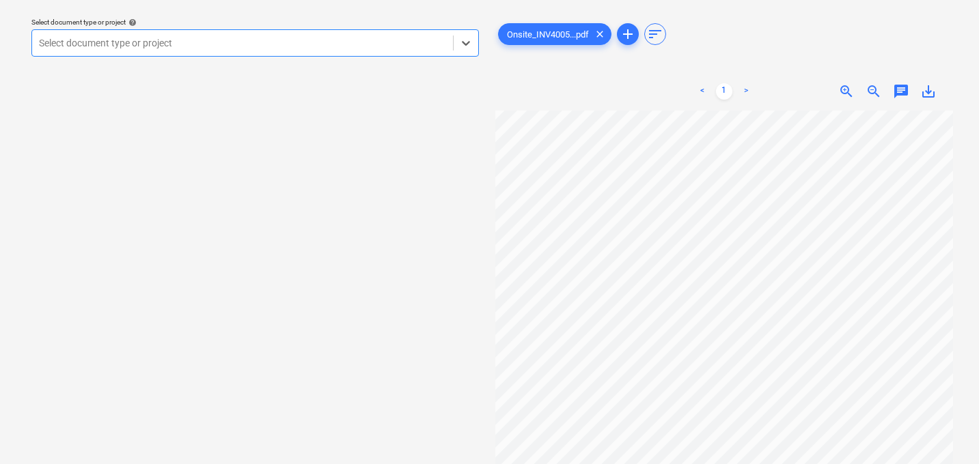
scroll to position [0, 268]
click at [308, 33] on div "Select document type or project" at bounding box center [242, 42] width 421 height 19
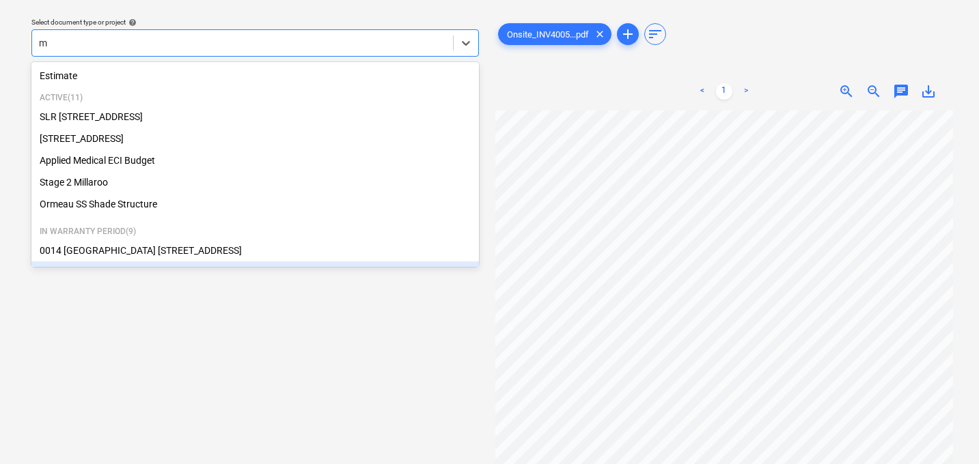
type input "mi"
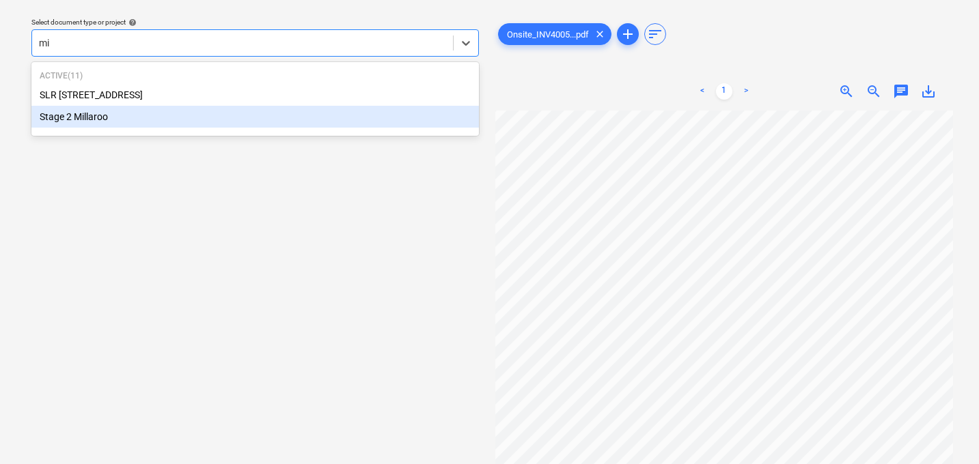
click at [187, 118] on div "Stage 2 Millaroo" at bounding box center [254, 117] width 447 height 22
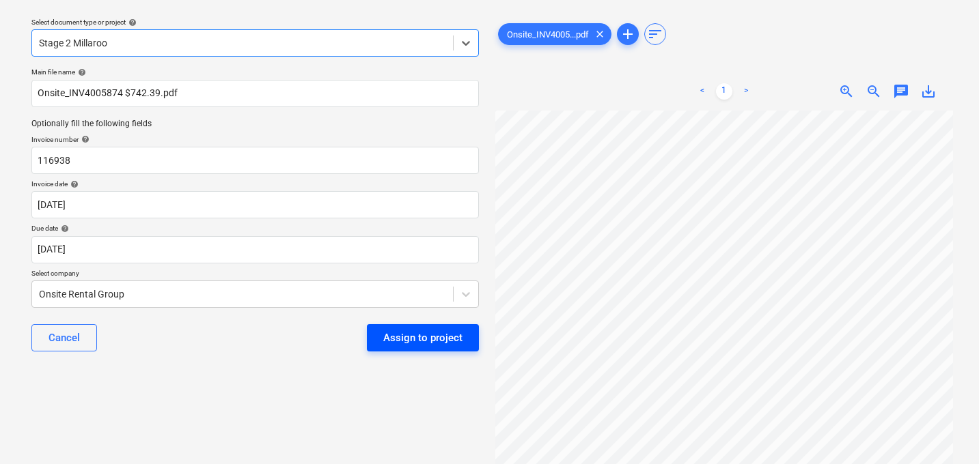
click at [451, 341] on div "Assign to project" at bounding box center [422, 338] width 79 height 18
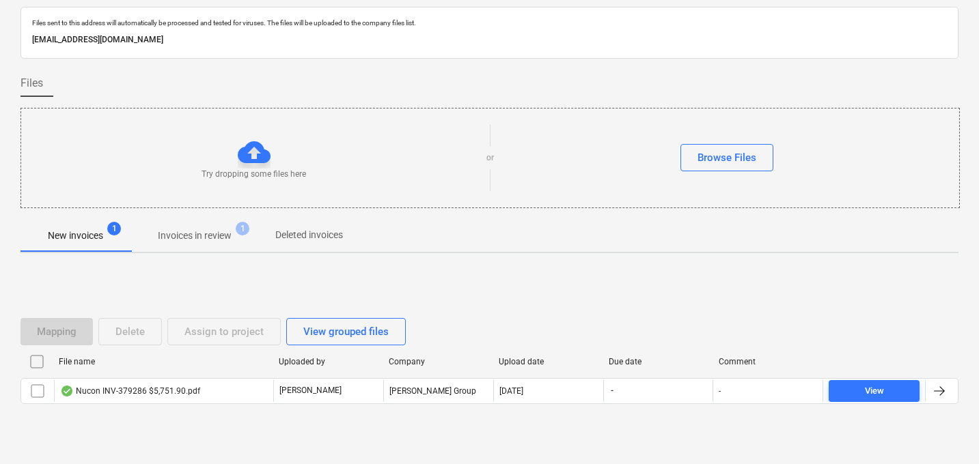
scroll to position [61, 0]
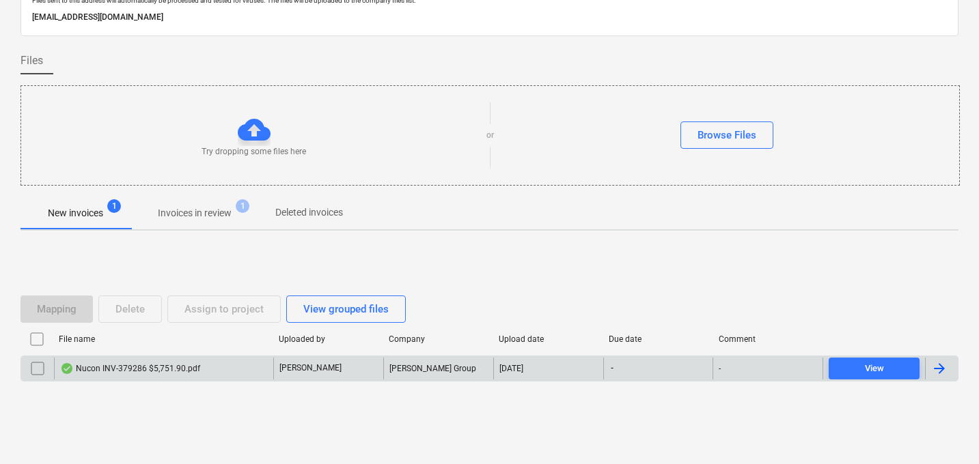
click at [168, 367] on div "Nucon INV-379286 $5,751.90.pdf" at bounding box center [130, 368] width 140 height 11
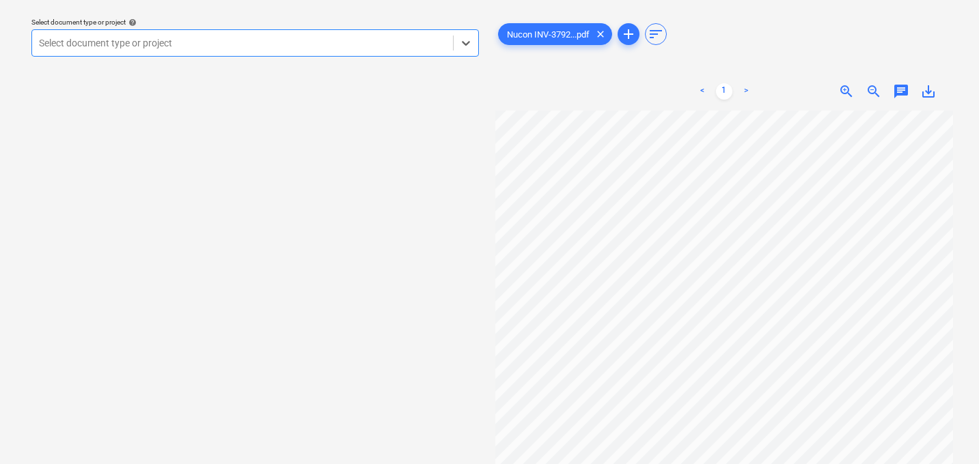
scroll to position [63, 54]
click at [258, 40] on div at bounding box center [242, 43] width 407 height 14
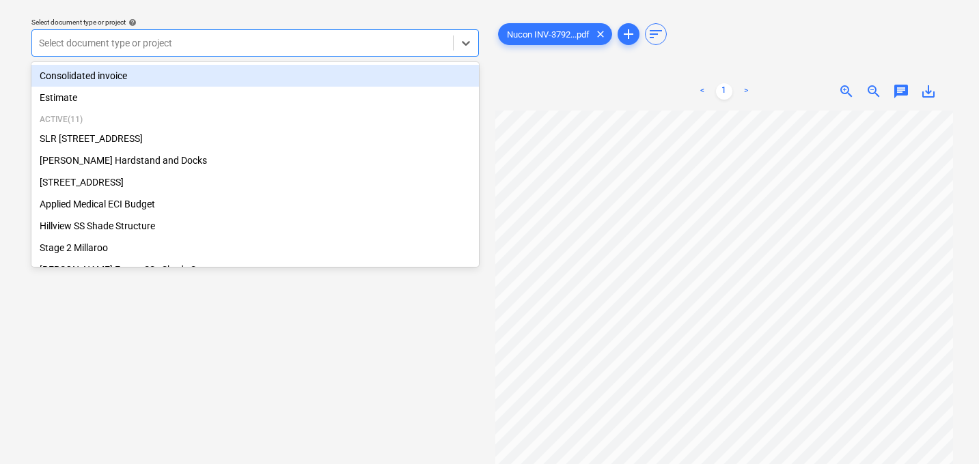
type input "h"
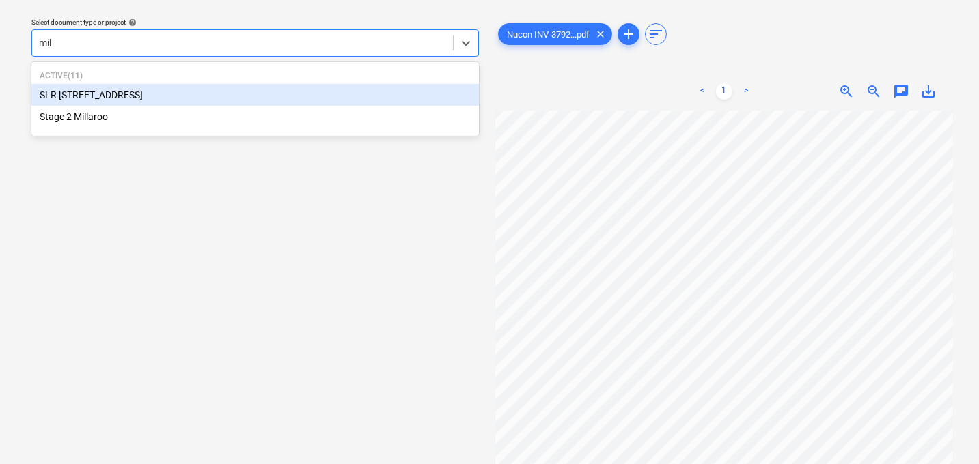
type input "mill"
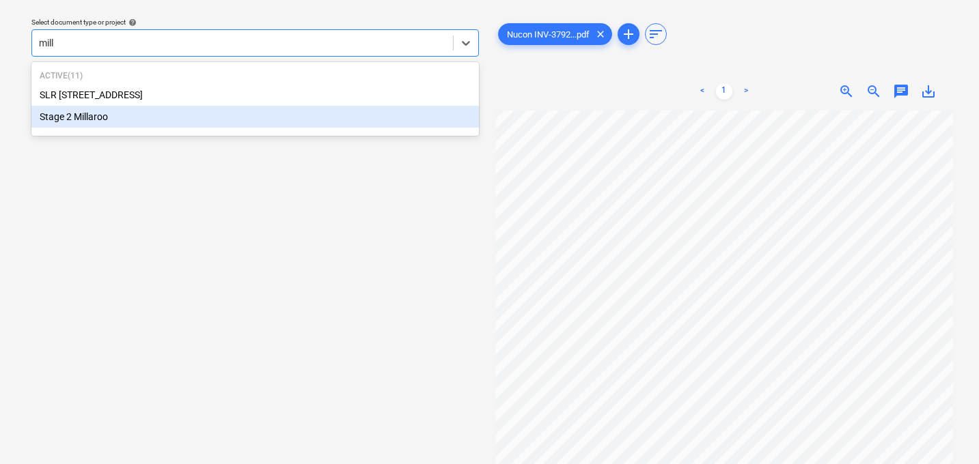
click at [130, 124] on div "Stage 2 Millaroo" at bounding box center [254, 117] width 447 height 22
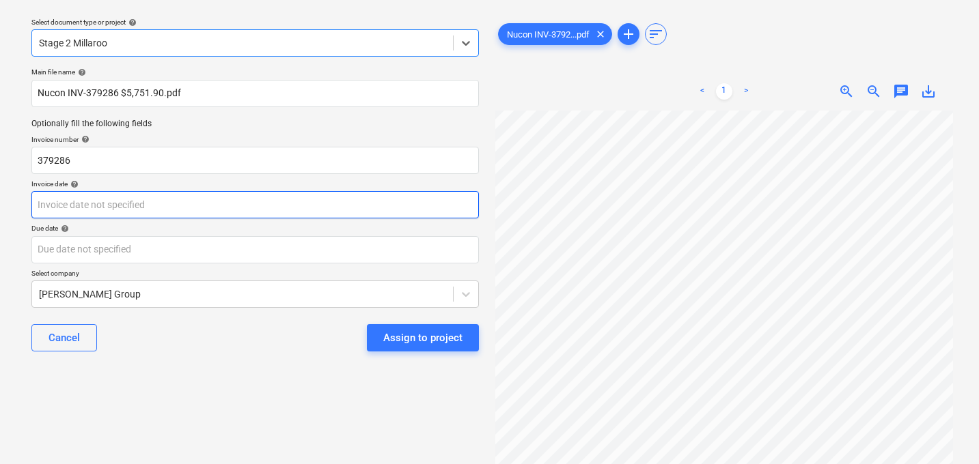
click at [125, 209] on body "Sales Projects Contacts Company Consolidated Invoices 1 Inbox 2 Approvals forma…" at bounding box center [489, 193] width 979 height 464
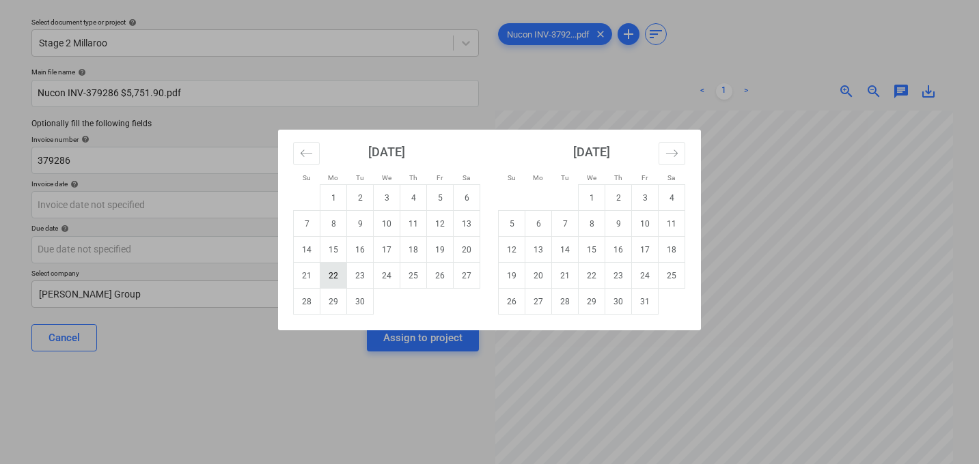
click at [338, 279] on td "22" at bounding box center [333, 276] width 27 height 26
type input "[DATE]"
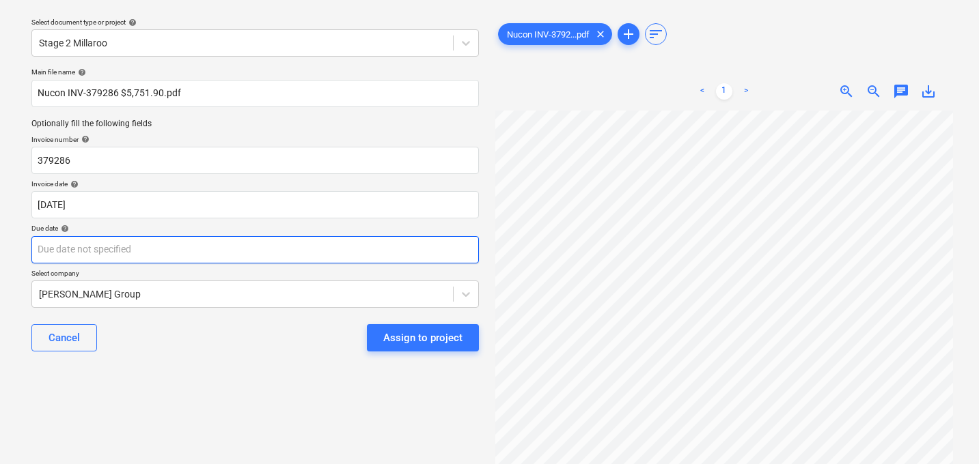
click at [170, 251] on body "Sales Projects Contacts Company Consolidated Invoices 1 Inbox 2 Approvals forma…" at bounding box center [489, 193] width 979 height 464
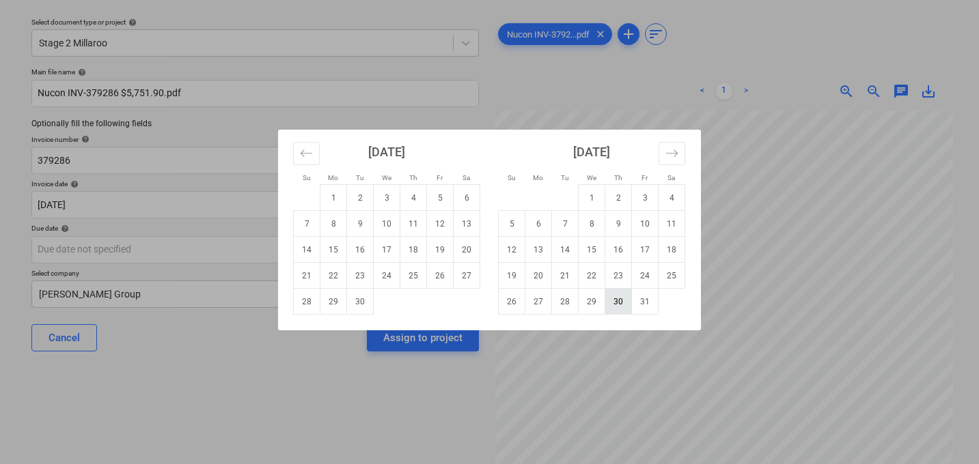
click at [623, 299] on td "30" at bounding box center [618, 302] width 27 height 26
type input "[DATE]"
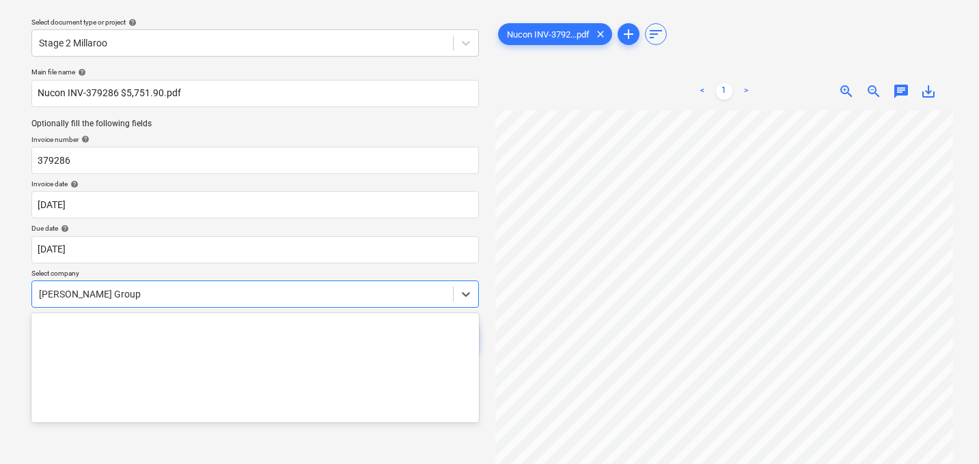
click at [156, 295] on body "Sales Projects Contacts Company Consolidated Invoices 1 Inbox 2 Approvals forma…" at bounding box center [489, 193] width 979 height 464
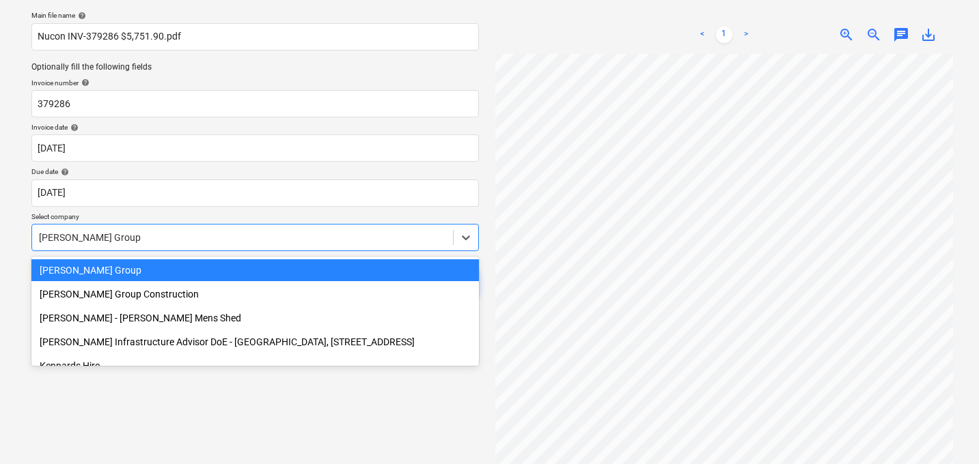
scroll to position [101, 0]
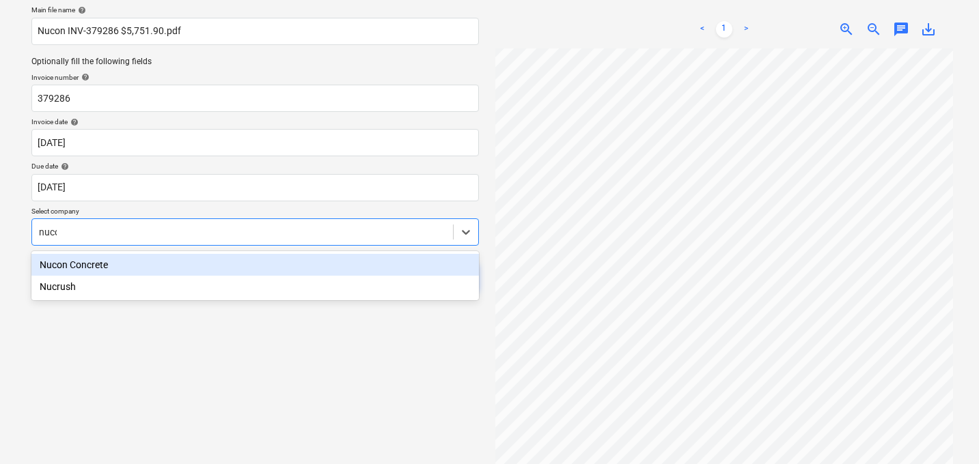
type input "nucon"
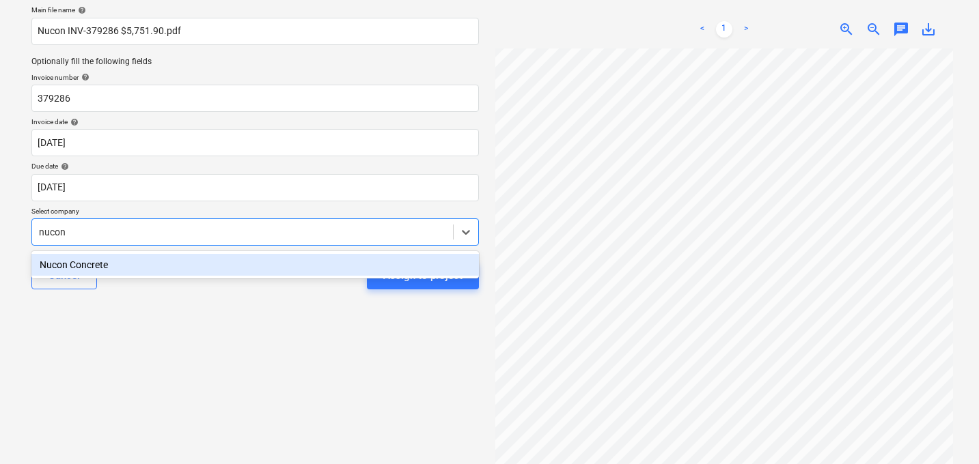
click at [85, 259] on div "Nucon Concrete" at bounding box center [254, 265] width 447 height 22
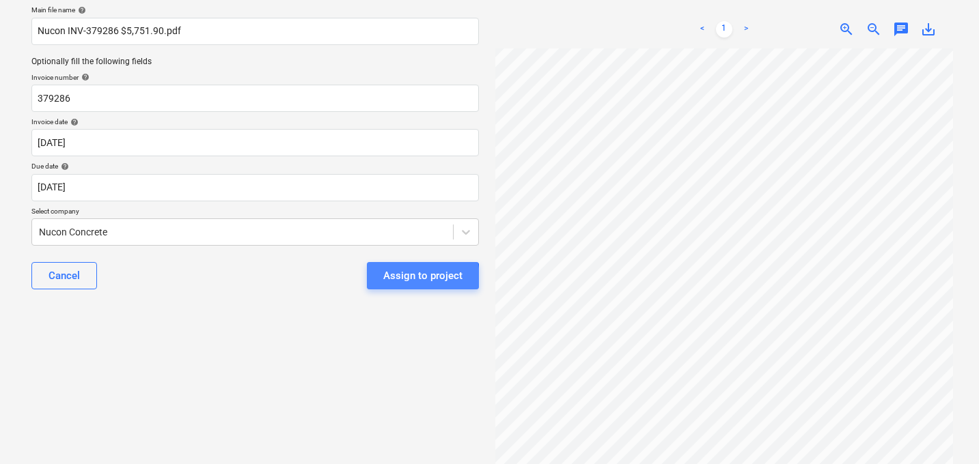
click at [390, 280] on div "Assign to project" at bounding box center [422, 276] width 79 height 18
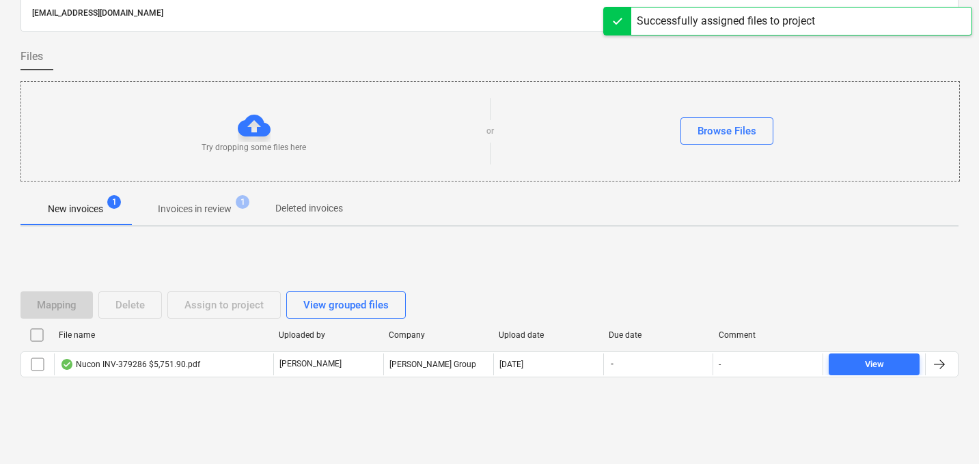
scroll to position [66, 0]
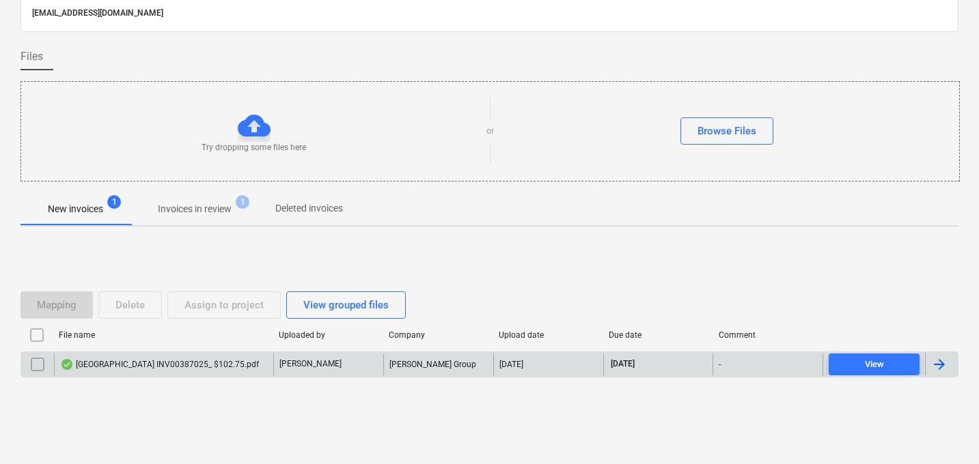
click at [195, 363] on div "[GEOGRAPHIC_DATA] INV00387025_ $102.75.pdf" at bounding box center [159, 364] width 199 height 11
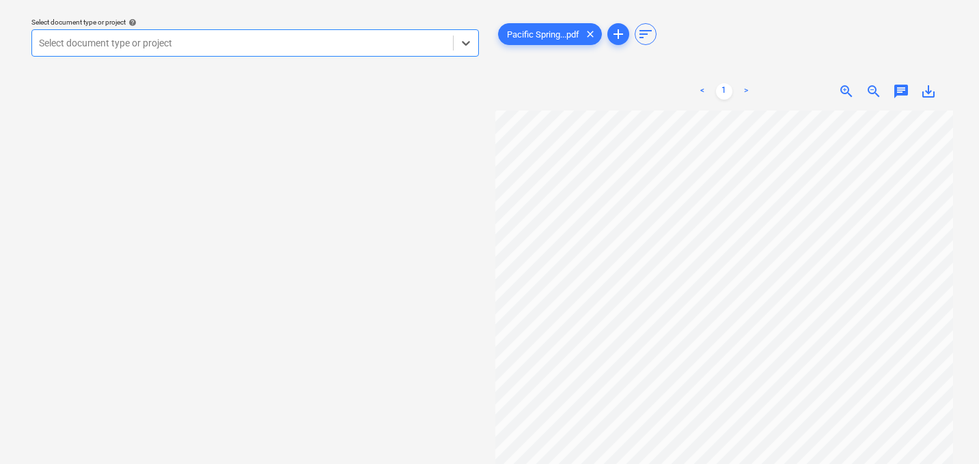
scroll to position [36, 0]
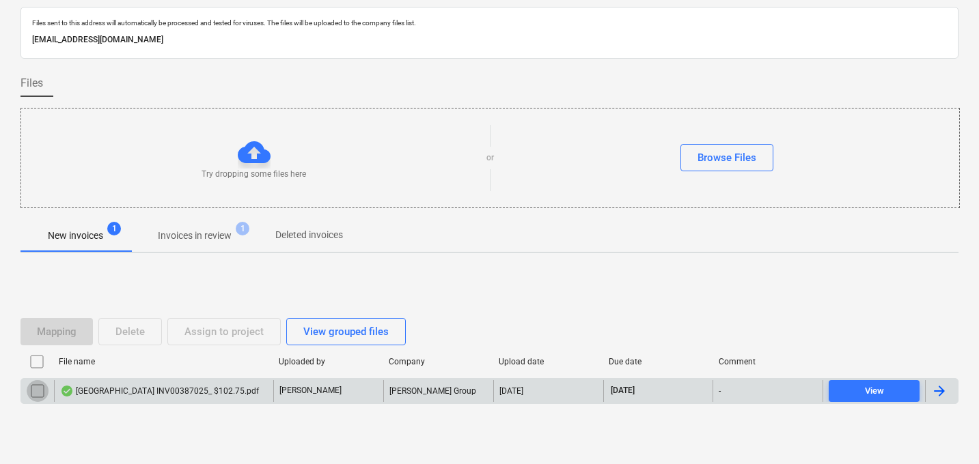
click at [33, 389] on input "checkbox" at bounding box center [38, 391] width 22 height 22
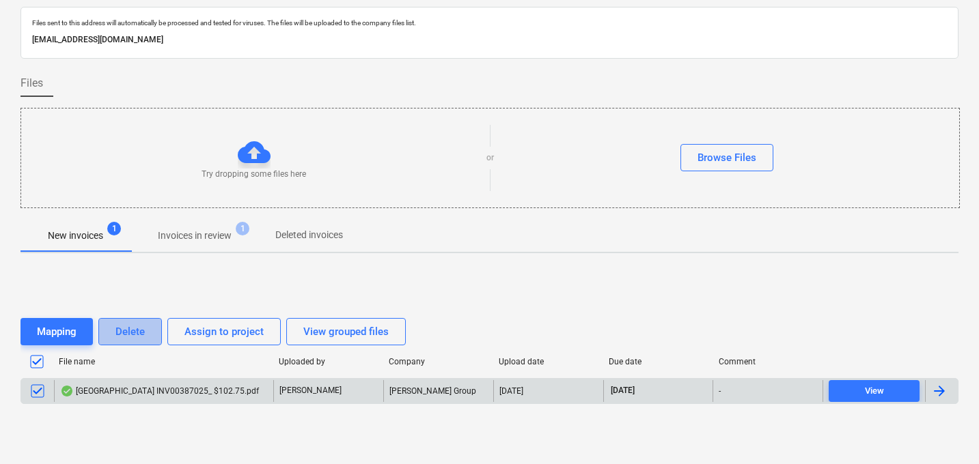
click at [138, 328] on div "Delete" at bounding box center [129, 332] width 29 height 18
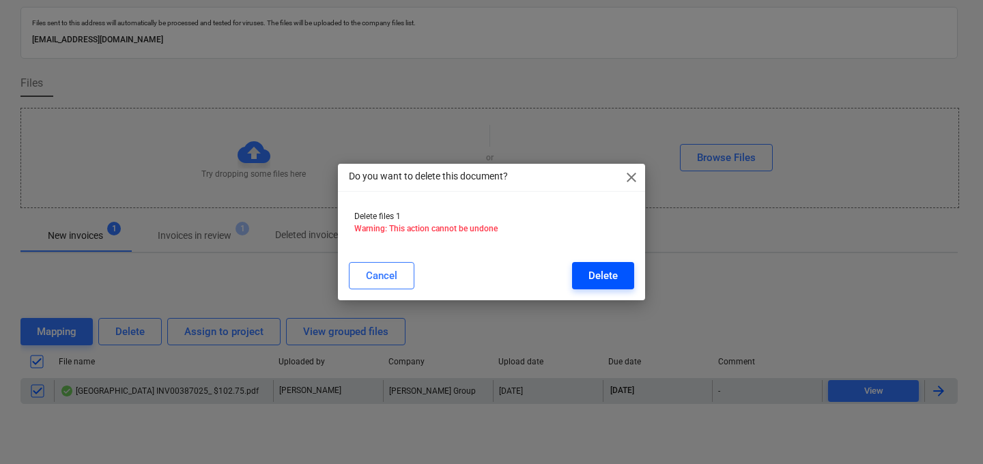
click at [593, 282] on div "Delete" at bounding box center [603, 276] width 29 height 18
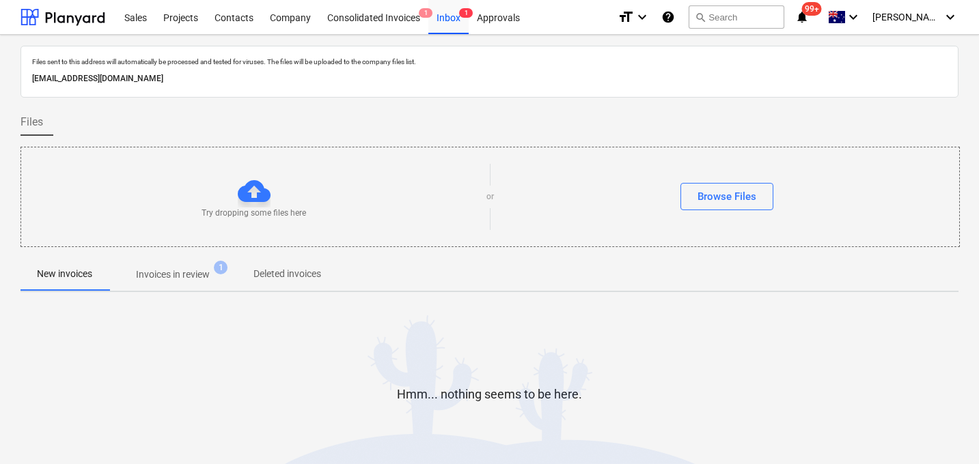
click at [176, 272] on p "Invoices in review" at bounding box center [173, 275] width 74 height 14
